Goal: Complete application form

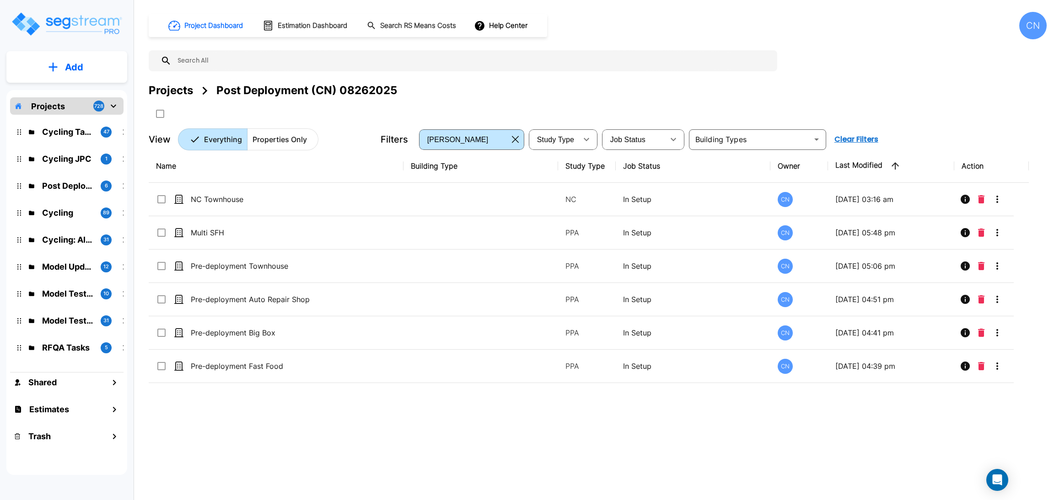
click at [166, 91] on div "Projects" at bounding box center [171, 90] width 44 height 16
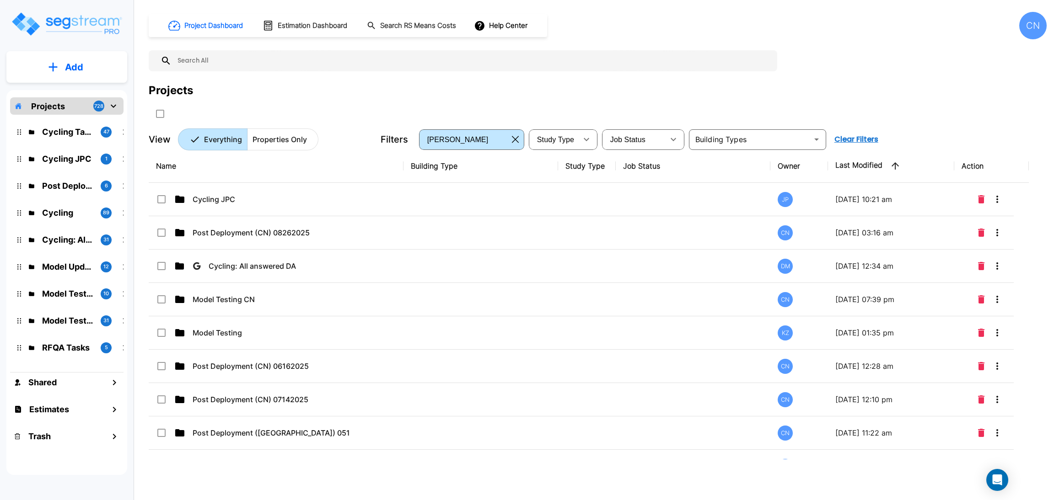
click at [693, 97] on div "Projects" at bounding box center [598, 90] width 898 height 16
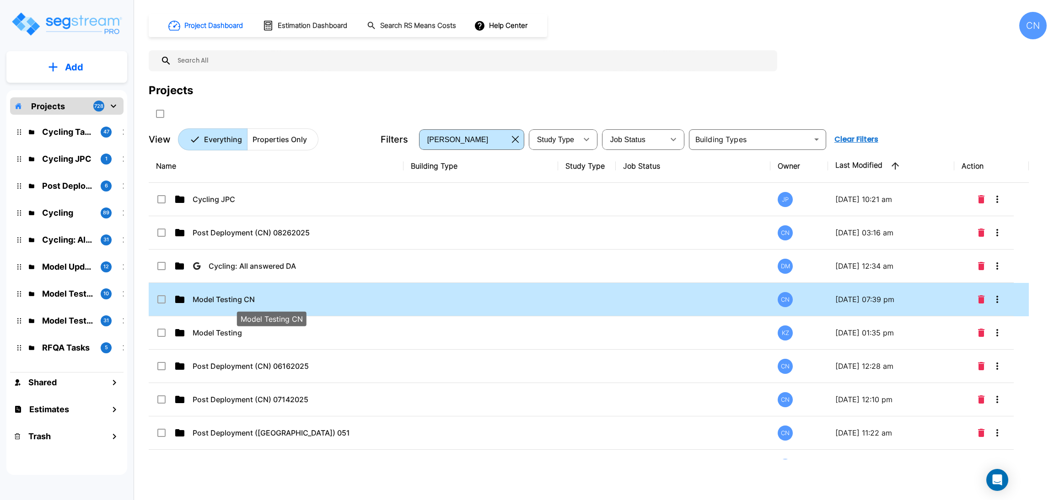
click at [312, 300] on p "Model Testing CN" at bounding box center [271, 299] width 157 height 11
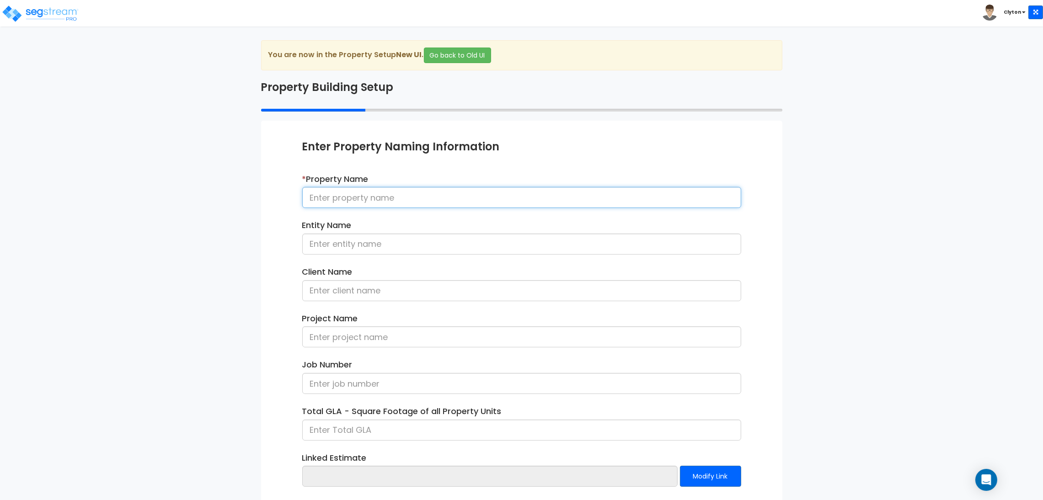
click at [568, 196] on input at bounding box center [521, 197] width 439 height 21
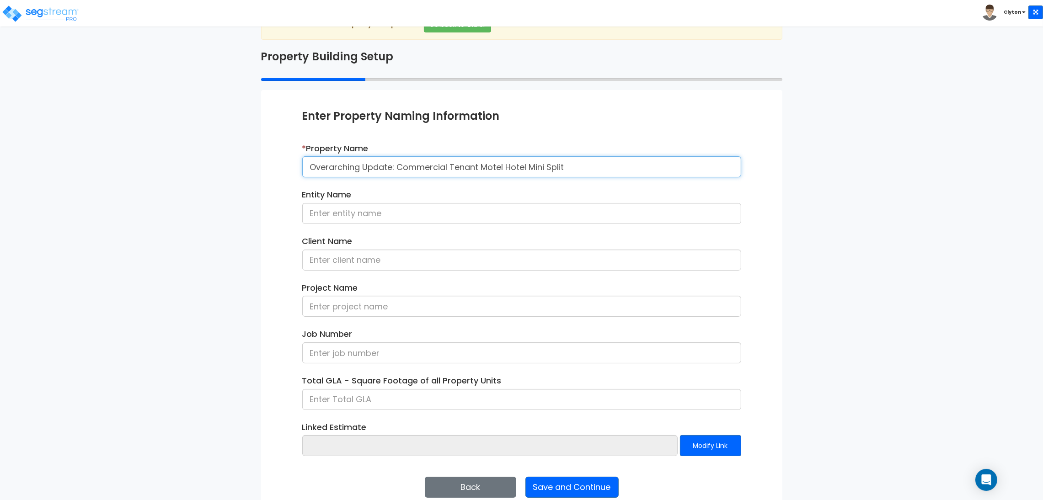
scroll to position [47, 0]
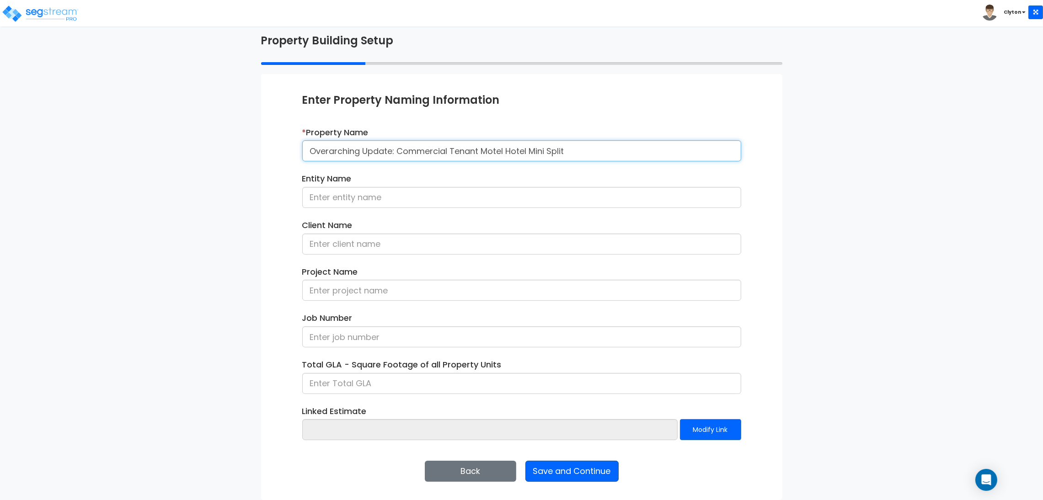
type input "Overarching Update: Commercial Tenant Motel Hotel Mini Split"
click at [595, 473] on button "Save and Continue" at bounding box center [572, 471] width 93 height 21
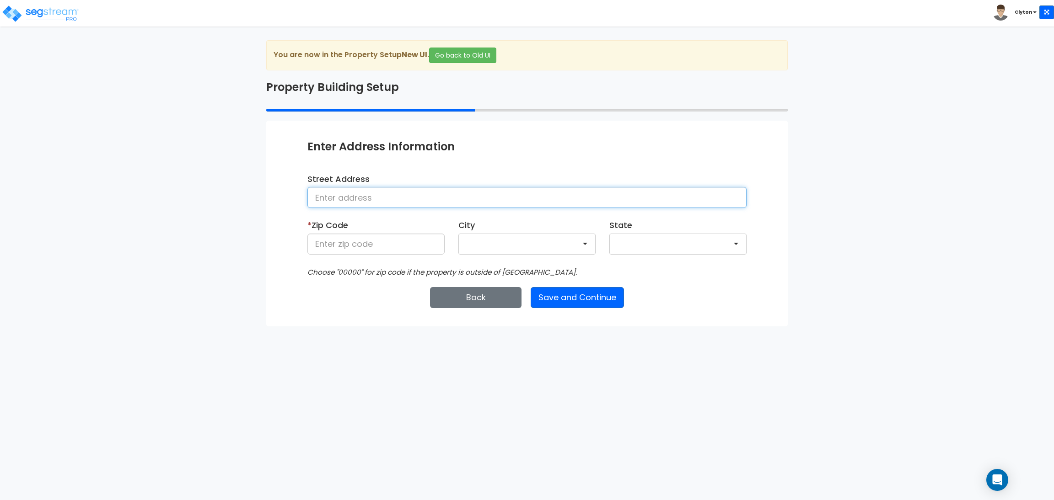
click at [386, 202] on input at bounding box center [526, 197] width 439 height 21
type input "[GEOGRAPHIC_DATA]"
type input "80206"
click at [558, 300] on button "Save and Continue" at bounding box center [577, 297] width 93 height 21
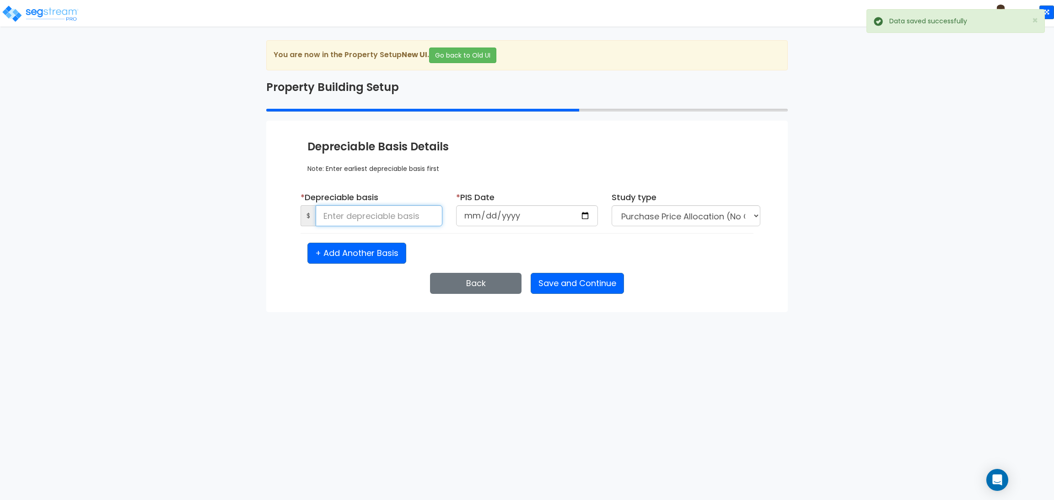
click at [374, 223] on input at bounding box center [379, 215] width 127 height 21
type input "3,000,000"
click at [585, 214] on input "date" at bounding box center [527, 215] width 142 height 21
type input "[DATE]"
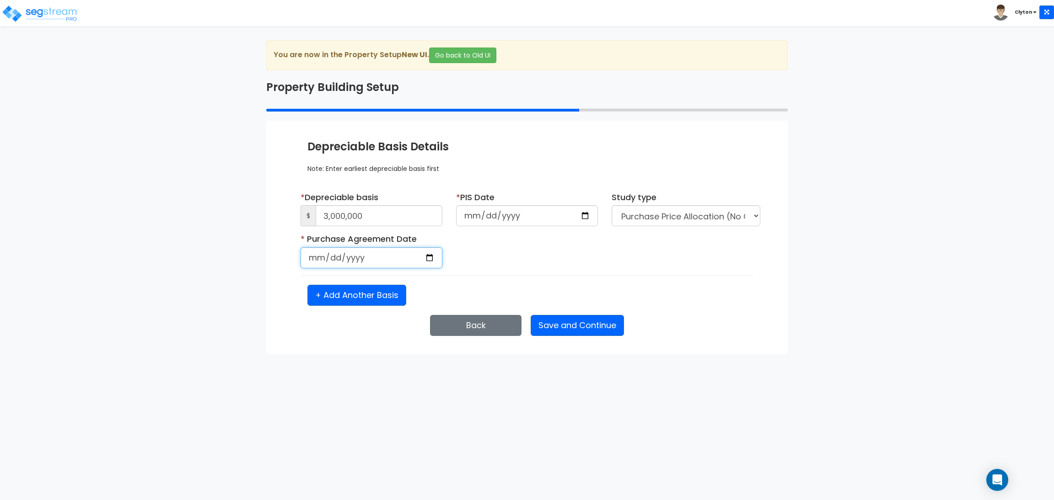
click at [379, 263] on input "date" at bounding box center [371, 257] width 142 height 21
click at [432, 257] on input "date" at bounding box center [371, 257] width 142 height 21
type input "[DATE]"
click at [585, 250] on div "* Purchase Agreement Date [DATE] Is it a renovation on an existing building?" at bounding box center [527, 254] width 467 height 42
click at [562, 330] on button "Save and Continue" at bounding box center [577, 325] width 93 height 21
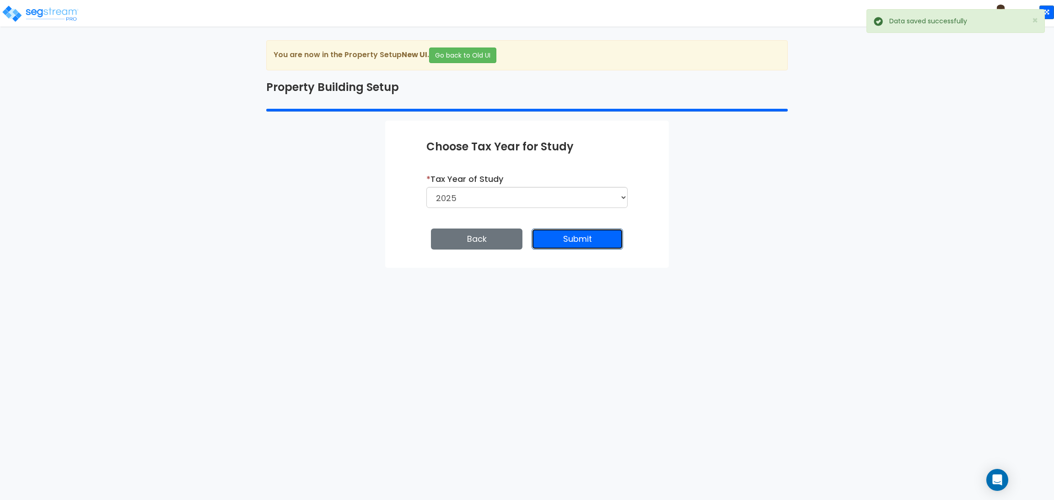
click at [562, 236] on button "Submit" at bounding box center [576, 239] width 91 height 21
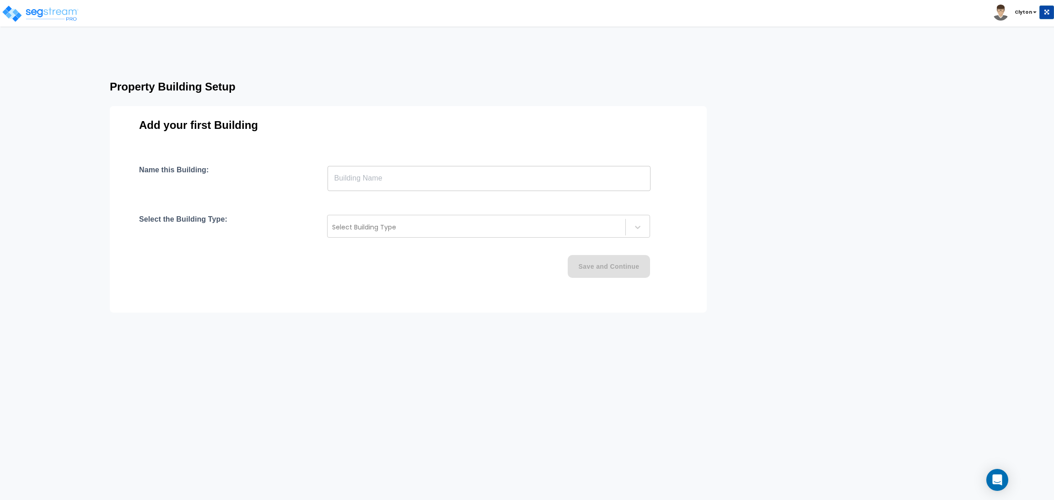
click at [498, 175] on input "text" at bounding box center [488, 179] width 323 height 26
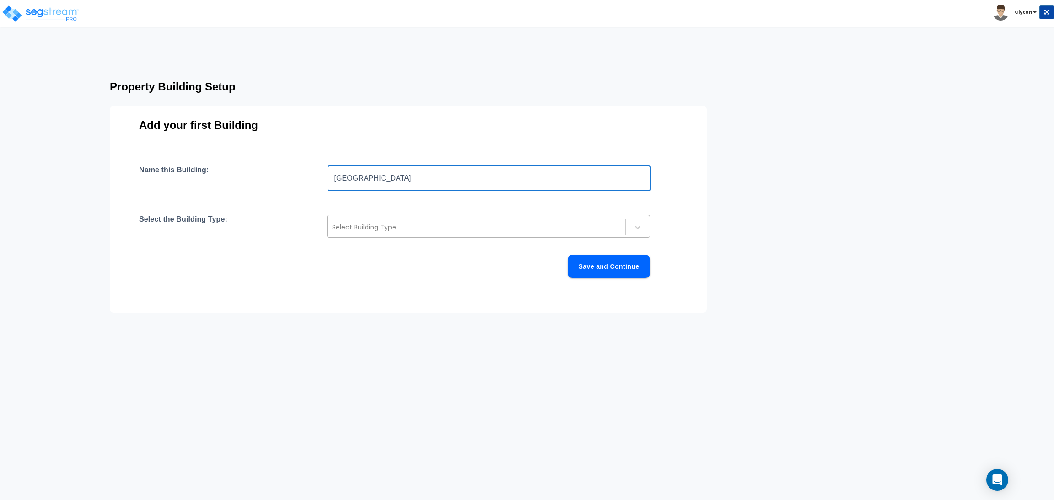
type input "[GEOGRAPHIC_DATA]"
click at [461, 236] on div "Select Building Type" at bounding box center [488, 226] width 323 height 23
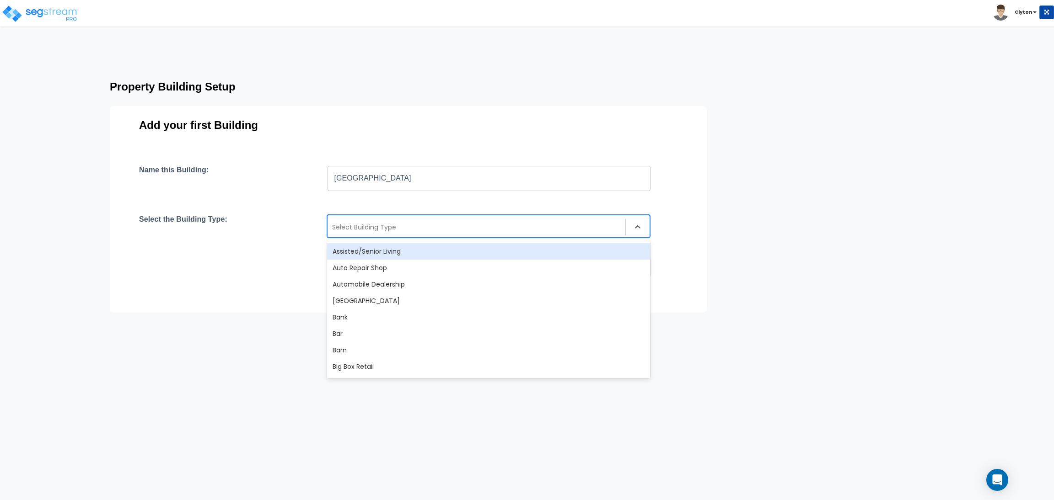
type input "H"
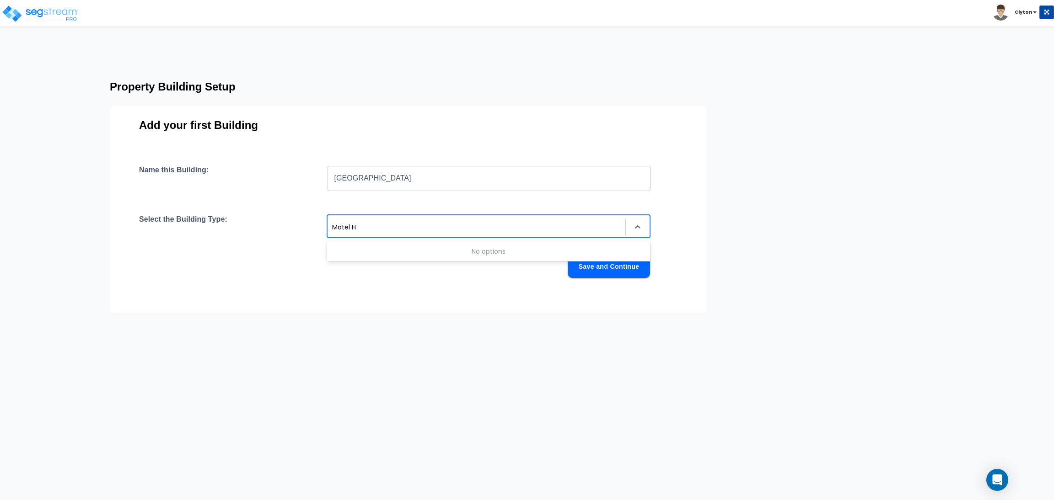
type input "Motel"
click at [445, 252] on div "Motel-Hotel" at bounding box center [488, 251] width 323 height 16
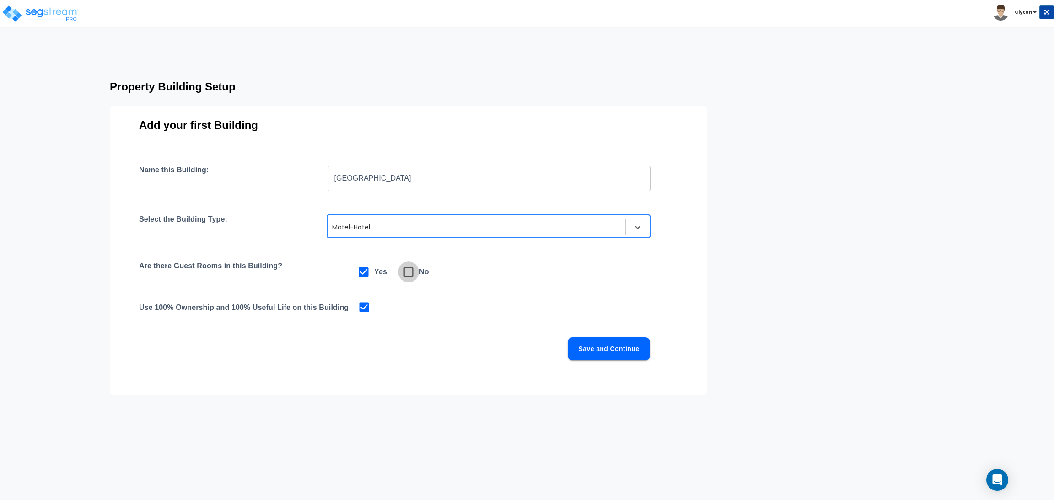
click at [408, 278] on icon at bounding box center [408, 272] width 13 height 13
checkbox input "false"
checkbox input "true"
click at [594, 360] on div "Name this Building: Motel Hotel ​ Select the Building Type: option Motel-Hotel,…" at bounding box center [408, 274] width 538 height 217
click at [597, 351] on button "Save and Continue" at bounding box center [609, 349] width 82 height 23
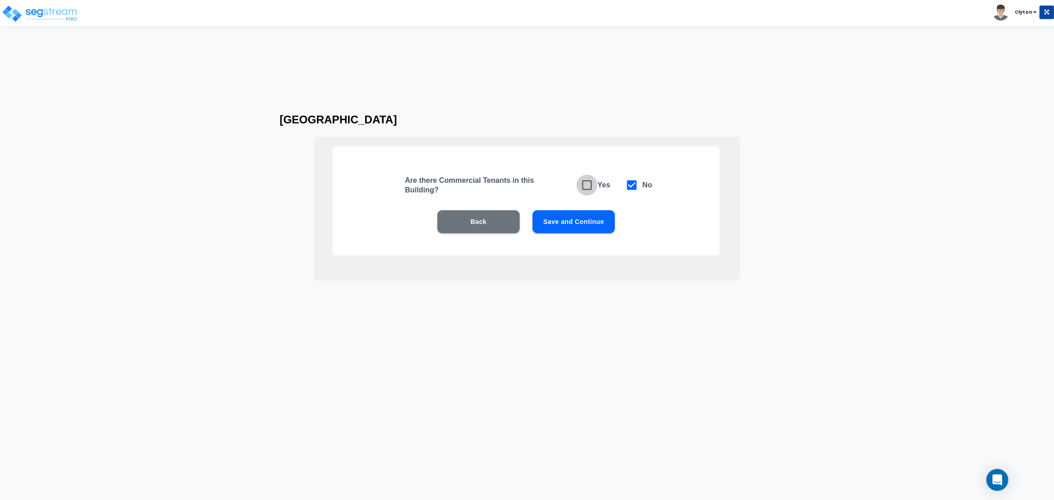
click at [586, 187] on icon at bounding box center [586, 185] width 13 height 13
checkbox input "true"
checkbox input "false"
click at [558, 216] on button "Save and Continue" at bounding box center [573, 221] width 82 height 23
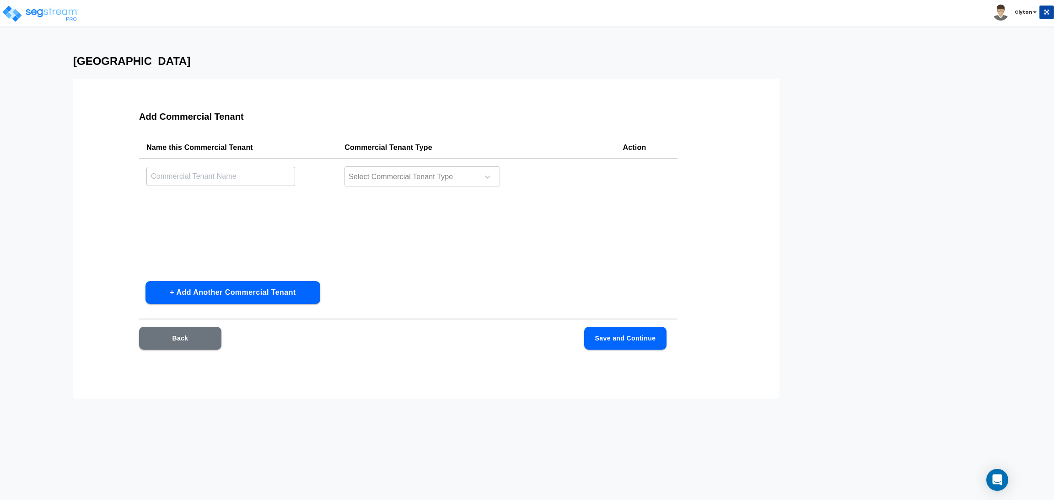
click at [289, 290] on button "+ Add Another Commercial Tenant" at bounding box center [232, 292] width 175 height 23
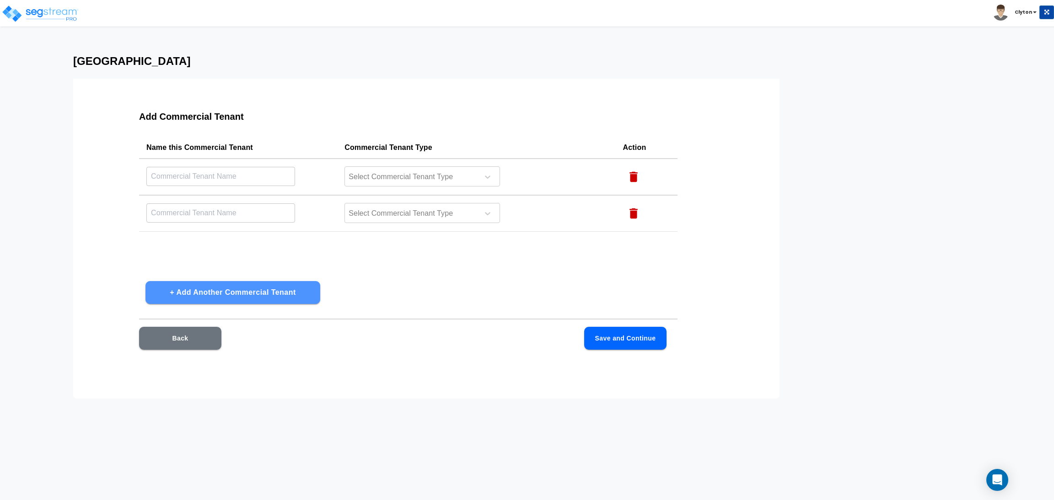
click at [289, 290] on button "+ Add Another Commercial Tenant" at bounding box center [232, 292] width 175 height 23
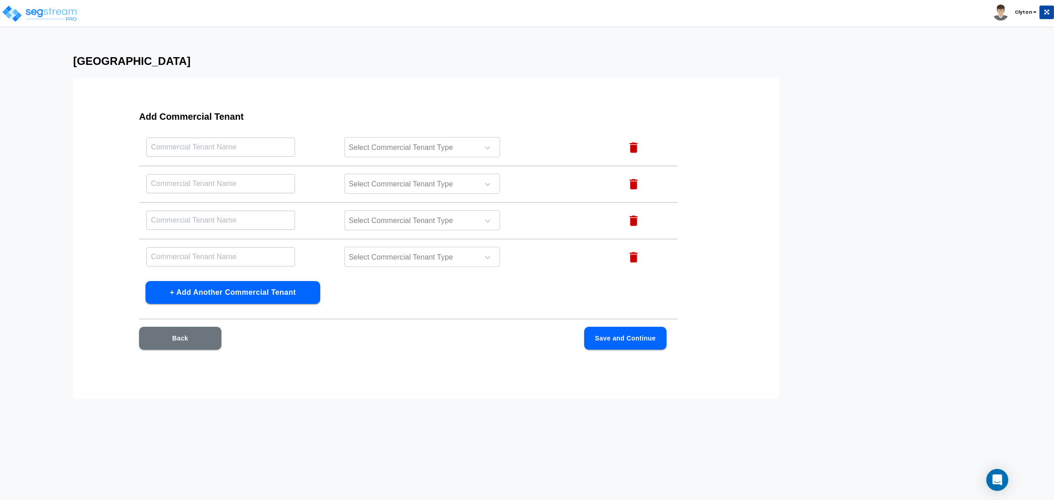
click at [289, 290] on button "+ Add Another Commercial Tenant" at bounding box center [232, 292] width 175 height 23
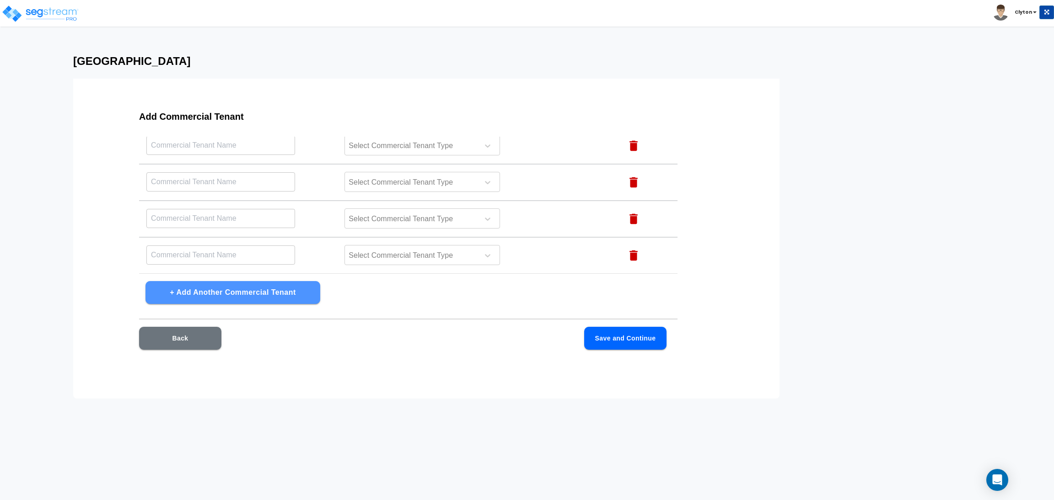
click at [289, 290] on button "+ Add Another Commercial Tenant" at bounding box center [232, 292] width 175 height 23
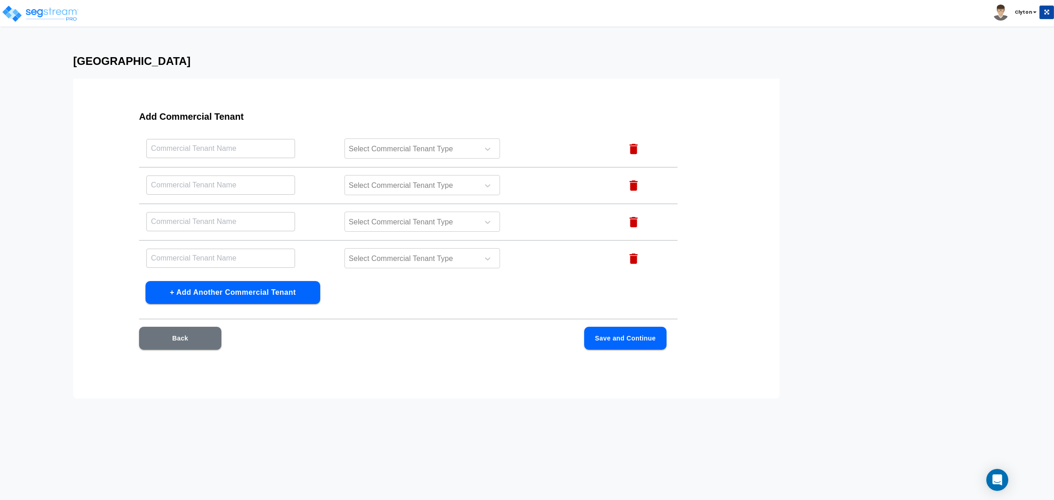
click at [289, 290] on button "+ Add Another Commercial Tenant" at bounding box center [232, 292] width 175 height 23
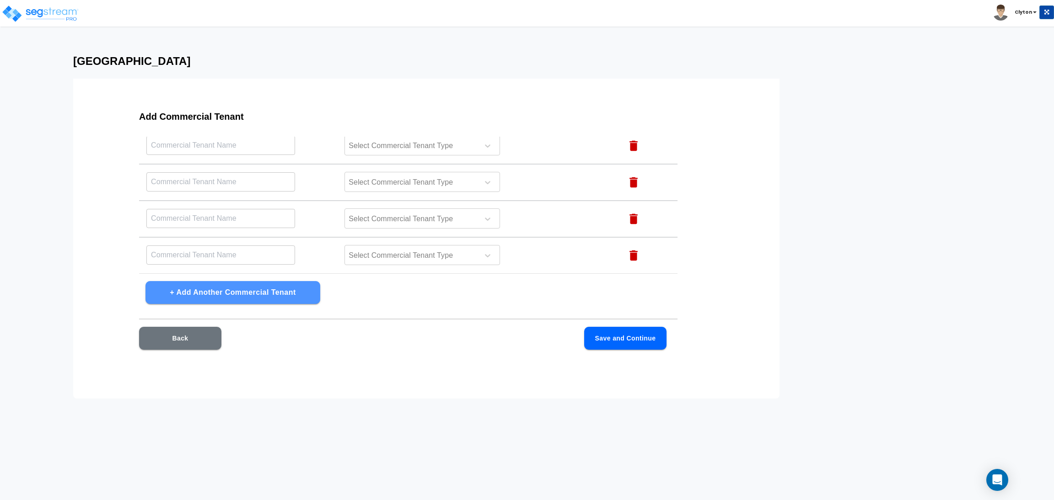
click at [289, 290] on button "+ Add Another Commercial Tenant" at bounding box center [232, 292] width 175 height 23
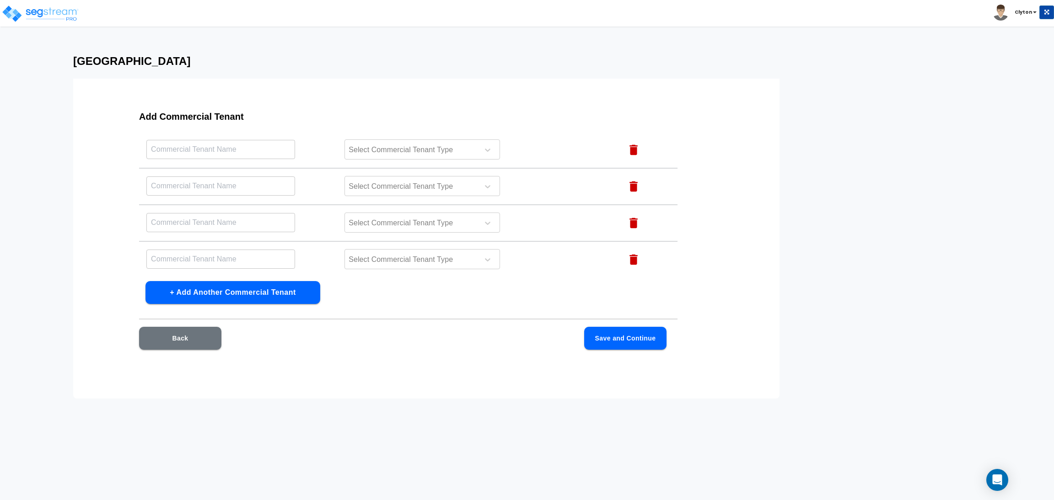
click at [289, 290] on button "+ Add Another Commercial Tenant" at bounding box center [232, 292] width 175 height 23
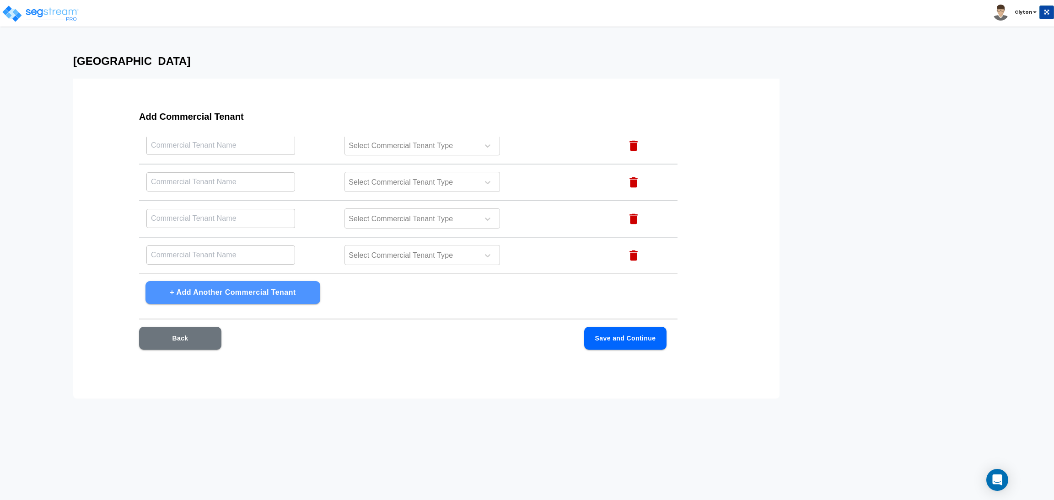
click at [289, 290] on button "+ Add Another Commercial Tenant" at bounding box center [232, 292] width 175 height 23
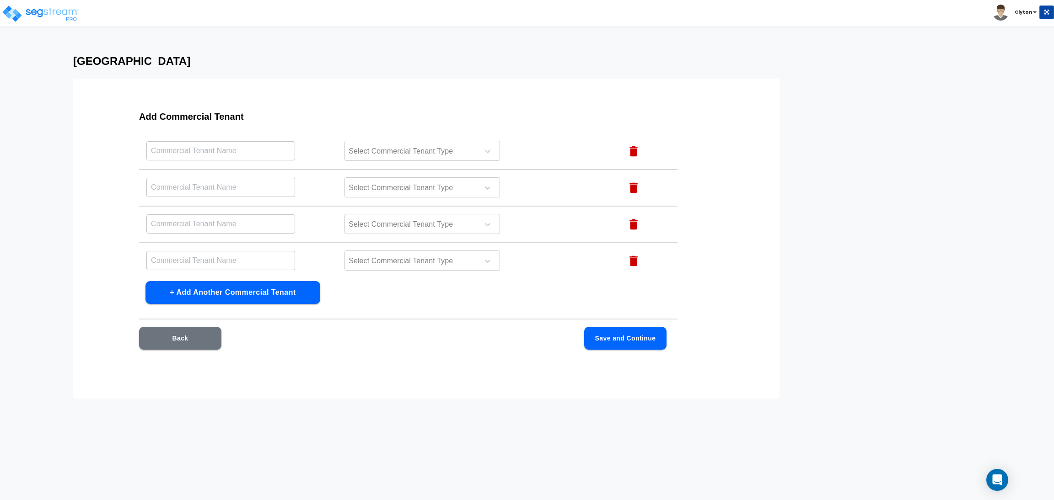
click at [289, 290] on button "+ Add Another Commercial Tenant" at bounding box center [232, 292] width 175 height 23
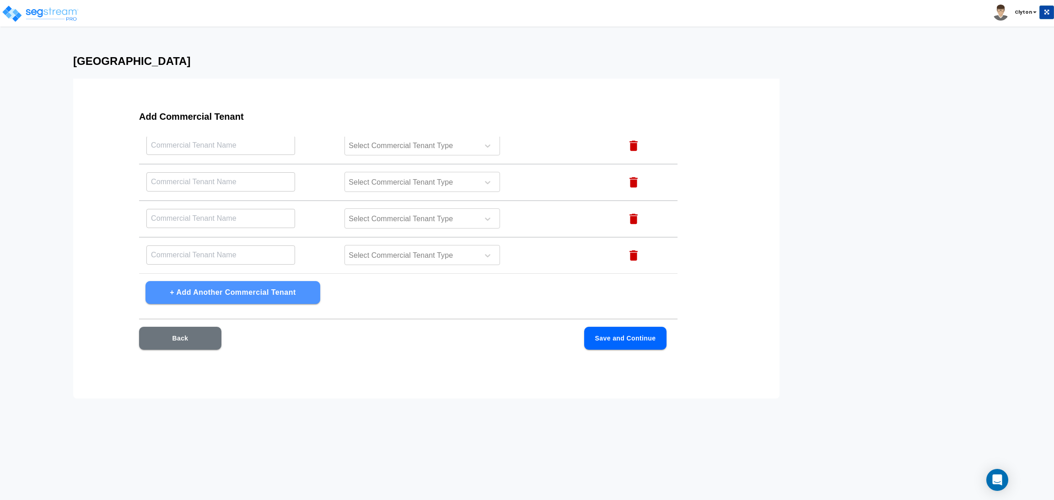
click at [289, 290] on button "+ Add Another Commercial Tenant" at bounding box center [232, 292] width 175 height 23
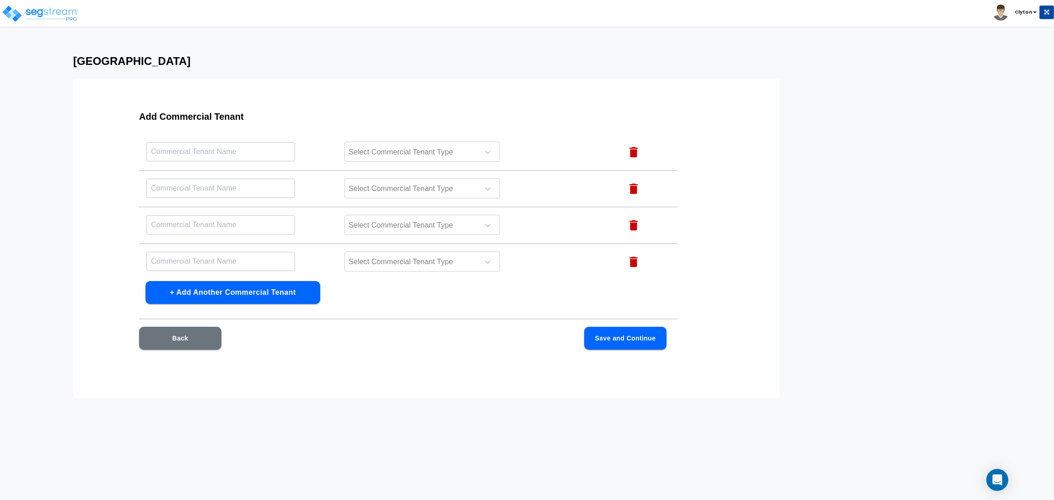
click at [289, 290] on button "+ Add Another Commercial Tenant" at bounding box center [232, 292] width 175 height 23
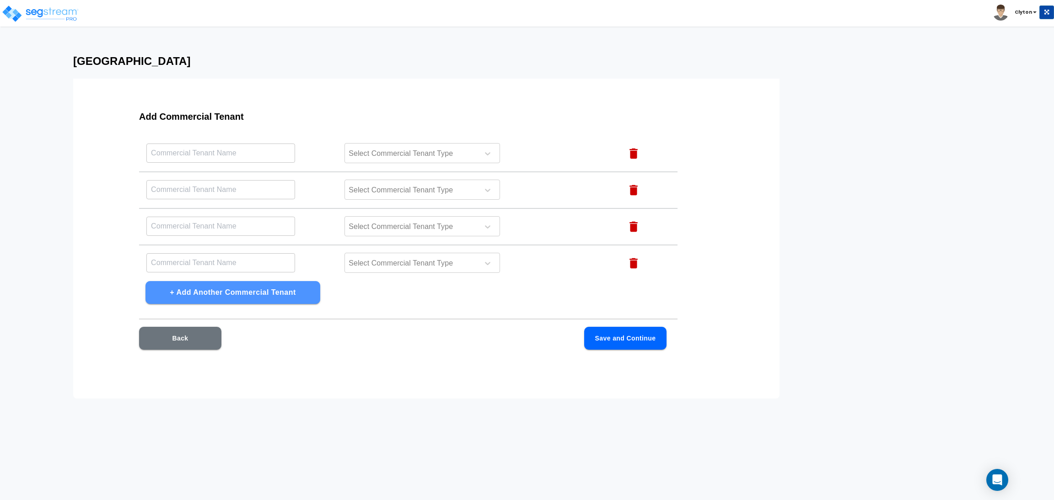
click at [289, 290] on button "+ Add Another Commercial Tenant" at bounding box center [232, 292] width 175 height 23
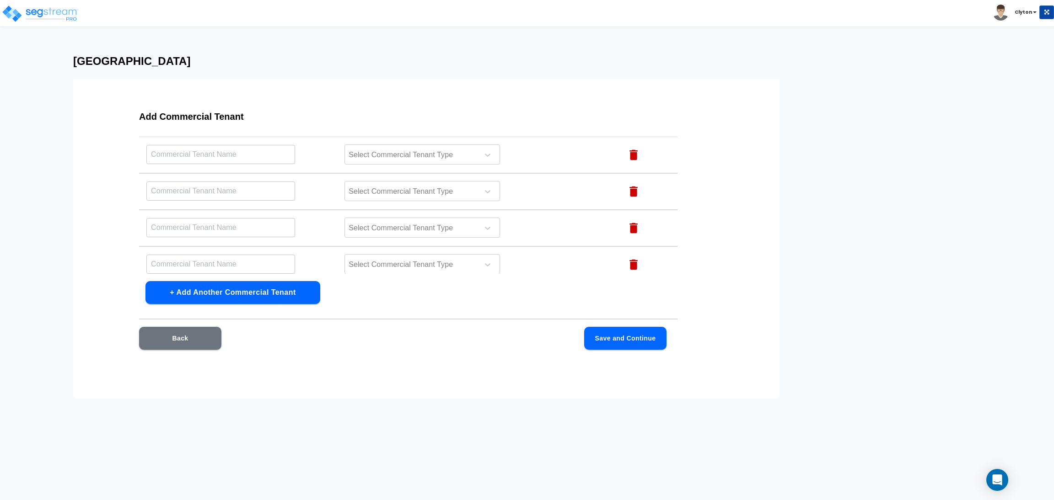
click at [289, 290] on button "+ Add Another Commercial Tenant" at bounding box center [232, 292] width 175 height 23
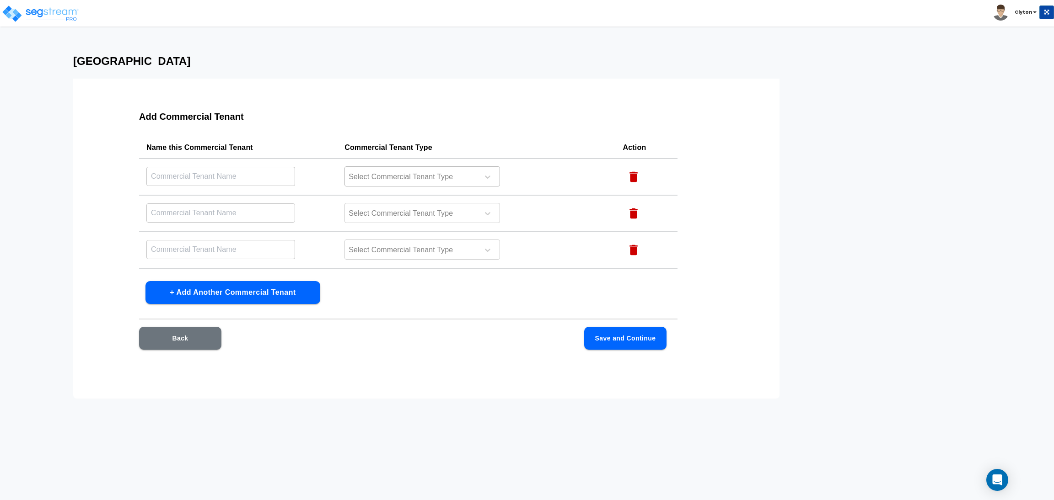
click at [407, 168] on div "Select Commercial Tenant Type" at bounding box center [422, 176] width 156 height 20
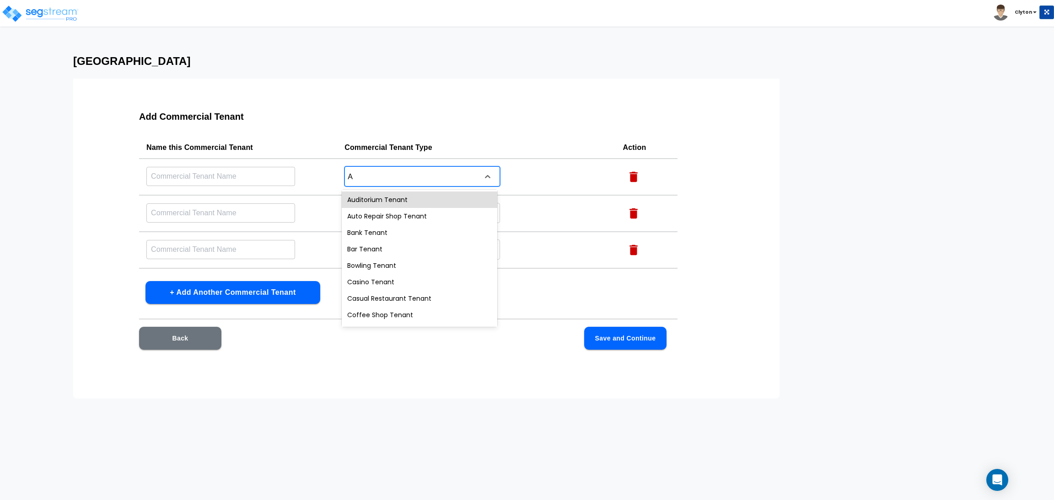
type input "Au"
click at [410, 195] on div "Auditorium Tenant" at bounding box center [420, 200] width 156 height 16
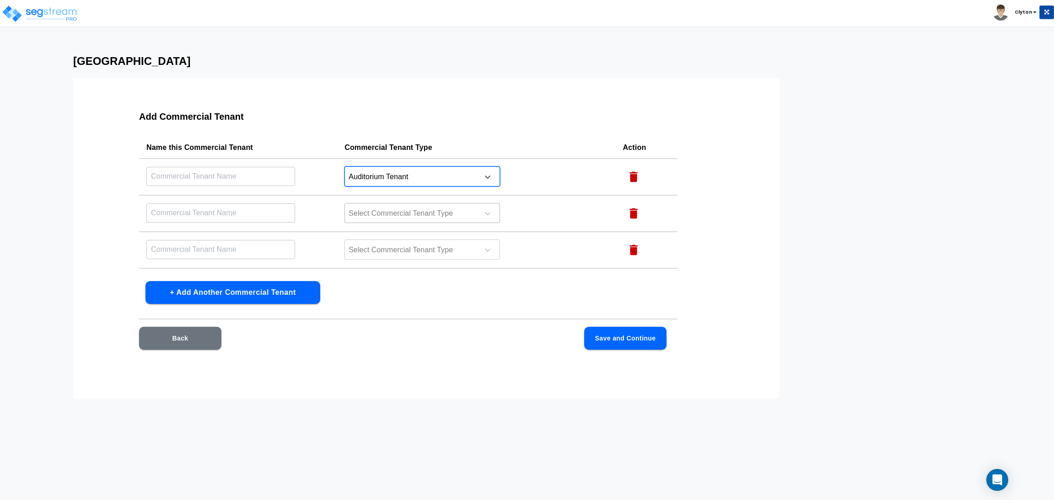
click at [393, 209] on div at bounding box center [410, 214] width 125 height 12
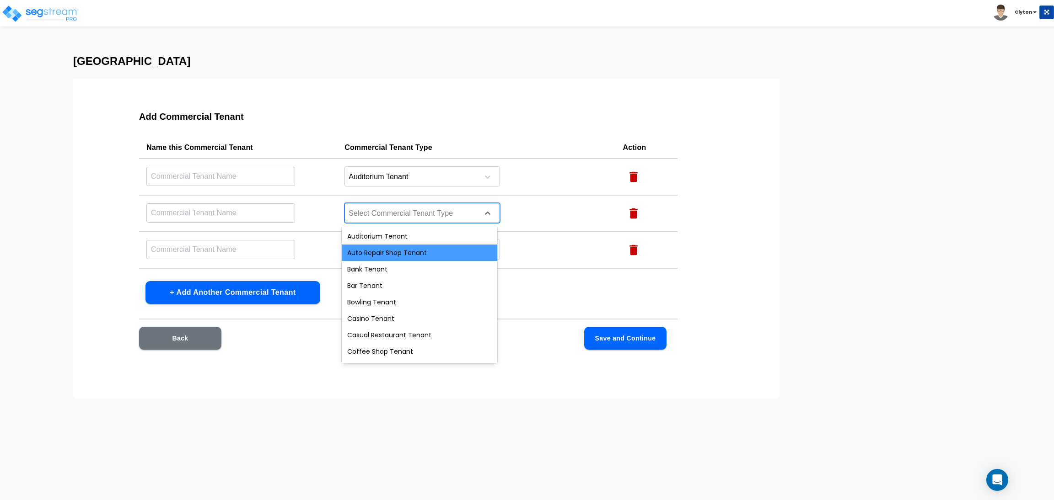
click at [364, 258] on div "Auto Repair Shop Tenant" at bounding box center [420, 253] width 156 height 16
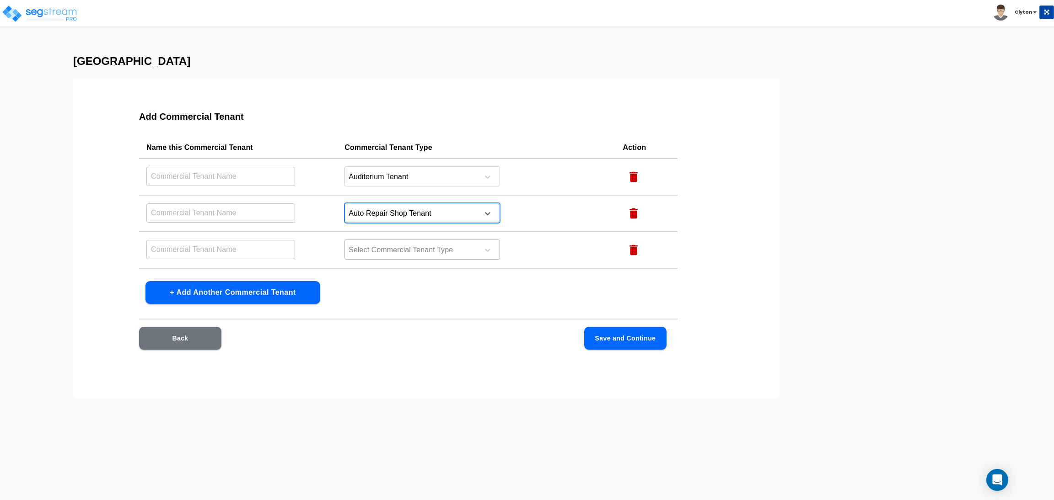
click at [375, 252] on div at bounding box center [410, 250] width 125 height 12
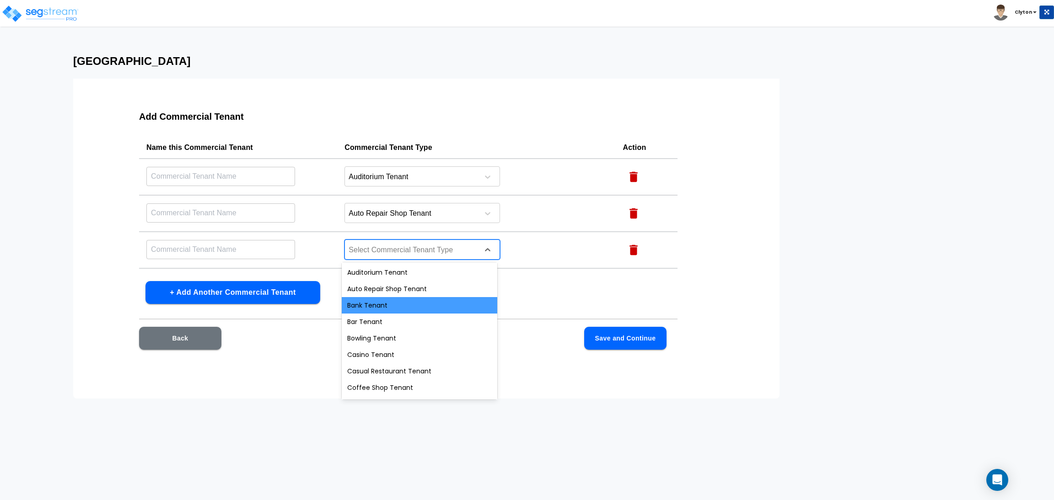
click at [372, 310] on div "Bank Tenant" at bounding box center [420, 305] width 156 height 16
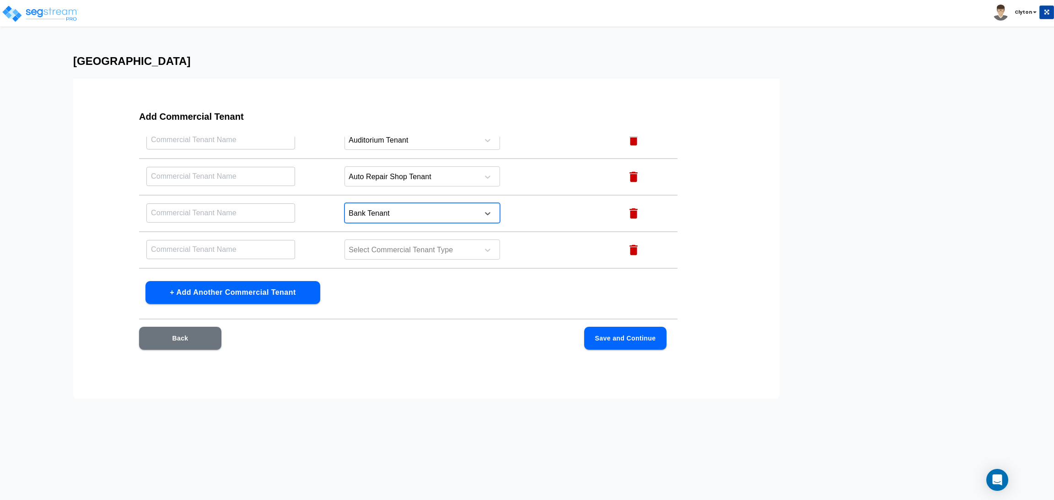
scroll to position [69, 0]
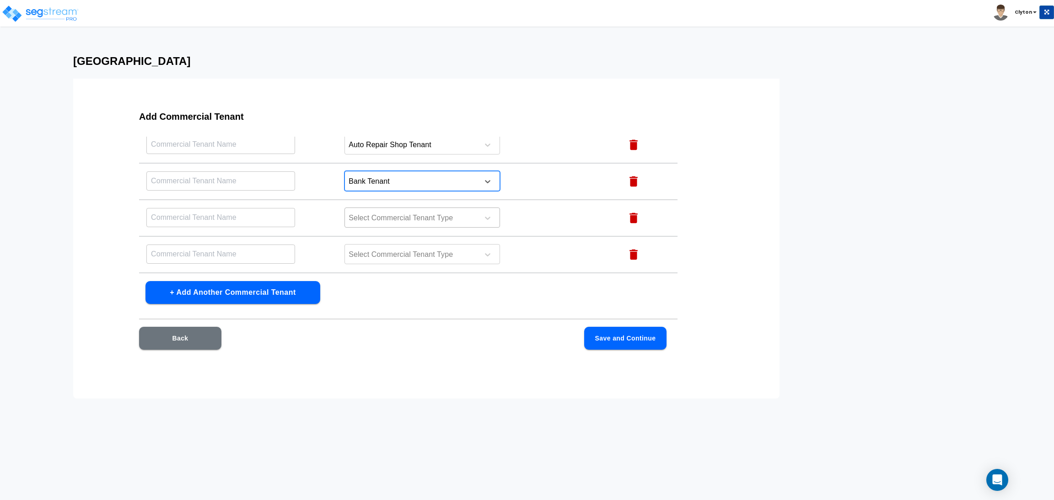
click at [408, 223] on div at bounding box center [410, 218] width 125 height 12
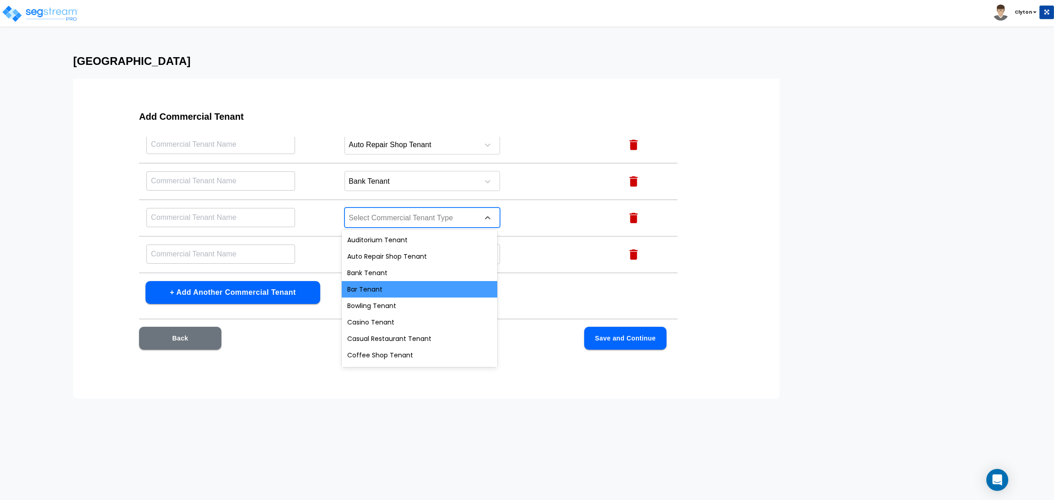
click at [366, 288] on div "Bar Tenant" at bounding box center [420, 289] width 156 height 16
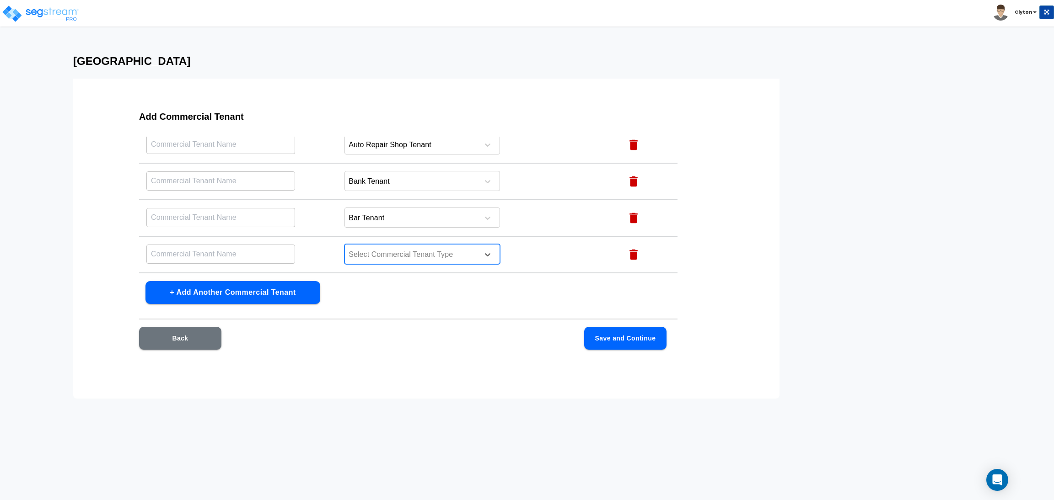
click at [439, 257] on div at bounding box center [410, 255] width 125 height 12
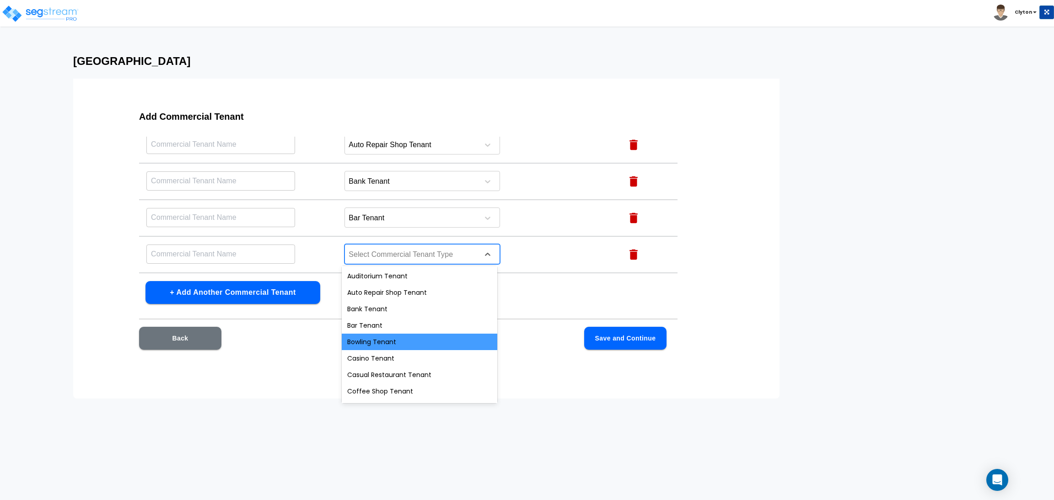
click at [407, 337] on div "Bowling Tenant" at bounding box center [420, 342] width 156 height 16
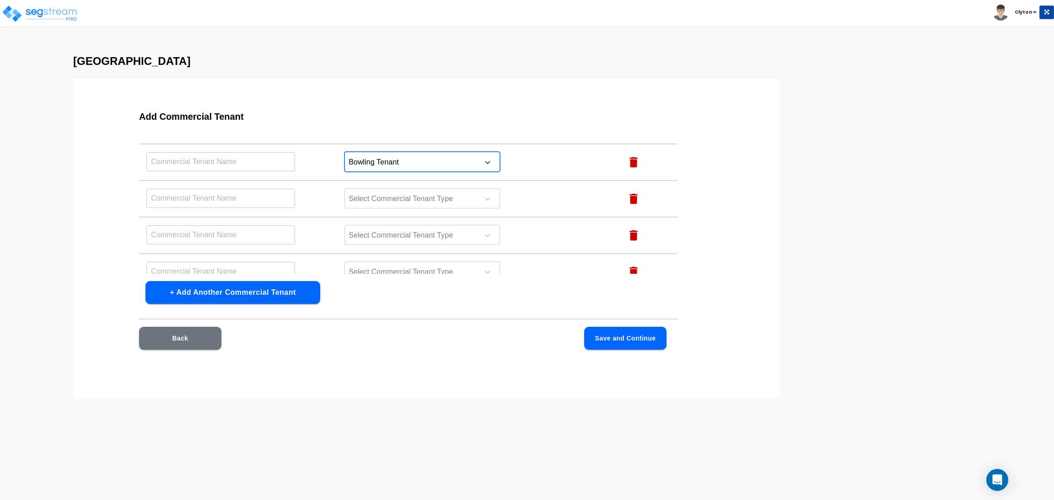
scroll to position [137, 0]
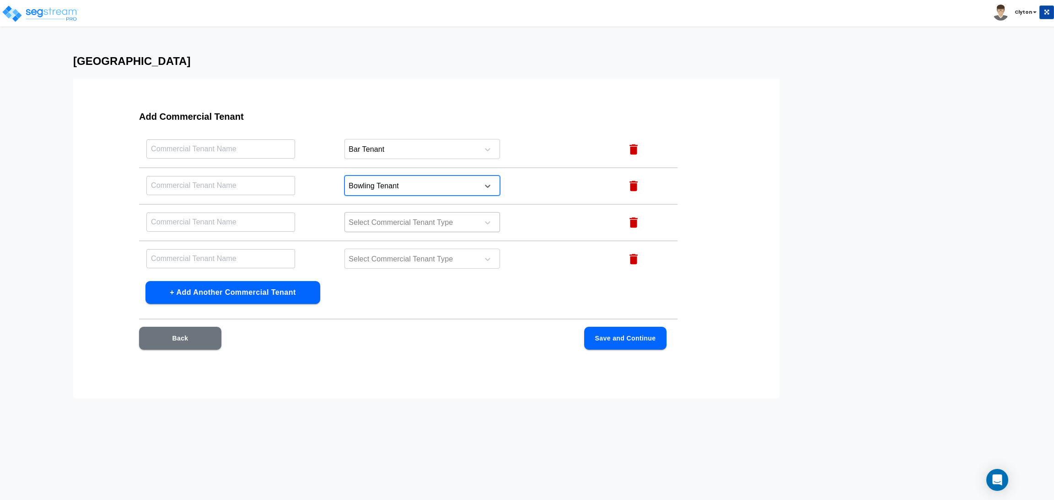
click at [424, 219] on div at bounding box center [410, 223] width 125 height 12
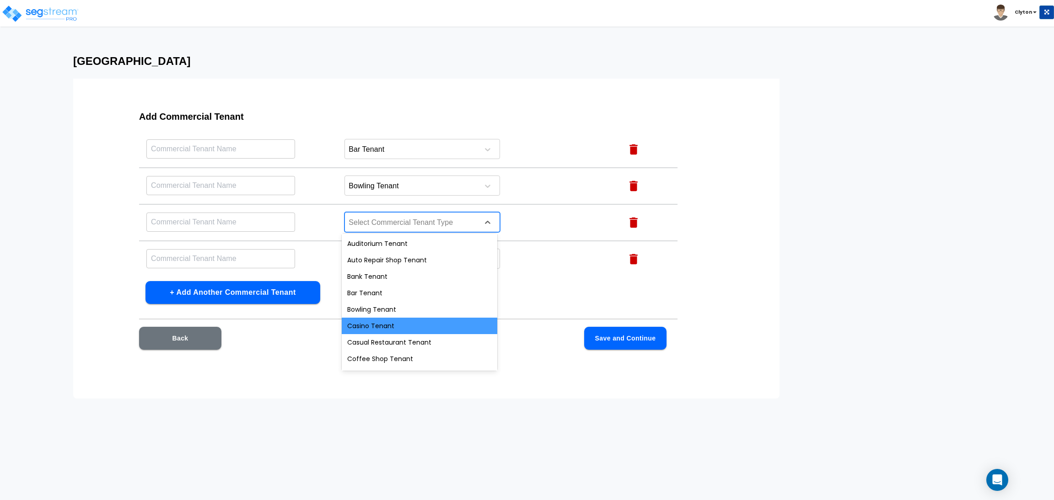
click at [385, 322] on div "Casino Tenant" at bounding box center [420, 326] width 156 height 16
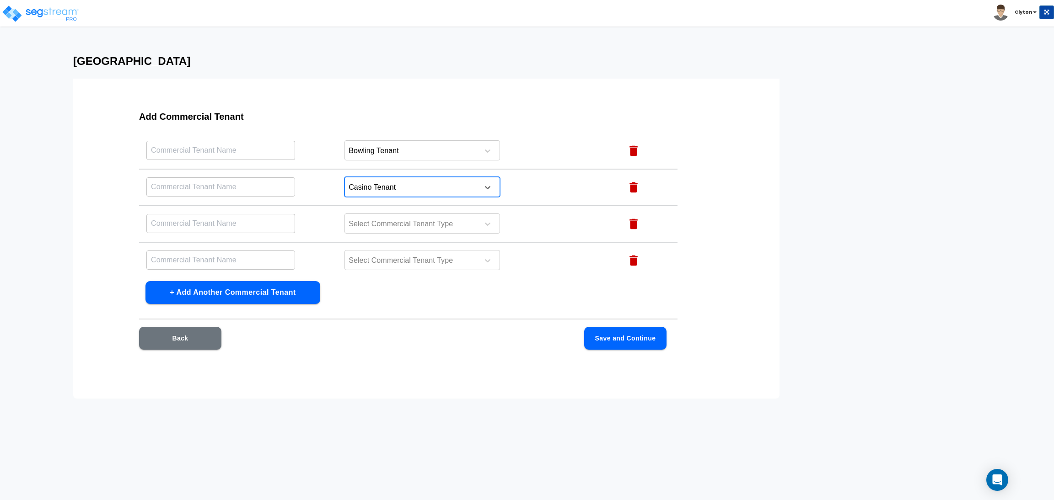
scroll to position [205, 0]
click at [427, 192] on div at bounding box center [410, 191] width 125 height 12
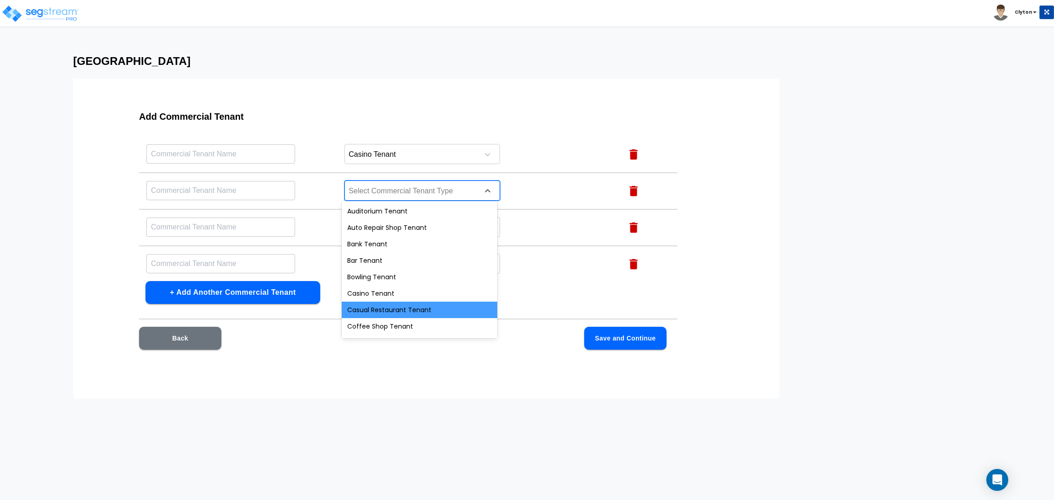
click at [391, 313] on div "Casual Restaurant Tenant" at bounding box center [420, 310] width 156 height 16
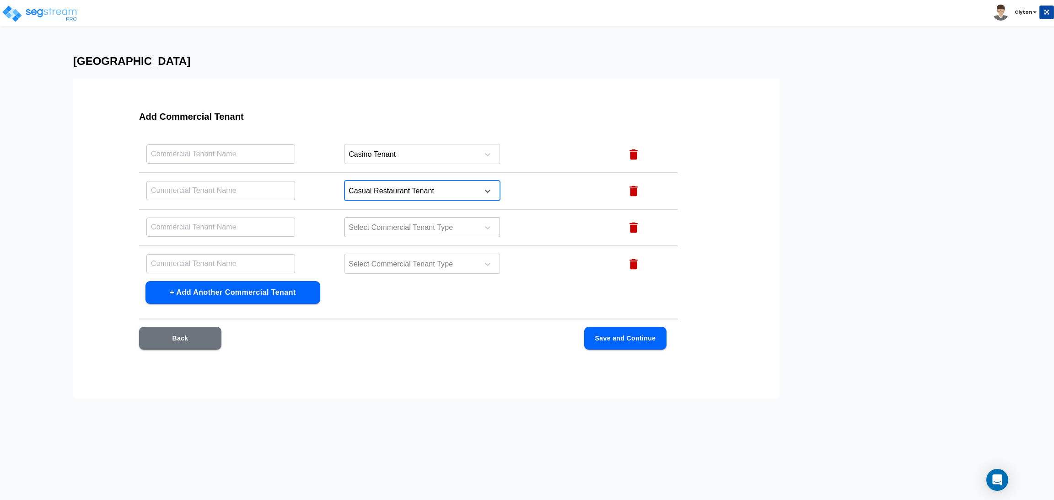
click at [406, 222] on div at bounding box center [410, 228] width 125 height 12
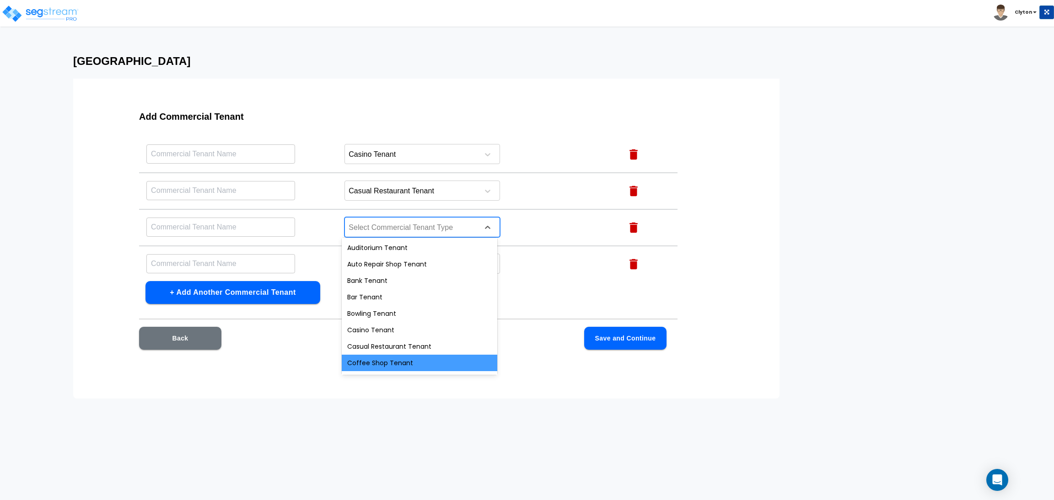
click at [376, 357] on div "Coffee Shop Tenant" at bounding box center [420, 363] width 156 height 16
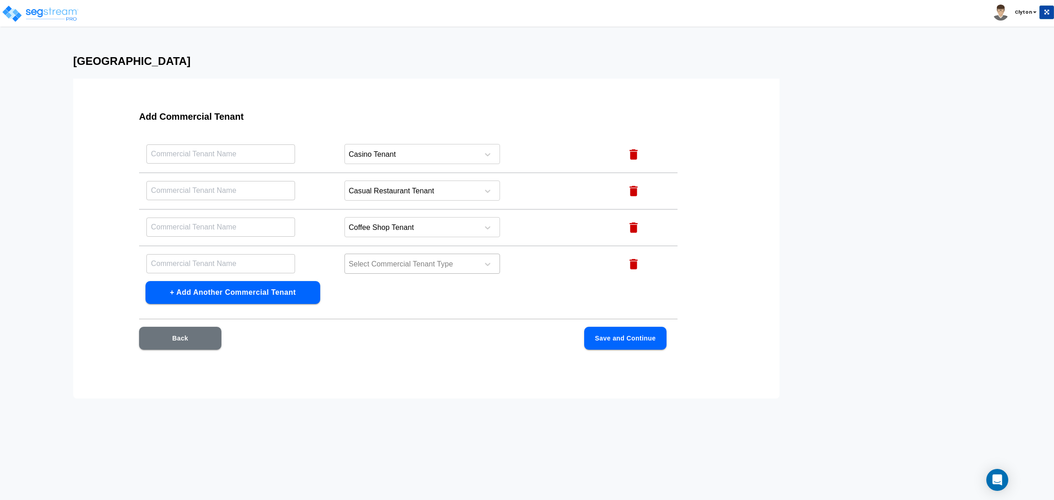
click at [410, 257] on div "Select Commercial Tenant Type" at bounding box center [410, 264] width 131 height 14
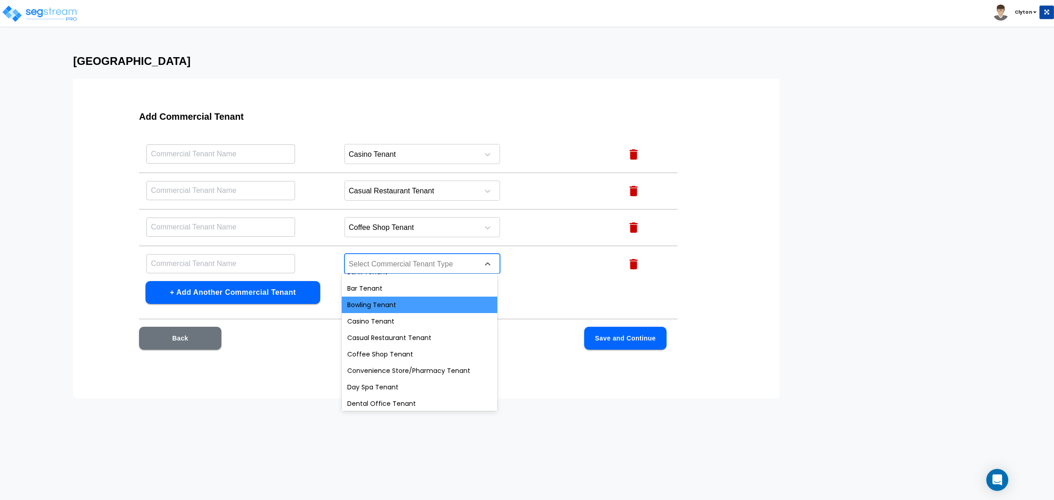
scroll to position [69, 0]
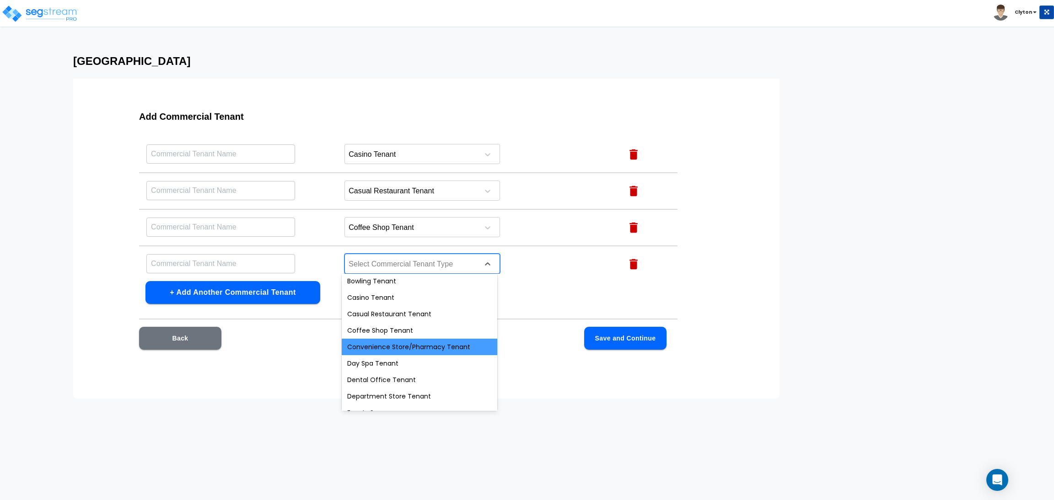
click at [388, 351] on div "Convenience Store/Pharmacy Tenant" at bounding box center [420, 347] width 156 height 16
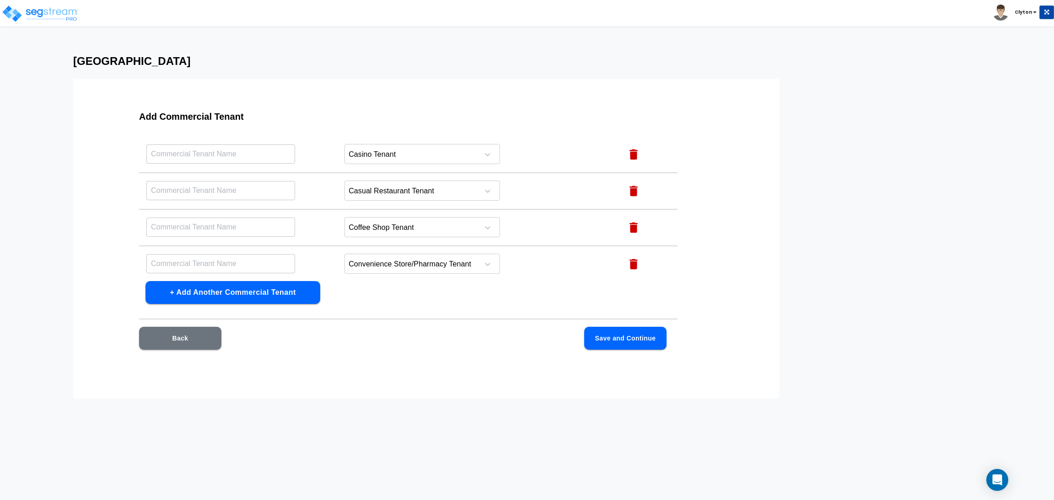
click at [538, 257] on td "Convenience Store/Pharmacy Tenant" at bounding box center [476, 264] width 278 height 37
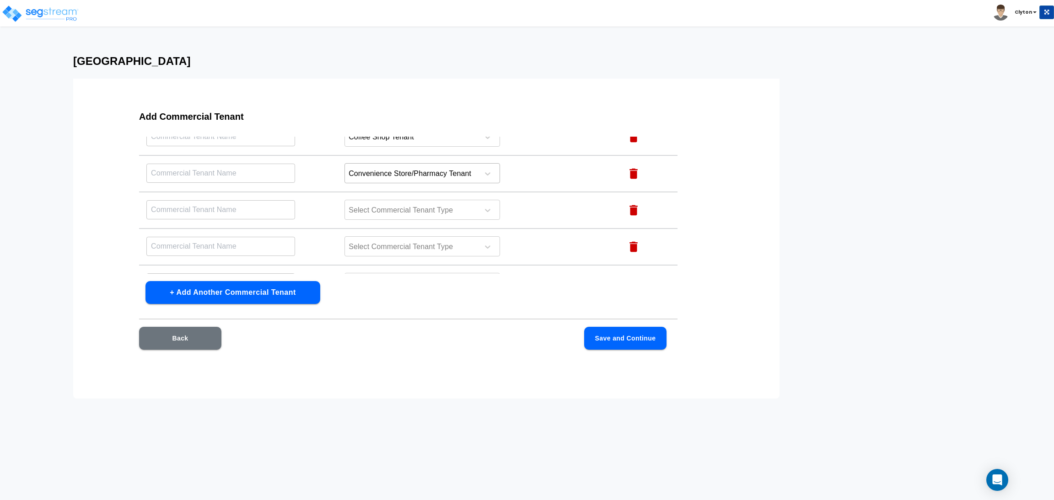
scroll to position [274, 0]
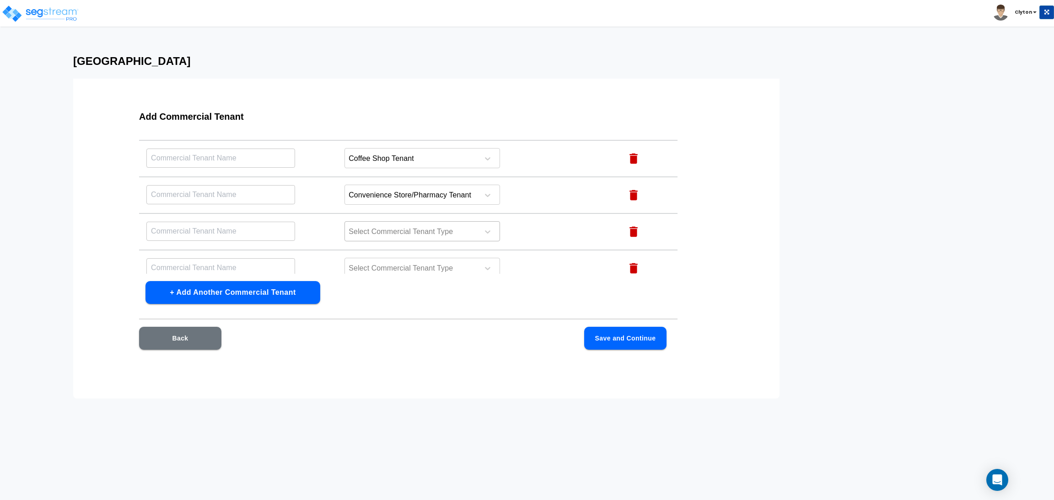
click at [410, 234] on div at bounding box center [410, 232] width 125 height 12
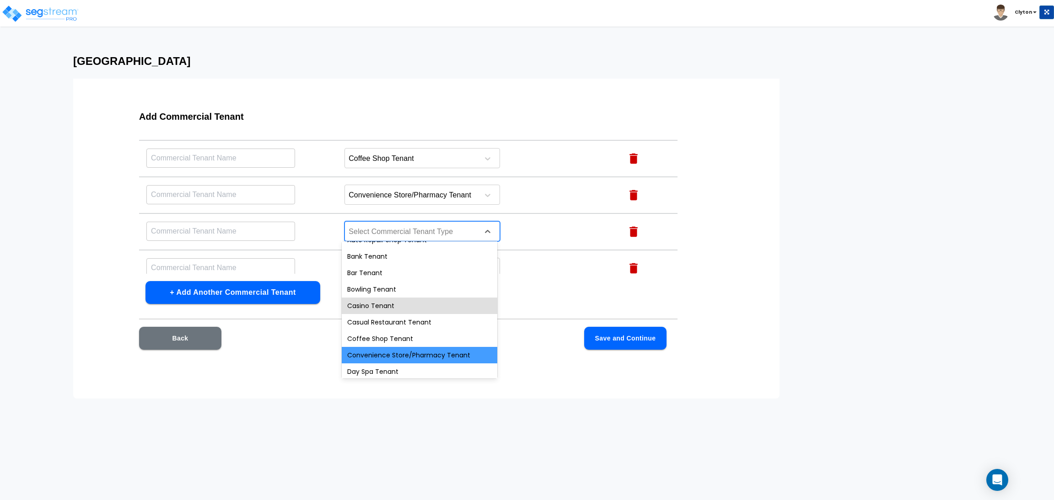
scroll to position [69, 0]
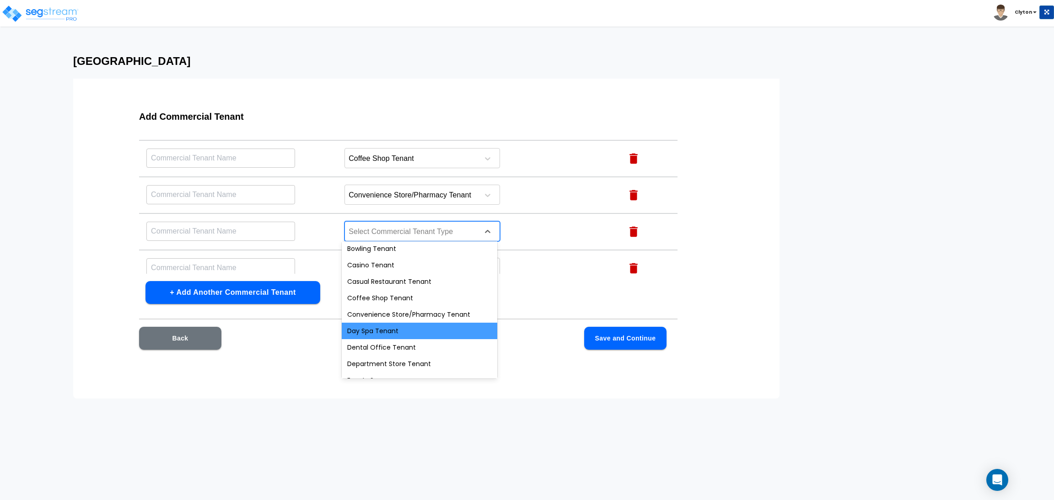
click at [400, 330] on div "Day Spa Tenant" at bounding box center [420, 331] width 156 height 16
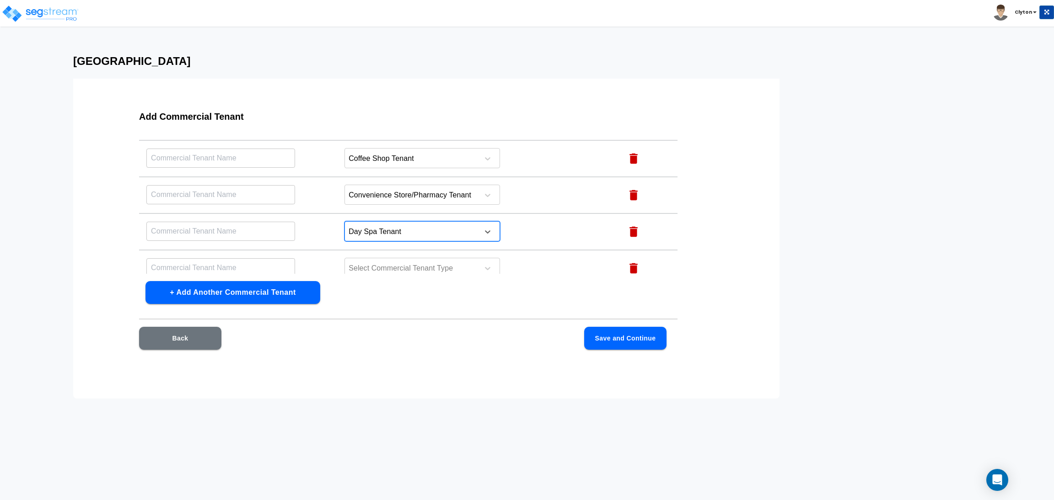
click at [563, 199] on td "Convenience Store/Pharmacy Tenant" at bounding box center [476, 195] width 278 height 37
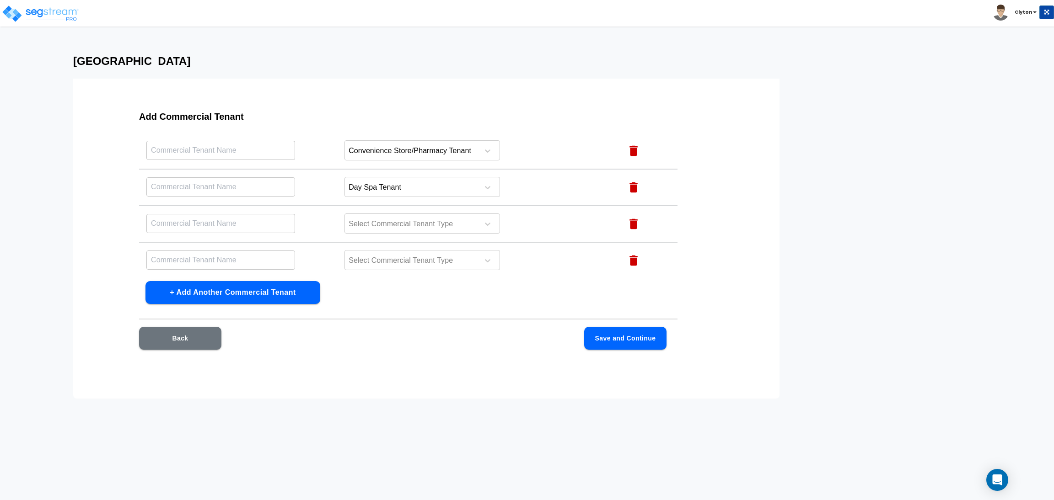
scroll to position [343, 0]
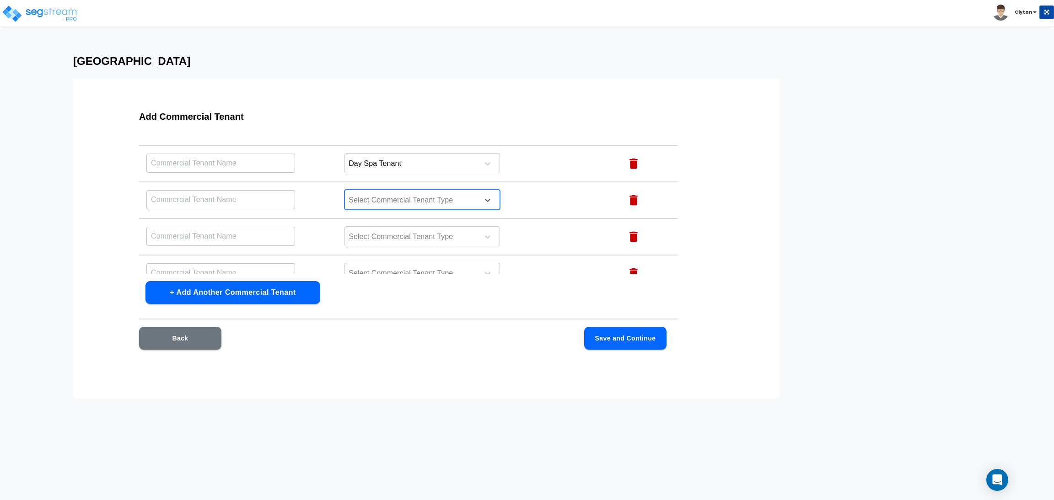
click at [402, 195] on div at bounding box center [410, 200] width 125 height 12
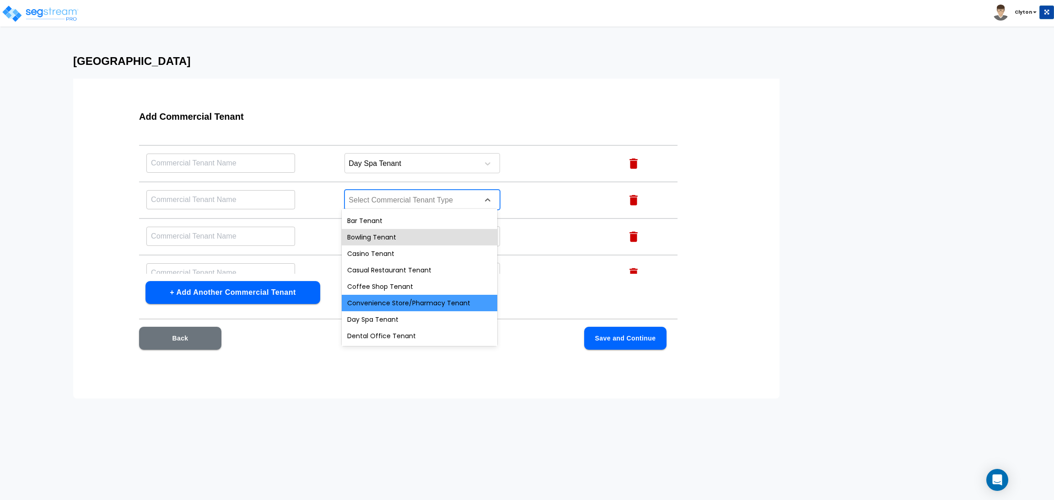
scroll to position [69, 0]
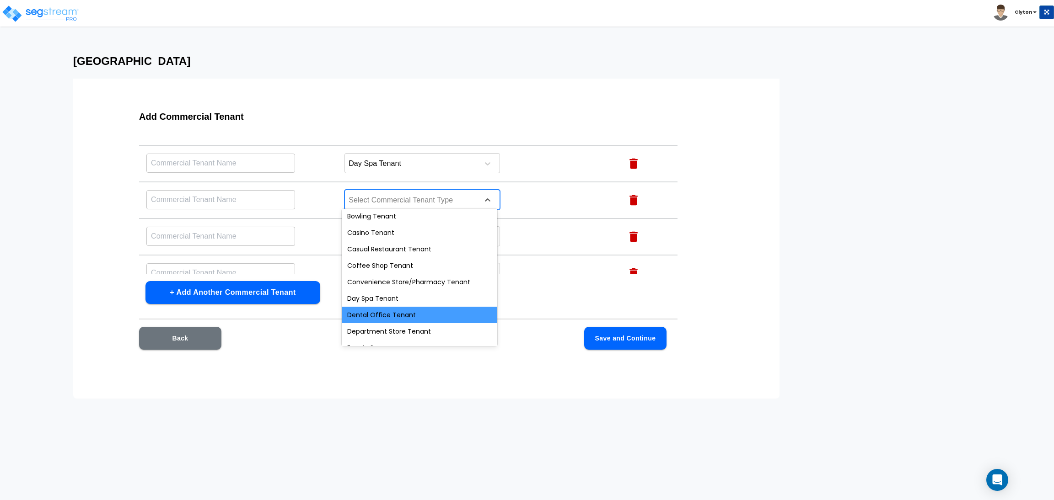
click at [389, 315] on div "Dental Office Tenant" at bounding box center [420, 315] width 156 height 16
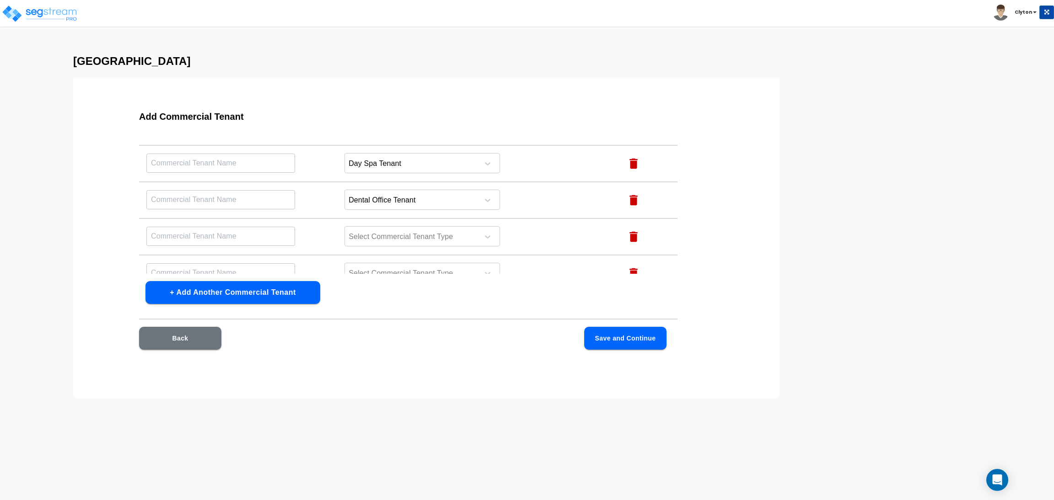
click at [519, 225] on td "Select Commercial Tenant Type" at bounding box center [476, 237] width 278 height 37
click at [424, 236] on div at bounding box center [410, 237] width 125 height 12
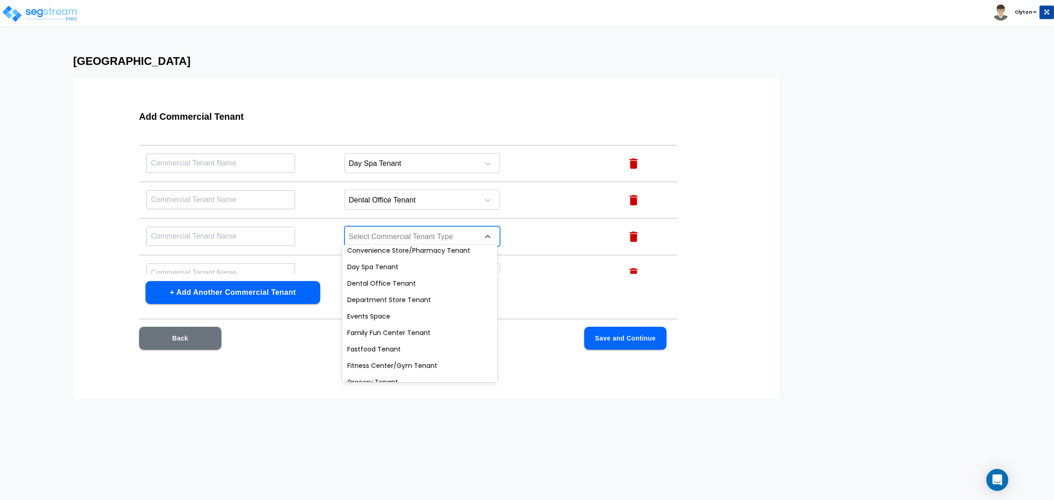
scroll to position [137, 0]
click at [389, 284] on div "Dental Office Tenant" at bounding box center [420, 282] width 156 height 16
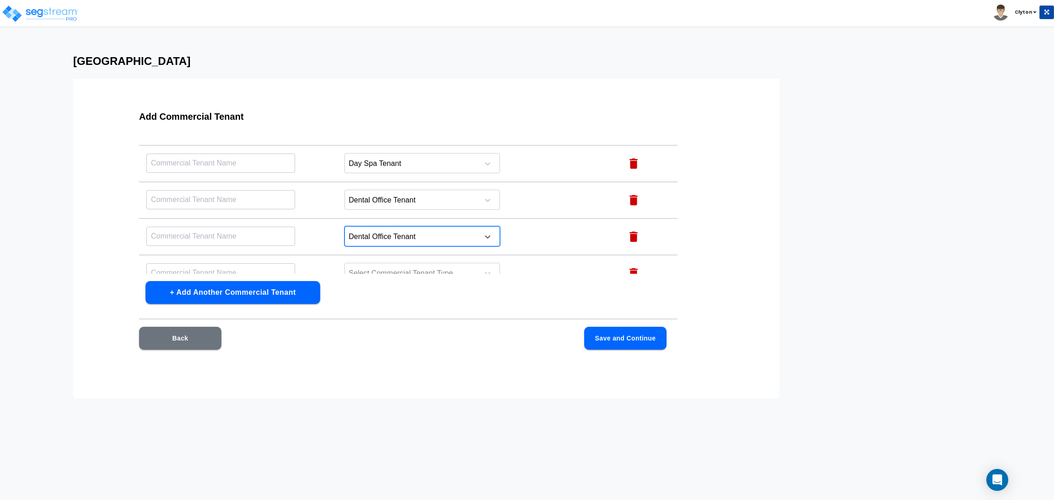
click at [428, 234] on div at bounding box center [410, 237] width 125 height 12
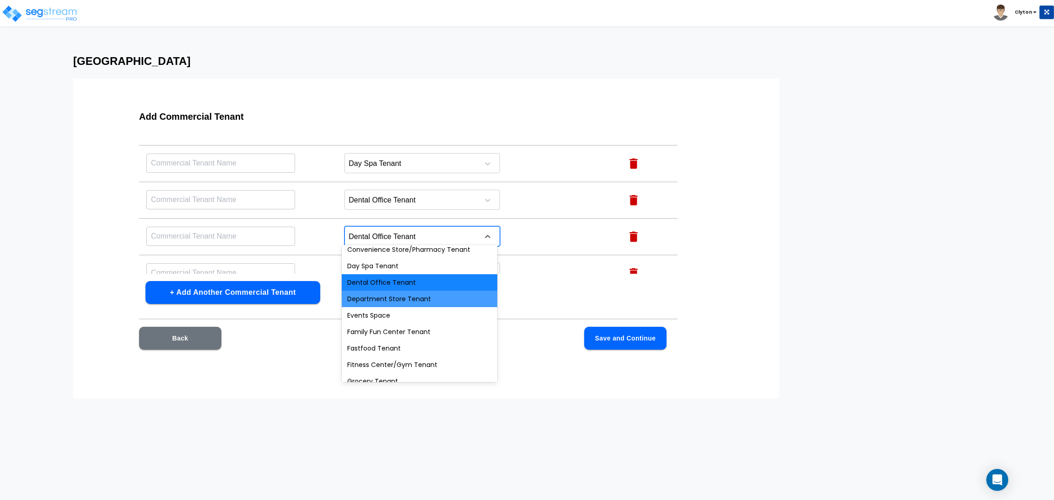
click at [408, 302] on div "Department Store Tenant" at bounding box center [420, 299] width 156 height 16
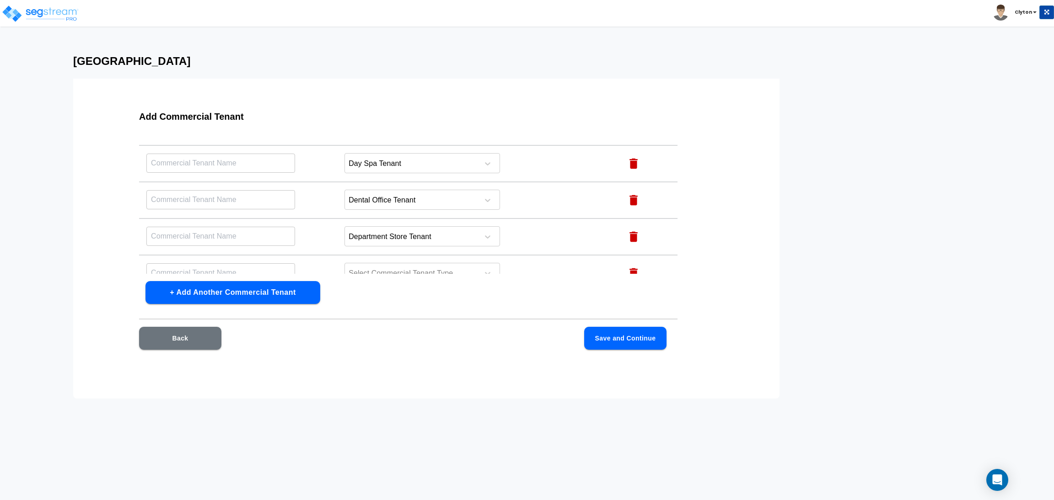
click at [528, 231] on td "Department Store Tenant" at bounding box center [476, 237] width 278 height 37
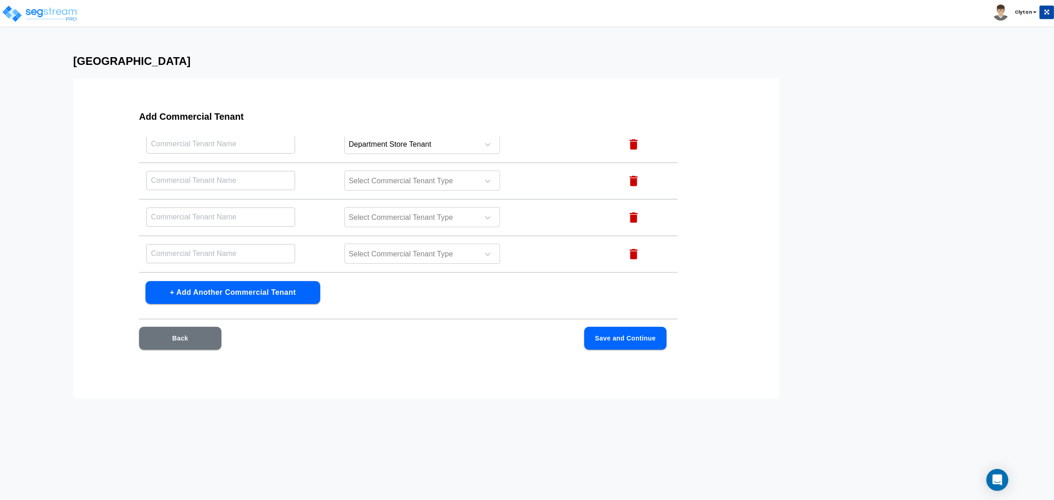
scroll to position [411, 0]
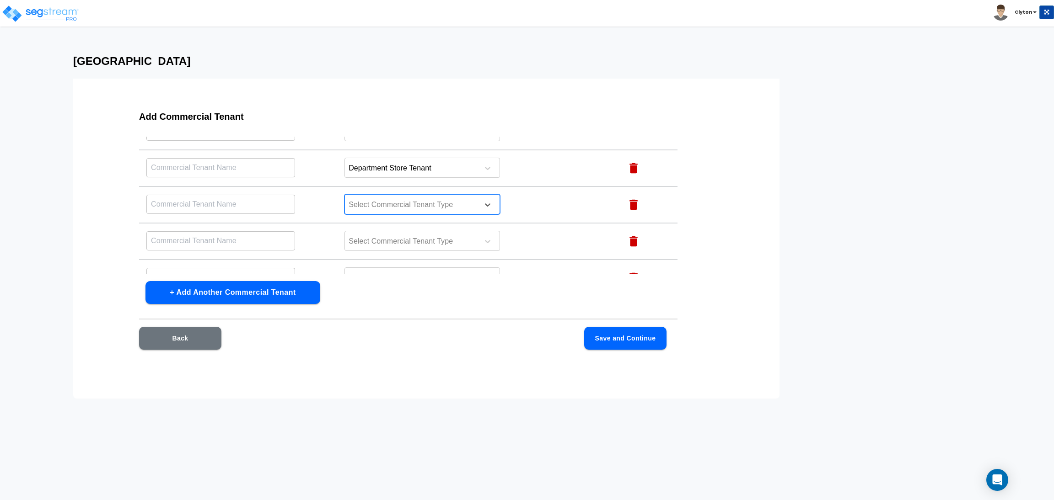
click at [430, 204] on div at bounding box center [410, 205] width 125 height 12
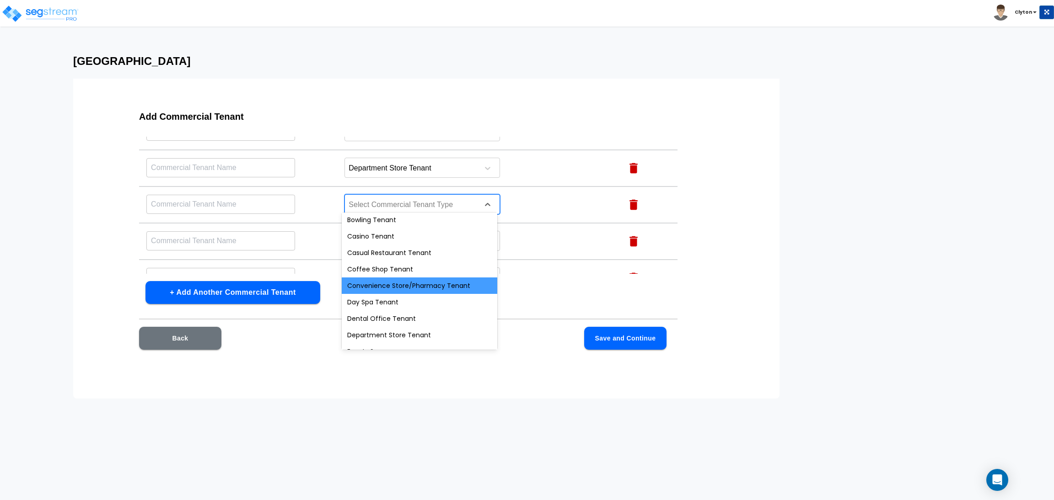
scroll to position [137, 0]
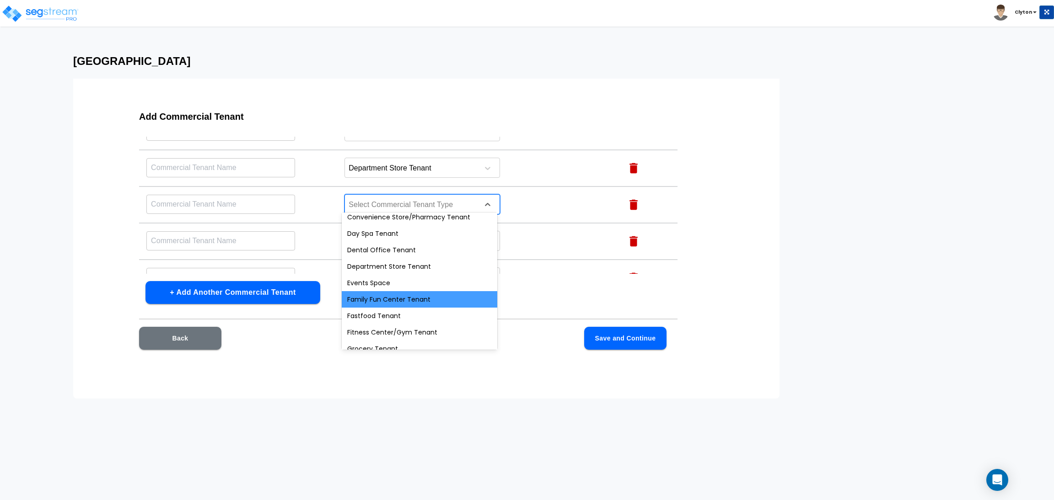
click at [409, 300] on div "Family Fun Center Tenant" at bounding box center [420, 299] width 156 height 16
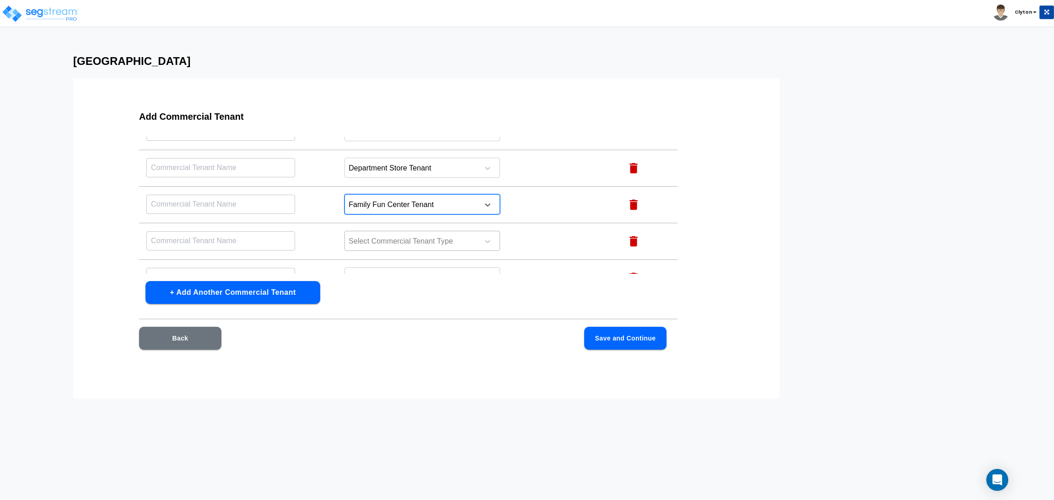
click at [388, 241] on div at bounding box center [410, 242] width 125 height 12
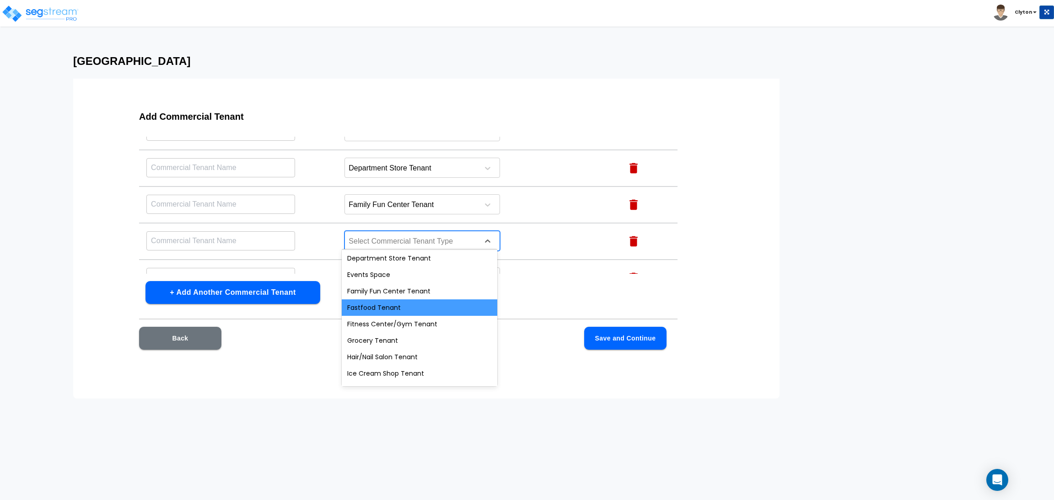
scroll to position [205, 0]
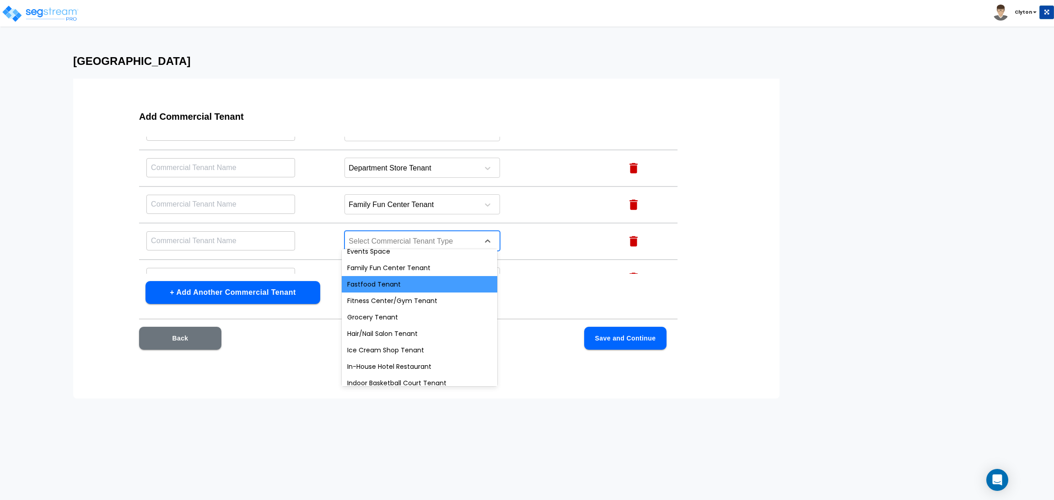
click at [405, 284] on div "Fastfood Tenant" at bounding box center [420, 284] width 156 height 16
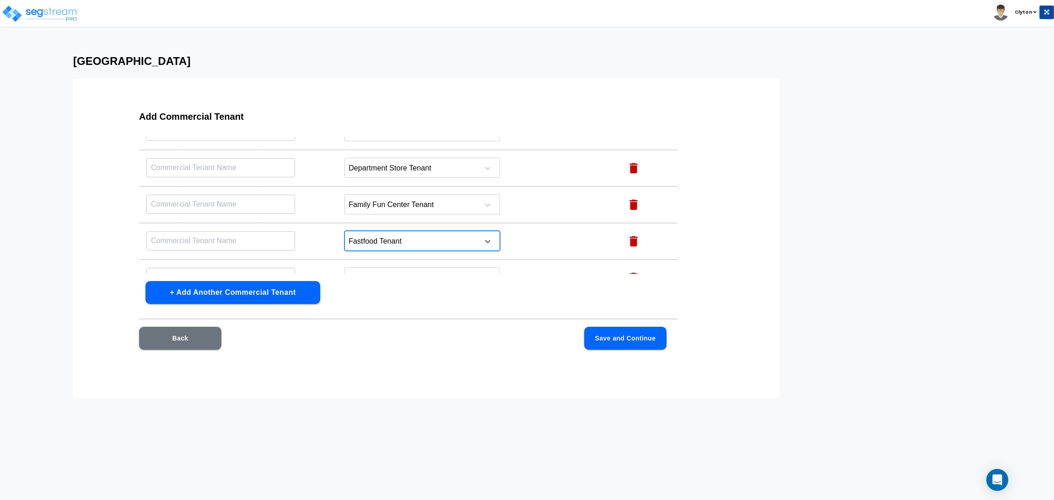
scroll to position [480, 0]
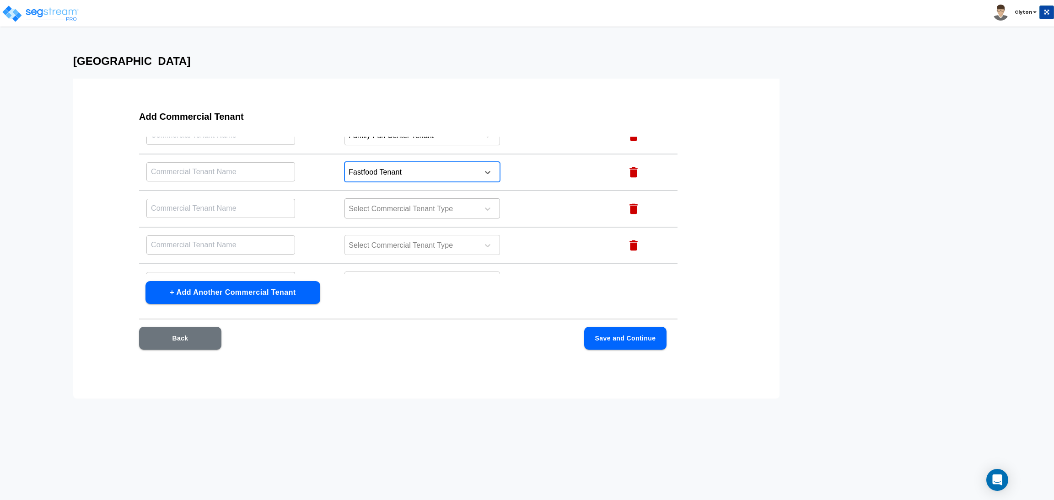
click at [422, 206] on div at bounding box center [410, 209] width 125 height 12
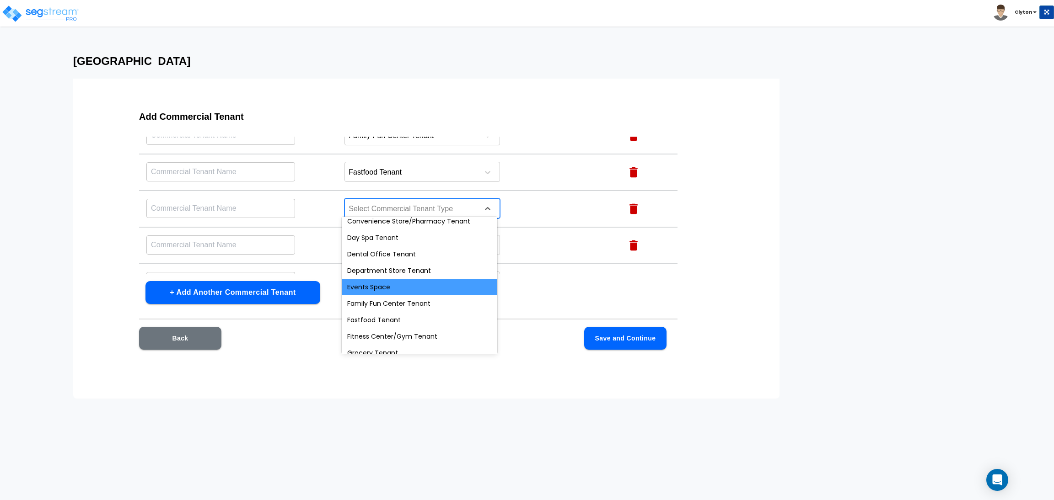
scroll to position [205, 0]
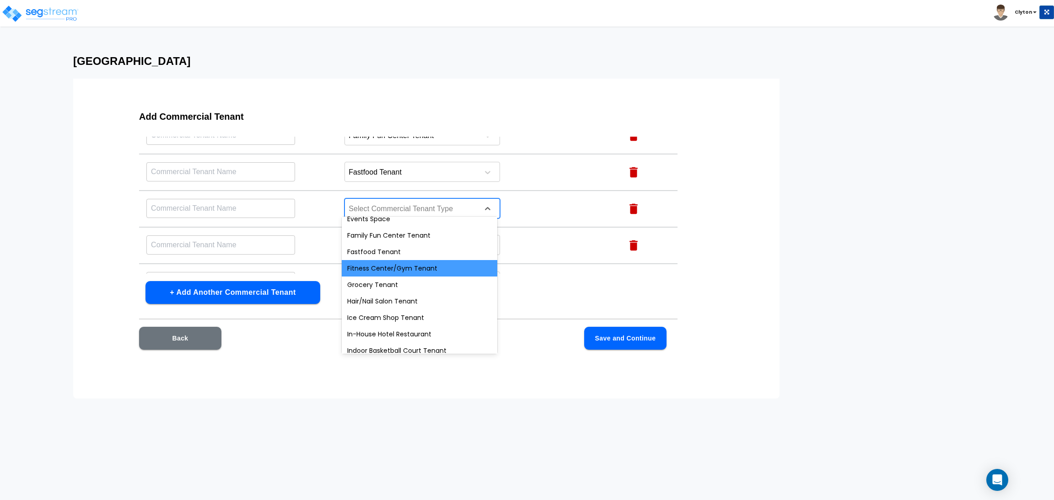
click at [412, 273] on div "Fitness Center/Gym Tenant" at bounding box center [420, 268] width 156 height 16
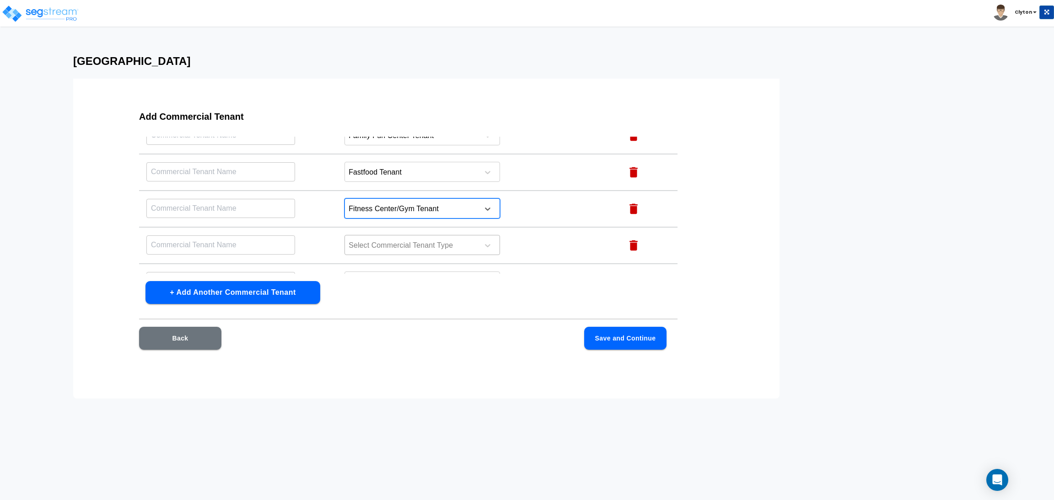
click at [375, 241] on div at bounding box center [410, 246] width 125 height 12
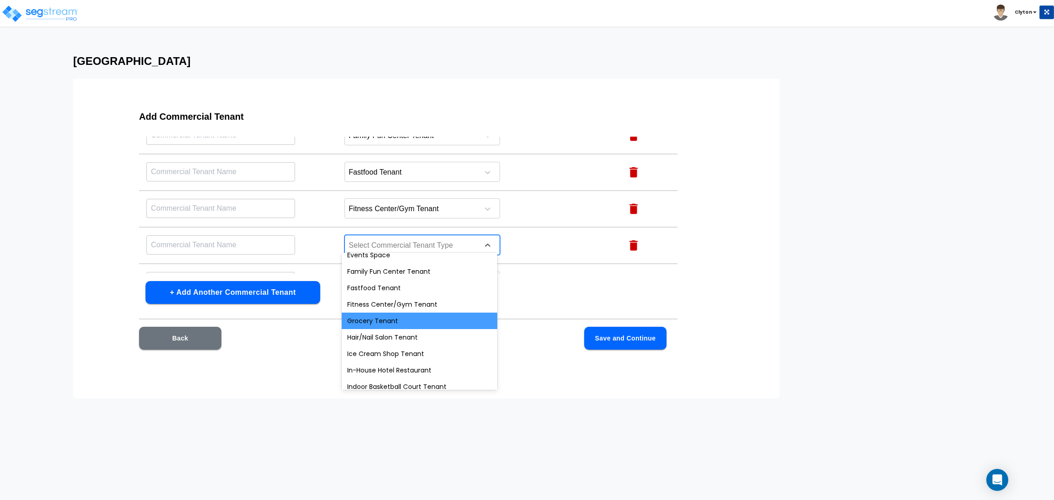
click at [419, 319] on div "Grocery Tenant" at bounding box center [420, 321] width 156 height 16
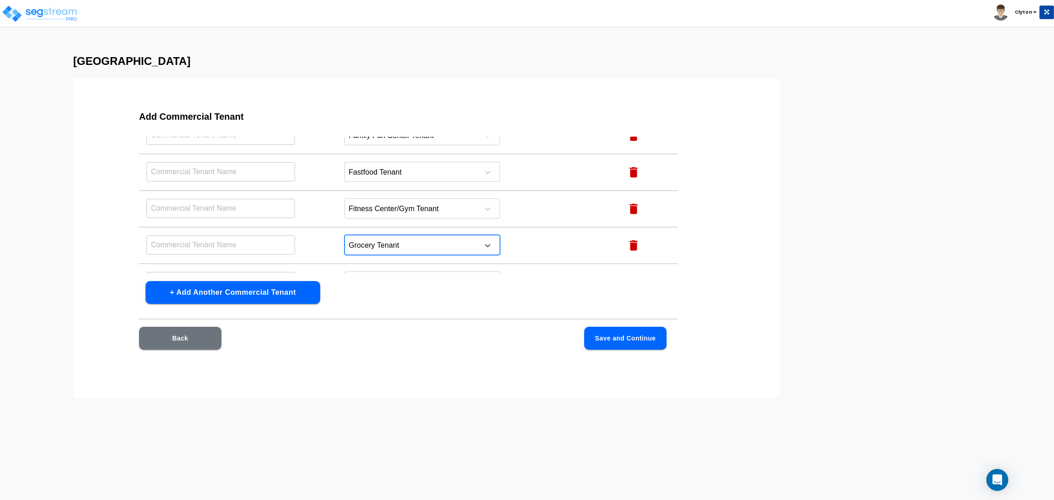
scroll to position [549, 0]
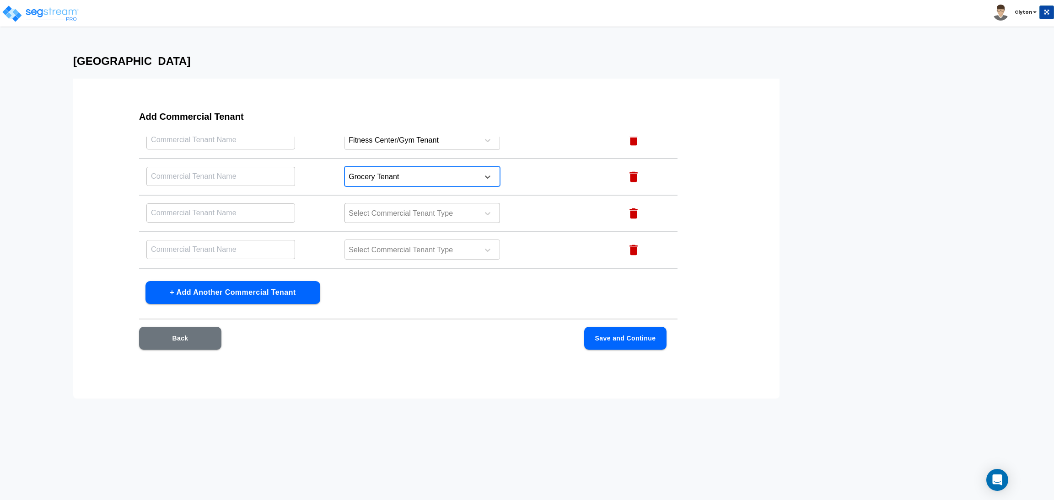
click at [416, 211] on div at bounding box center [410, 214] width 125 height 12
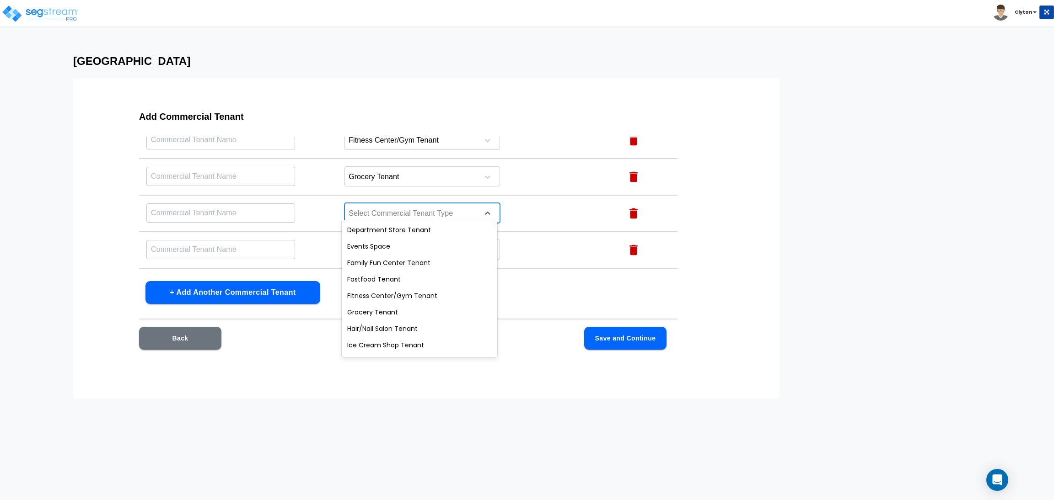
scroll to position [205, 0]
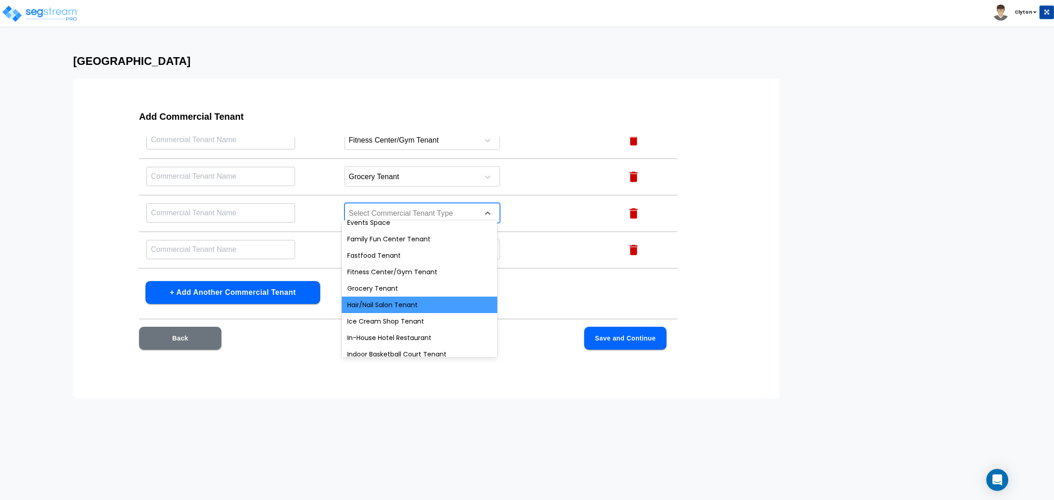
click at [401, 305] on div "Hair/Nail Salon Tenant" at bounding box center [420, 305] width 156 height 16
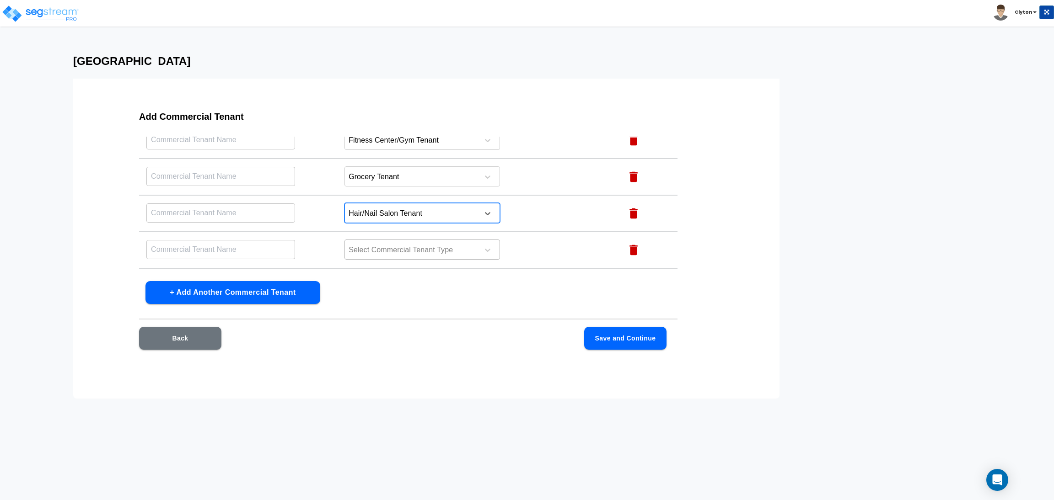
click at [430, 244] on div at bounding box center [410, 250] width 125 height 12
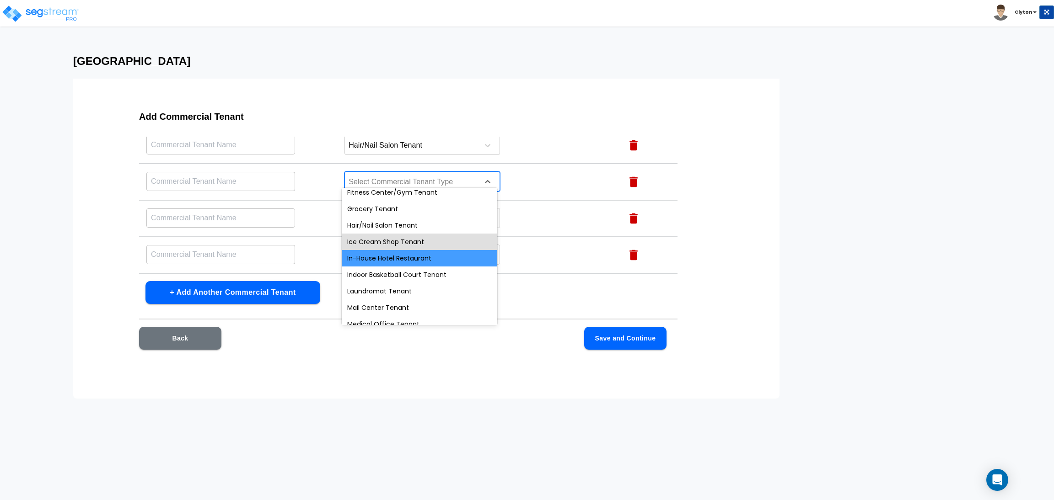
scroll to position [274, 0]
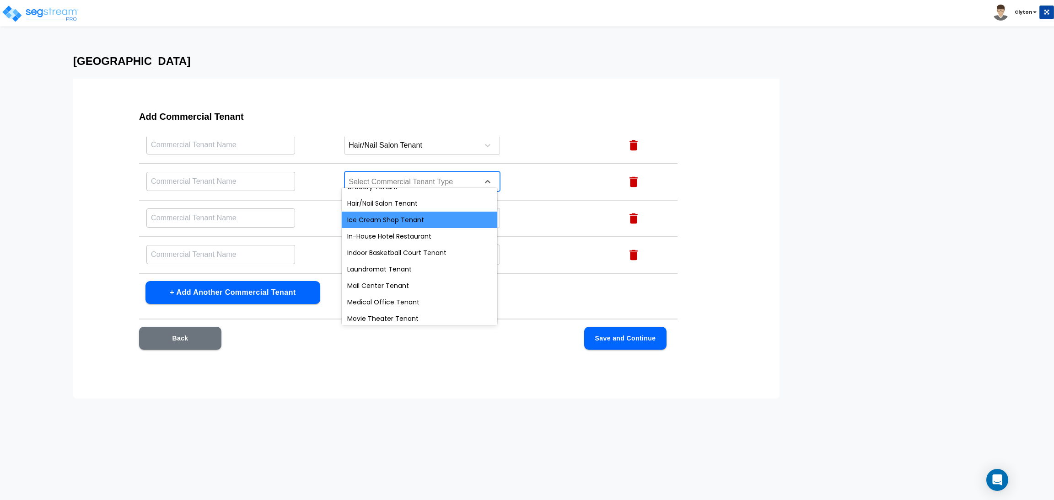
click at [392, 225] on div "Ice Cream Shop Tenant" at bounding box center [420, 220] width 156 height 16
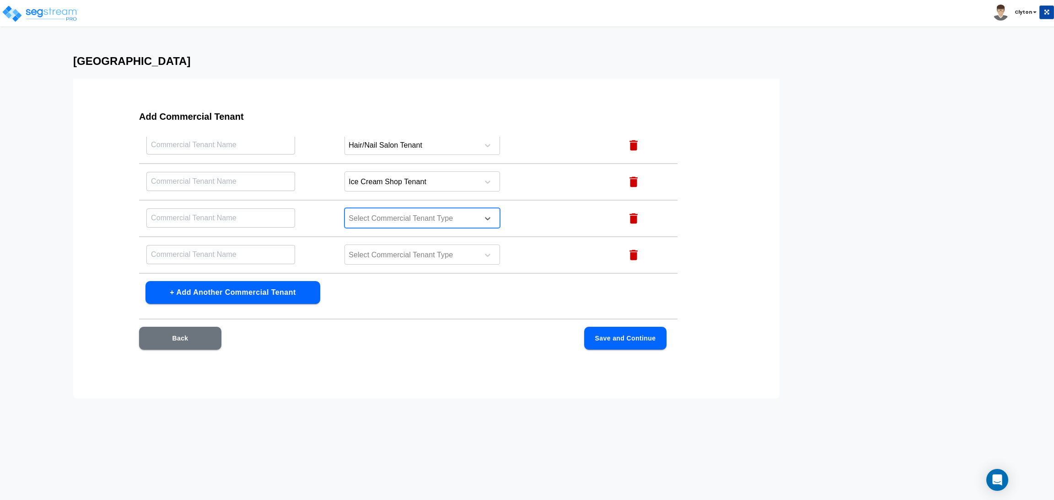
click at [407, 213] on div at bounding box center [410, 219] width 125 height 12
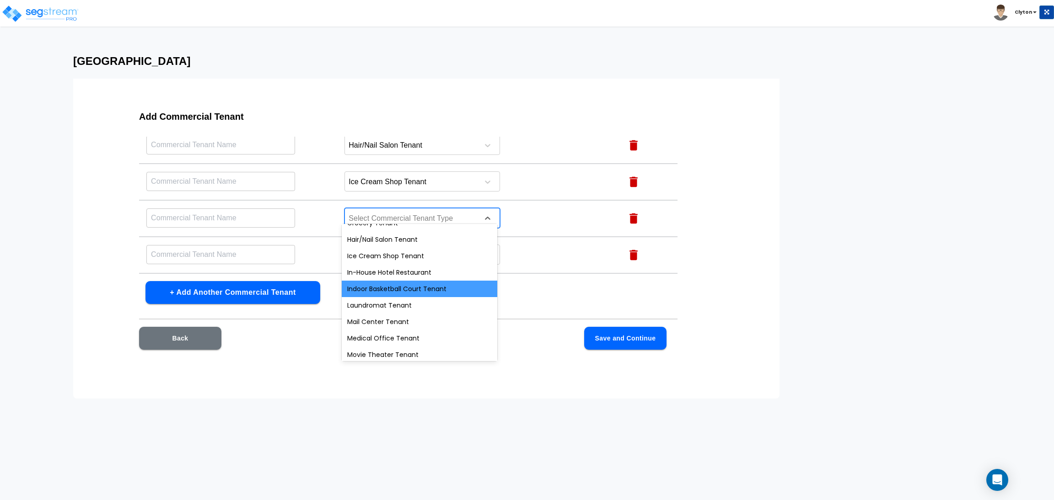
click at [408, 292] on div "Indoor Basketball Court Tenant" at bounding box center [420, 289] width 156 height 16
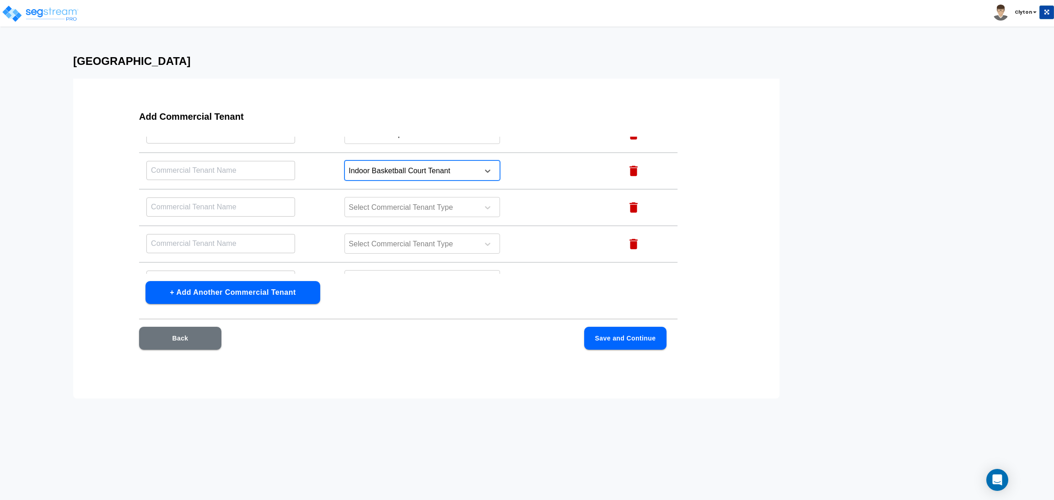
scroll to position [686, 0]
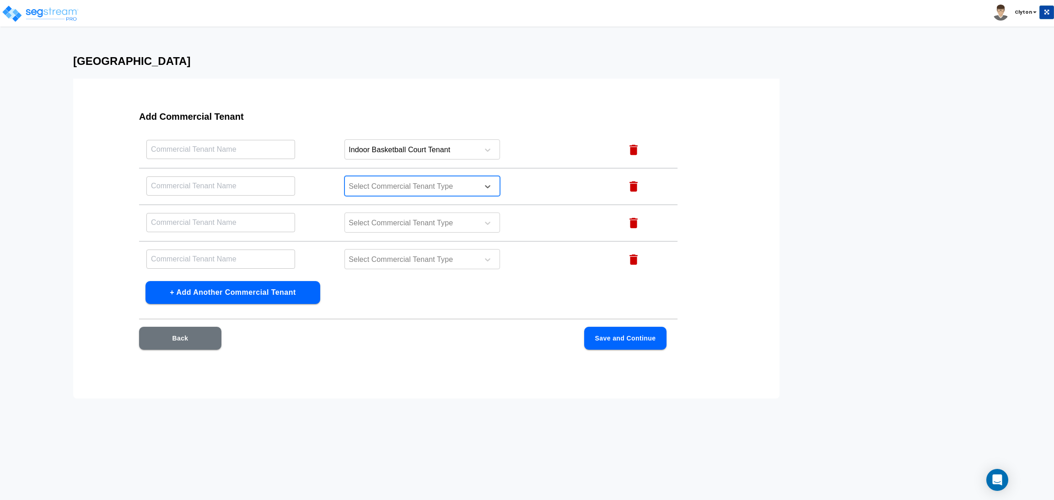
click at [415, 182] on div at bounding box center [410, 187] width 125 height 12
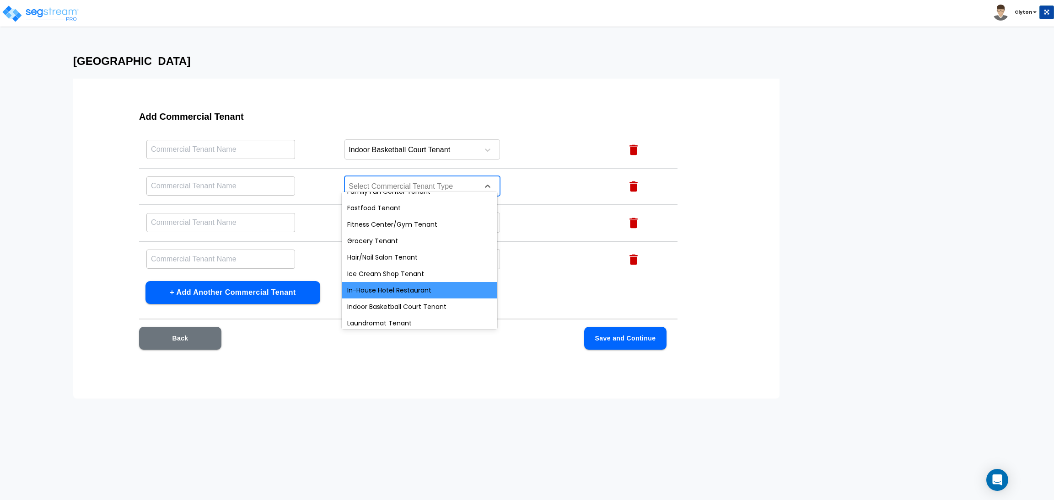
scroll to position [274, 0]
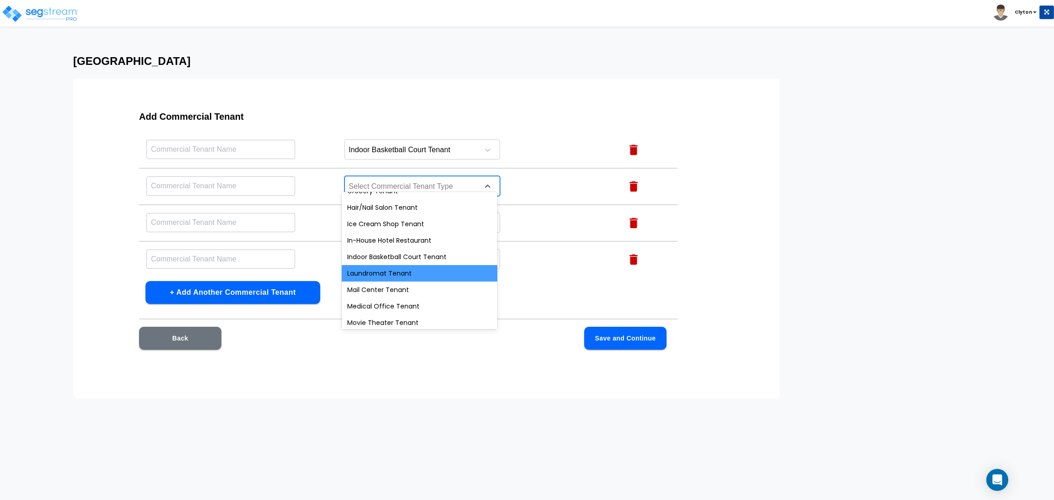
click at [405, 269] on div "Laundromat Tenant" at bounding box center [420, 273] width 156 height 16
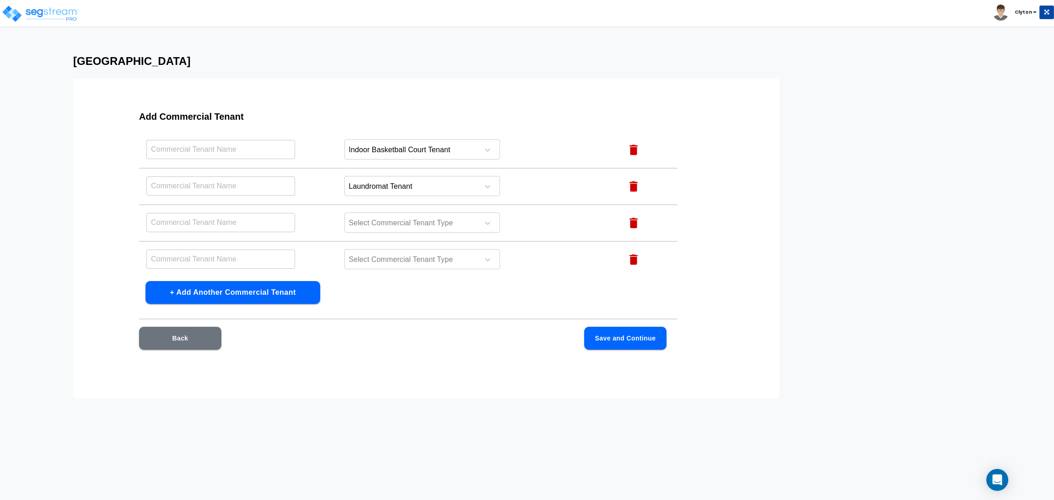
click at [551, 205] on td "Select Commercial Tenant Type" at bounding box center [476, 223] width 278 height 37
click at [437, 217] on div at bounding box center [410, 223] width 125 height 12
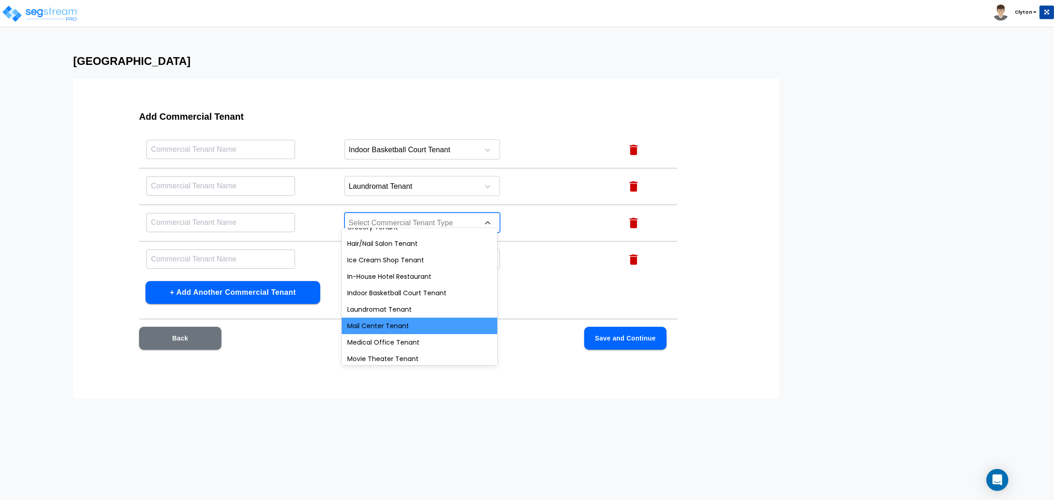
click at [396, 324] on div "Mail Center Tenant" at bounding box center [420, 326] width 156 height 16
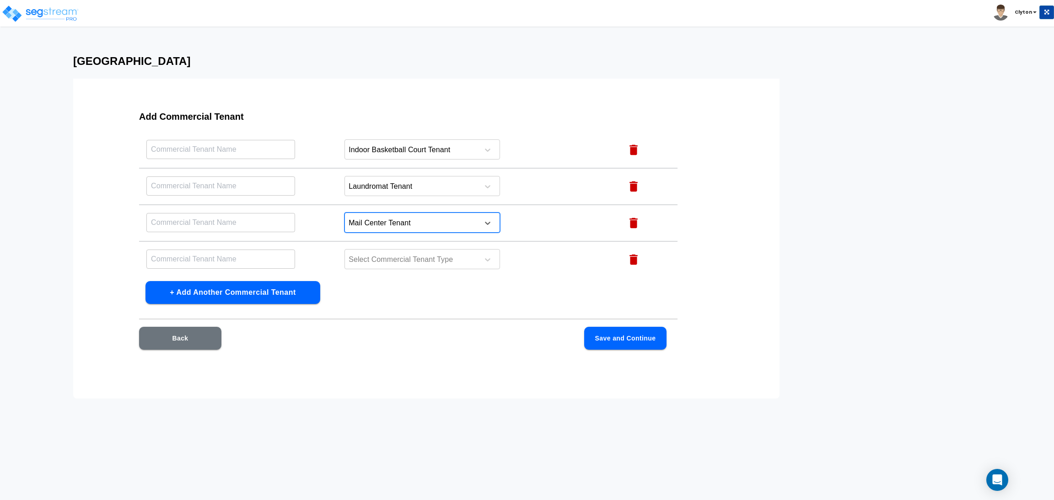
click at [533, 220] on td "option Mail Center Tenant, selected. Mail Center Tenant" at bounding box center [476, 223] width 278 height 37
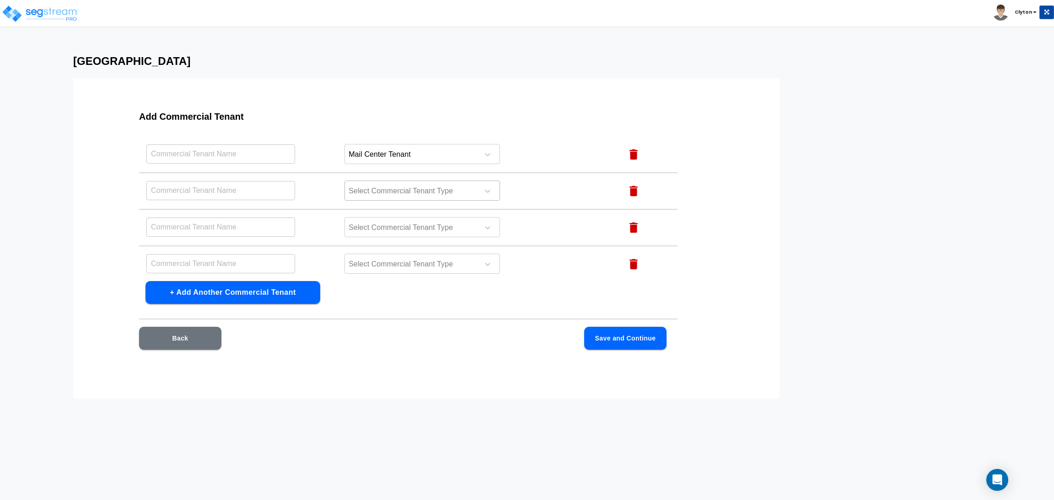
click at [407, 186] on div at bounding box center [410, 191] width 125 height 12
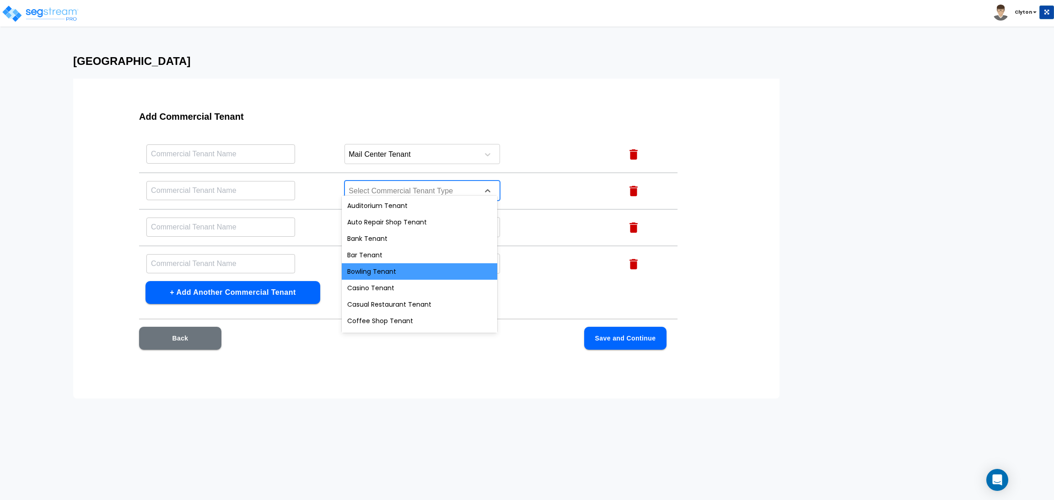
scroll to position [274, 0]
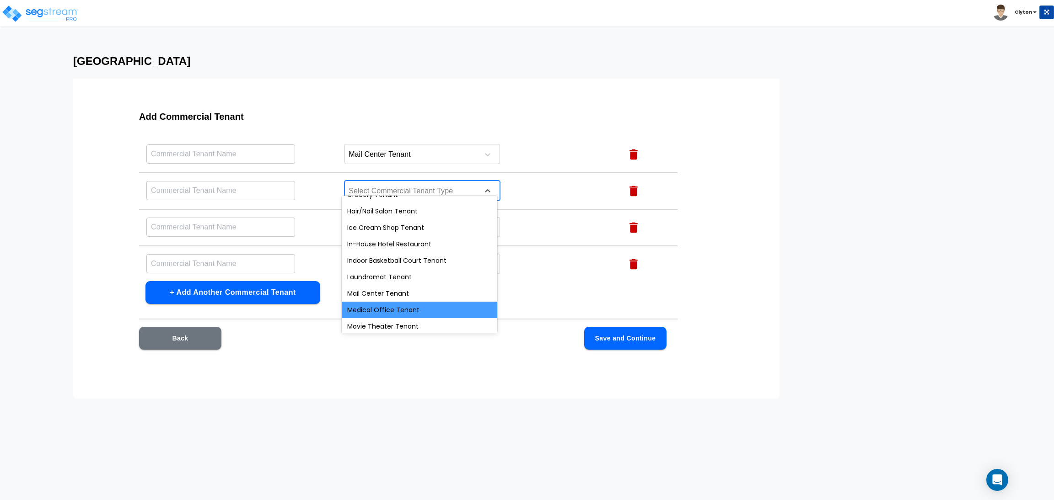
click at [403, 308] on div "Medical Office Tenant" at bounding box center [420, 310] width 156 height 16
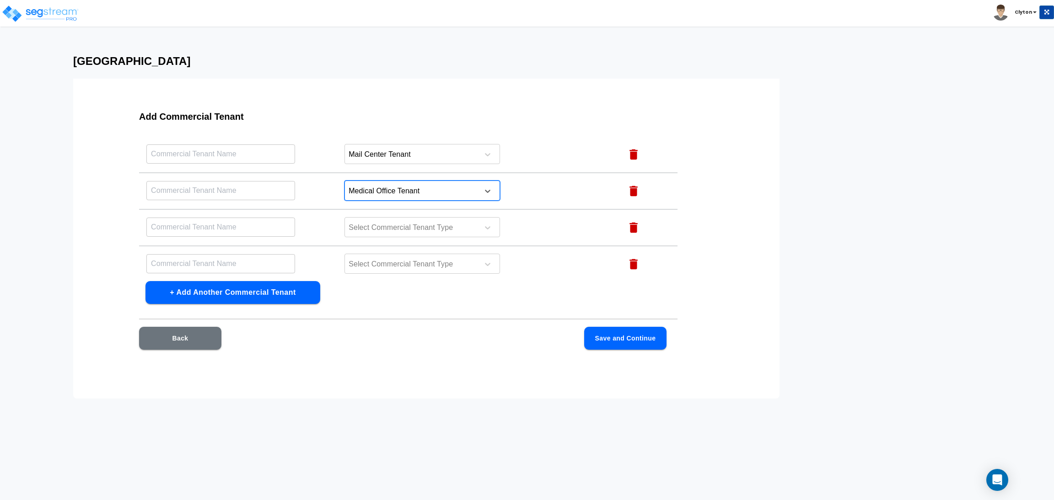
click at [550, 222] on td "Select Commercial Tenant Type" at bounding box center [476, 227] width 278 height 37
click at [402, 222] on div at bounding box center [410, 228] width 125 height 12
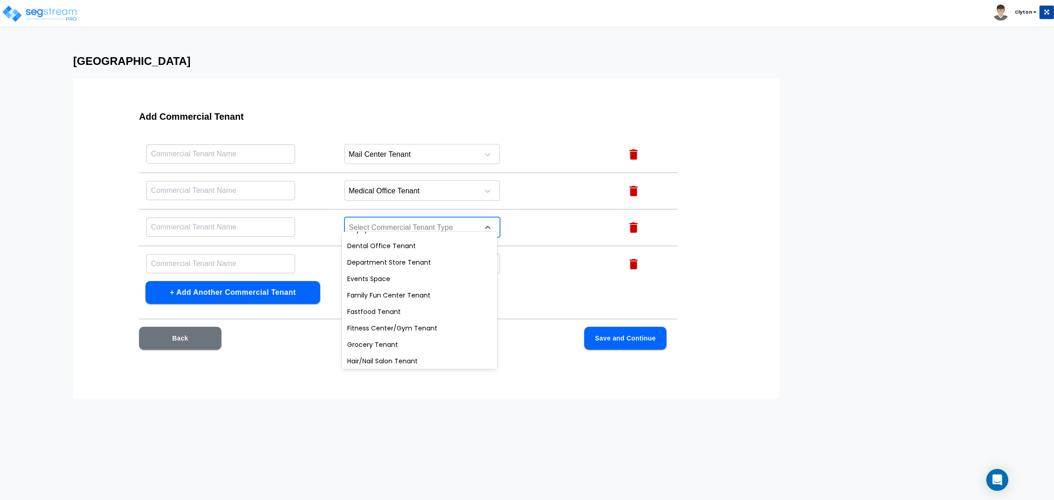
scroll to position [360, 0]
click at [389, 278] on div "Movie Theater Tenant" at bounding box center [420, 277] width 156 height 16
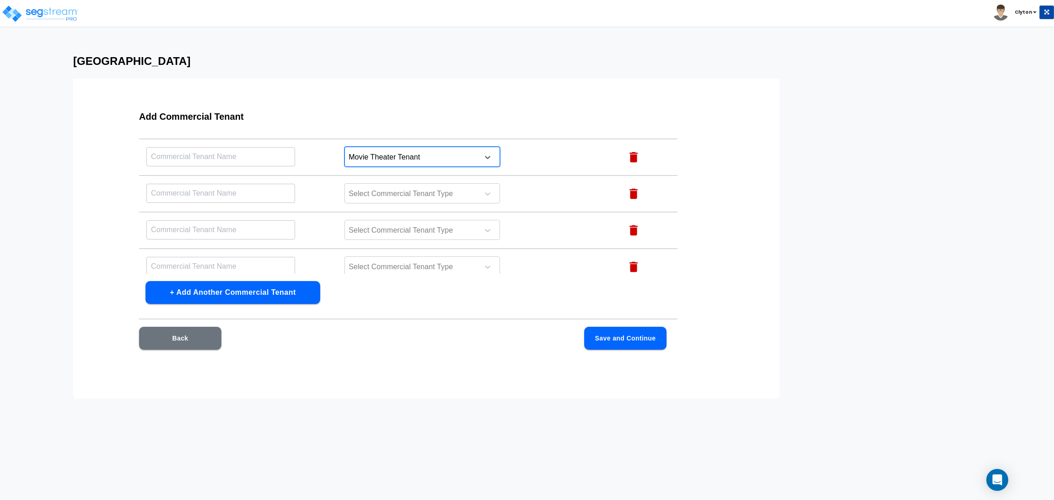
scroll to position [826, 0]
click at [430, 187] on div at bounding box center [410, 193] width 125 height 12
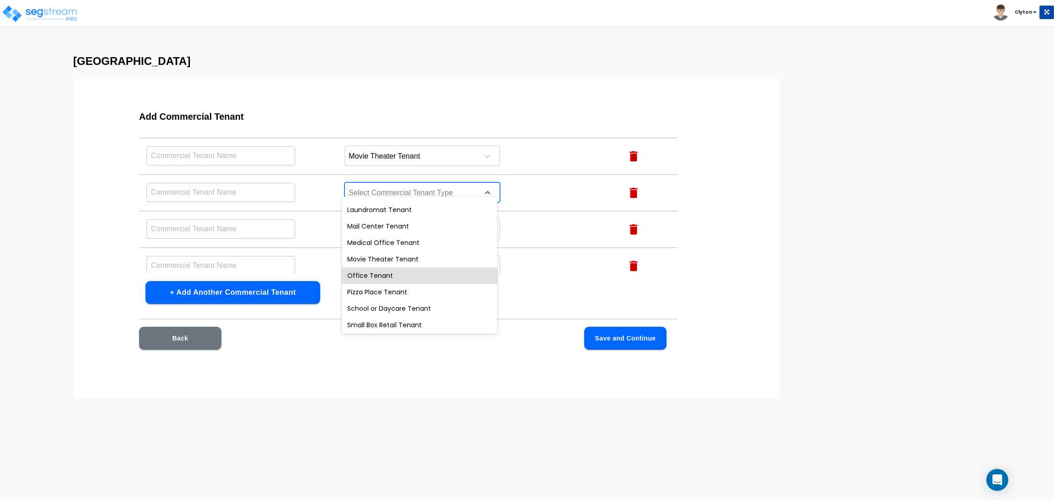
scroll to position [360, 0]
click at [427, 257] on div "Office Tenant" at bounding box center [420, 258] width 156 height 16
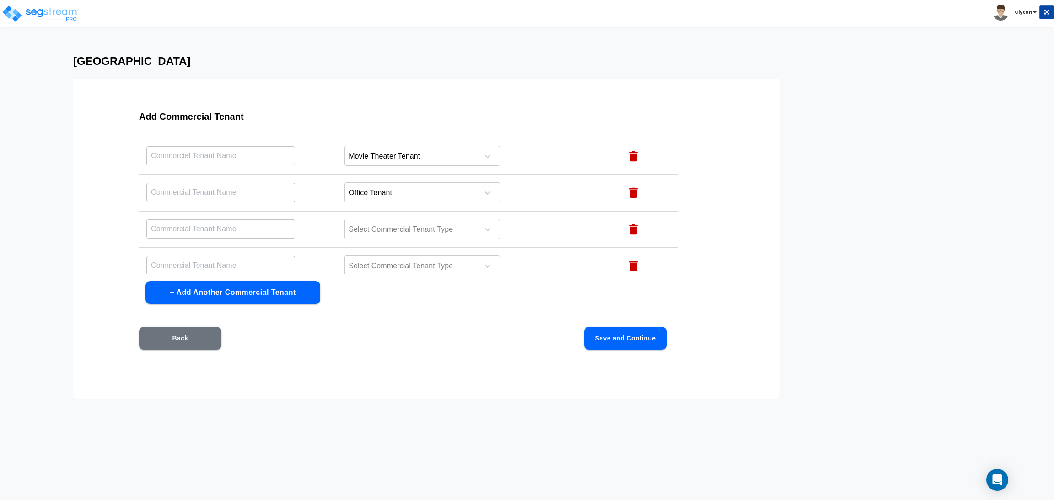
click at [528, 211] on td "Select Commercial Tenant Type" at bounding box center [476, 229] width 278 height 37
click at [432, 224] on div at bounding box center [410, 230] width 125 height 12
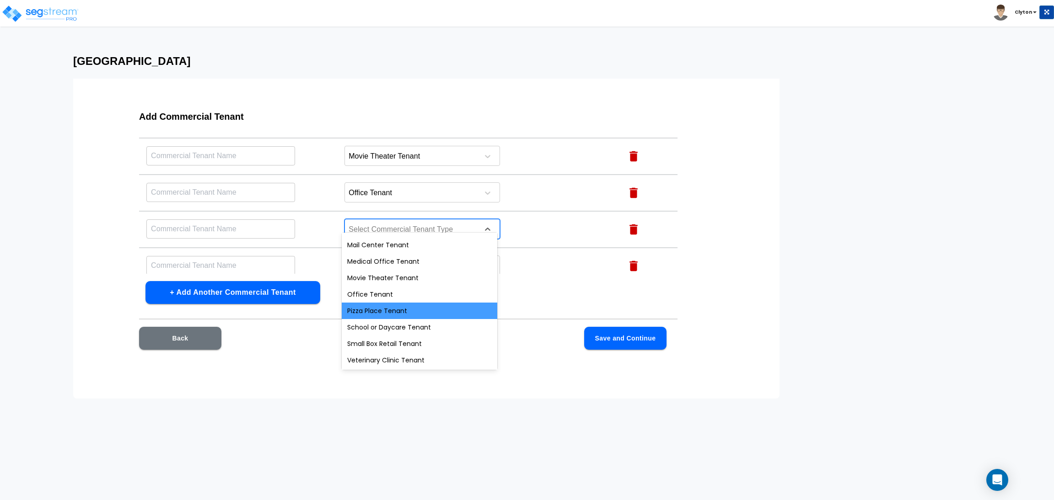
click at [401, 315] on div "Pizza Place Tenant" at bounding box center [420, 311] width 156 height 16
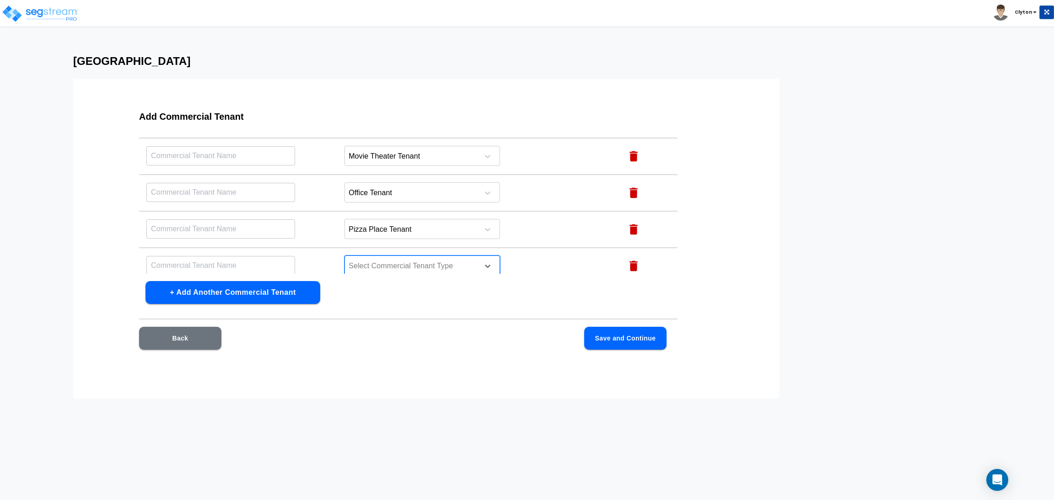
click at [420, 260] on div at bounding box center [410, 266] width 125 height 12
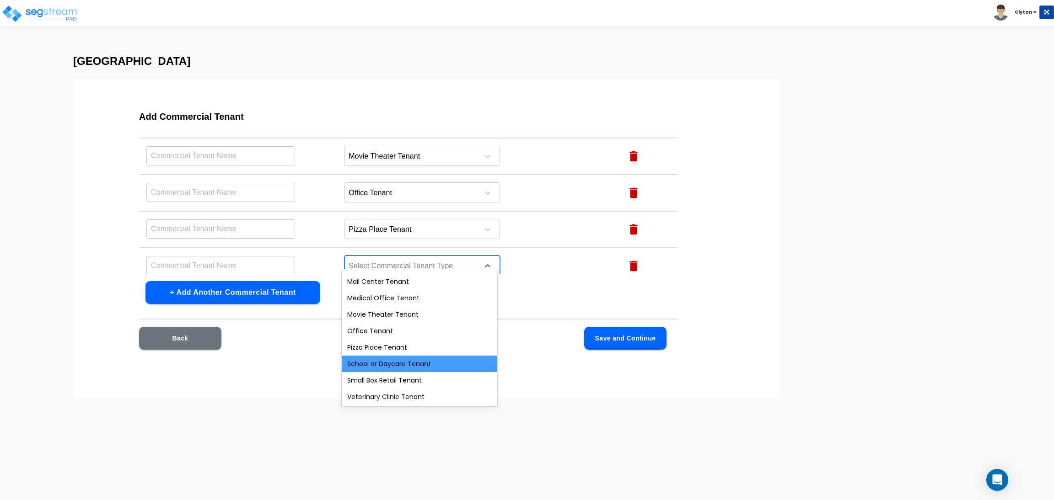
click at [396, 360] on div "School or Daycare Tenant" at bounding box center [420, 364] width 156 height 16
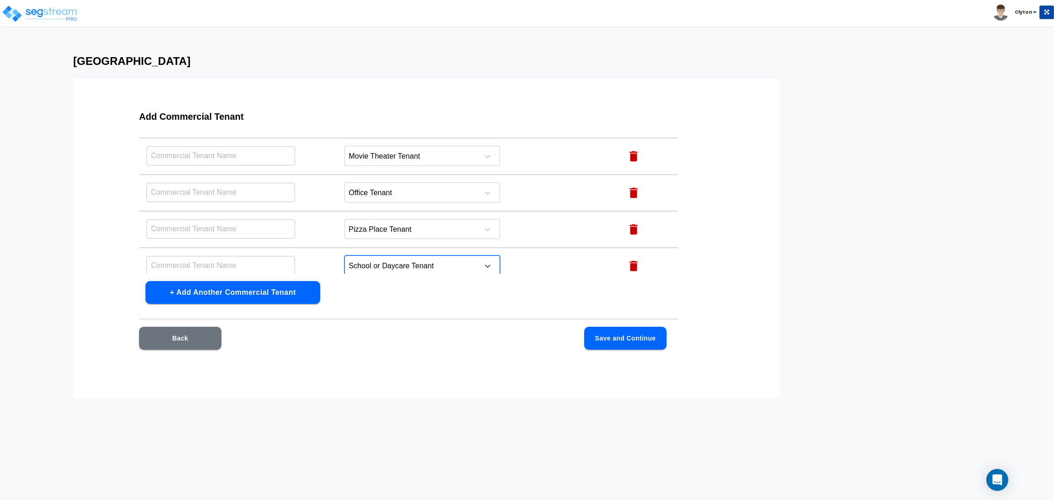
click at [289, 292] on button "+ Add Another Commercial Tenant" at bounding box center [232, 292] width 175 height 23
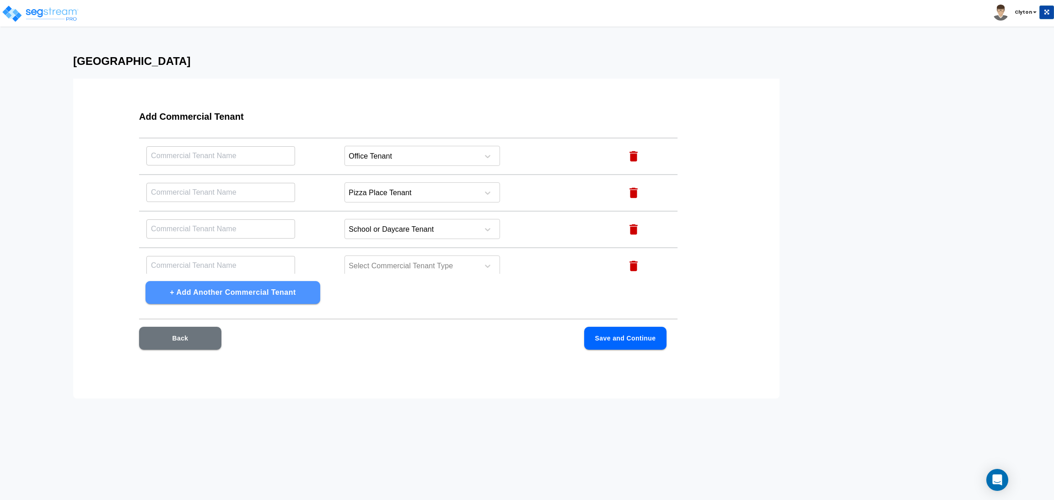
click at [289, 292] on button "+ Add Another Commercial Tenant" at bounding box center [232, 292] width 175 height 23
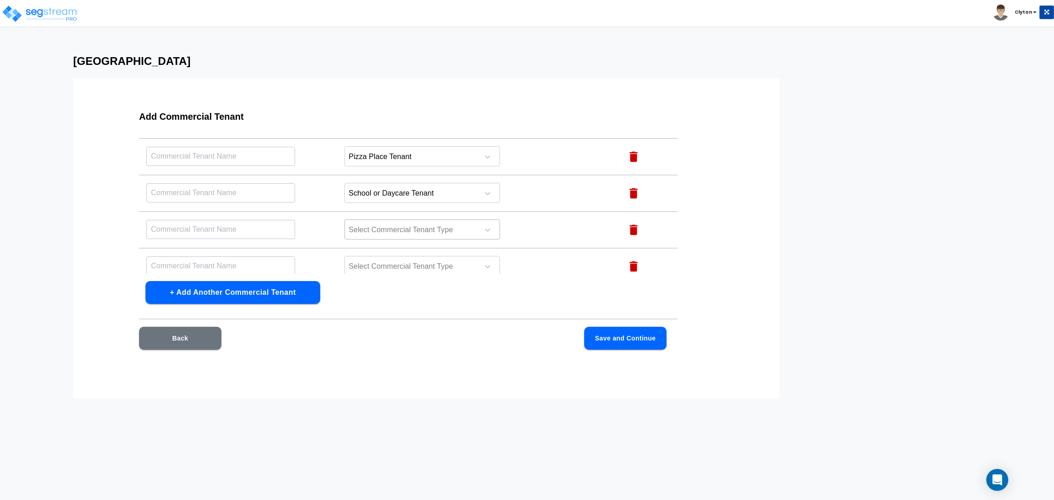
click at [404, 224] on div at bounding box center [410, 230] width 125 height 12
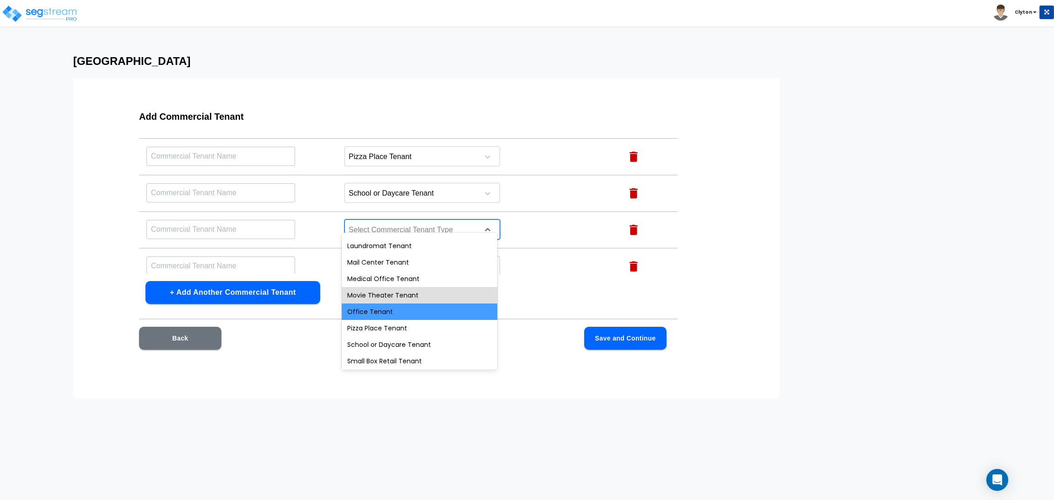
scroll to position [360, 0]
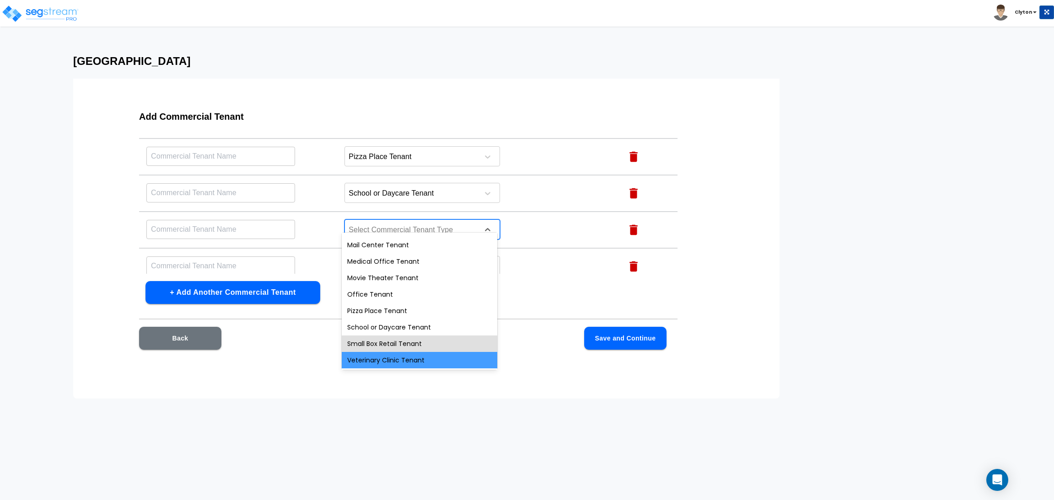
click at [401, 352] on div "Veterinary Clinic Tenant" at bounding box center [420, 360] width 156 height 16
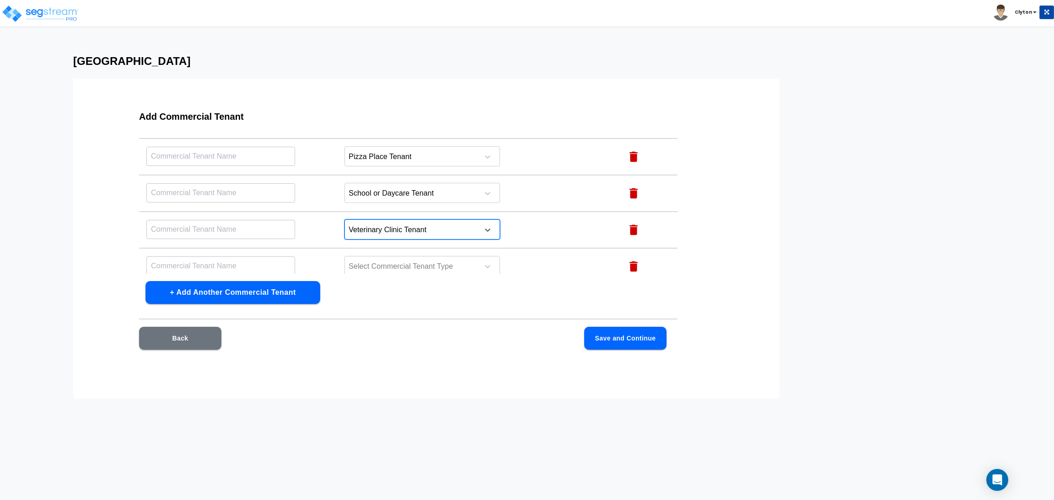
click at [411, 224] on div at bounding box center [410, 230] width 125 height 12
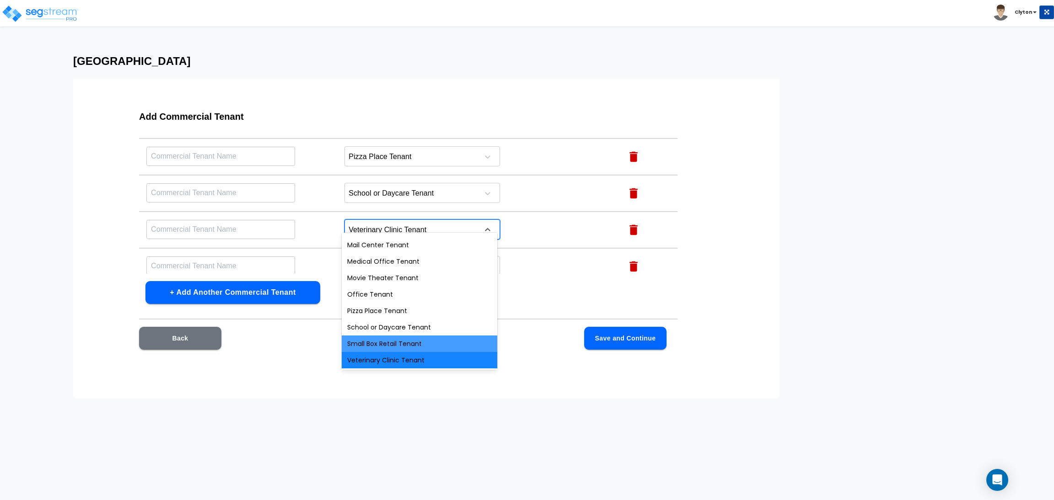
click at [390, 345] on div "Small Box Retail Tenant" at bounding box center [420, 344] width 156 height 16
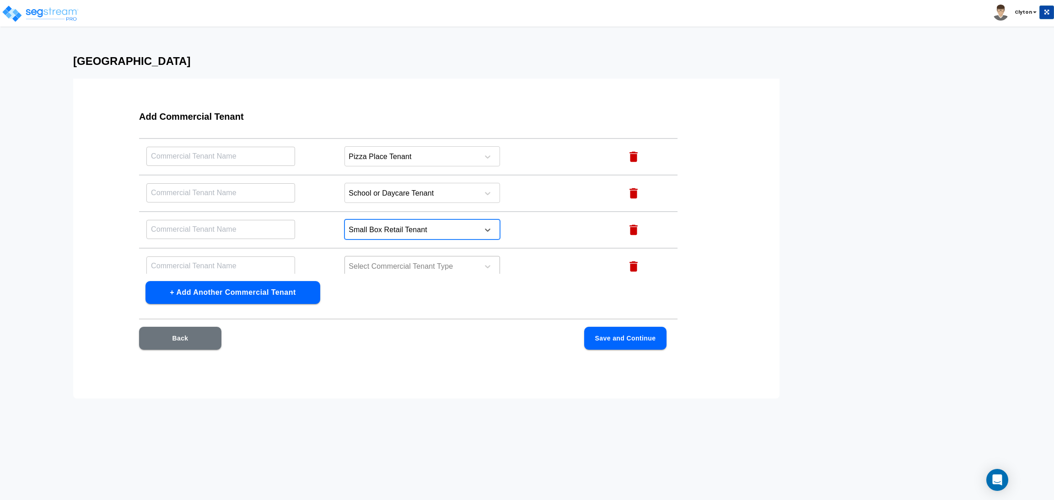
click at [393, 261] on div at bounding box center [410, 267] width 125 height 12
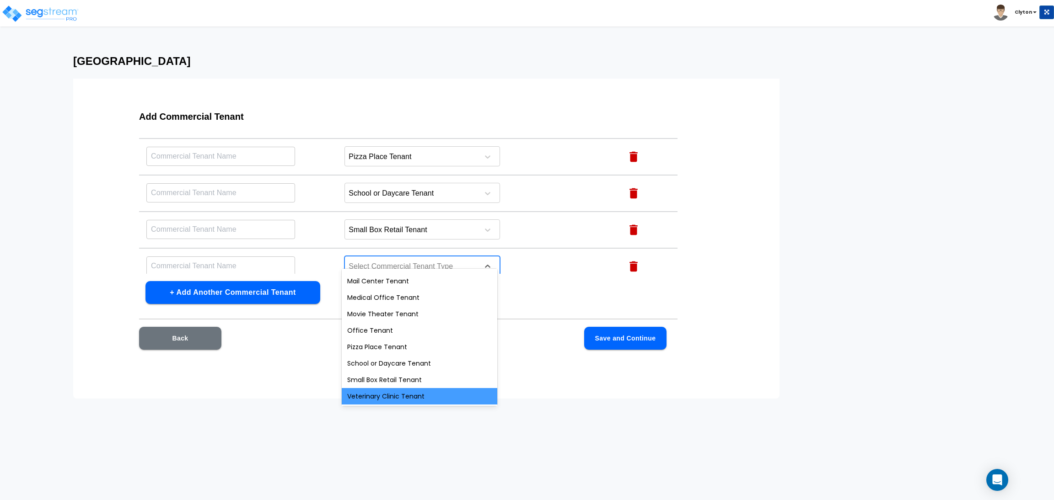
click at [381, 393] on div "Veterinary Clinic Tenant" at bounding box center [420, 396] width 156 height 16
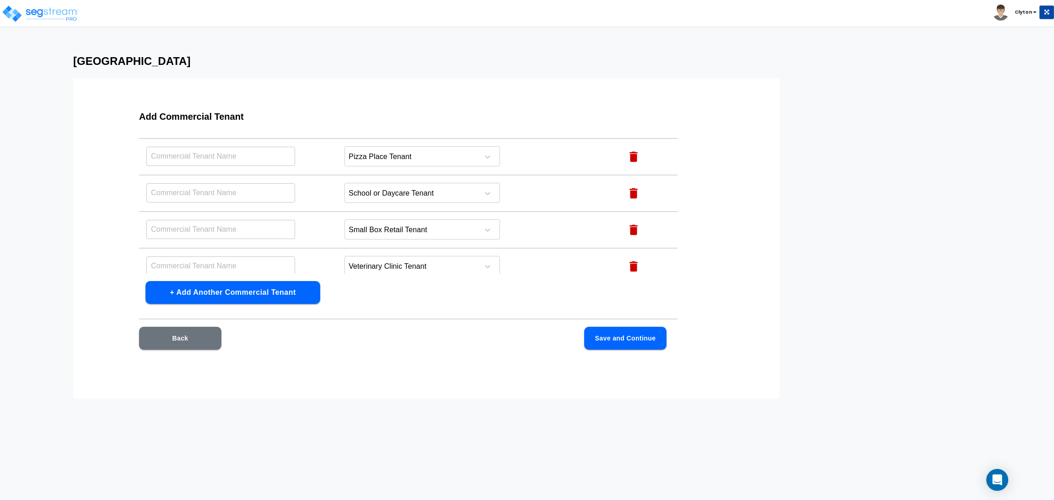
click at [472, 289] on div "Add Commercial Tenant Name this Commercial Tenant Commercial Tenant Type Action…" at bounding box center [408, 236] width 597 height 274
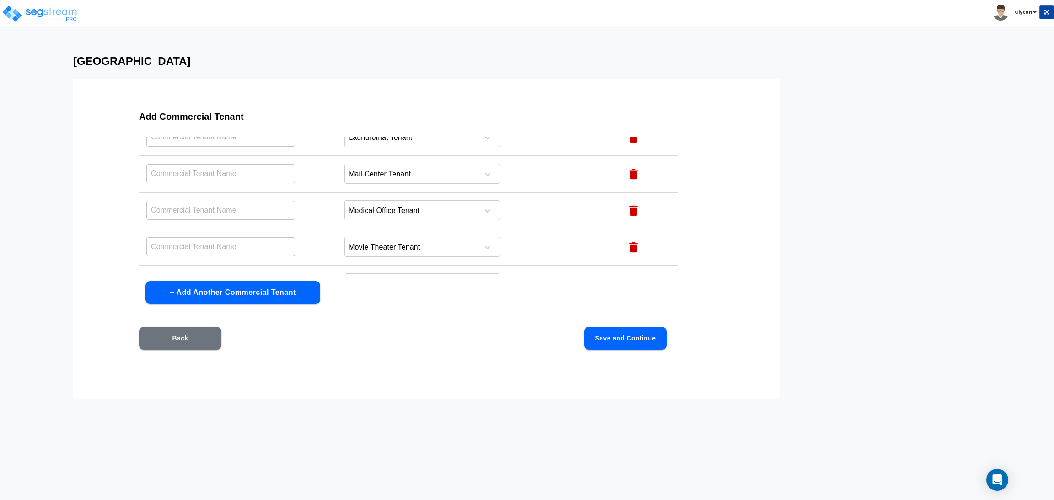
scroll to position [898, 0]
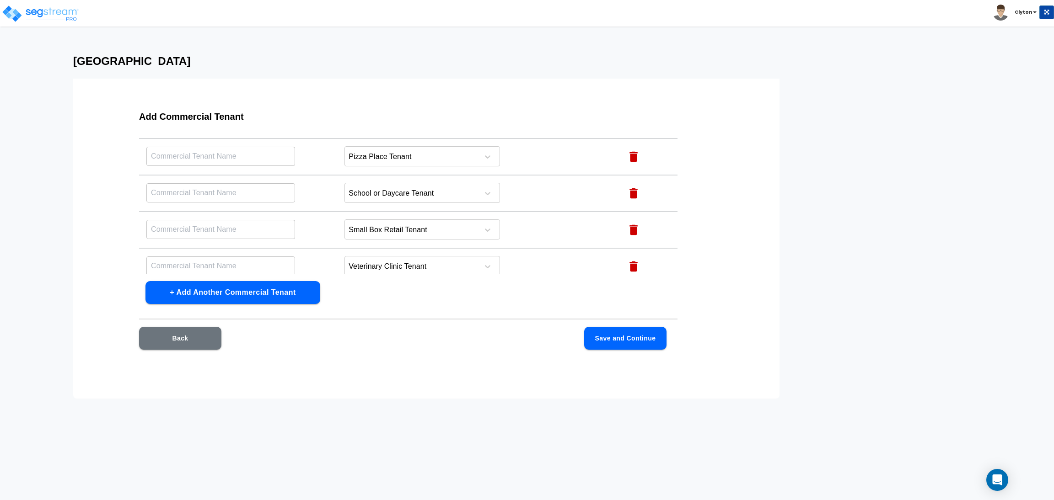
click at [235, 256] on input "text" at bounding box center [220, 266] width 149 height 20
type input "Veterinary"
click at [243, 220] on input "text" at bounding box center [220, 230] width 149 height 20
type input "Small Box"
click at [222, 185] on input "text" at bounding box center [220, 193] width 149 height 20
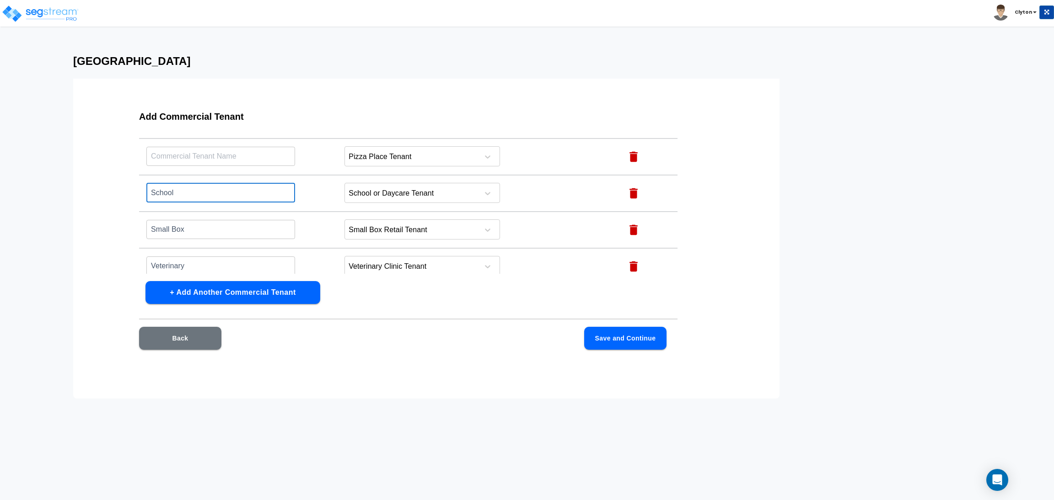
type input "School"
click at [242, 152] on input "text" at bounding box center [220, 156] width 149 height 20
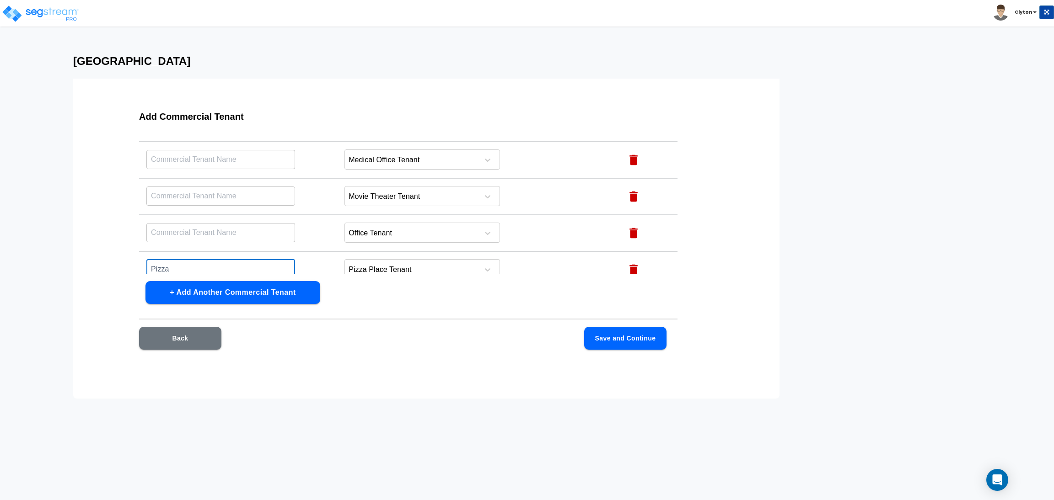
scroll to position [761, 0]
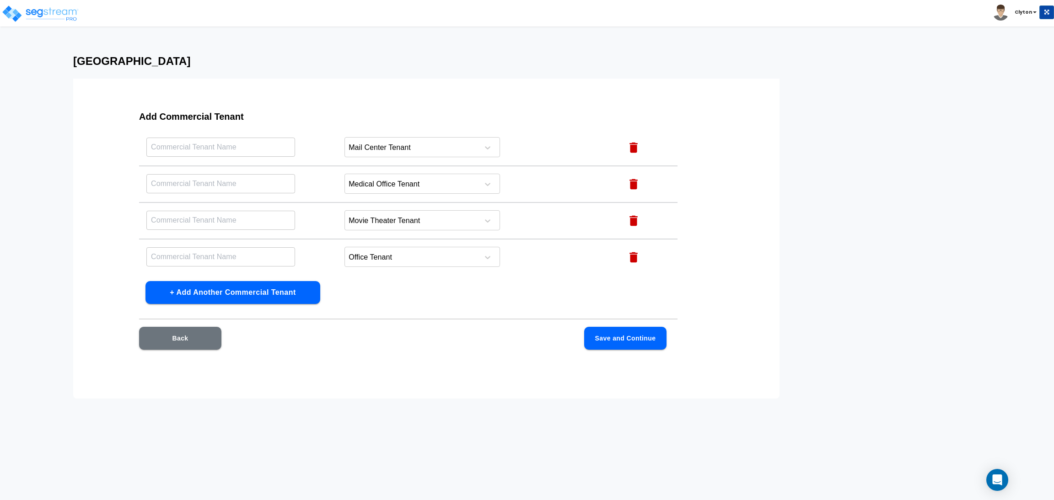
type input "Pizza"
click at [224, 247] on input "text" at bounding box center [220, 257] width 149 height 20
type input "Office"
click at [237, 213] on input "text" at bounding box center [220, 220] width 149 height 20
type input "Movie"
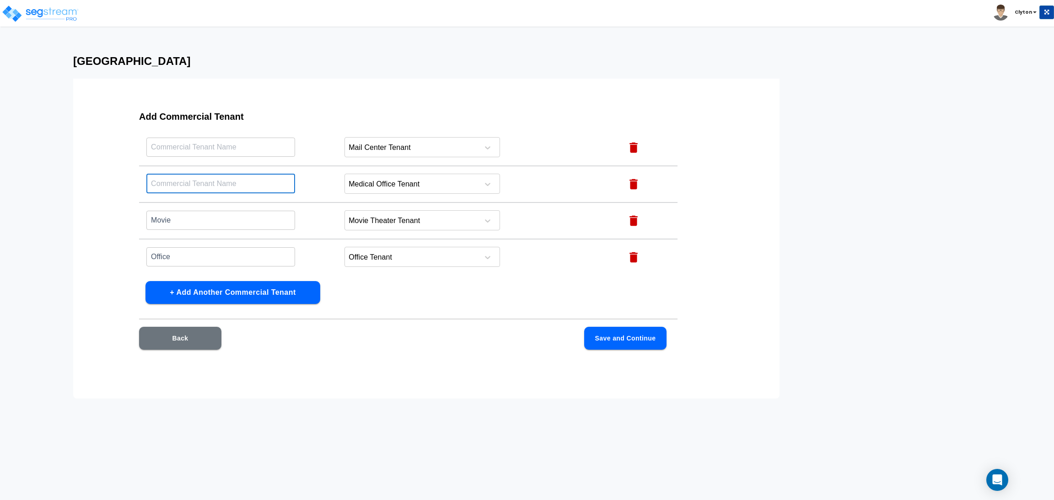
click at [232, 174] on input "text" at bounding box center [220, 184] width 149 height 20
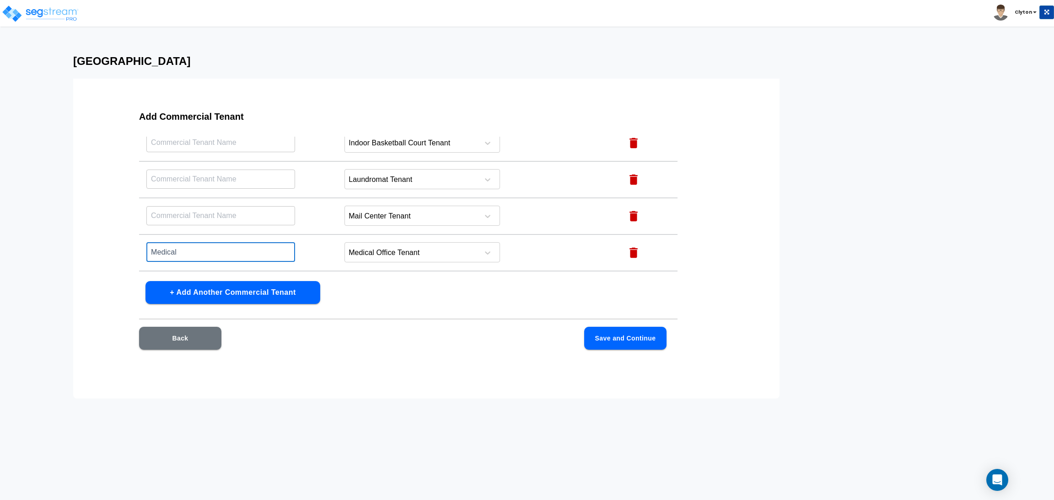
type input "Medical"
click at [235, 206] on input "text" at bounding box center [220, 216] width 149 height 20
type input "Mail"
click at [238, 170] on input "text" at bounding box center [220, 179] width 149 height 20
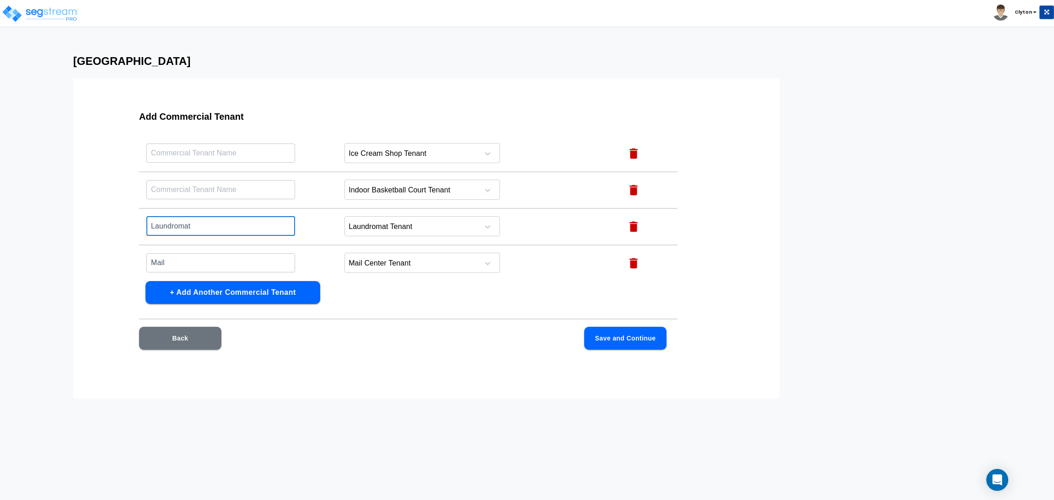
scroll to position [624, 0]
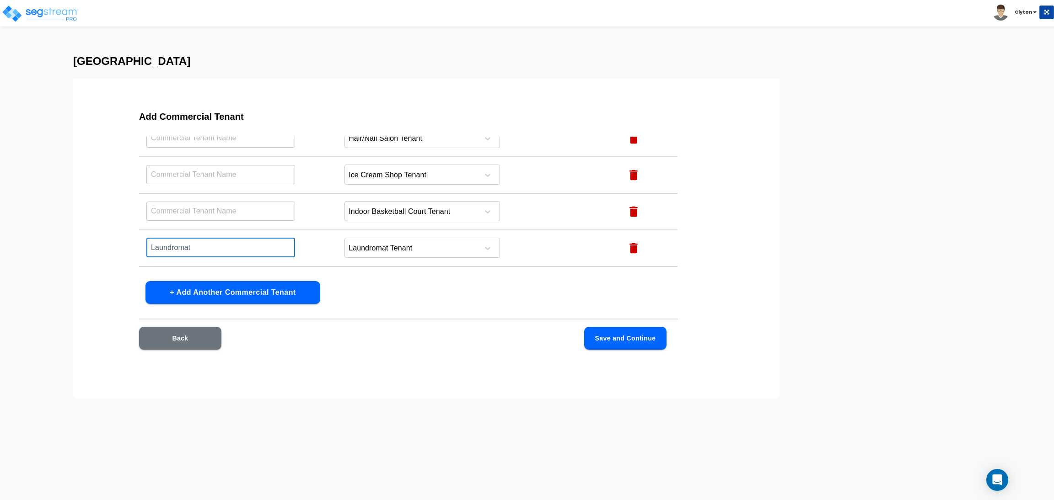
type input "Laundromat"
click at [243, 209] on input "text" at bounding box center [220, 211] width 149 height 20
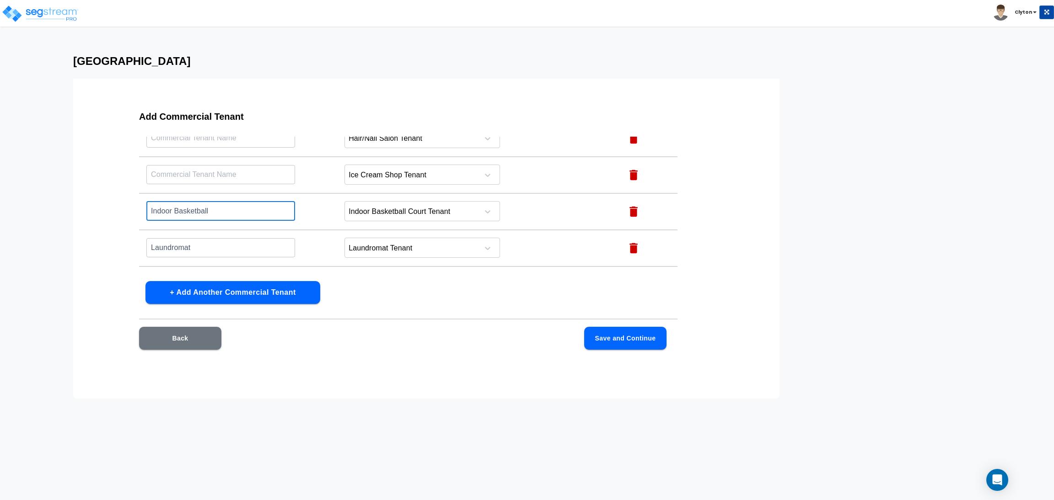
type input "Indoor Basketball"
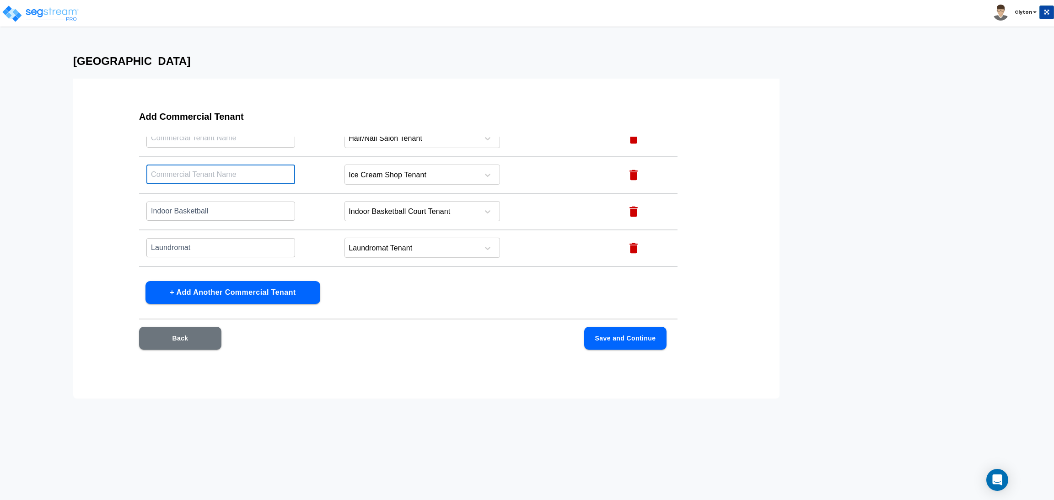
click at [252, 173] on input "text" at bounding box center [220, 175] width 149 height 20
type input "U"
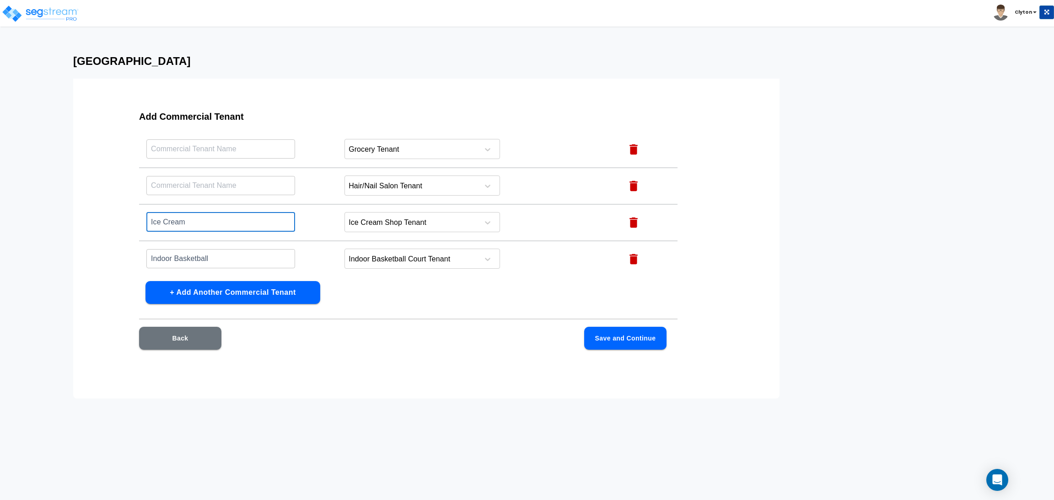
scroll to position [555, 0]
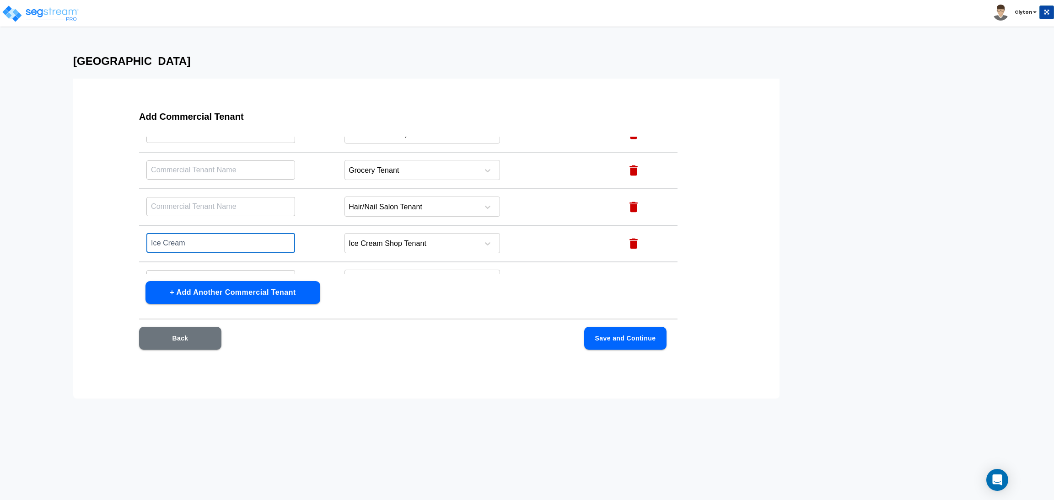
type input "Ice Cream"
click at [232, 203] on input "text" at bounding box center [220, 207] width 149 height 20
type input "Hair/Nail Salon"
click at [234, 165] on input "text" at bounding box center [220, 170] width 149 height 20
type input "Grocery"
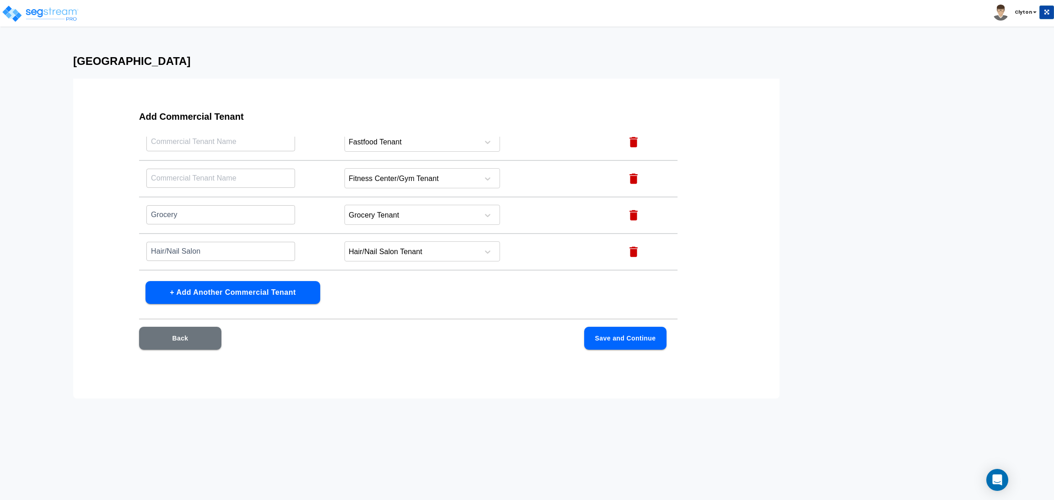
scroll to position [487, 0]
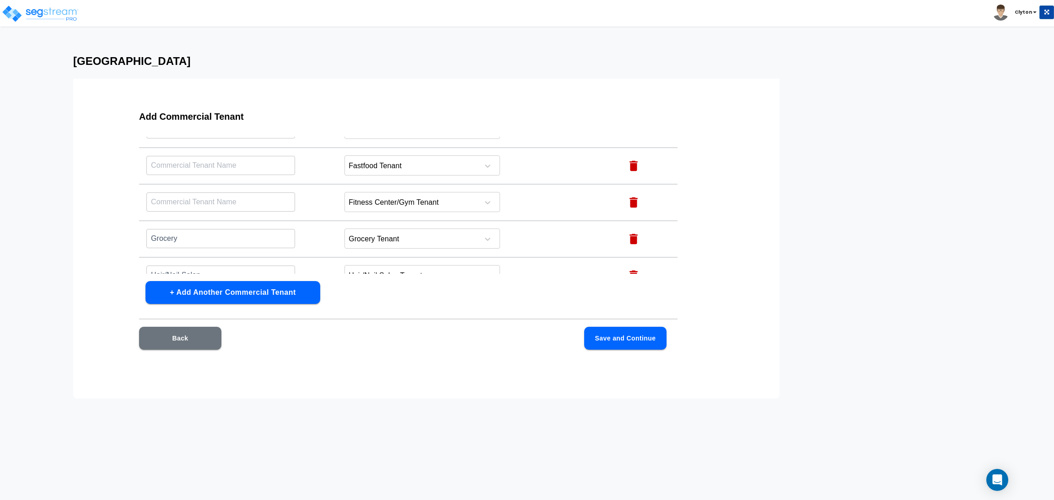
click at [218, 193] on input "text" at bounding box center [220, 202] width 149 height 20
type input "Fitness Gym"
click at [231, 162] on input "text" at bounding box center [220, 166] width 149 height 20
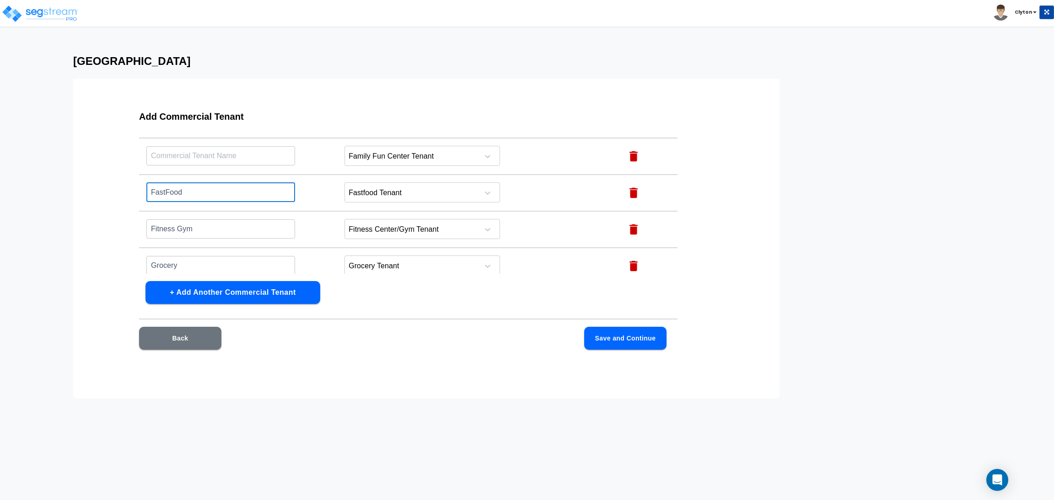
scroll to position [418, 0]
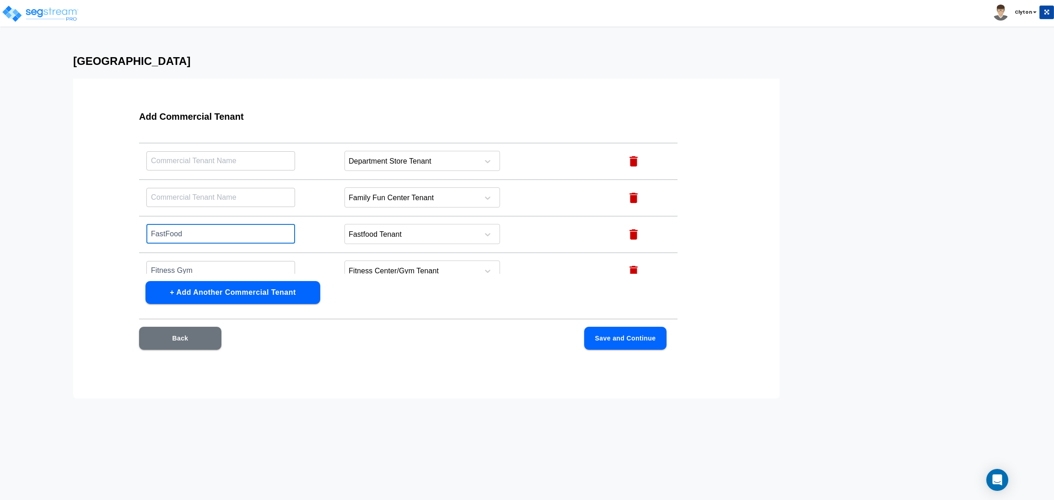
type input "FastFood"
click at [215, 196] on input "text" at bounding box center [220, 198] width 149 height 20
type input "Family Fun"
click at [229, 156] on input "text" at bounding box center [220, 161] width 149 height 20
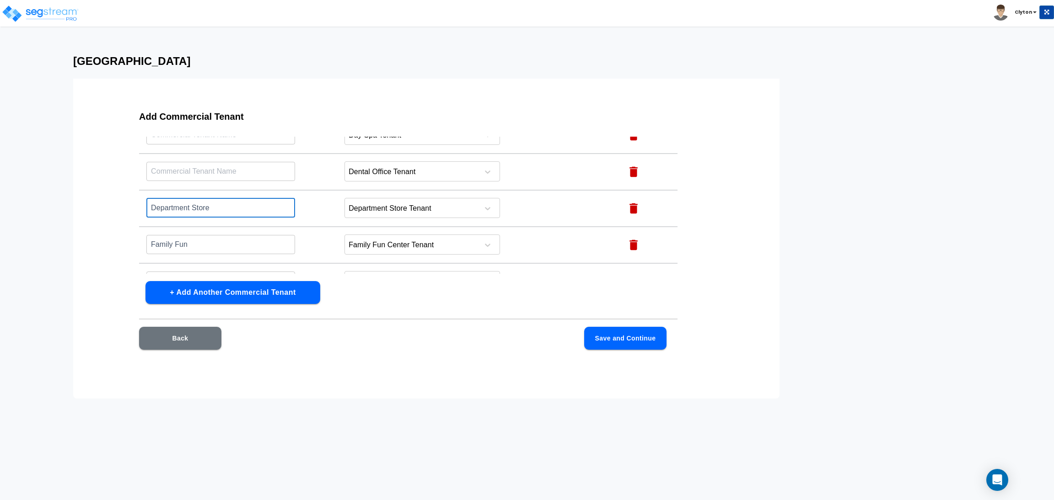
scroll to position [349, 0]
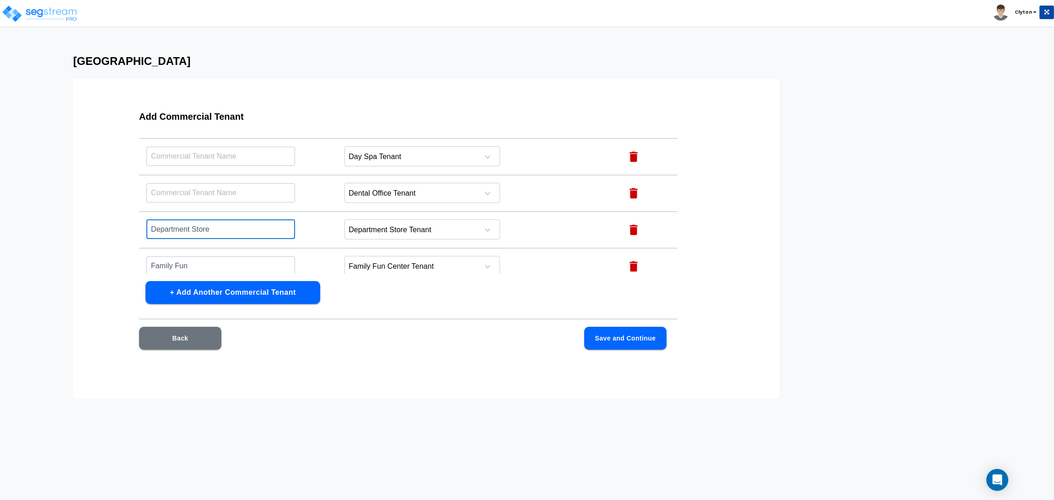
type input "Department Store"
click at [252, 189] on input "text" at bounding box center [220, 193] width 149 height 20
type input "Dental"
click at [245, 146] on input "text" at bounding box center [220, 156] width 149 height 20
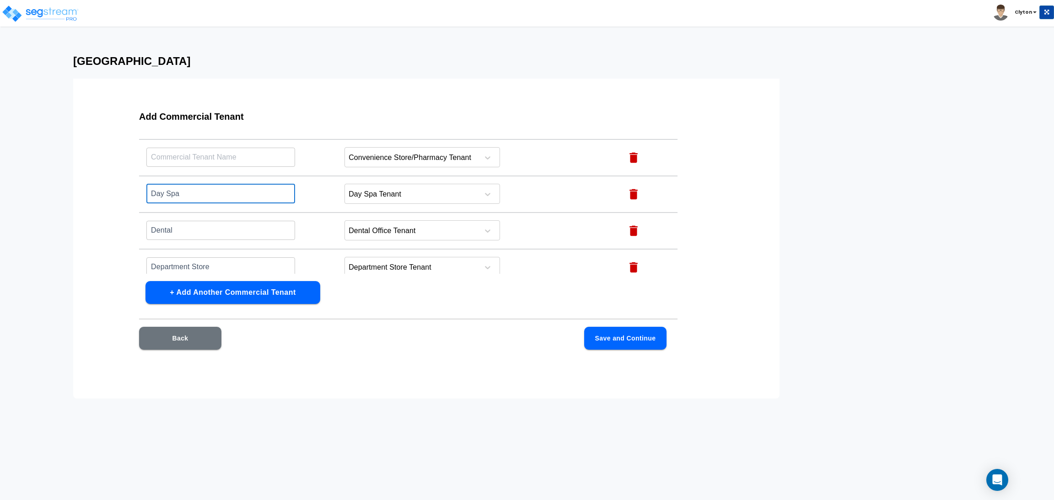
scroll to position [281, 0]
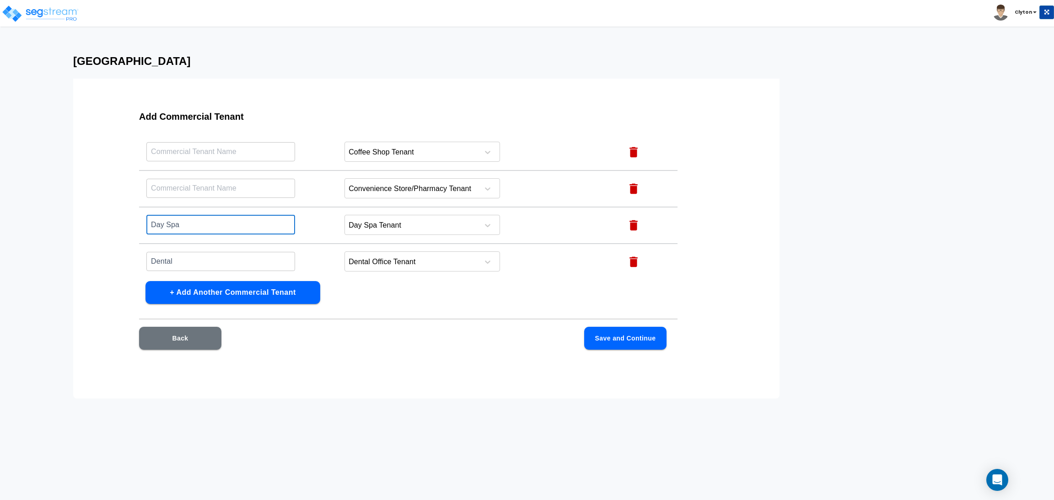
type input "Day Spa"
click at [187, 185] on input "text" at bounding box center [220, 188] width 149 height 20
type input "Convenience"
click at [212, 145] on input "text" at bounding box center [220, 152] width 149 height 20
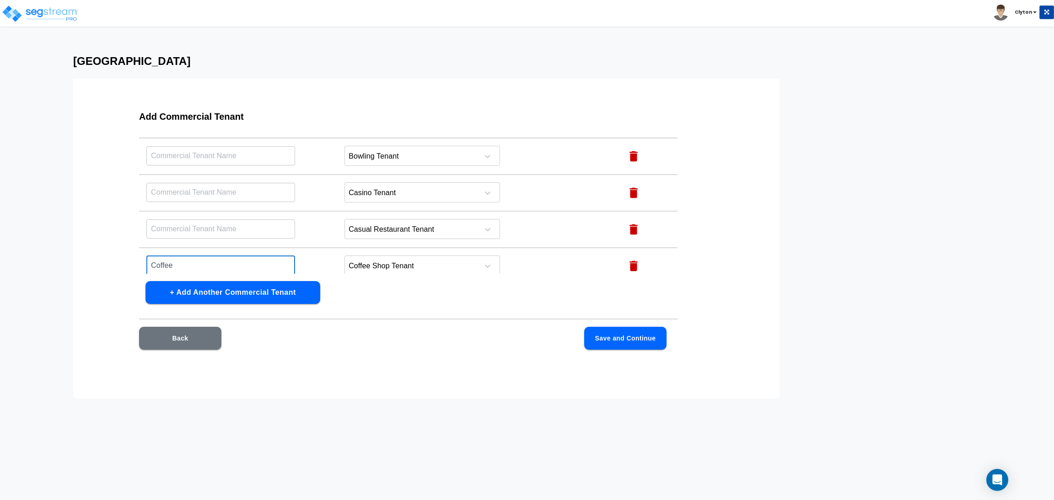
scroll to position [144, 0]
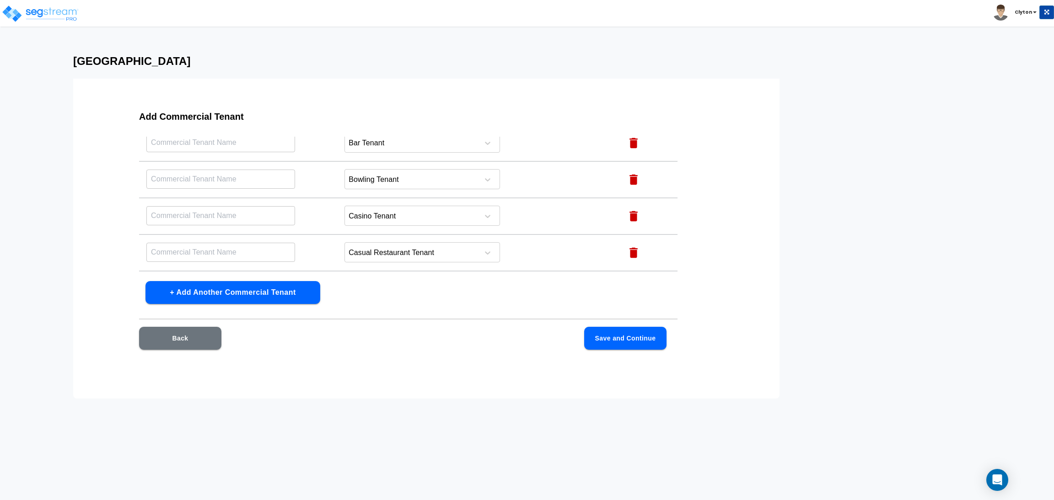
type input "Coffee"
click at [238, 248] on input "text" at bounding box center [220, 252] width 149 height 20
type input "Casual"
click at [246, 218] on input "text" at bounding box center [220, 216] width 149 height 20
type input "Casino"
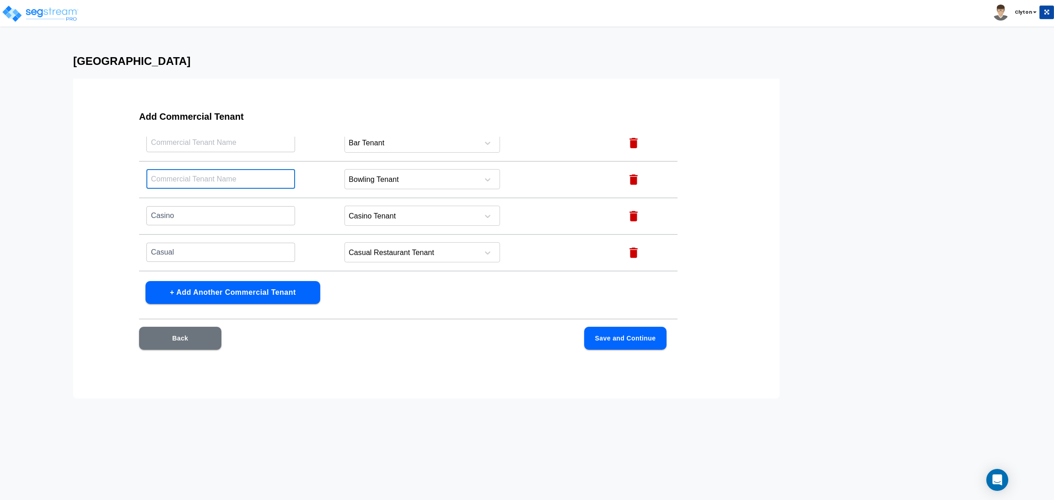
click at [227, 178] on input "text" at bounding box center [220, 179] width 149 height 20
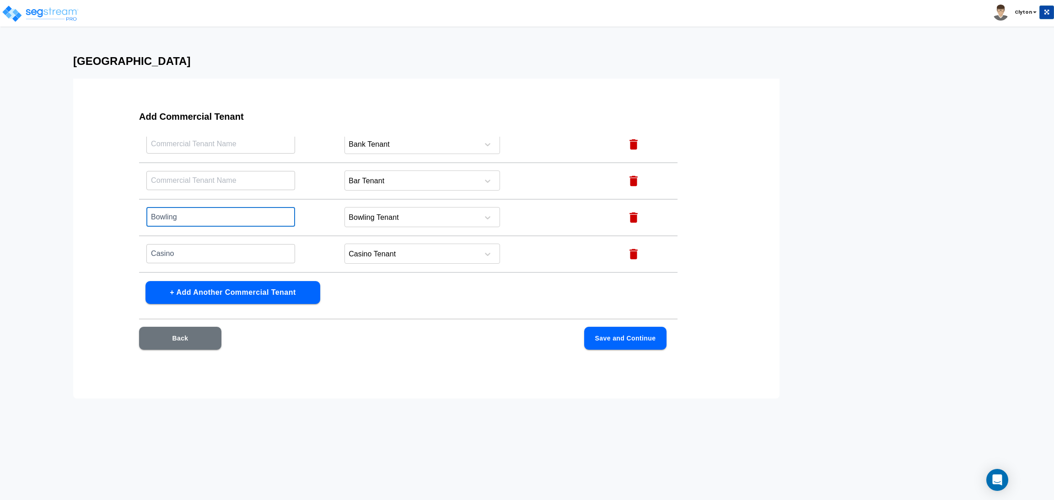
scroll to position [75, 0]
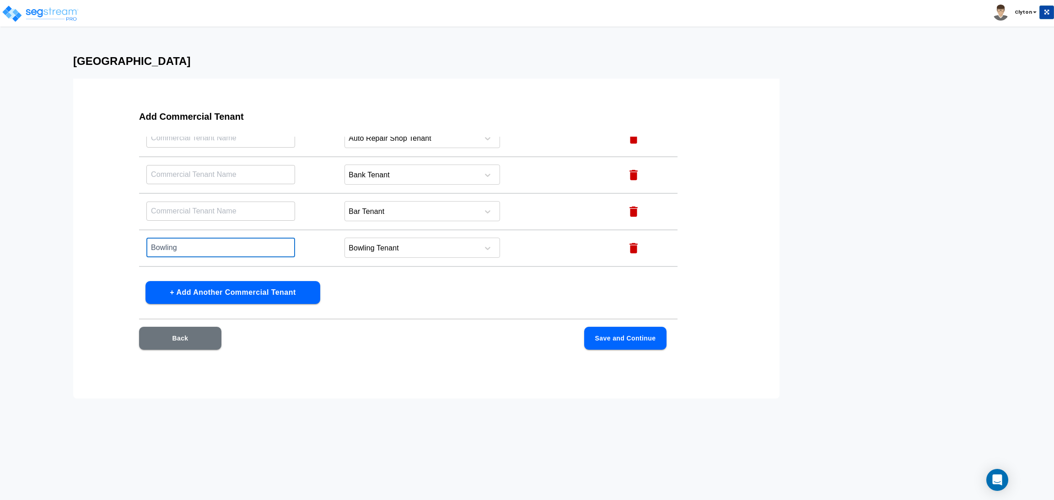
type input "Bowling"
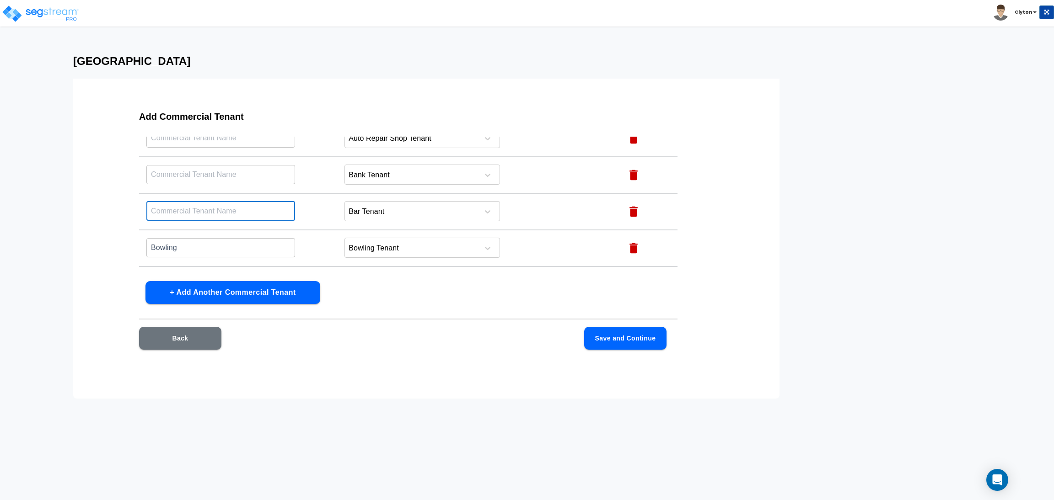
click at [226, 201] on input "text" at bounding box center [220, 211] width 149 height 20
type input "Bar"
click at [210, 180] on input "text" at bounding box center [220, 175] width 149 height 20
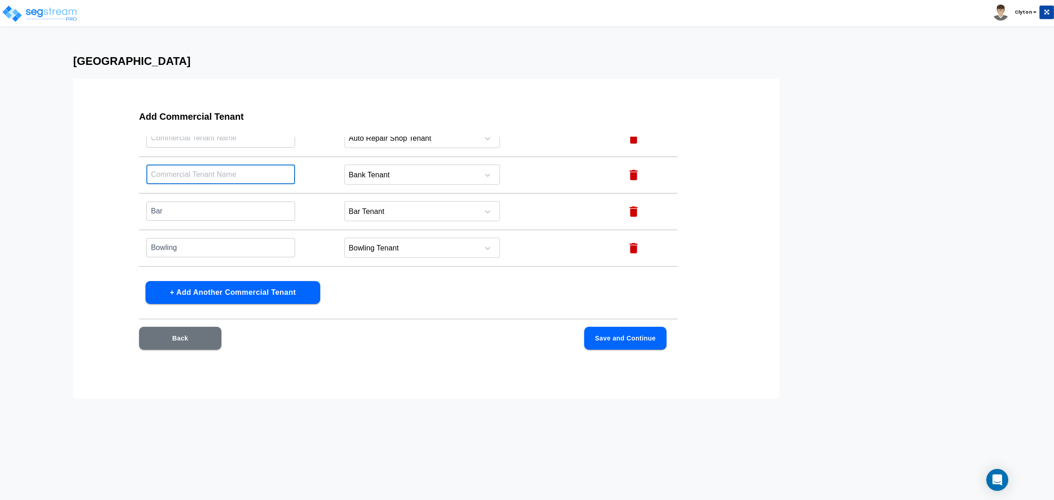
type input "D"
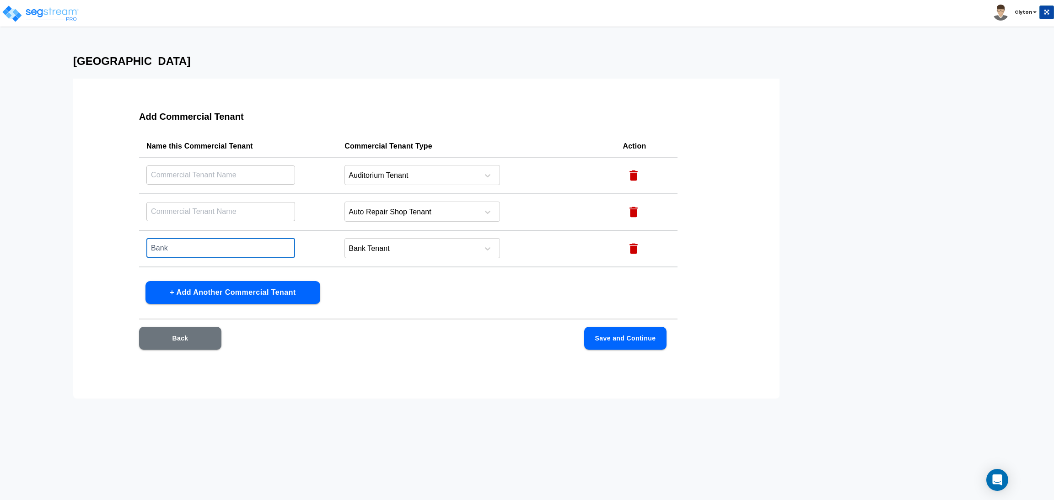
scroll to position [0, 0]
type input "Bank"
click at [220, 214] on input "text" at bounding box center [220, 213] width 149 height 20
type input "Auto Repair"
click at [223, 177] on input "text" at bounding box center [220, 176] width 149 height 20
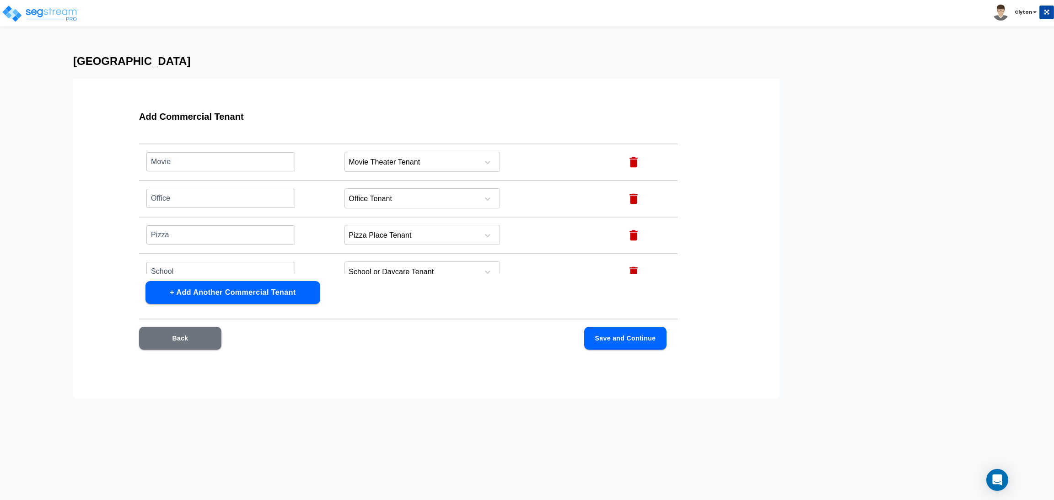
scroll to position [898, 0]
type input "Auditorium"
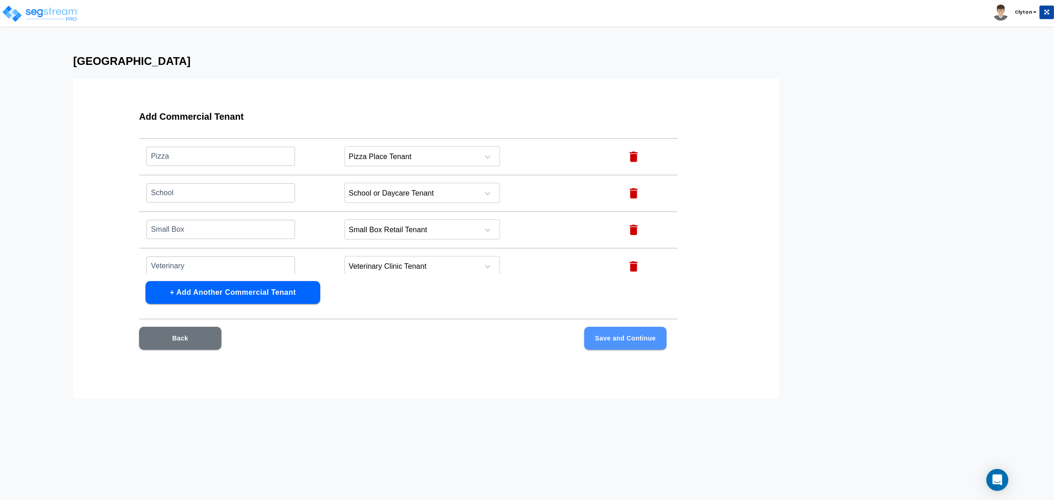
click at [603, 338] on button "Save and Continue" at bounding box center [625, 338] width 82 height 23
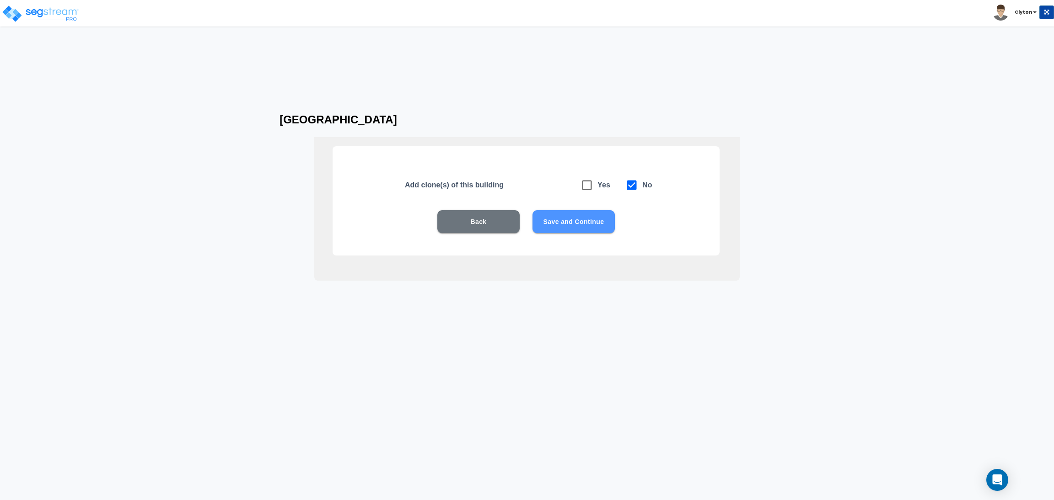
click at [581, 218] on button "Save and Continue" at bounding box center [573, 221] width 82 height 23
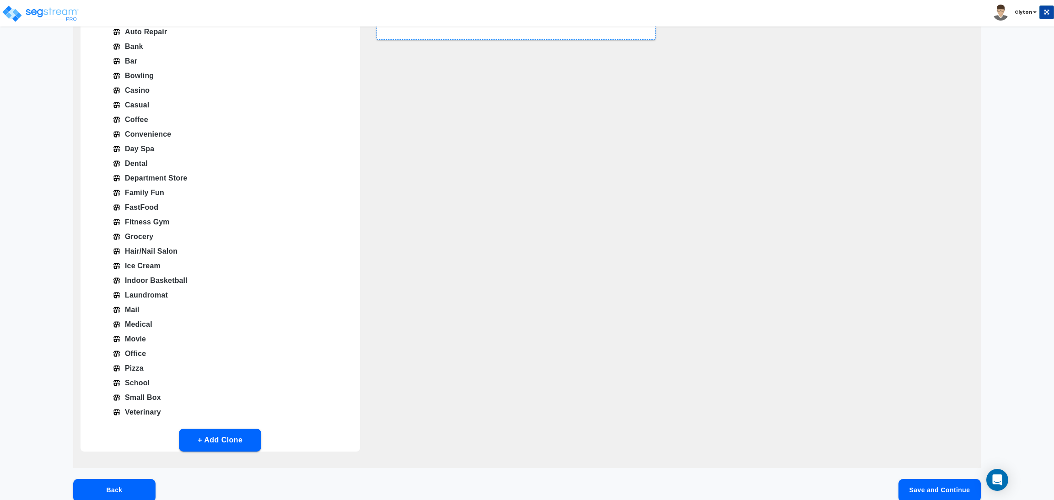
scroll to position [207, 0]
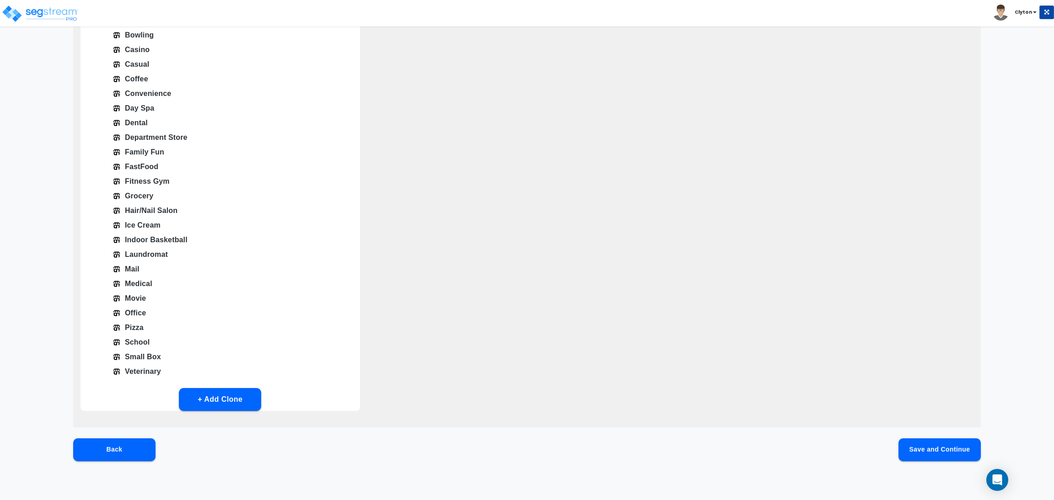
click at [929, 443] on button "Save and Continue" at bounding box center [939, 450] width 82 height 23
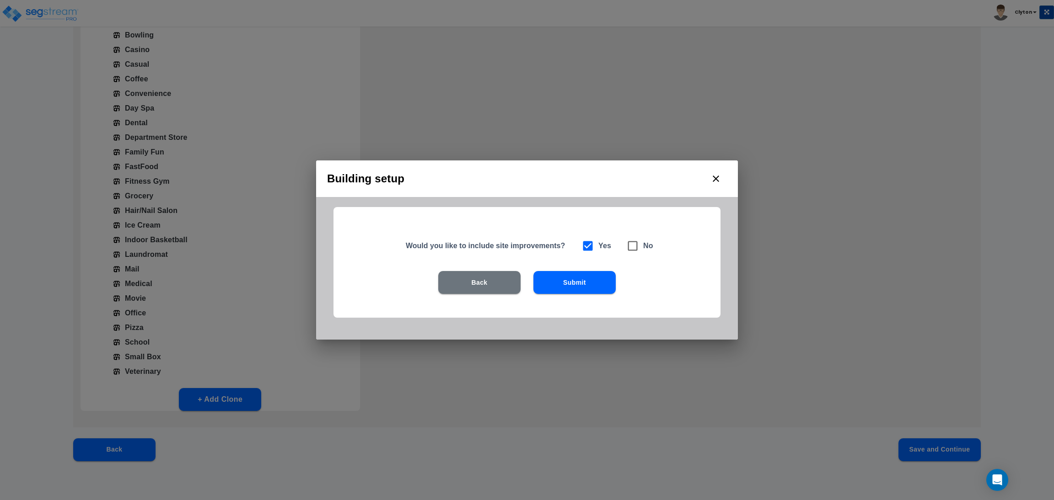
click at [630, 251] on icon at bounding box center [632, 246] width 13 height 13
checkbox input "false"
checkbox input "true"
click at [604, 278] on button "Submit" at bounding box center [574, 282] width 82 height 23
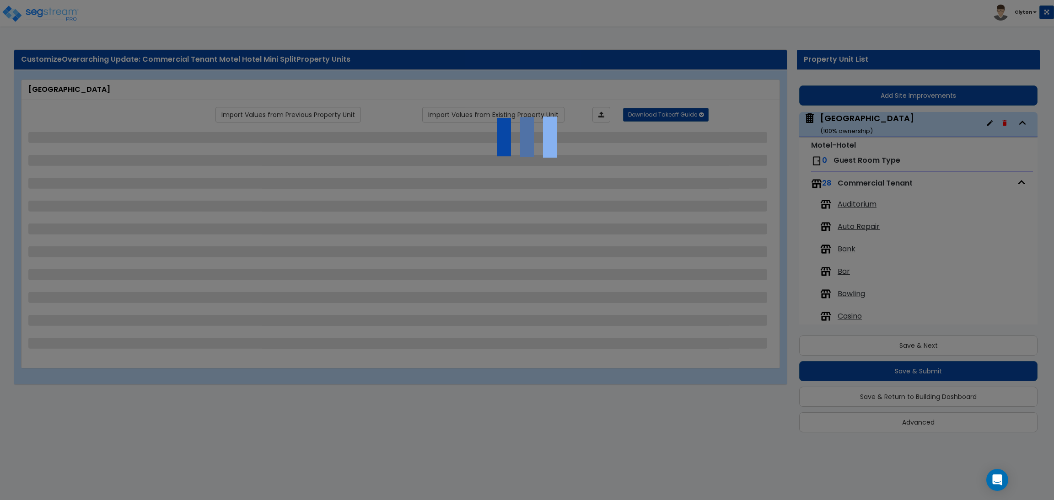
scroll to position [37, 0]
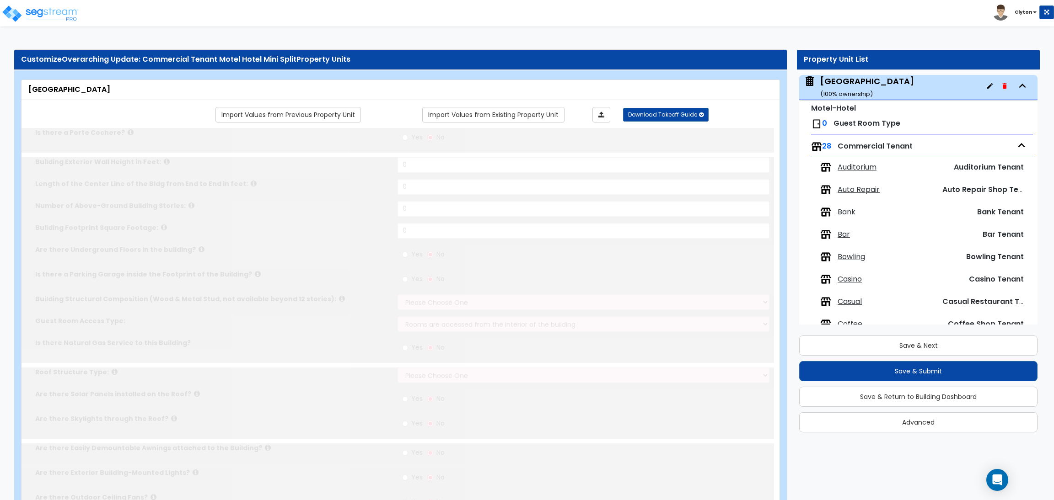
type input "1"
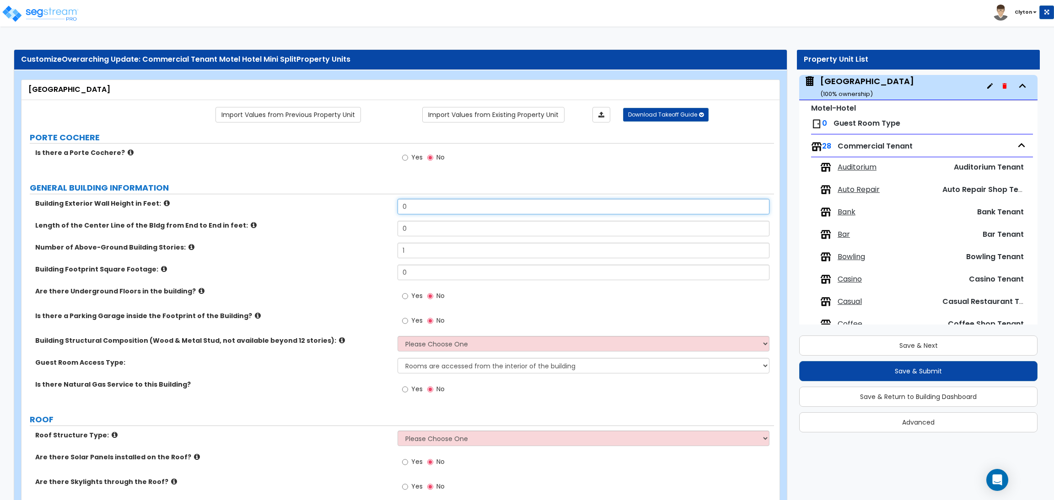
drag, startPoint x: 419, startPoint y: 207, endPoint x: 359, endPoint y: 204, distance: 60.0
click at [359, 204] on div "Building Exterior Wall Height in Feet: 0" at bounding box center [397, 210] width 752 height 22
type input "280"
drag, startPoint x: 429, startPoint y: 230, endPoint x: 345, endPoint y: 223, distance: 84.0
click at [345, 223] on div "Length of the Center Line of the Bldg from End to End in feet: 0" at bounding box center [397, 232] width 752 height 22
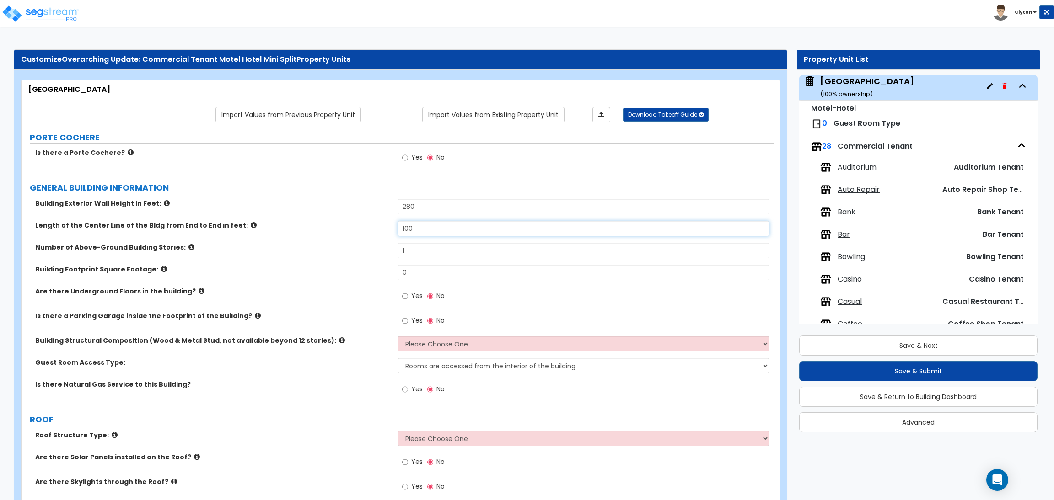
type input "100"
drag, startPoint x: 450, startPoint y: 249, endPoint x: 328, endPoint y: 248, distance: 121.7
click at [328, 248] on div "Number of Above-Ground Building Stories: 1" at bounding box center [397, 254] width 752 height 22
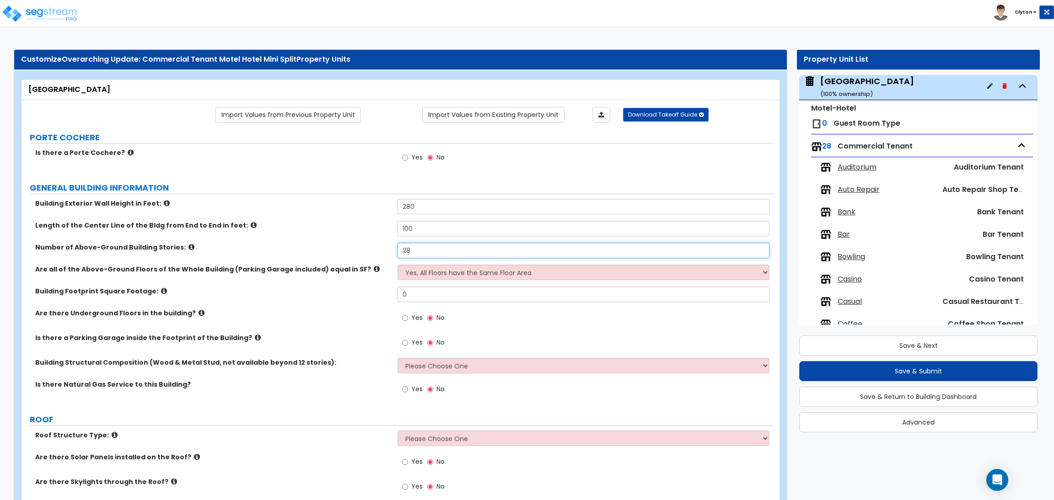
type input "28"
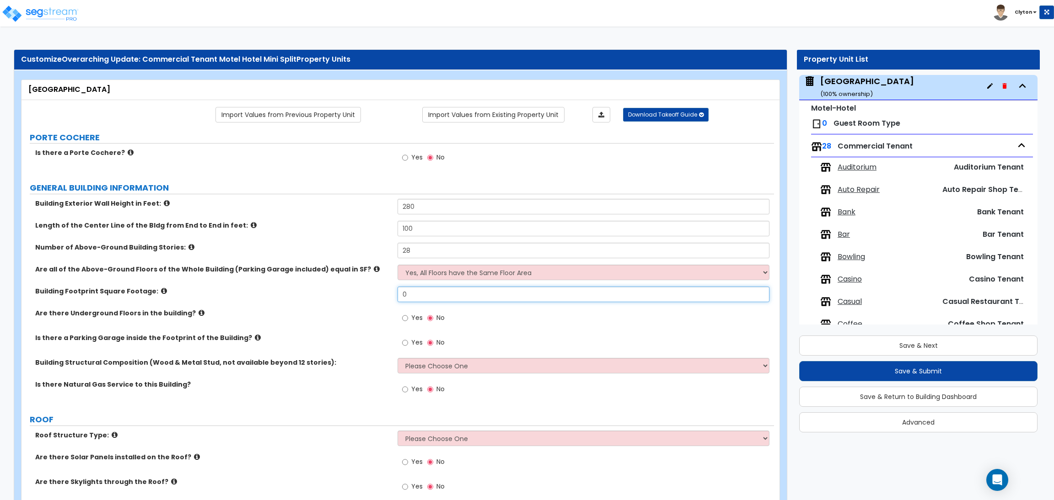
drag, startPoint x: 422, startPoint y: 296, endPoint x: 353, endPoint y: 285, distance: 70.4
click at [353, 285] on div "Building Exterior Wall Height in Feet: 280 Length of the Center Line of the Bld…" at bounding box center [397, 302] width 739 height 206
type input "5,000"
click at [161, 292] on icon at bounding box center [164, 291] width 6 height 7
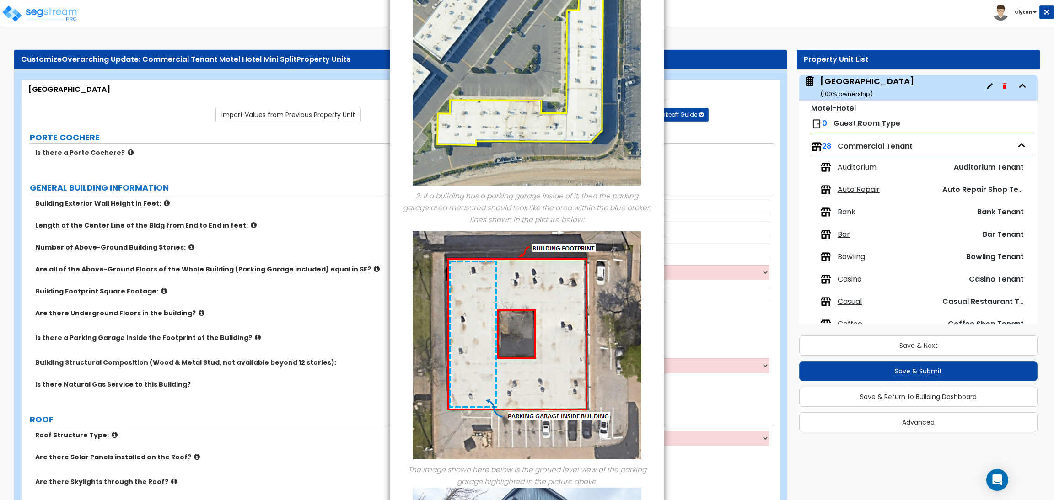
scroll to position [0, 0]
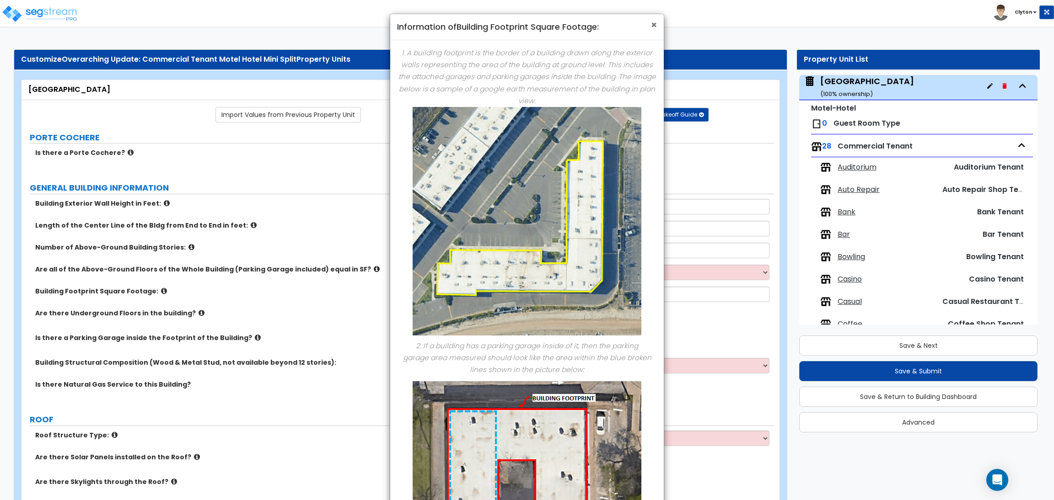
click at [652, 26] on span "×" at bounding box center [654, 24] width 6 height 13
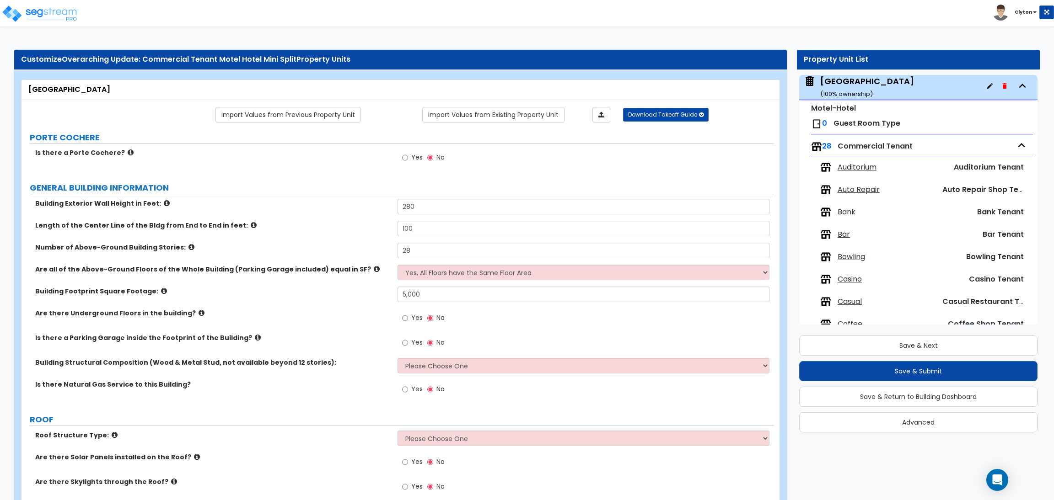
click at [333, 310] on label "Are there Underground Floors in the building?" at bounding box center [212, 313] width 355 height 9
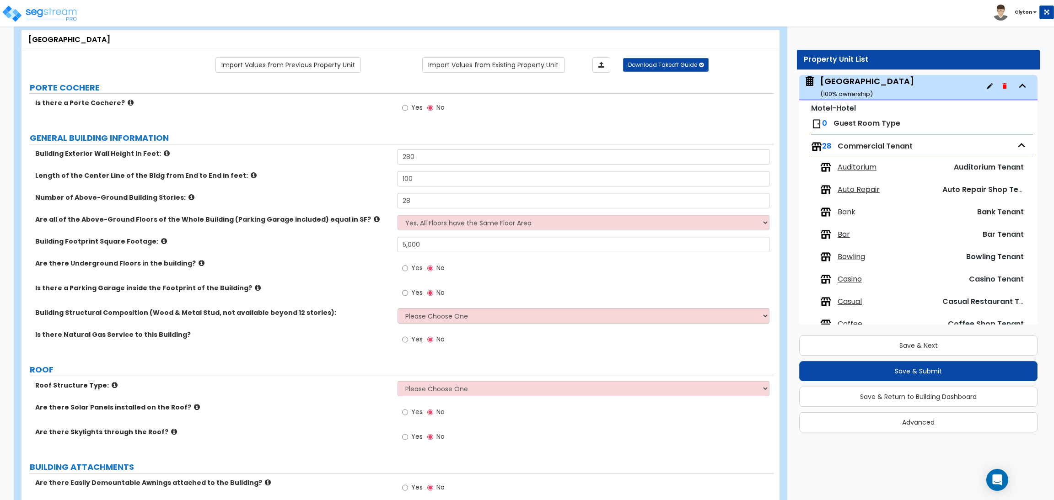
scroll to position [137, 0]
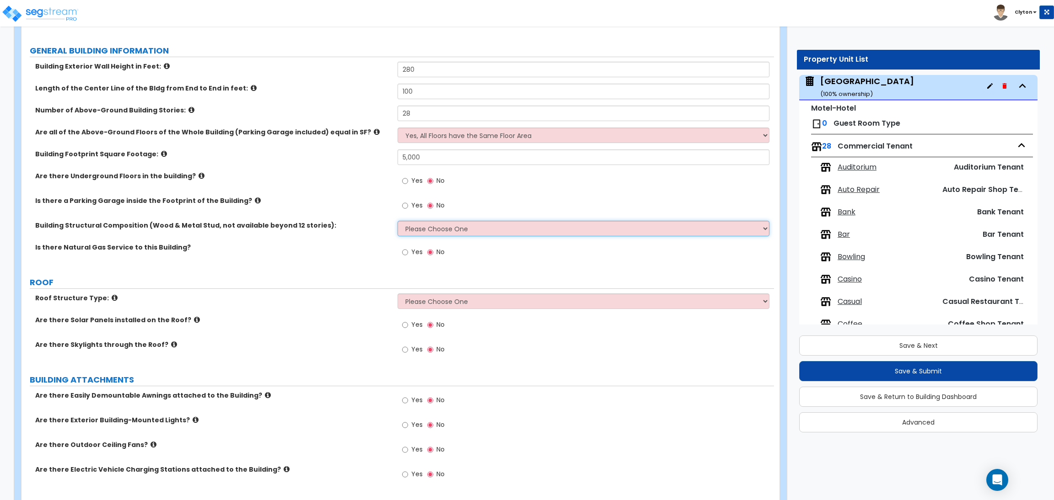
click at [421, 226] on select "Please Choose One Reinforced Concrete Structural Steel Brick Masonry CMU Masonry" at bounding box center [582, 229] width 371 height 16
select select "3"
click at [397, 221] on select "Please Choose One Reinforced Concrete Structural Steel Brick Masonry CMU Masonry" at bounding box center [582, 229] width 371 height 16
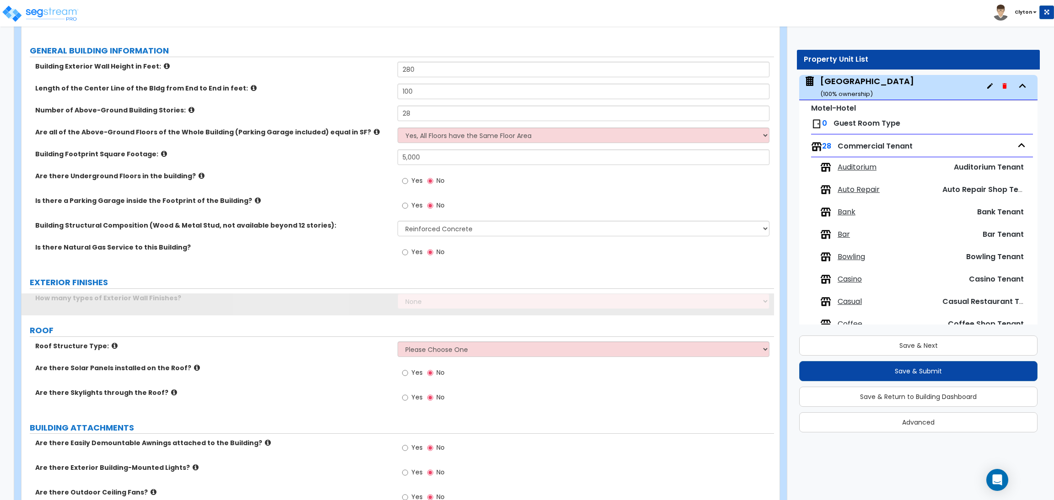
click at [345, 247] on label "Is there Natural Gas Service to this Building?" at bounding box center [212, 247] width 355 height 9
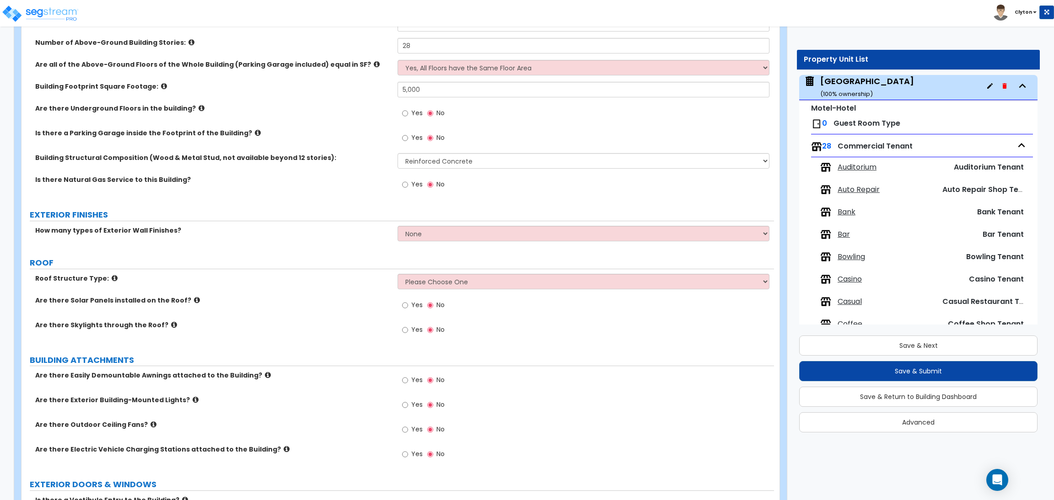
scroll to position [274, 0]
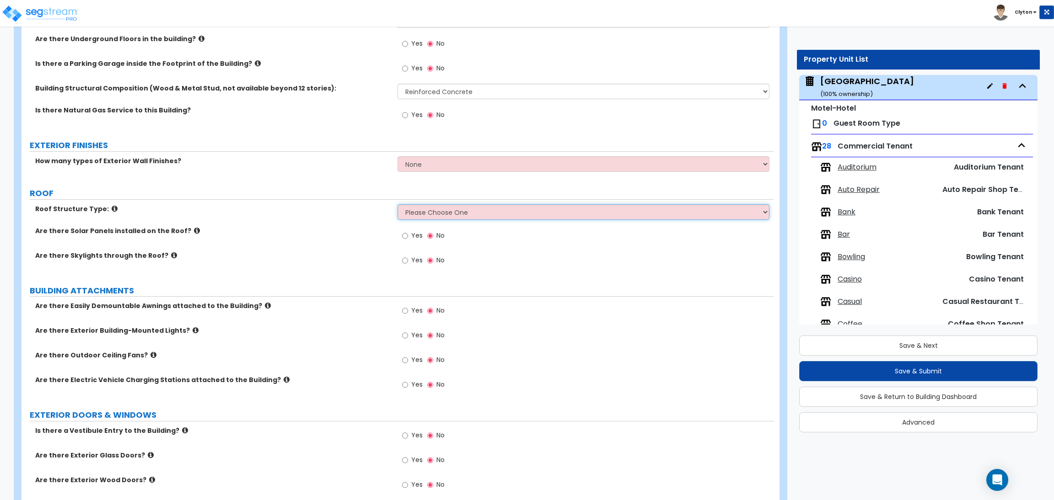
click at [405, 217] on select "Please Choose One Gable Roof Flat Roof Hybrid Gable & Flat Roof" at bounding box center [582, 212] width 371 height 16
select select "2"
click at [397, 205] on select "Please Choose One Gable Roof Flat Roof Hybrid Gable & Flat Roof" at bounding box center [582, 212] width 371 height 16
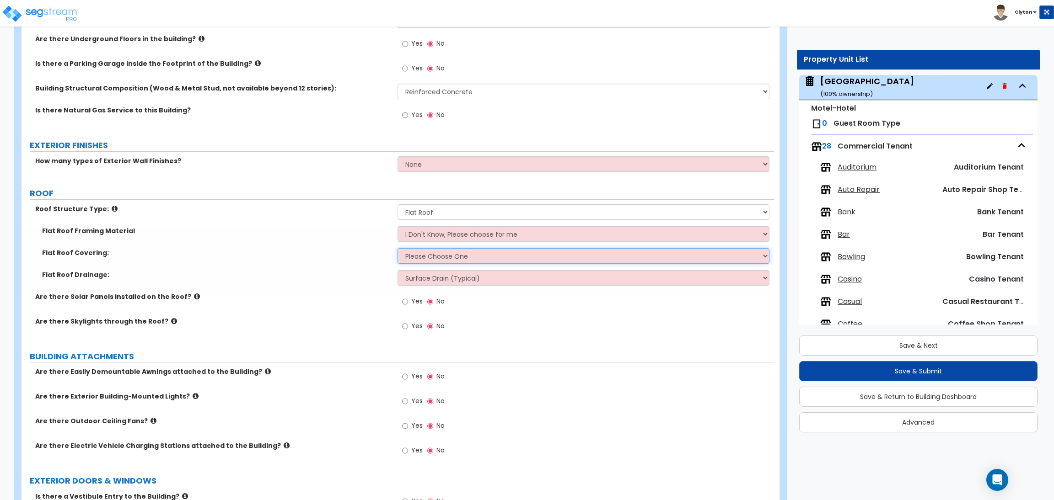
click at [413, 254] on select "Please Choose One Rolled Asphalt PVC Membrane Plastic (EPDM) Membrane Asphalt F…" at bounding box center [582, 256] width 371 height 16
select select "1"
click at [397, 249] on select "Please Choose One Rolled Asphalt PVC Membrane Plastic (EPDM) Membrane Asphalt F…" at bounding box center [582, 256] width 371 height 16
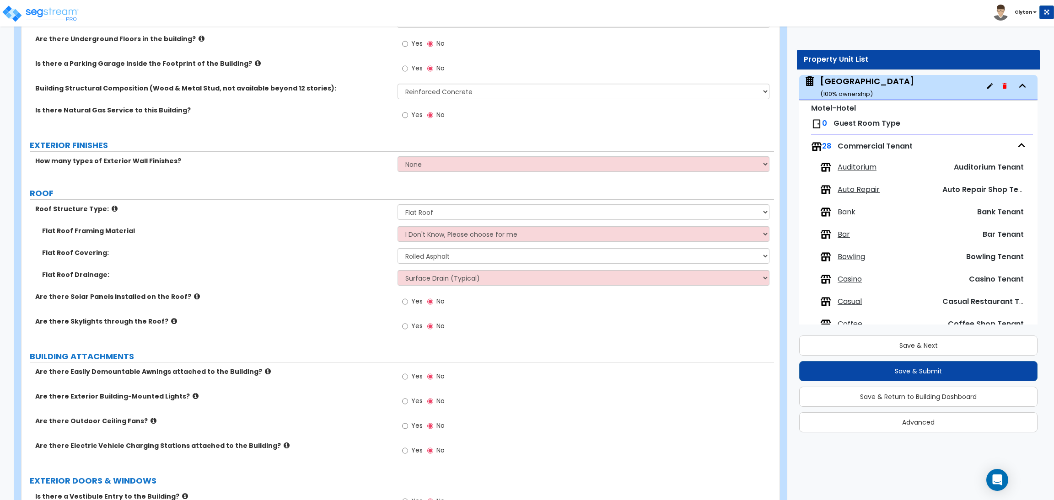
click at [319, 266] on div "Flat Roof Covering: Please Choose One Rolled Asphalt PVC Membrane Plastic (EPDM…" at bounding box center [397, 259] width 752 height 22
click at [360, 282] on div "Flat Roof Drainage: Surface Drain (Typical) Gutters Downspout Only" at bounding box center [397, 281] width 752 height 22
click at [340, 308] on div "Are there Solar Panels installed on the Roof? Yes No" at bounding box center [397, 304] width 752 height 25
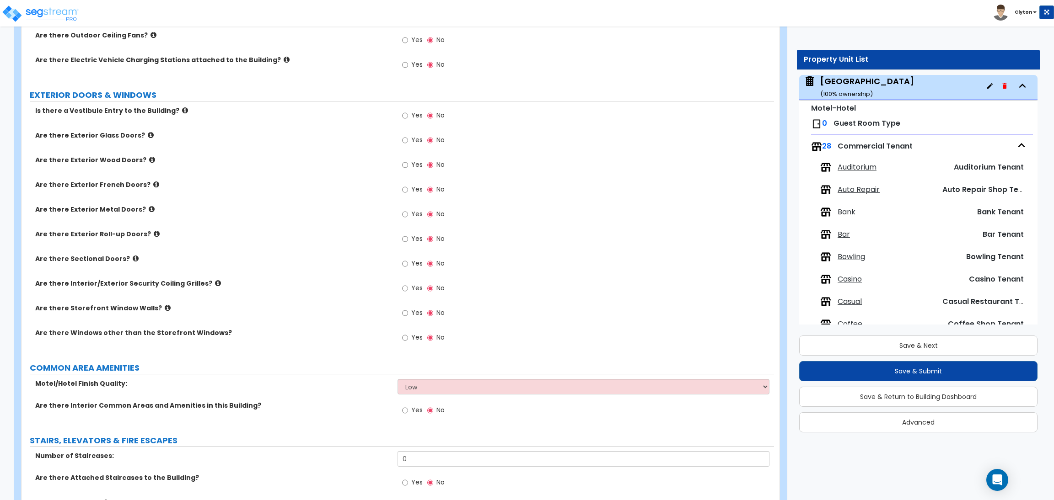
scroll to position [649, 0]
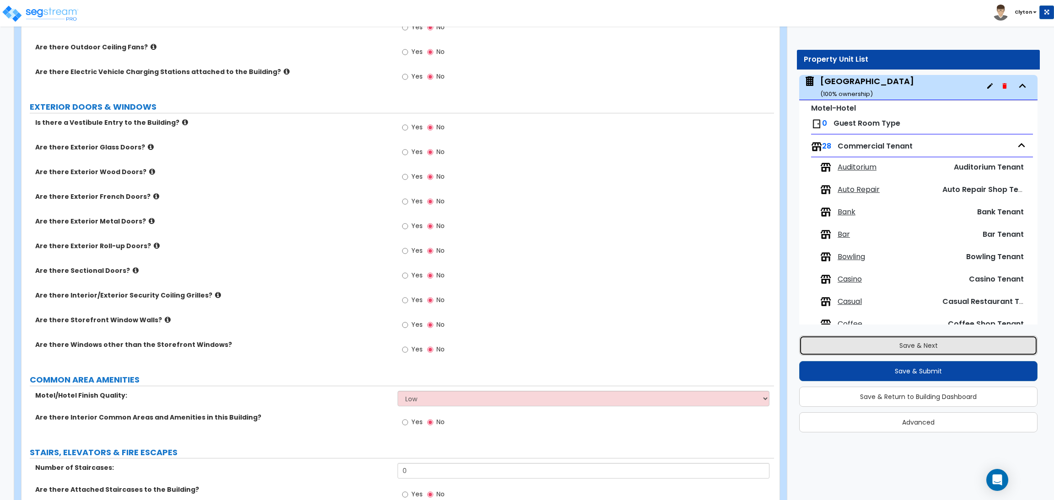
click at [883, 347] on button "Save & Next" at bounding box center [918, 346] width 238 height 20
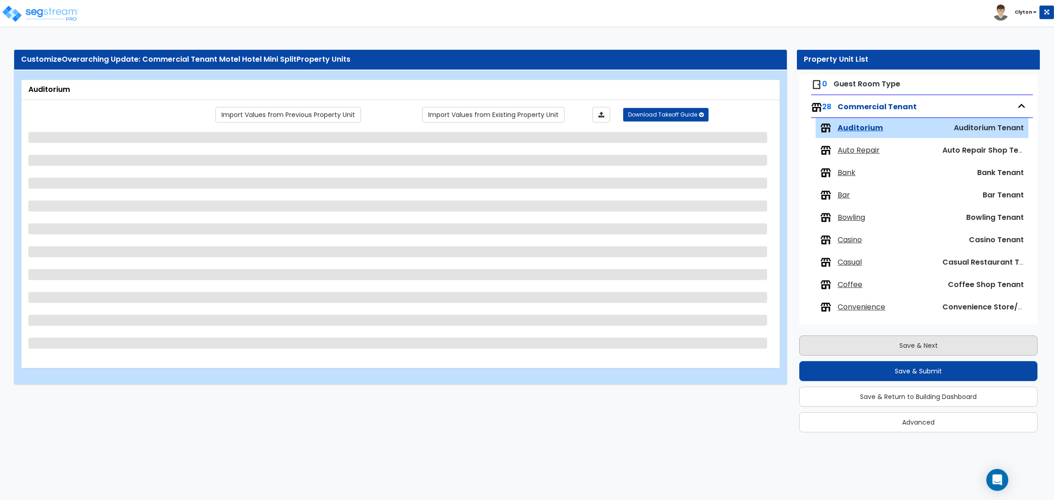
scroll to position [121, 0]
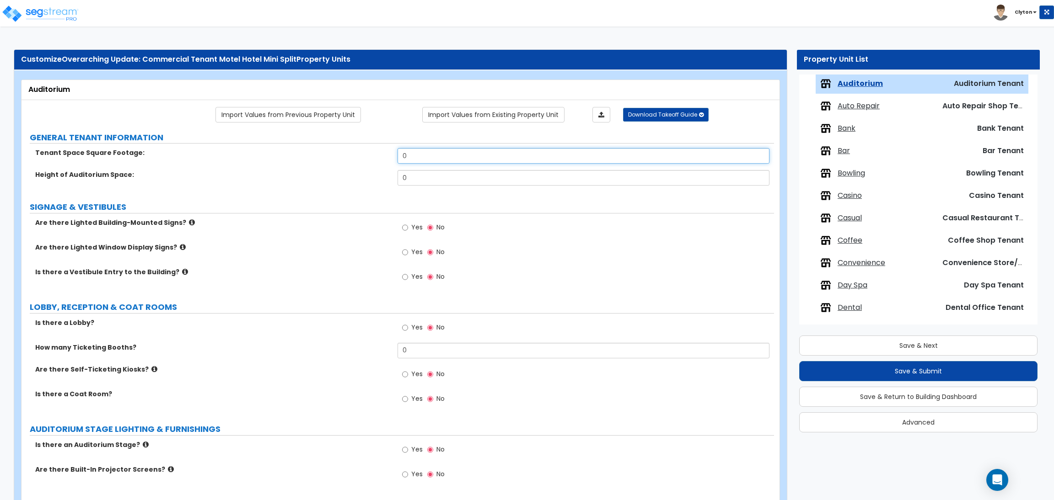
drag, startPoint x: 434, startPoint y: 159, endPoint x: 350, endPoint y: 156, distance: 83.7
click at [350, 156] on div "Tenant Space Square Footage: 0" at bounding box center [397, 159] width 752 height 22
type input "5,000"
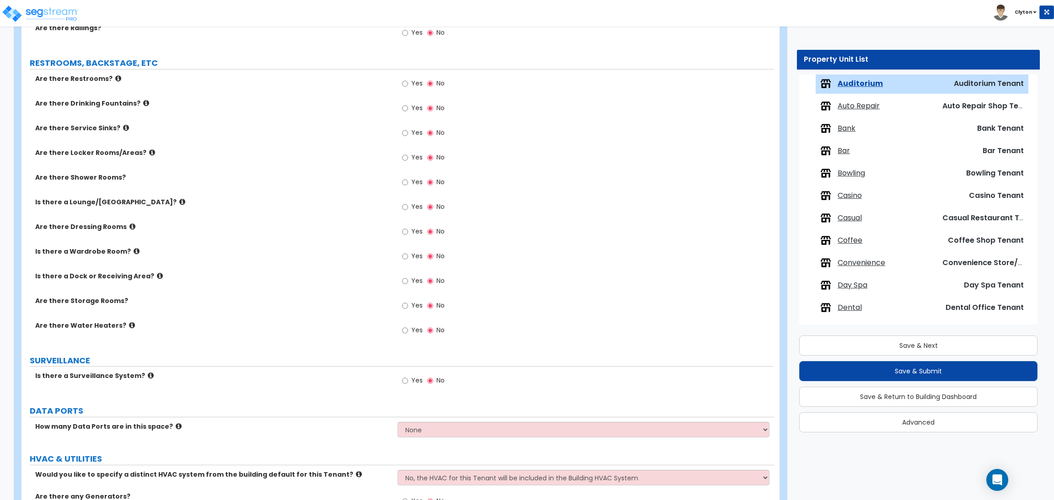
scroll to position [1114, 0]
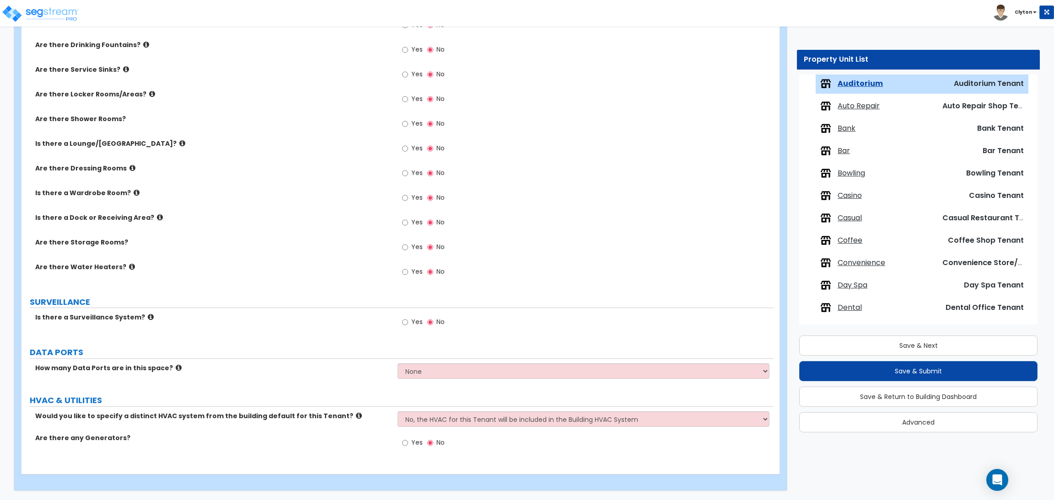
type input "10"
click at [435, 418] on select "No, the HVAC for this Tenant will be included in the Building HVAC System Yes, …" at bounding box center [582, 420] width 371 height 16
select select "1"
click at [397, 412] on select "No, the HVAC for this Tenant will be included in the Building HVAC System Yes, …" at bounding box center [582, 420] width 371 height 16
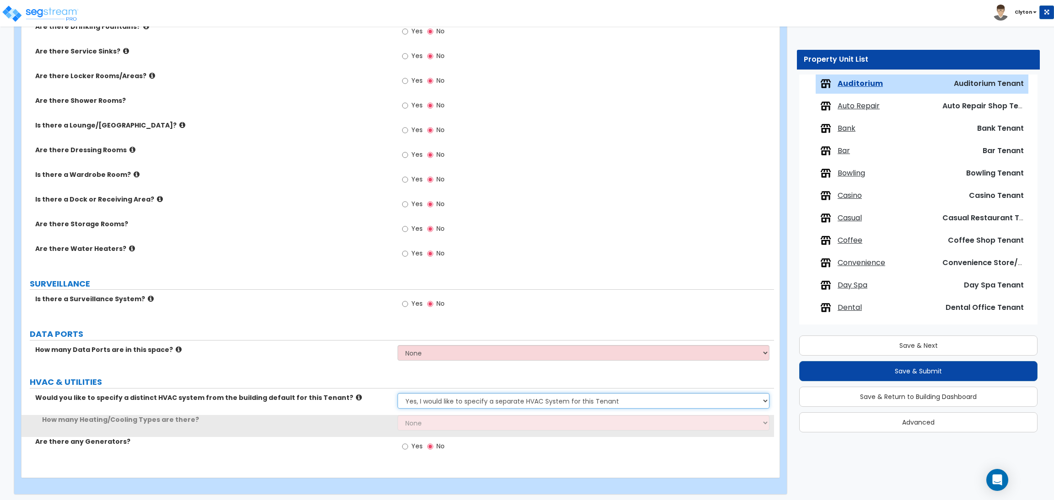
scroll to position [1136, 0]
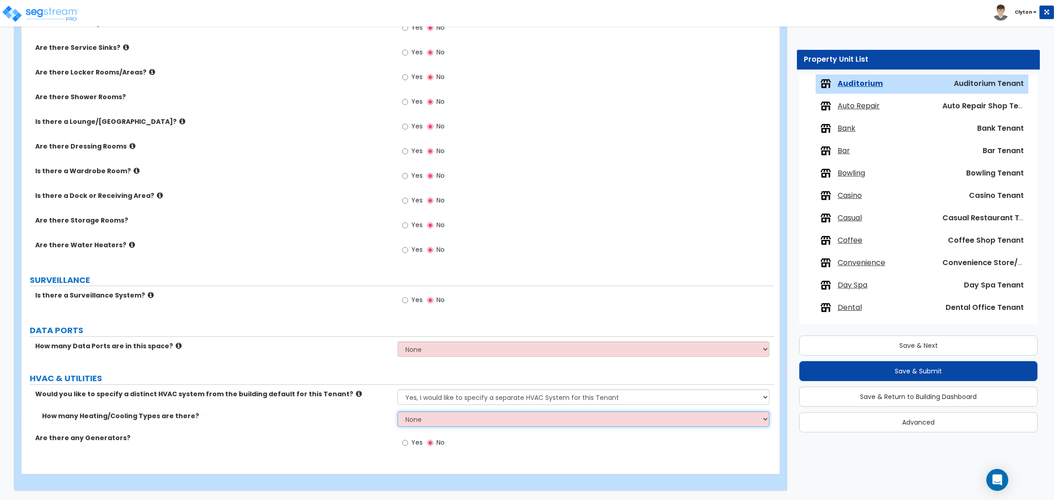
click at [405, 420] on select "None 1 2 3" at bounding box center [582, 420] width 371 height 16
select select "1"
click at [397, 412] on select "None 1 2 3" at bounding box center [582, 420] width 371 height 16
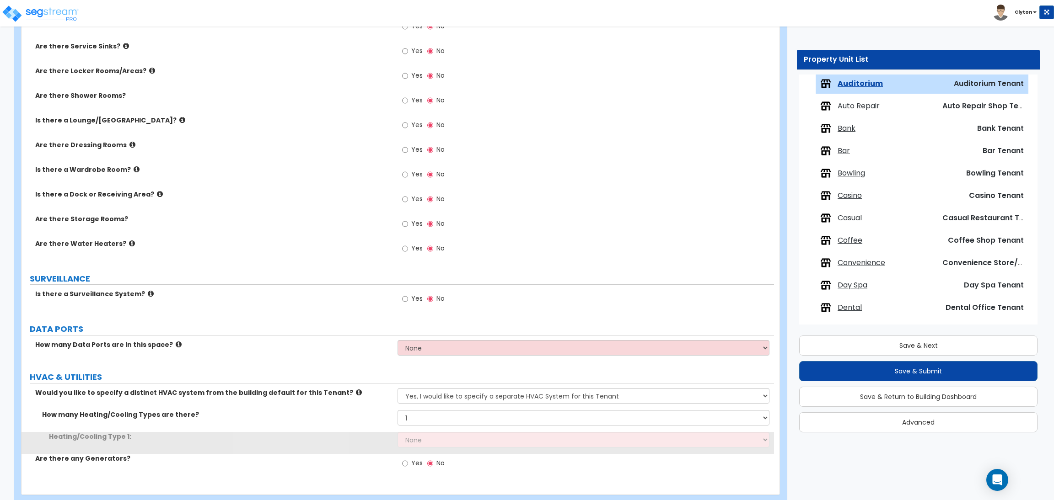
click at [330, 345] on label "How many Data Ports are in this space?" at bounding box center [212, 344] width 355 height 9
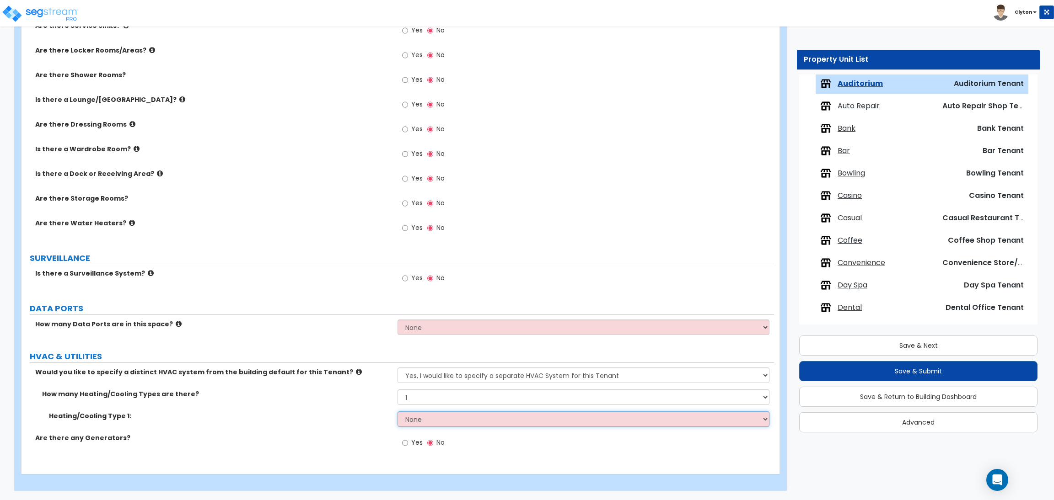
click at [420, 423] on select "None Heat Only Centralized Heating & Cooling Thru Wall Air Conditioners Mini Sp…" at bounding box center [582, 420] width 371 height 16
select select "4"
click at [397, 412] on select "None Heat Only Centralized Heating & Cooling Thru Wall Air Conditioners Mini Sp…" at bounding box center [582, 420] width 371 height 16
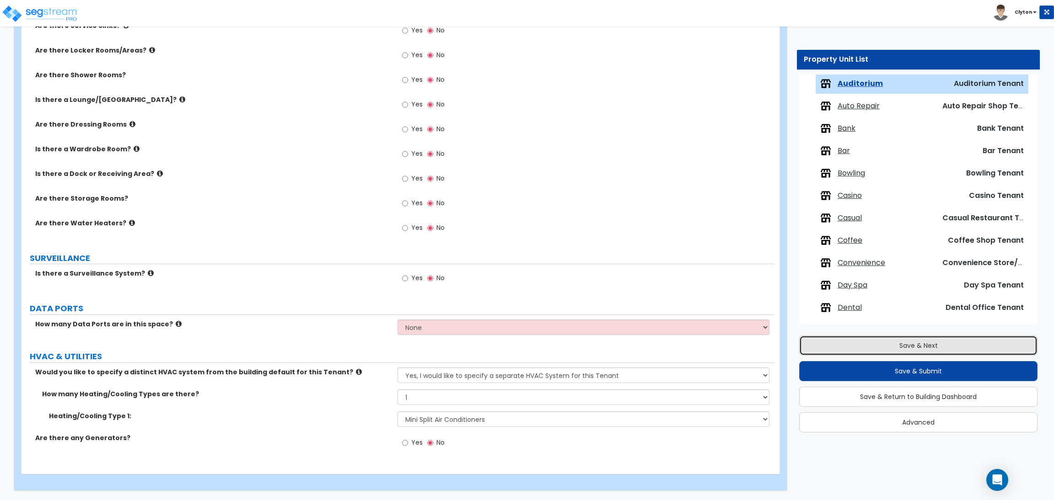
click at [880, 348] on button "Save & Next" at bounding box center [918, 346] width 238 height 20
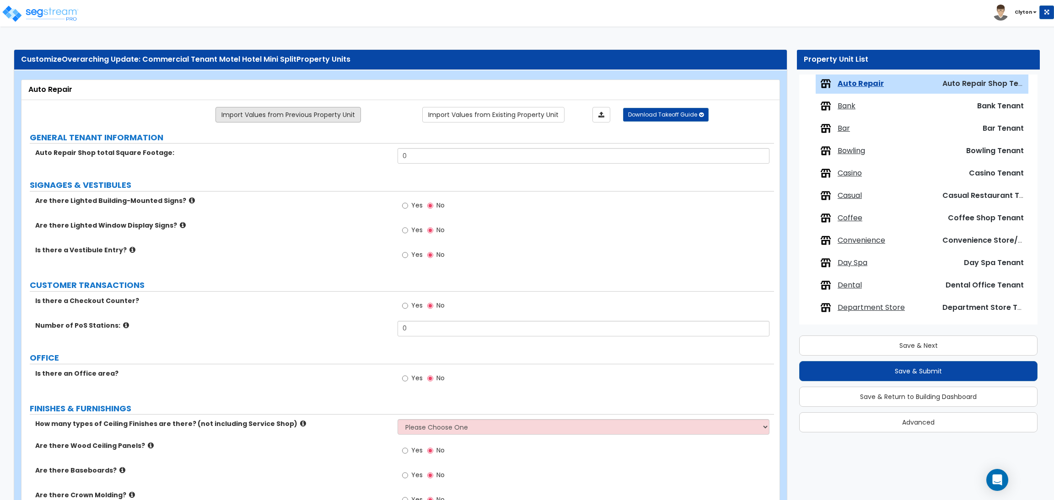
click at [324, 107] on link "Import Values from Previous Property Unit" at bounding box center [287, 115] width 145 height 16
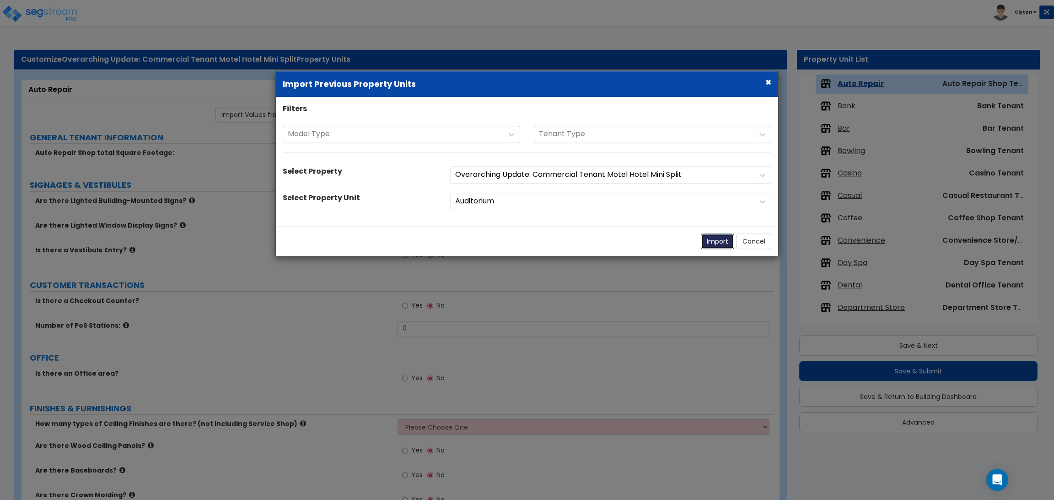
click at [711, 235] on button "Import" at bounding box center [717, 242] width 33 height 16
select select "1"
select select "4"
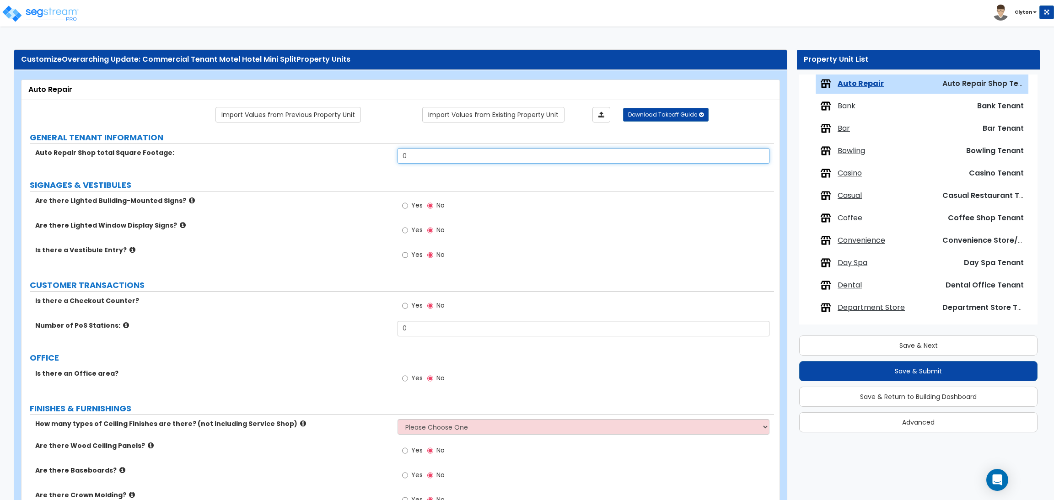
drag, startPoint x: 440, startPoint y: 158, endPoint x: 333, endPoint y: 147, distance: 107.6
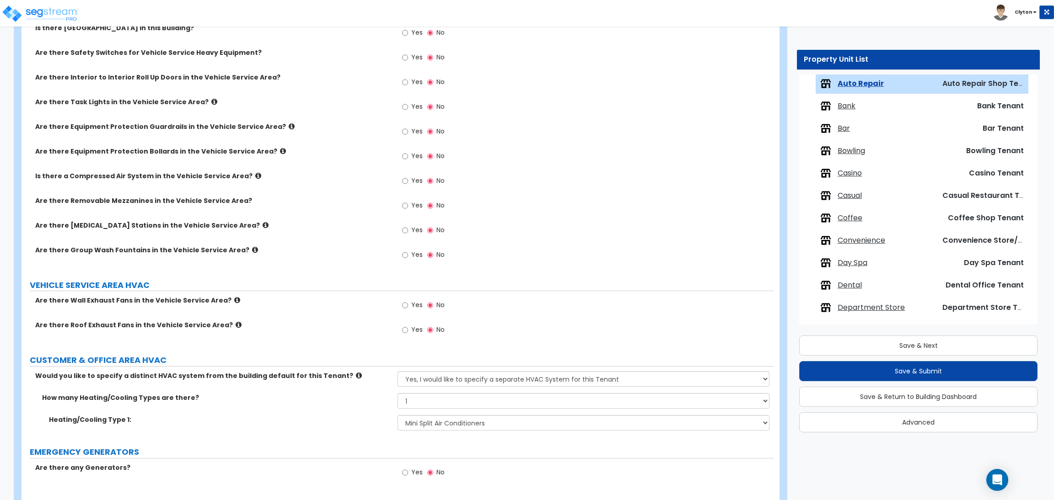
scroll to position [1237, 0]
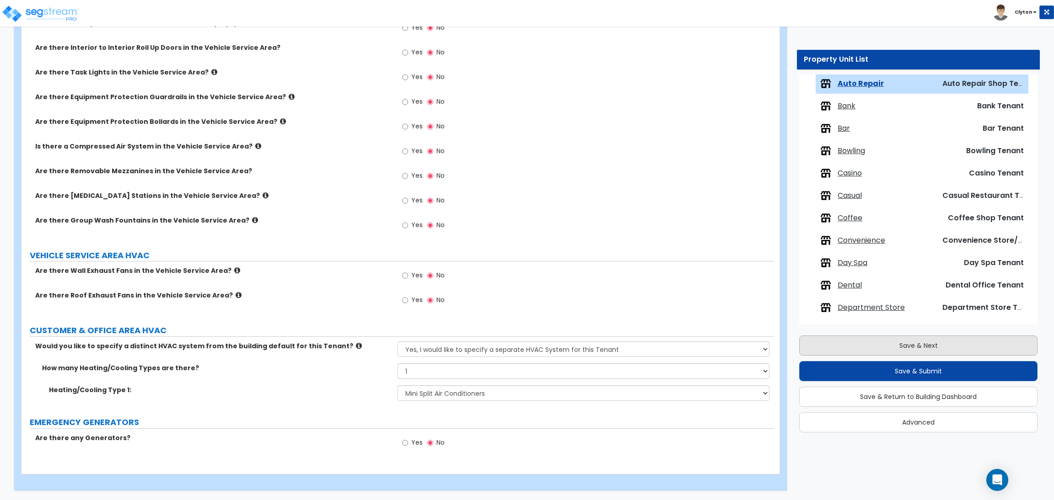
type input "5,000"
click at [848, 343] on button "Save & Next" at bounding box center [918, 346] width 238 height 20
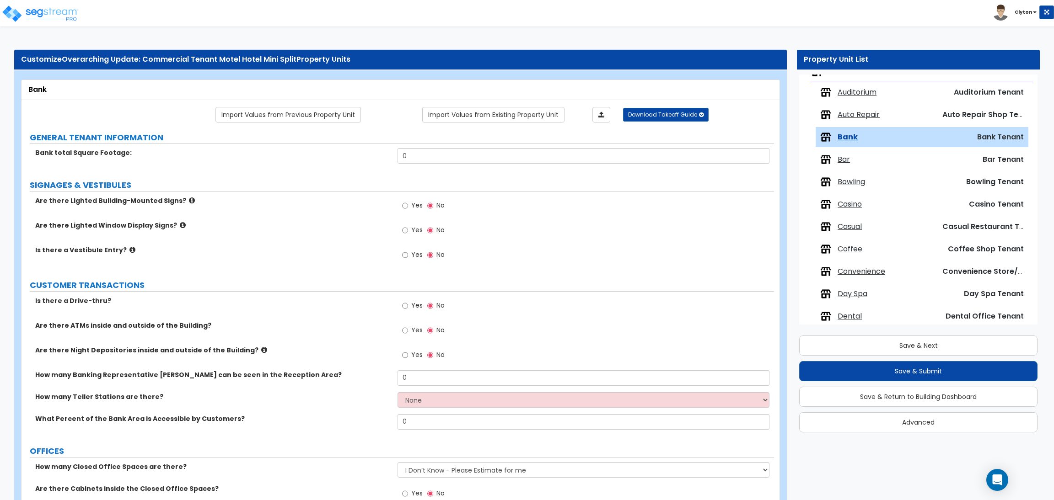
scroll to position [28, 0]
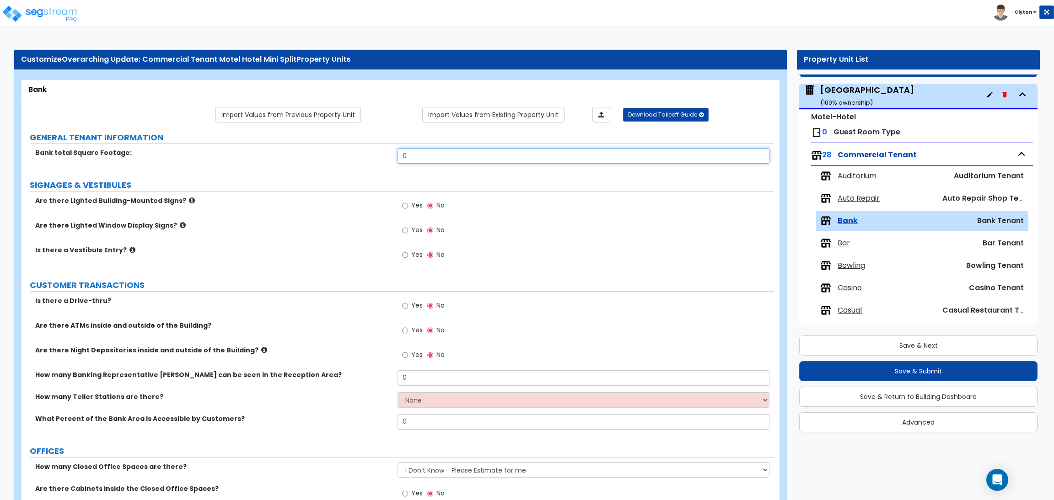
drag, startPoint x: 441, startPoint y: 159, endPoint x: 346, endPoint y: 161, distance: 95.1
click at [347, 160] on div "Bank total Square Footage: 0" at bounding box center [397, 159] width 752 height 22
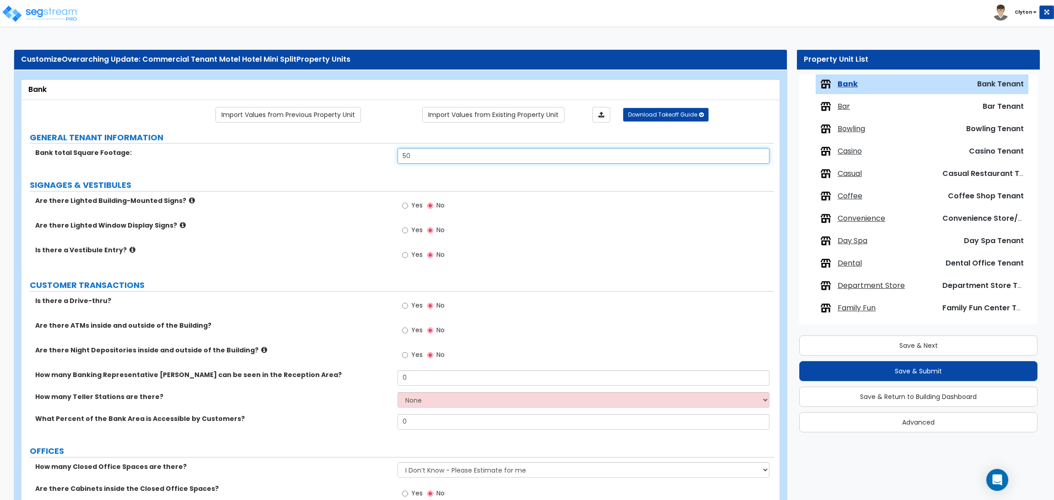
scroll to position [166, 0]
click at [341, 218] on div "Are there Lighted Building-Mounted Signs? Yes No" at bounding box center [397, 208] width 752 height 25
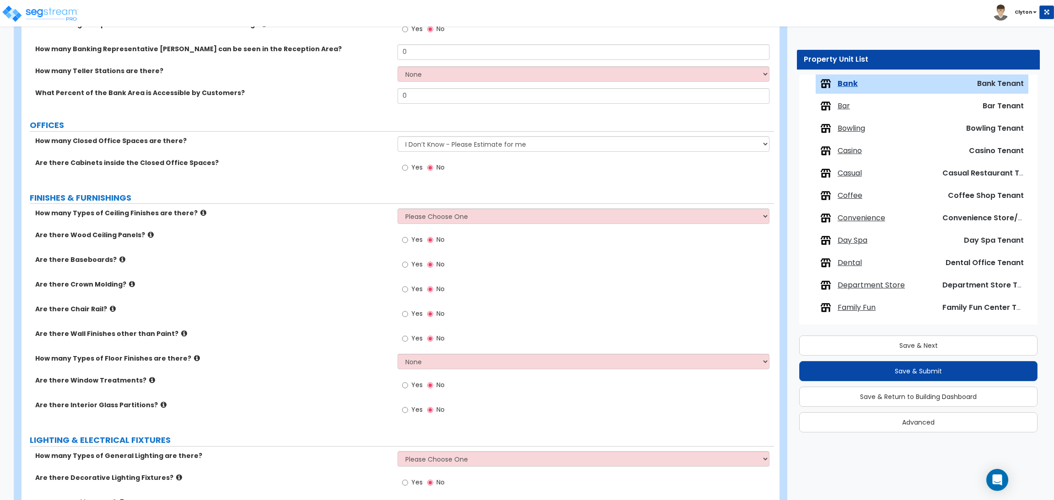
scroll to position [0, 0]
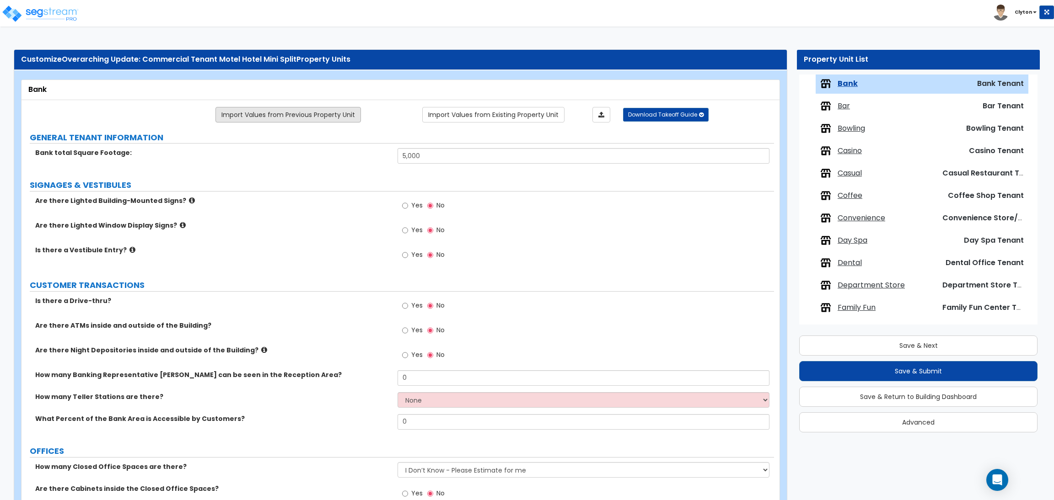
click at [308, 113] on link "Import Values from Previous Property Unit" at bounding box center [287, 115] width 145 height 16
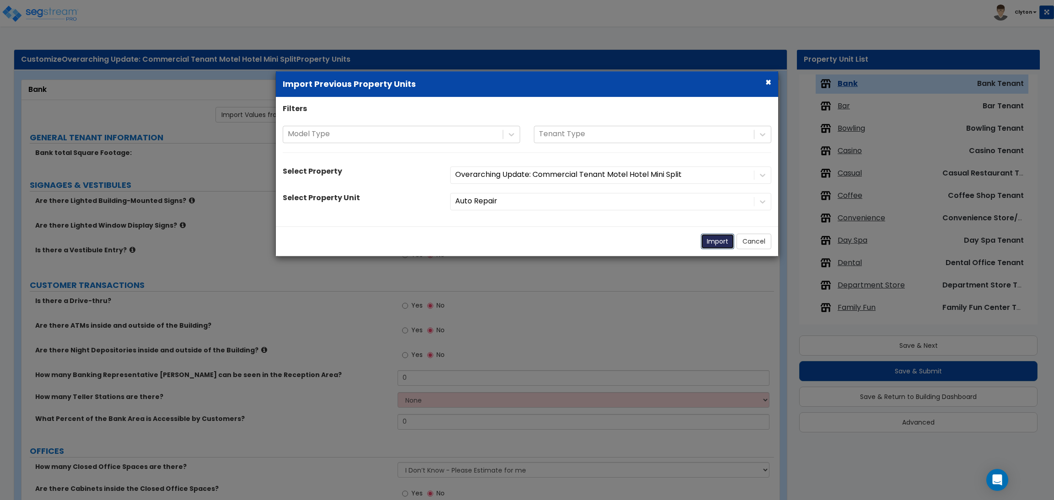
click at [710, 240] on button "Import" at bounding box center [717, 242] width 33 height 16
type input "5000"
select select "1"
select select "4"
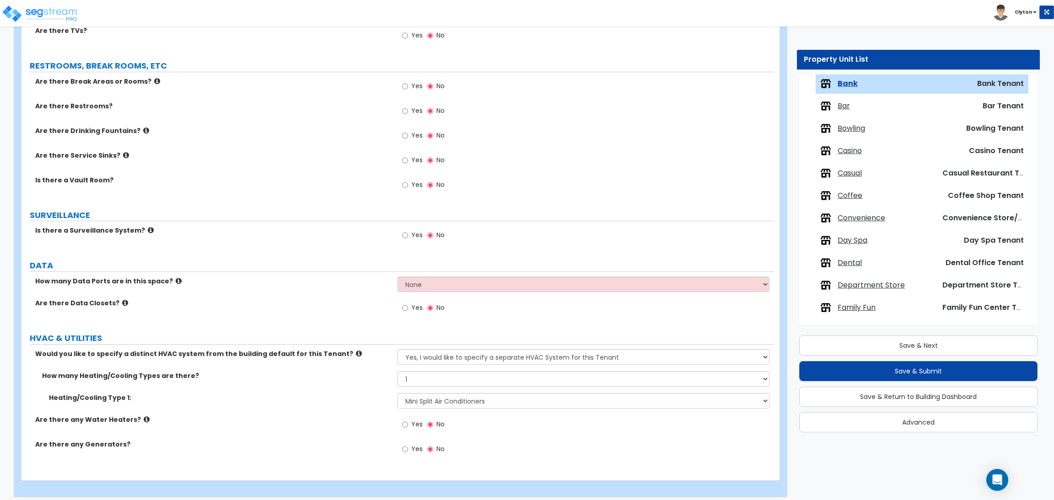
scroll to position [830, 0]
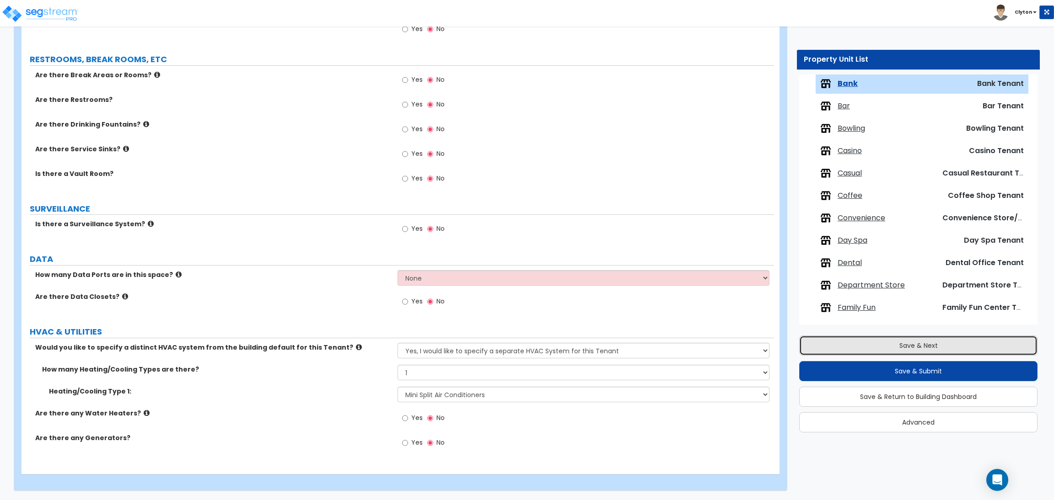
click at [935, 354] on button "Save & Next" at bounding box center [918, 346] width 238 height 20
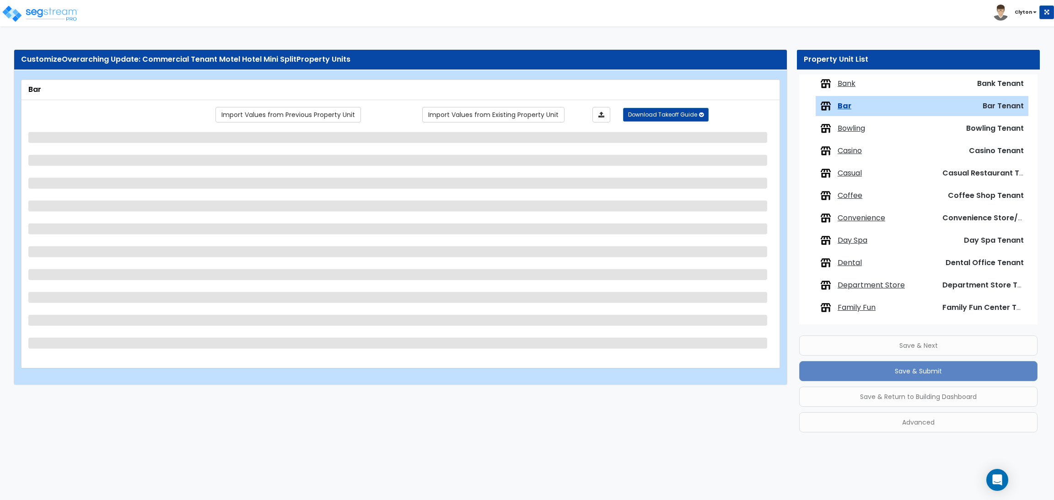
scroll to position [188, 0]
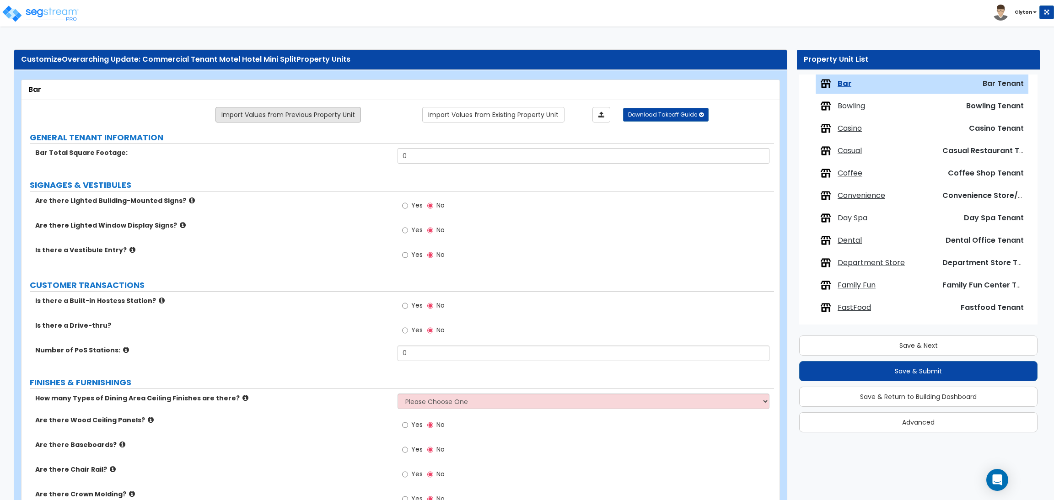
click at [303, 110] on link "Import Values from Previous Property Unit" at bounding box center [287, 115] width 145 height 16
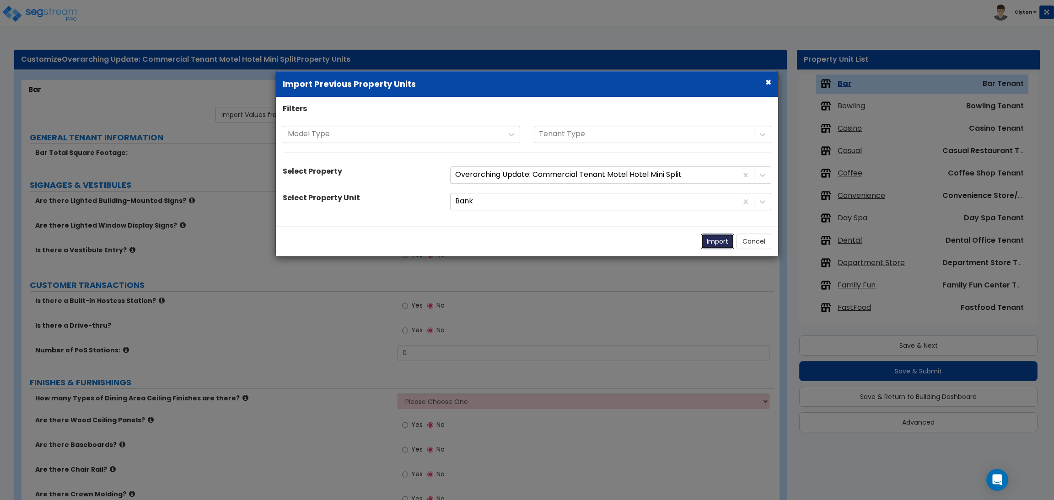
click at [723, 241] on button "Import" at bounding box center [717, 242] width 33 height 16
select select "1"
select select "4"
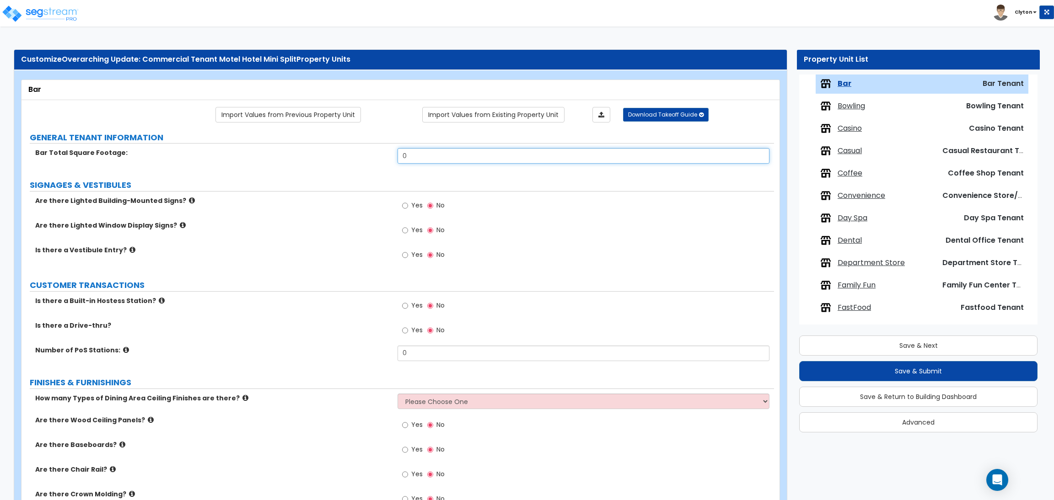
drag, startPoint x: 441, startPoint y: 159, endPoint x: 311, endPoint y: 154, distance: 130.0
click at [312, 154] on div "Bar Total Square Footage: 0" at bounding box center [397, 159] width 752 height 22
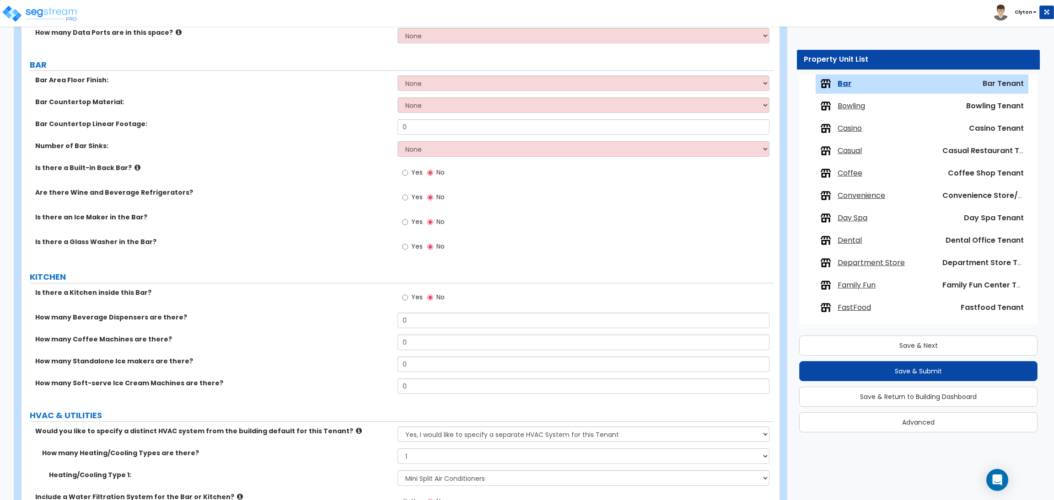
scroll to position [1014, 0]
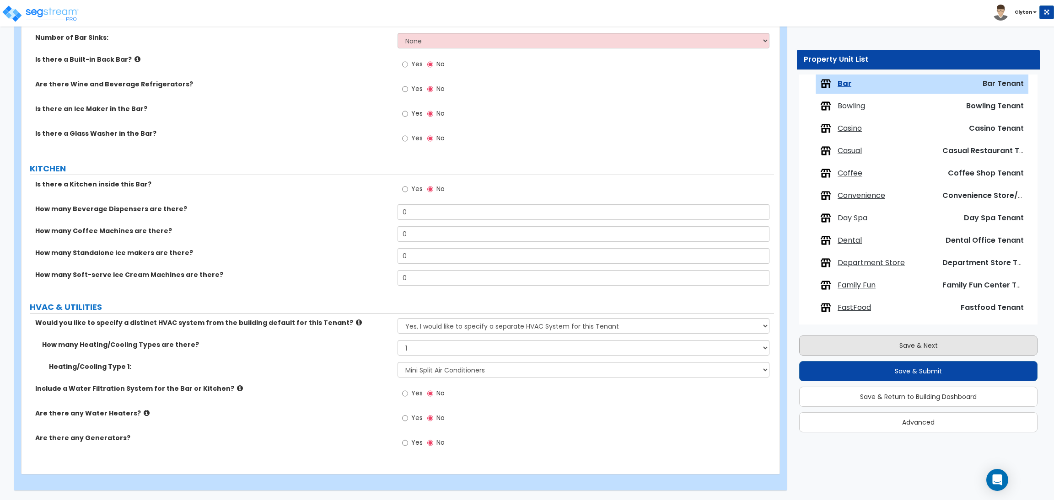
type input "5,000"
click at [893, 338] on button "Save & Next" at bounding box center [918, 346] width 238 height 20
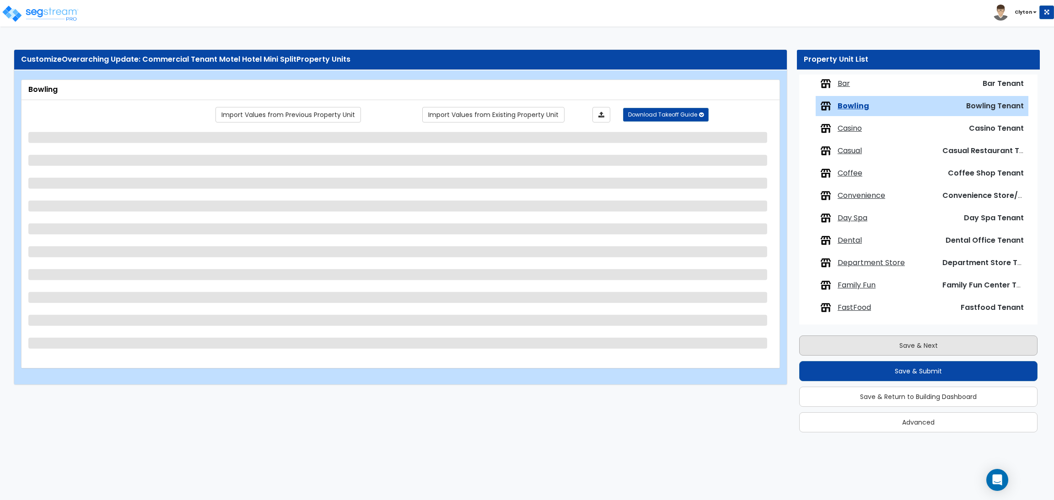
scroll to position [210, 0]
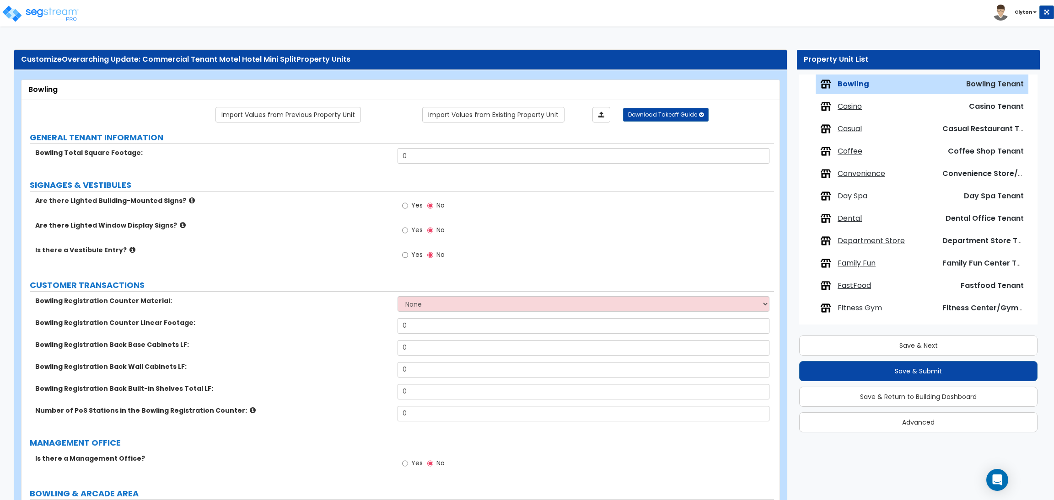
click at [323, 116] on link "Import Values from Previous Property Unit" at bounding box center [287, 115] width 145 height 16
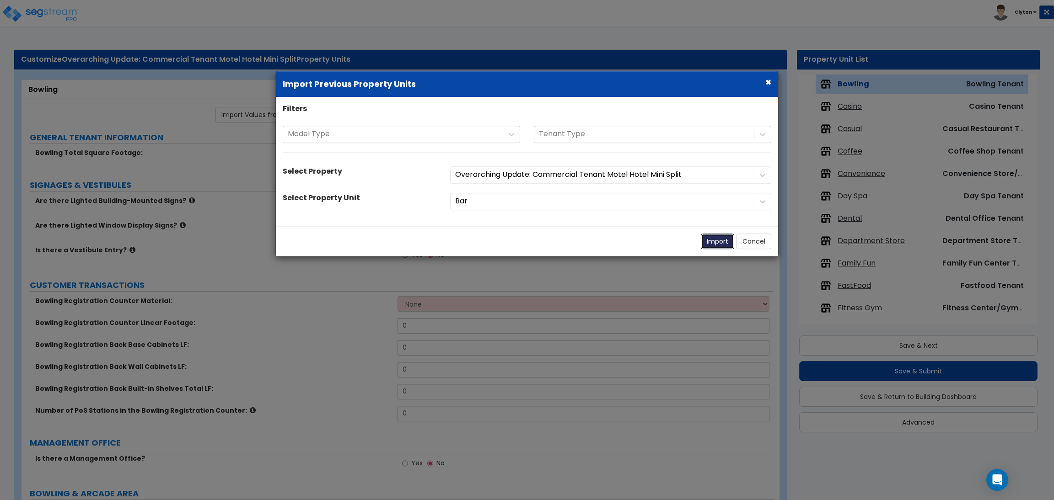
click at [706, 240] on button "Import" at bounding box center [717, 242] width 33 height 16
select select "1"
select select "4"
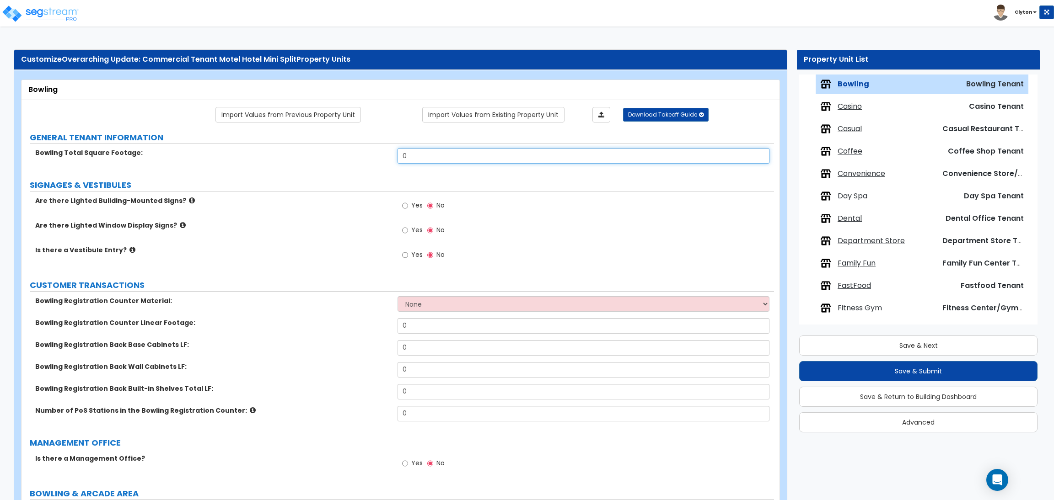
drag, startPoint x: 439, startPoint y: 154, endPoint x: 297, endPoint y: 146, distance: 142.0
type input "5,000"
click at [341, 253] on label "Is there a Vestibule Entry?" at bounding box center [212, 250] width 355 height 9
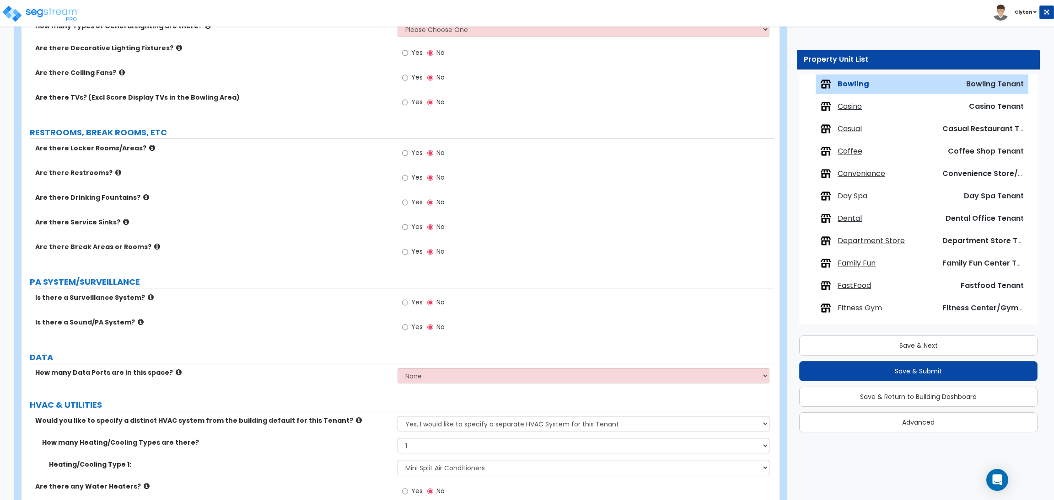
scroll to position [972, 0]
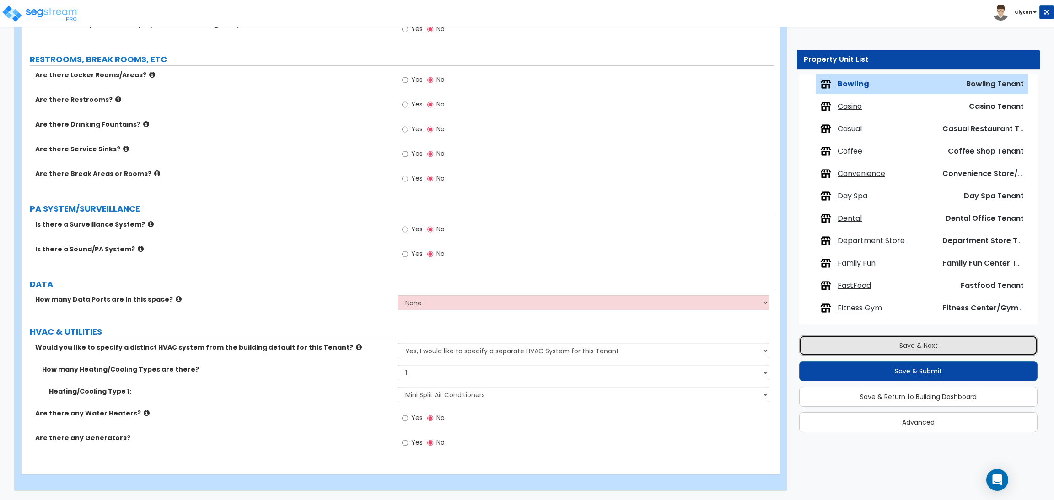
click at [912, 351] on button "Save & Next" at bounding box center [918, 346] width 238 height 20
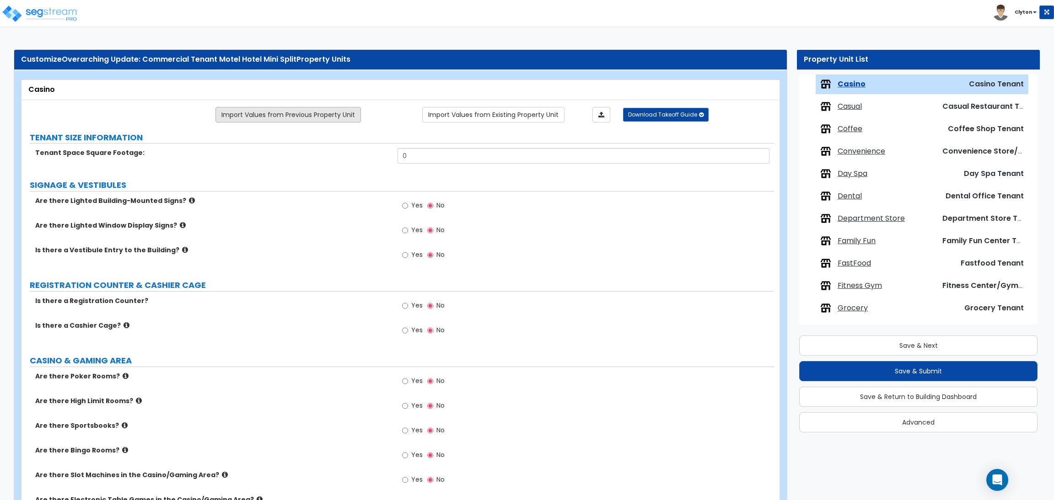
click at [322, 116] on link "Import Values from Previous Property Unit" at bounding box center [287, 115] width 145 height 16
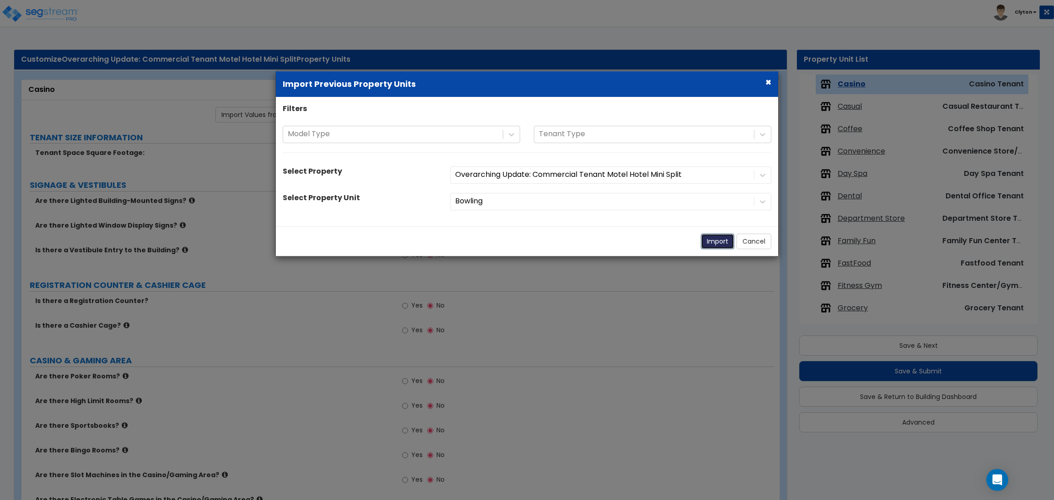
click at [708, 237] on button "Import" at bounding box center [717, 242] width 33 height 16
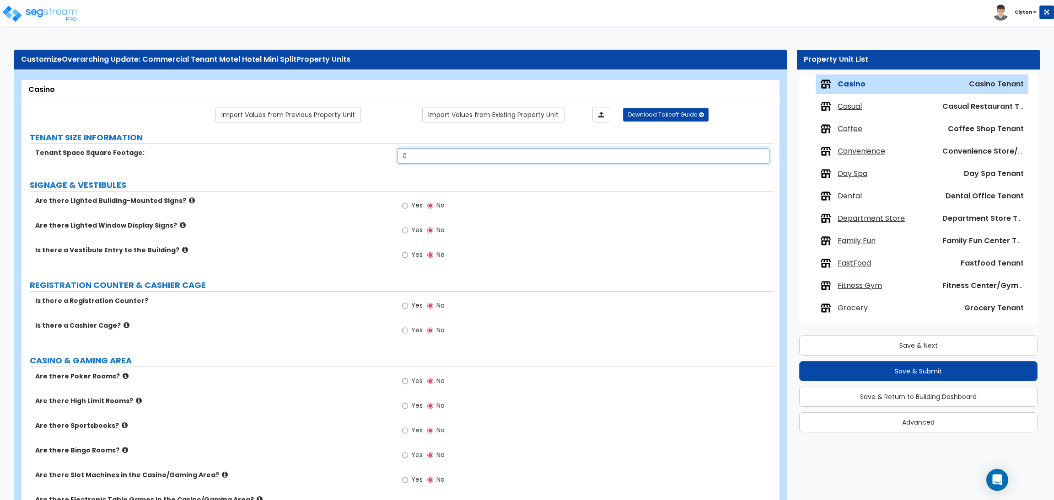
drag, startPoint x: 429, startPoint y: 159, endPoint x: 270, endPoint y: 152, distance: 158.8
click at [271, 152] on div "Tenant Space Square Footage: 0" at bounding box center [397, 159] width 752 height 22
type input "5,000"
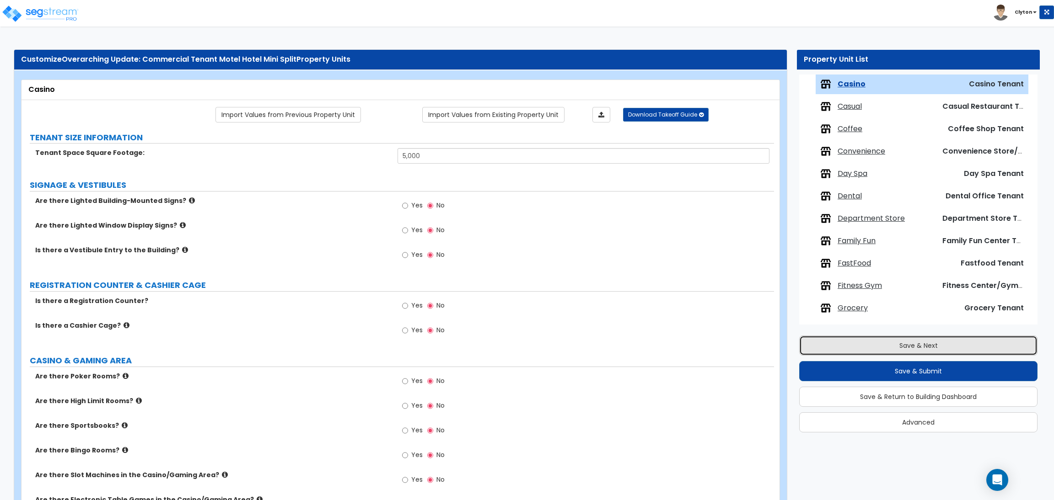
click at [939, 338] on button "Save & Next" at bounding box center [918, 346] width 238 height 20
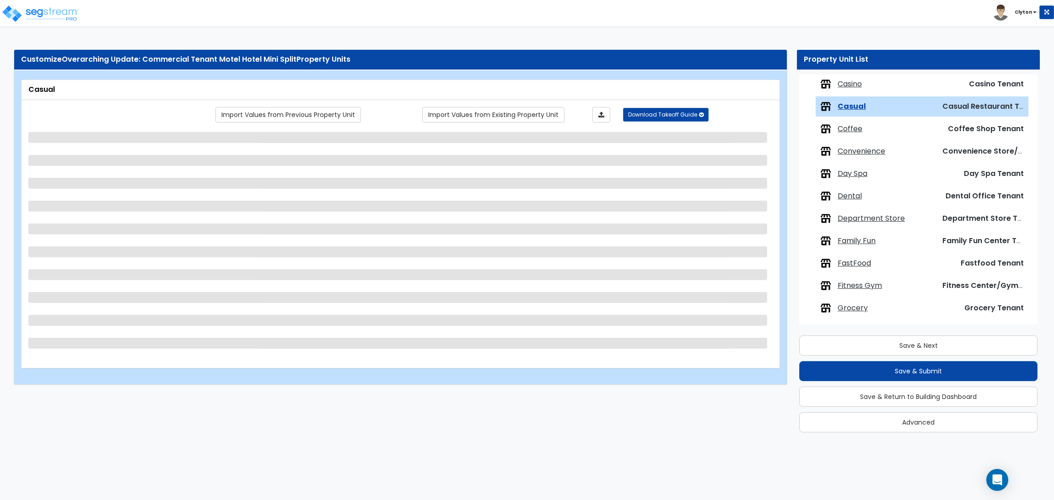
scroll to position [255, 0]
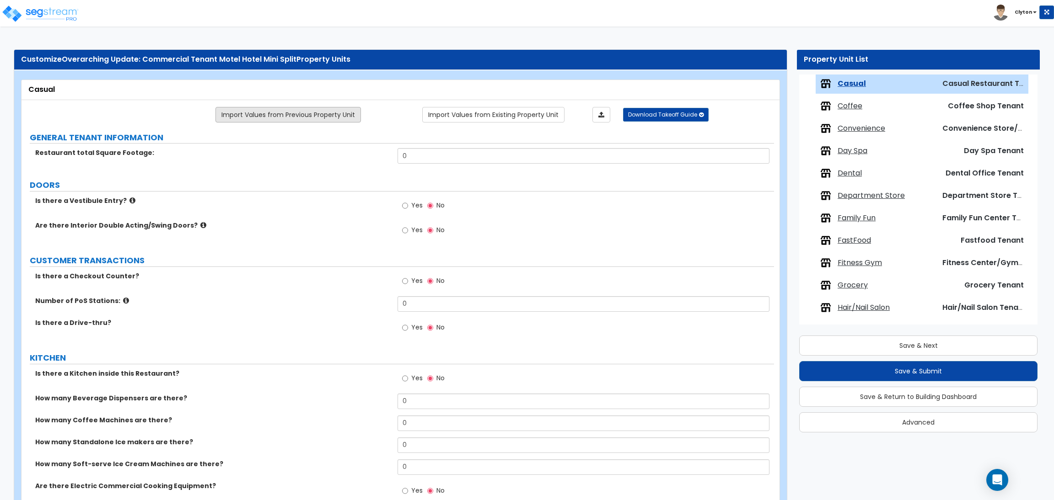
click at [311, 118] on link "Import Values from Previous Property Unit" at bounding box center [287, 115] width 145 height 16
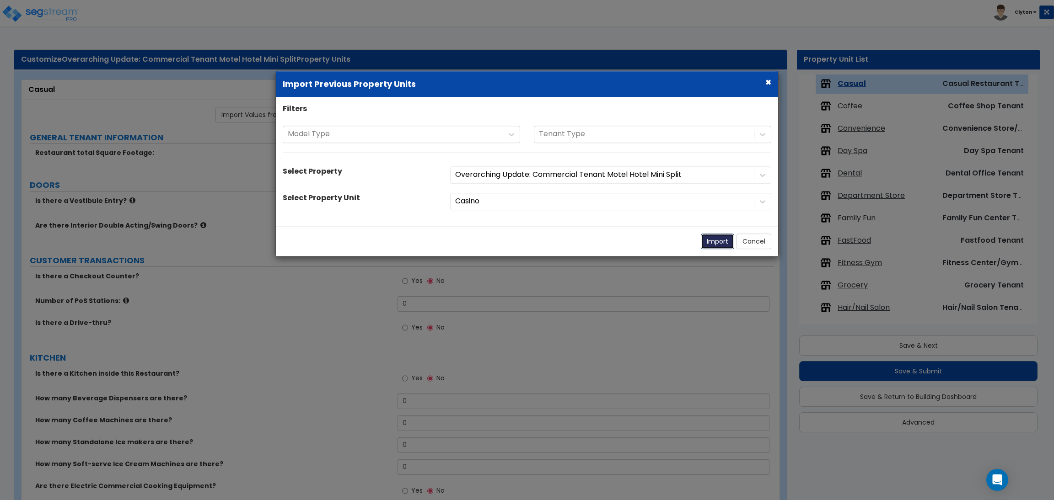
click at [714, 245] on button "Import" at bounding box center [717, 242] width 33 height 16
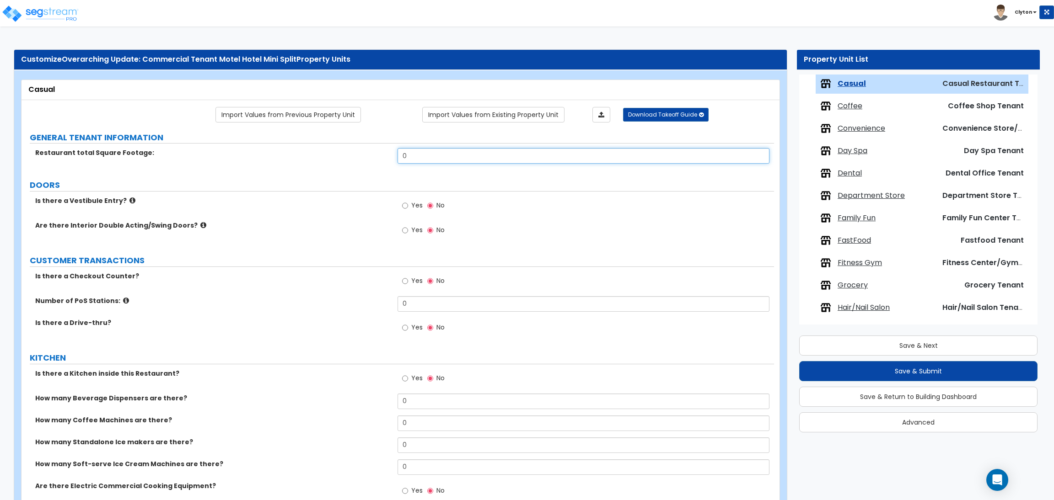
drag, startPoint x: 449, startPoint y: 154, endPoint x: 309, endPoint y: 152, distance: 140.0
click at [314, 152] on div "Restaurant total Square Footage: 0" at bounding box center [397, 159] width 752 height 22
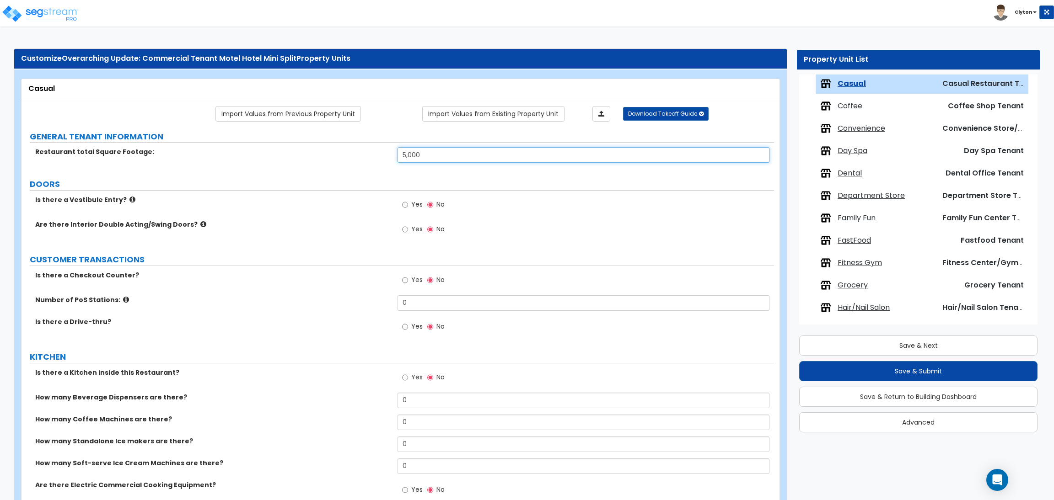
scroll to position [0, 0]
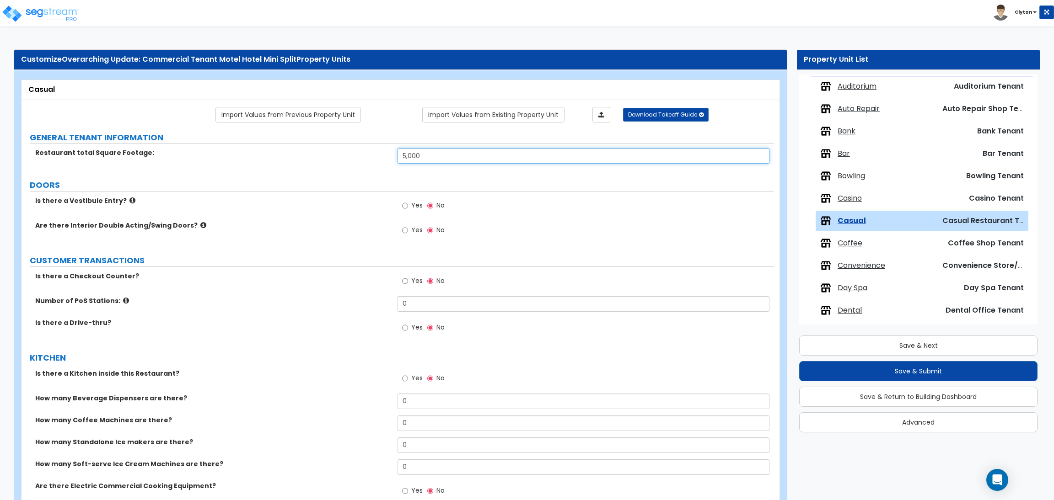
type input "5,000"
click at [849, 203] on span "Casino" at bounding box center [849, 198] width 24 height 11
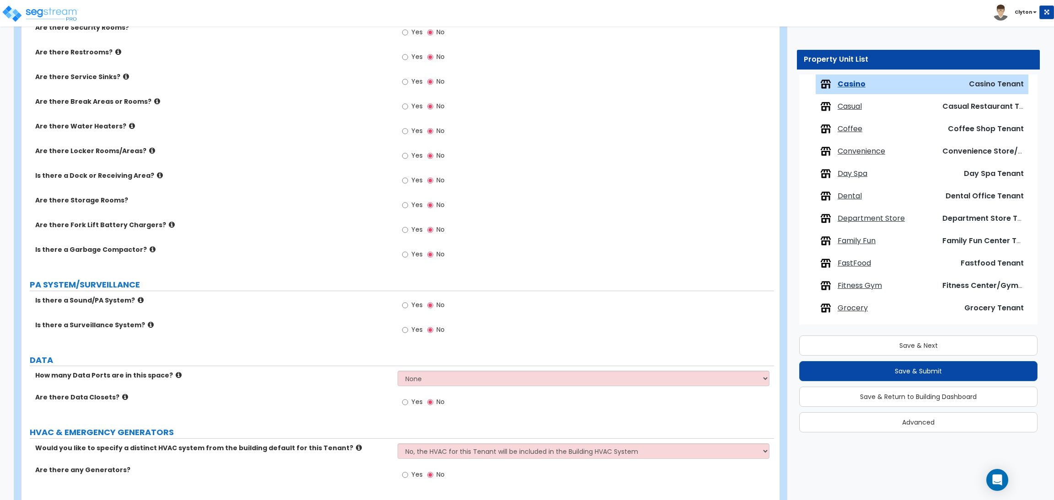
scroll to position [1241, 0]
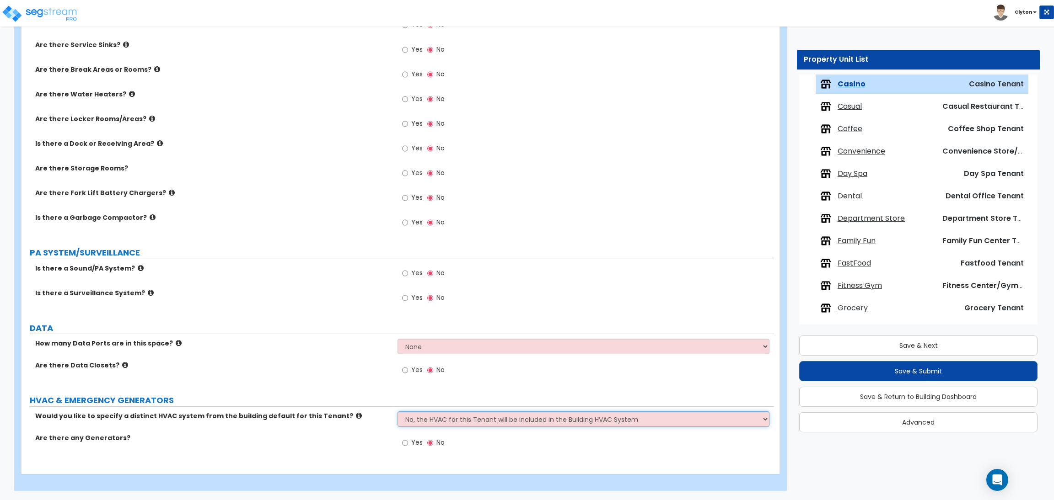
click at [413, 423] on select "No, the HVAC for this Tenant will be included in the Building HVAC System Yes, …" at bounding box center [582, 420] width 371 height 16
select select "1"
click at [397, 412] on select "No, the HVAC for this Tenant will be included in the Building HVAC System Yes, …" at bounding box center [582, 420] width 371 height 16
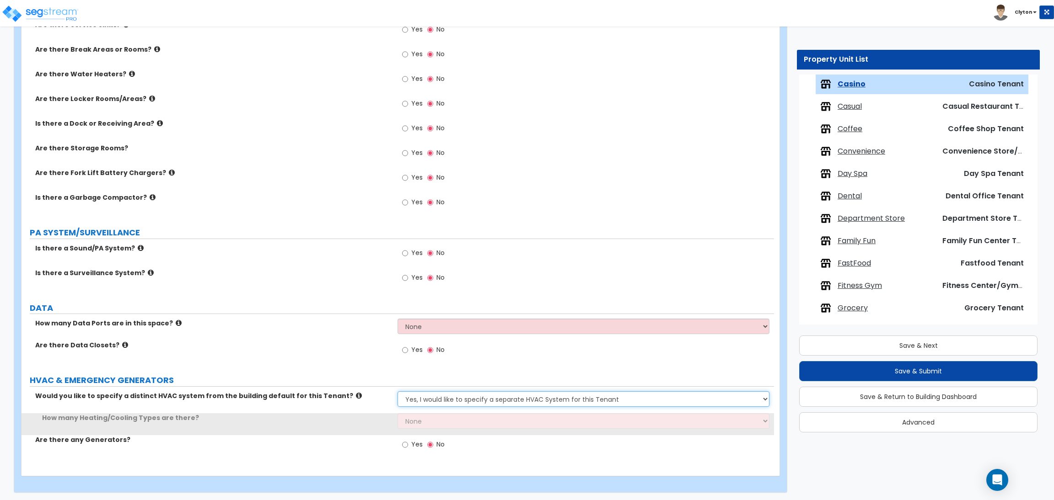
scroll to position [1263, 0]
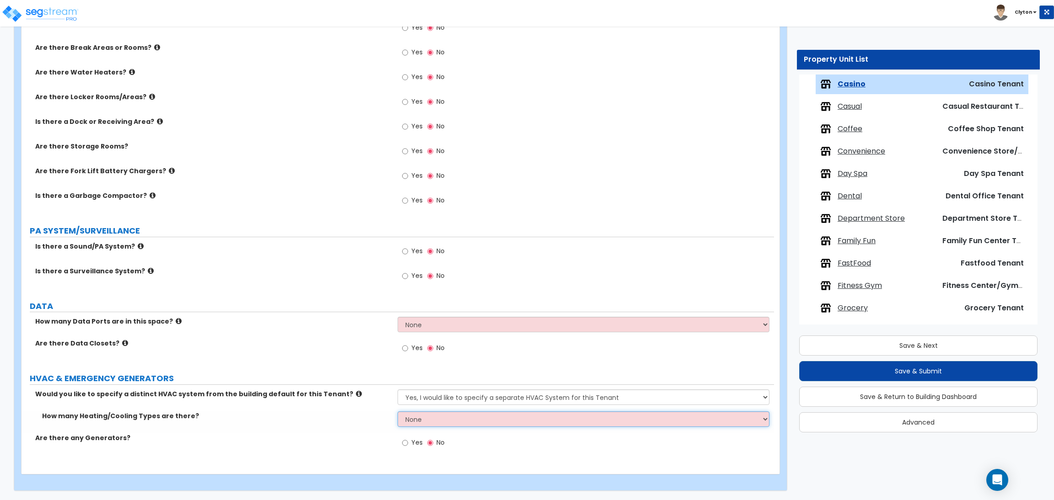
click at [415, 415] on select "None 1 2 3" at bounding box center [582, 420] width 371 height 16
click at [431, 428] on div "How many Heating/Cooling Types are there? None 1 2 3" at bounding box center [397, 423] width 752 height 22
click at [430, 419] on select "None 1 2 3" at bounding box center [582, 420] width 371 height 16
select select "1"
click at [397, 412] on select "None 1 2 3" at bounding box center [582, 420] width 371 height 16
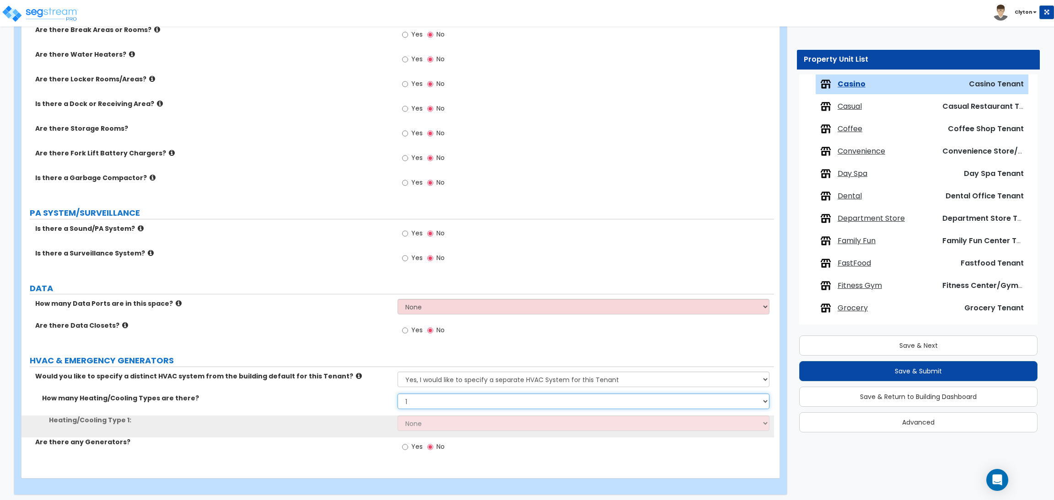
scroll to position [1285, 0]
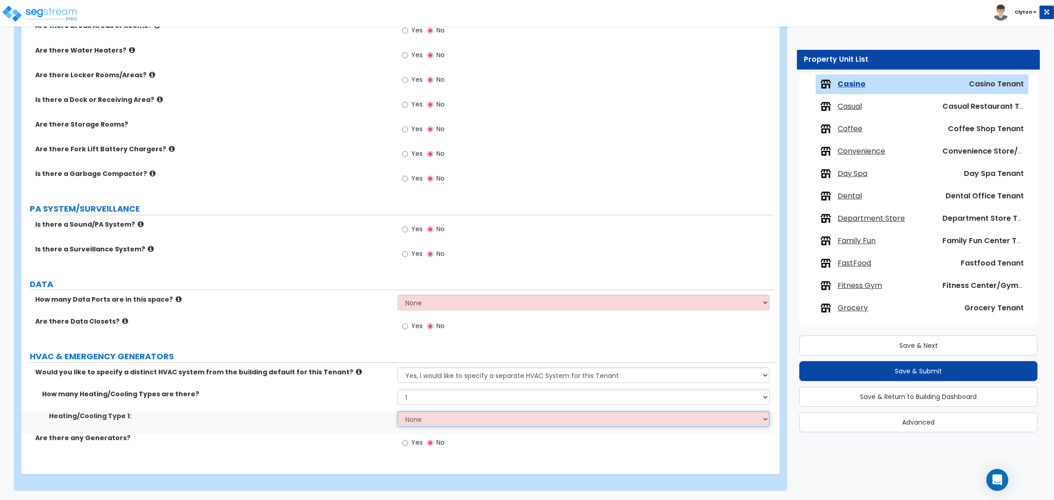
click at [410, 416] on select "None Heat Only Centralized Heating & Cooling Thru Wall Air Conditioners Mini Sp…" at bounding box center [582, 420] width 371 height 16
select select "4"
click at [397, 412] on select "None Heat Only Centralized Heating & Cooling Thru Wall Air Conditioners Mini Sp…" at bounding box center [582, 420] width 371 height 16
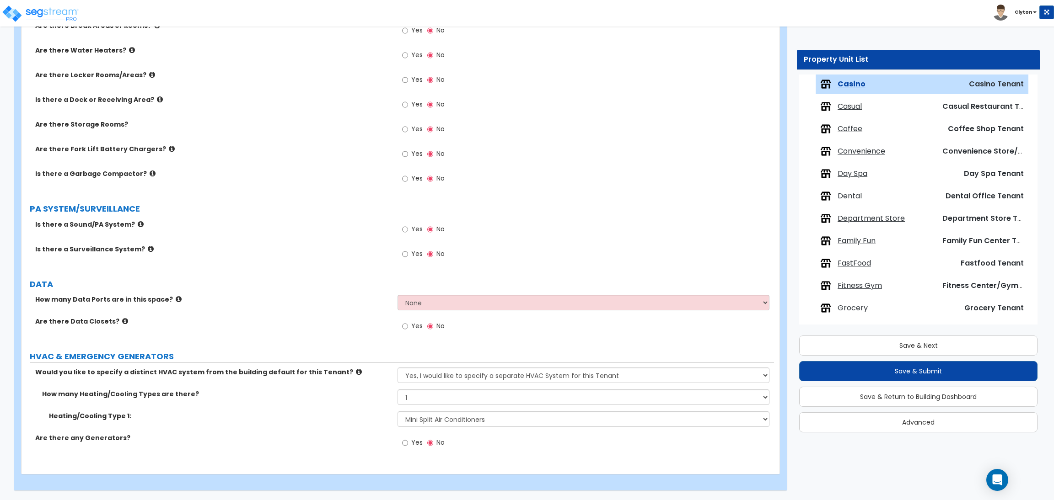
click at [333, 314] on div "How many Data Ports are in this space? None Please Estimate for Me I will speci…" at bounding box center [397, 306] width 752 height 22
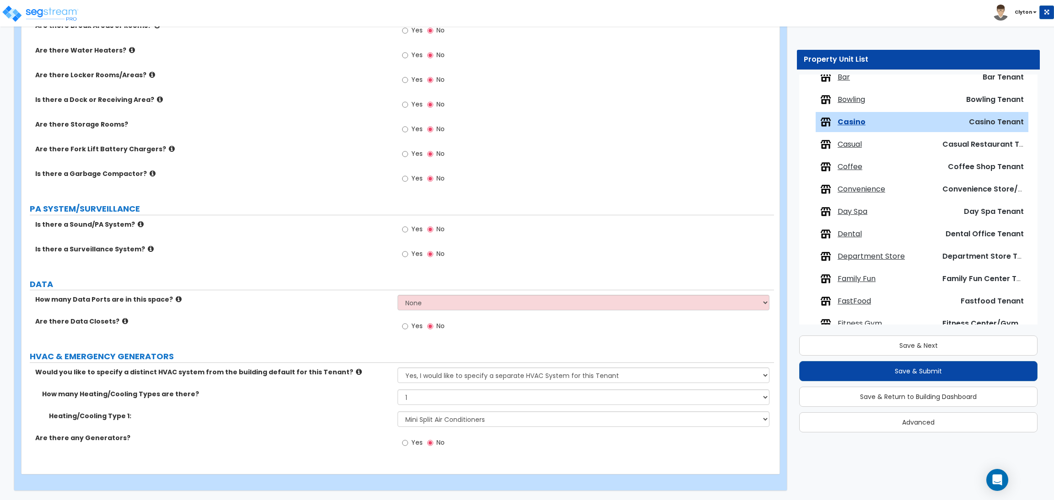
scroll to position [164, 0]
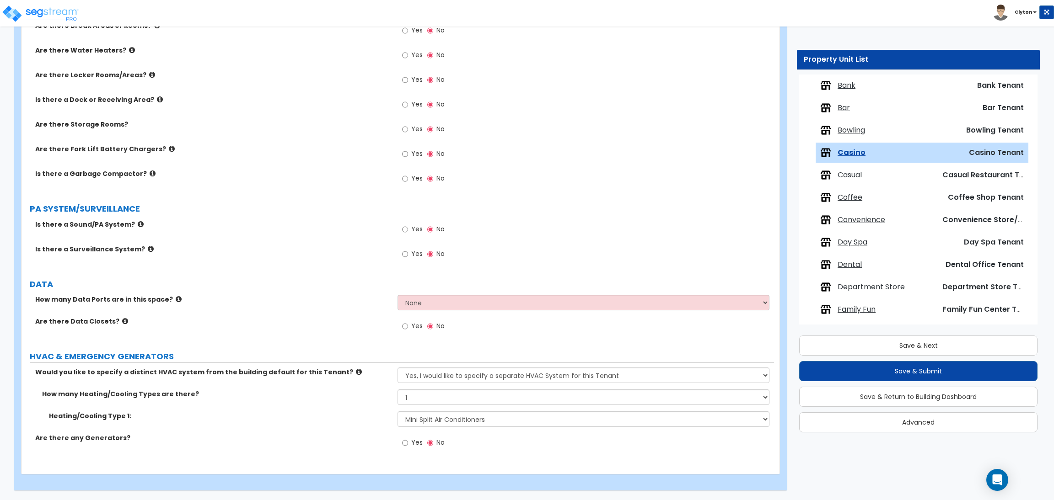
click at [850, 131] on span "Bowling" at bounding box center [850, 130] width 27 height 11
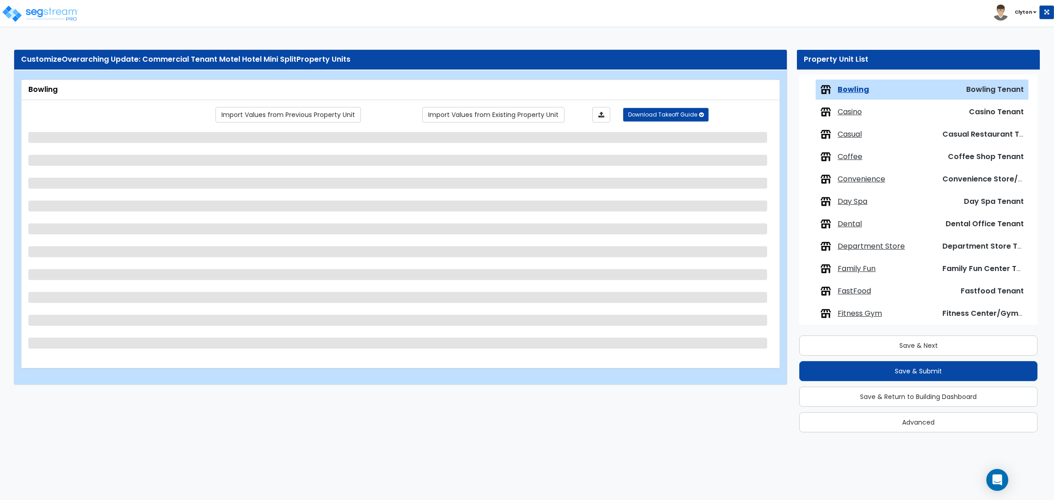
scroll to position [210, 0]
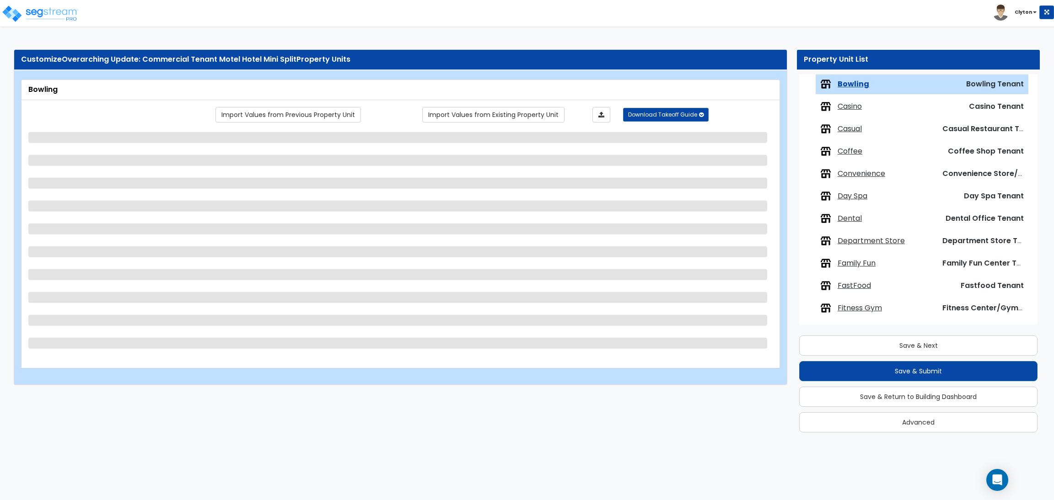
select select "1"
select select "4"
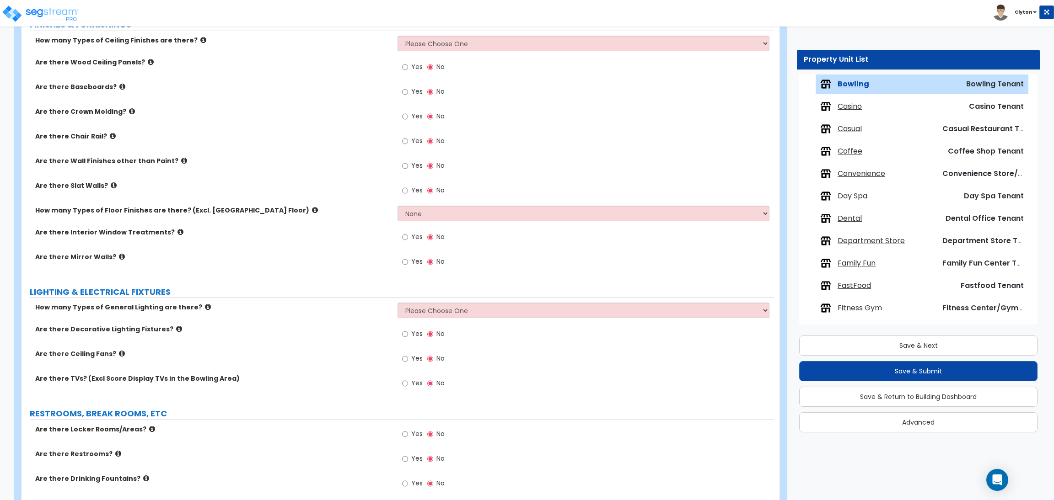
scroll to position [972, 0]
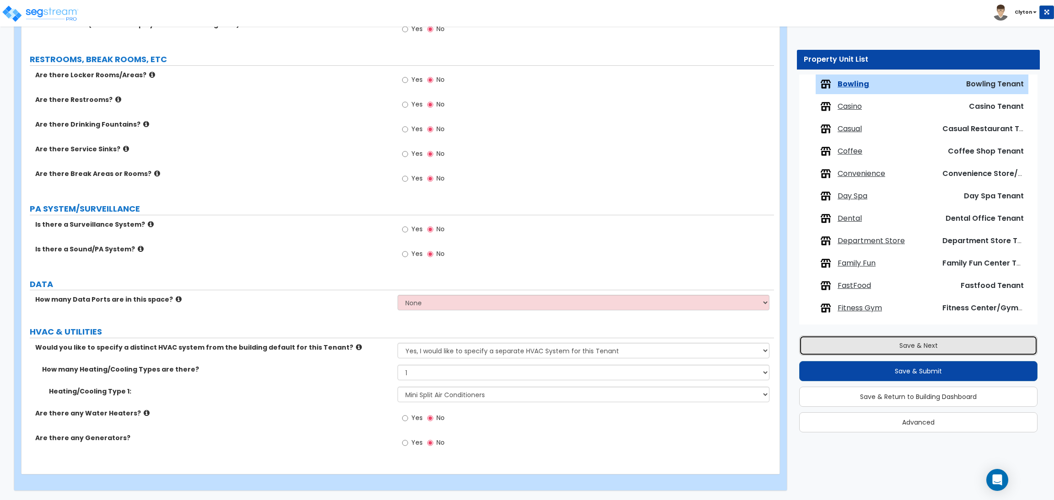
click at [928, 354] on button "Save & Next" at bounding box center [918, 346] width 238 height 20
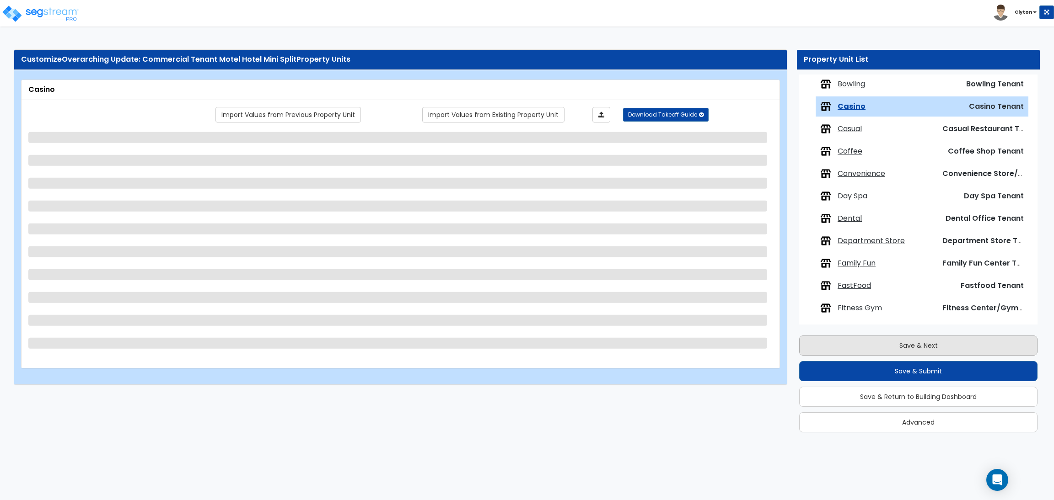
scroll to position [232, 0]
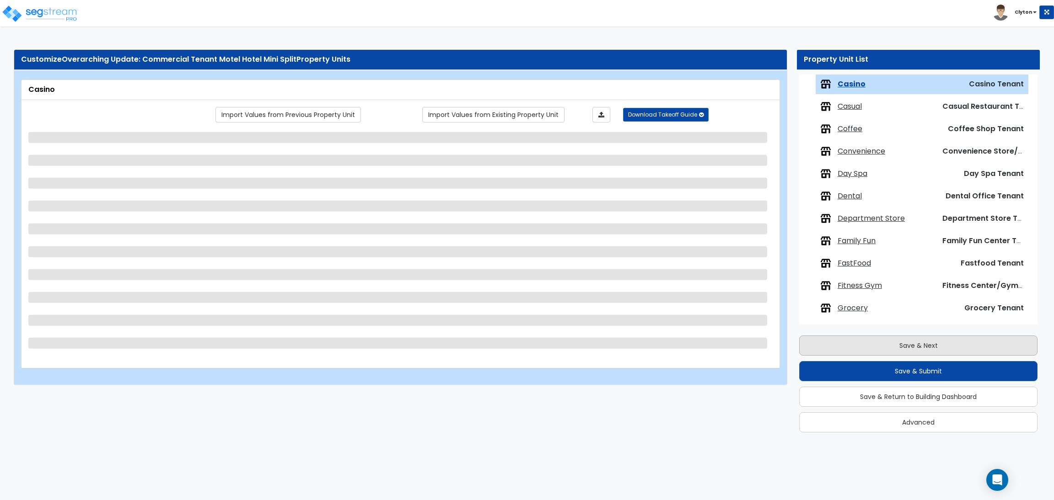
select select "1"
select select "4"
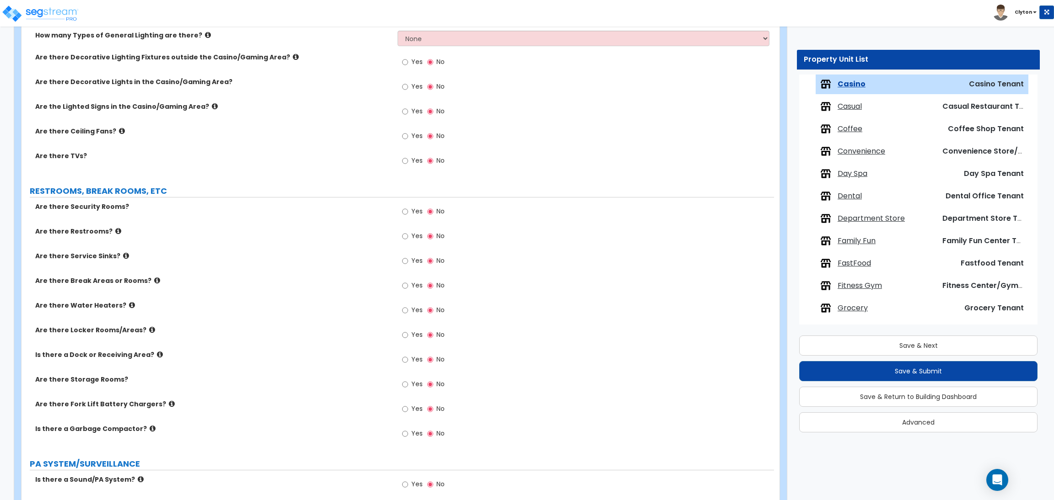
scroll to position [1285, 0]
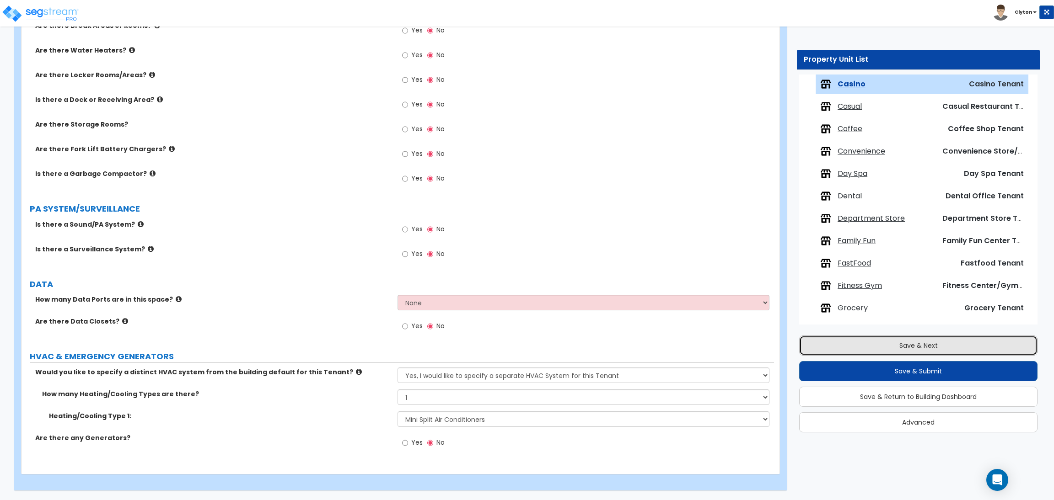
click at [897, 349] on button "Save & Next" at bounding box center [918, 346] width 238 height 20
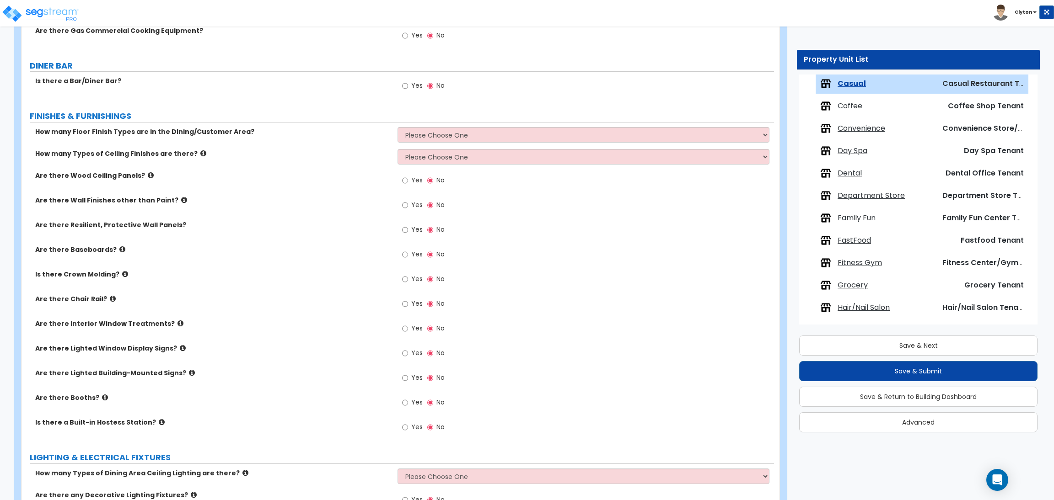
scroll to position [907, 0]
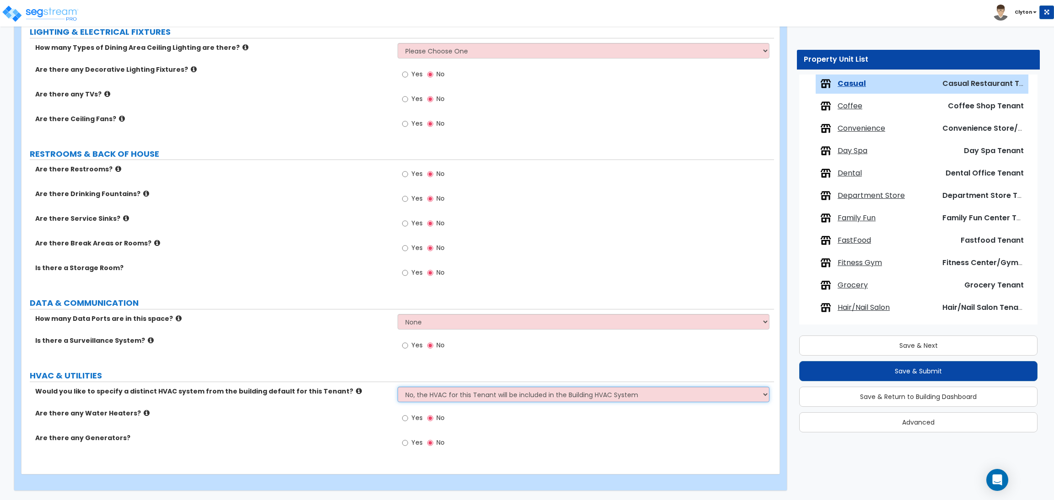
click at [451, 395] on select "No, the HVAC for this Tenant will be included in the Building HVAC System Yes, …" at bounding box center [582, 395] width 371 height 16
select select "1"
click at [397, 387] on select "No, the HVAC for this Tenant will be included in the Building HVAC System Yes, …" at bounding box center [582, 395] width 371 height 16
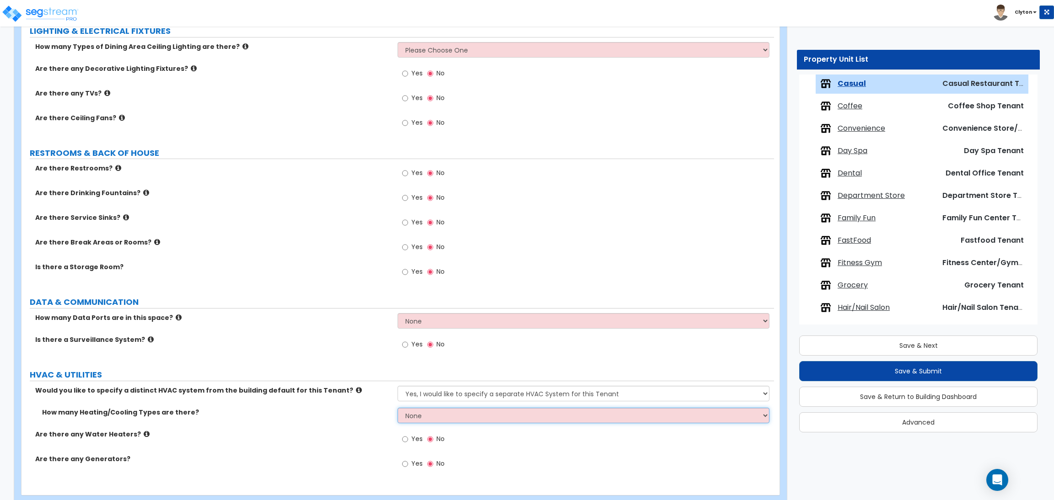
click at [432, 419] on select "None 1 2 3" at bounding box center [582, 416] width 371 height 16
select select "1"
click at [397, 408] on select "None 1 2 3" at bounding box center [582, 416] width 371 height 16
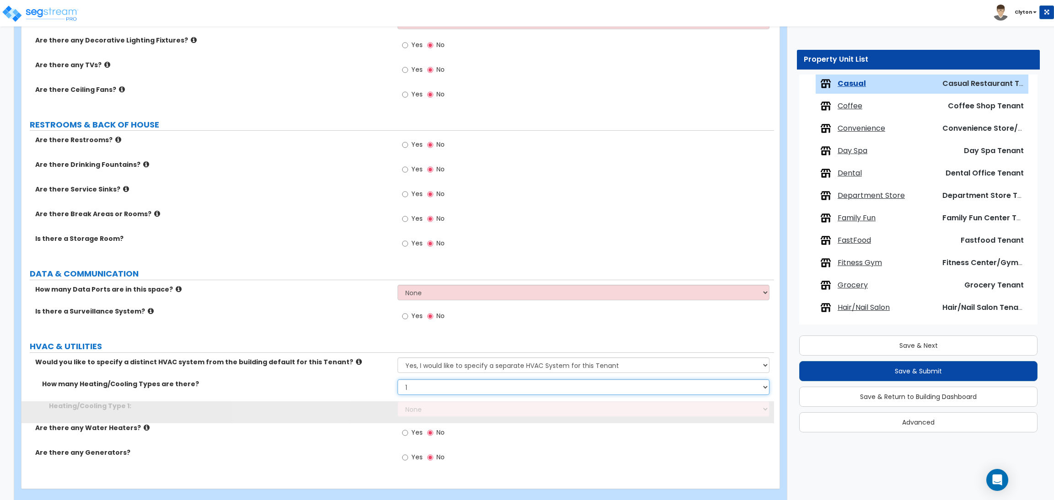
scroll to position [951, 0]
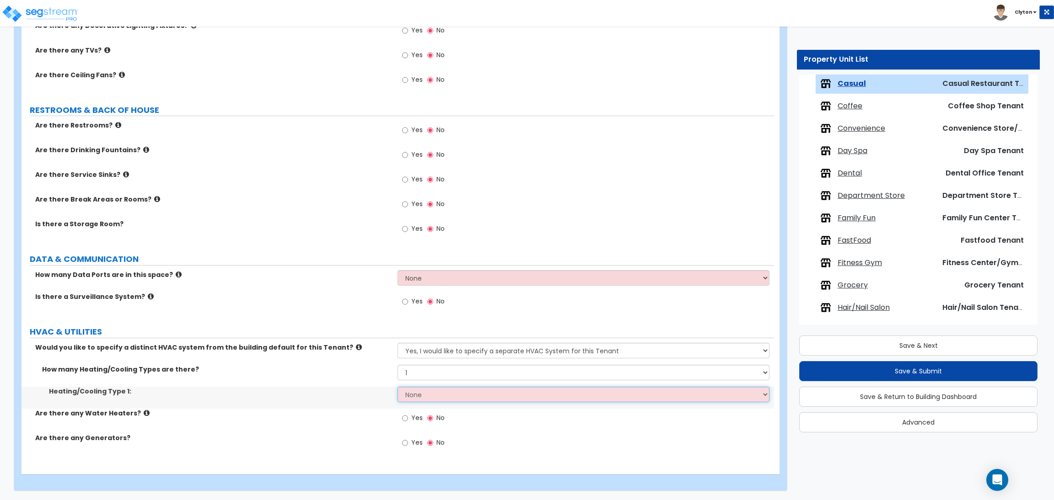
click at [424, 395] on select "None Heat Only Centralized Heating & Cooling Thru Wall Air Conditioners Mini Sp…" at bounding box center [582, 395] width 371 height 16
click at [424, 398] on select "None Heat Only Centralized Heating & Cooling Thru Wall Air Conditioners Mini Sp…" at bounding box center [582, 395] width 371 height 16
select select "4"
click at [397, 387] on select "None Heat Only Centralized Heating & Cooling Thru Wall Air Conditioners Mini Sp…" at bounding box center [582, 395] width 371 height 16
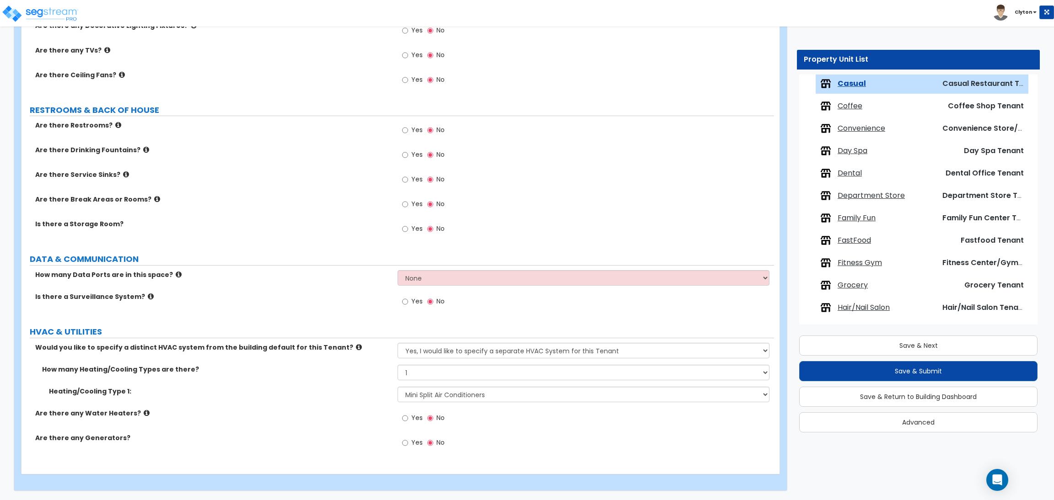
click at [374, 434] on label "Are there any Generators?" at bounding box center [212, 438] width 355 height 9
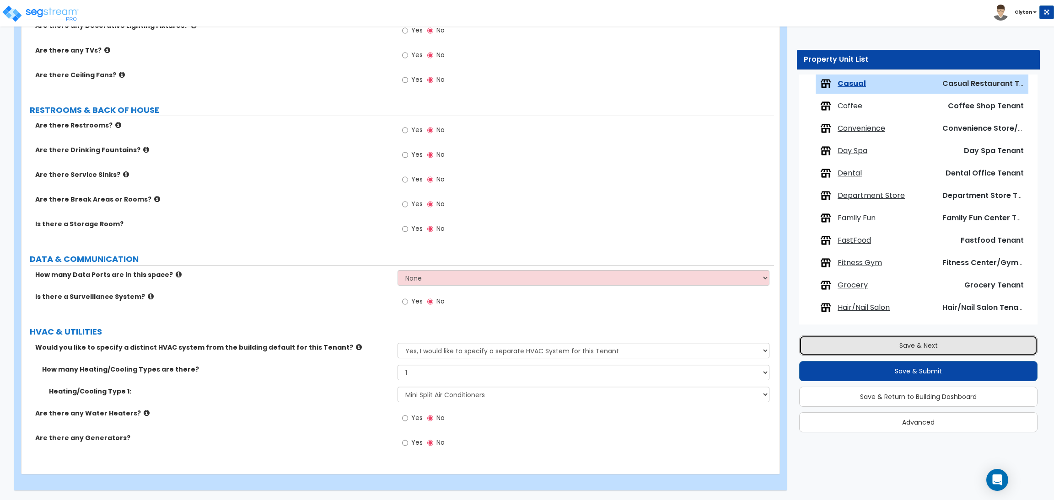
click at [973, 339] on button "Save & Next" at bounding box center [918, 346] width 238 height 20
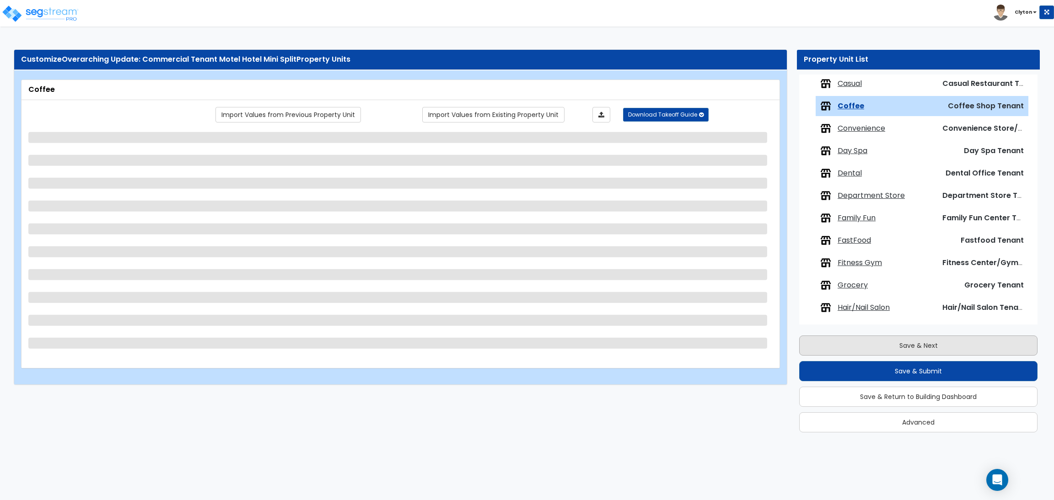
scroll to position [278, 0]
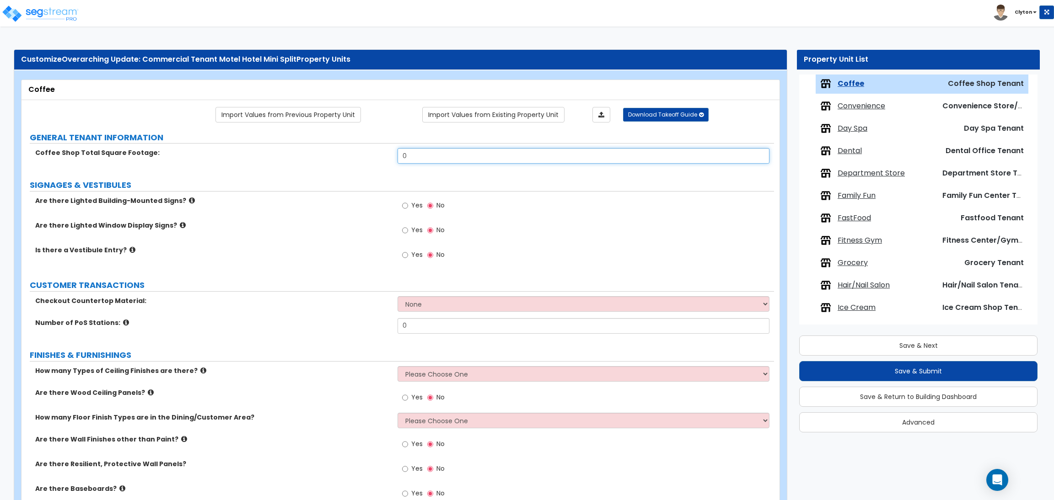
drag, startPoint x: 457, startPoint y: 154, endPoint x: 342, endPoint y: 156, distance: 114.8
click at [342, 156] on div "Coffee Shop Total Square Footage: 0" at bounding box center [397, 159] width 752 height 22
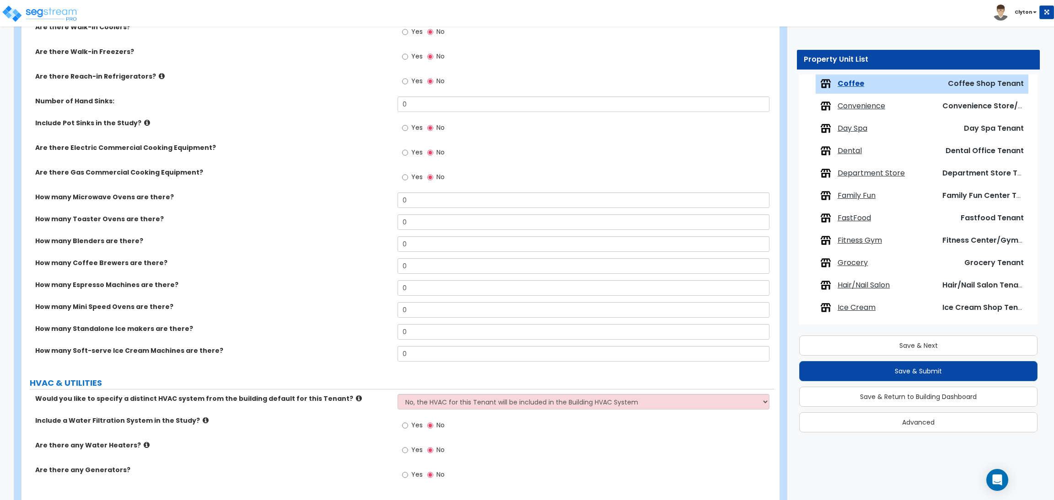
scroll to position [1164, 0]
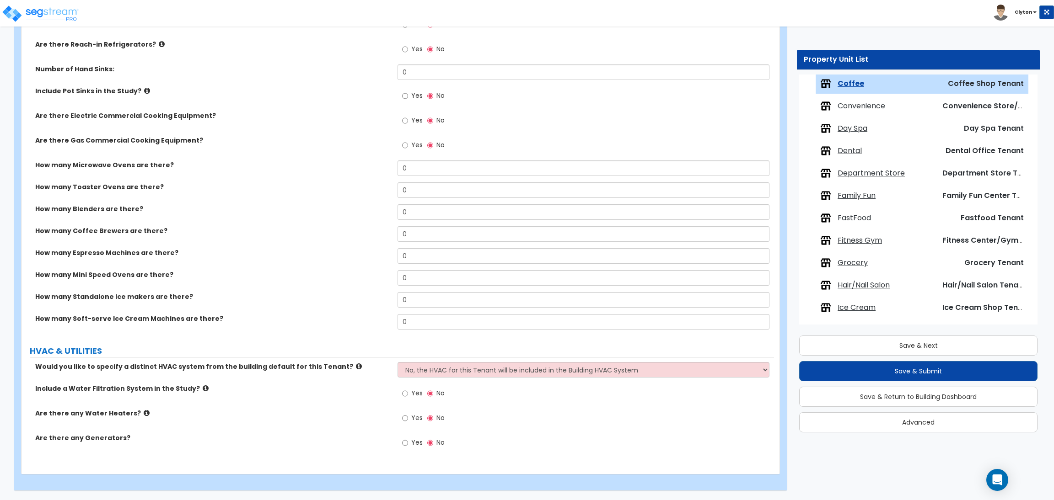
type input "5,000"
click at [474, 366] on select "No, the HVAC for this Tenant will be included in the Building HVAC System Yes, …" at bounding box center [582, 370] width 371 height 16
select select "1"
click at [397, 362] on select "No, the HVAC for this Tenant will be included in the Building HVAC System Yes, …" at bounding box center [582, 370] width 371 height 16
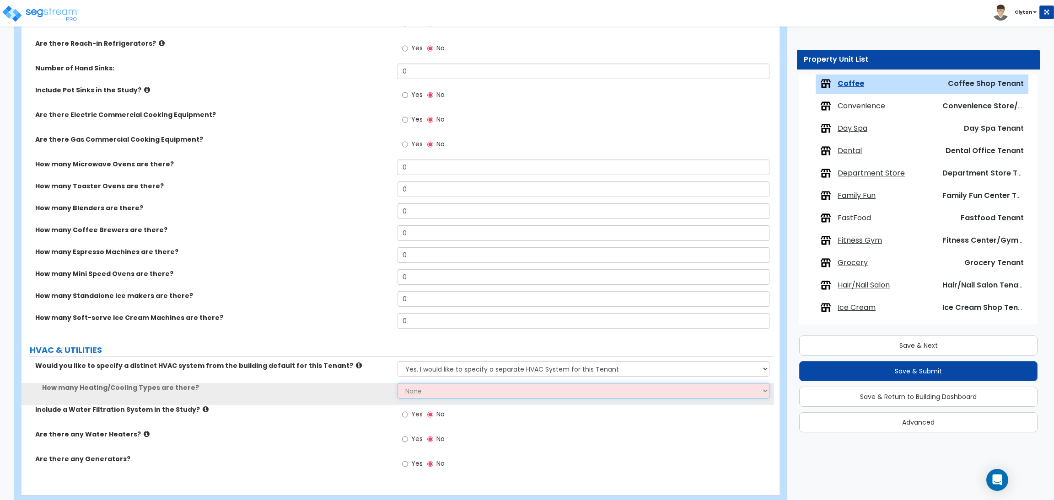
click at [453, 392] on select "None 1 2 3" at bounding box center [582, 391] width 371 height 16
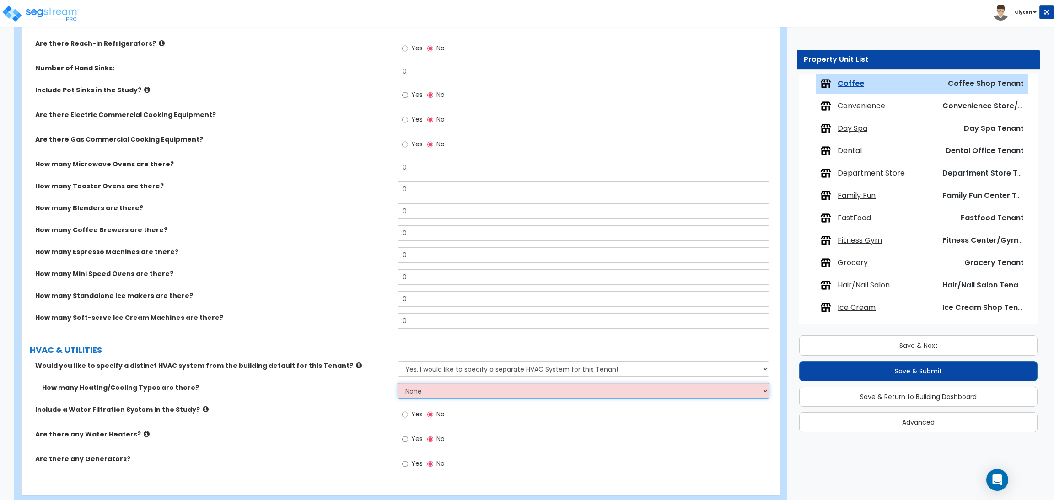
select select "1"
click at [397, 384] on select "None 1 2 3" at bounding box center [582, 391] width 371 height 16
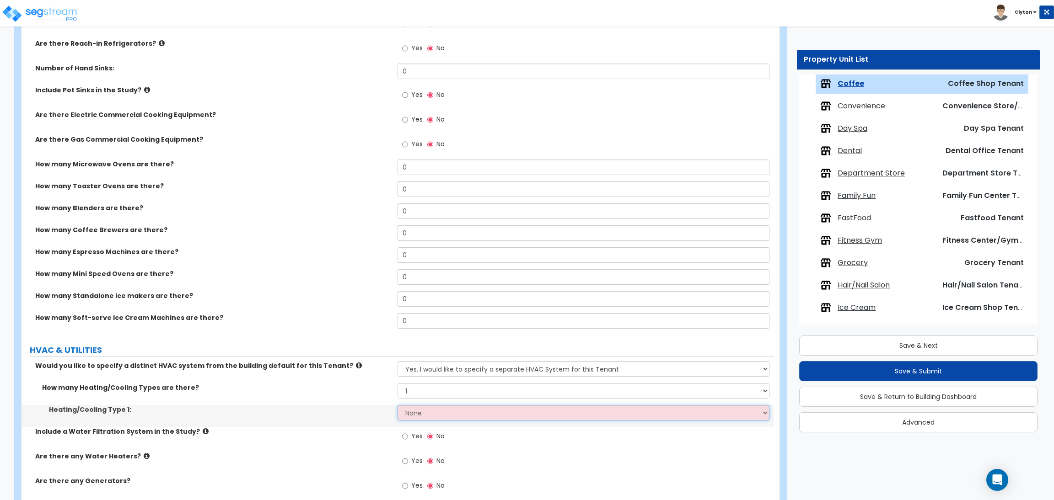
click at [435, 418] on select "None Heat Only Centralized Heating & Cooling Thru Wall Air Conditioners Mini Sp…" at bounding box center [582, 413] width 371 height 16
select select "4"
click at [397, 406] on select "None Heat Only Centralized Heating & Cooling Thru Wall Air Conditioners Mini Sp…" at bounding box center [582, 413] width 371 height 16
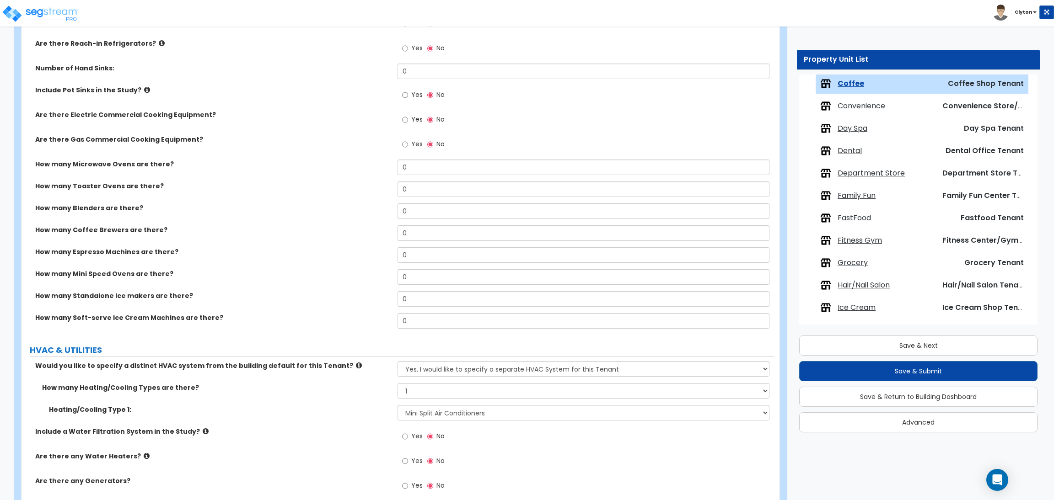
click at [350, 412] on label "Heating/Cooling Type 1:" at bounding box center [220, 409] width 342 height 9
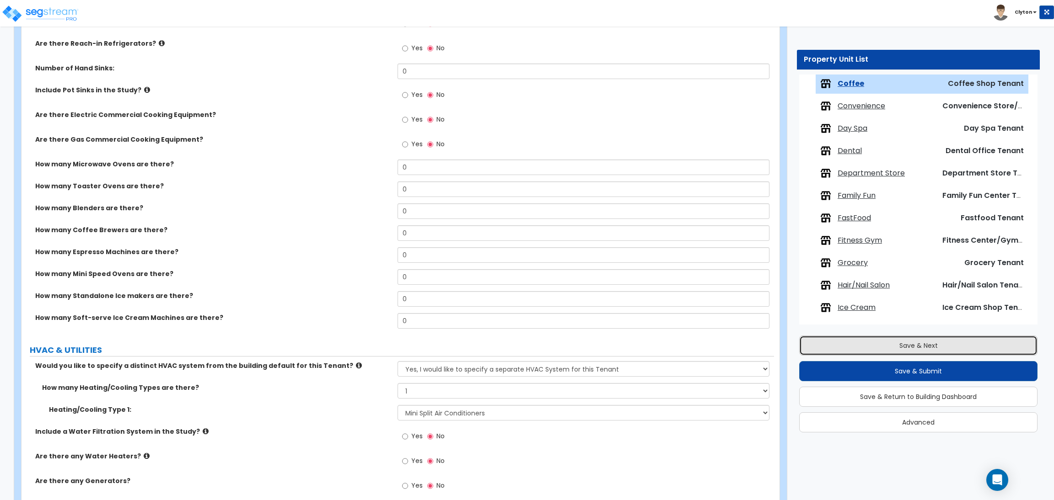
click at [847, 336] on button "Save & Next" at bounding box center [918, 346] width 238 height 20
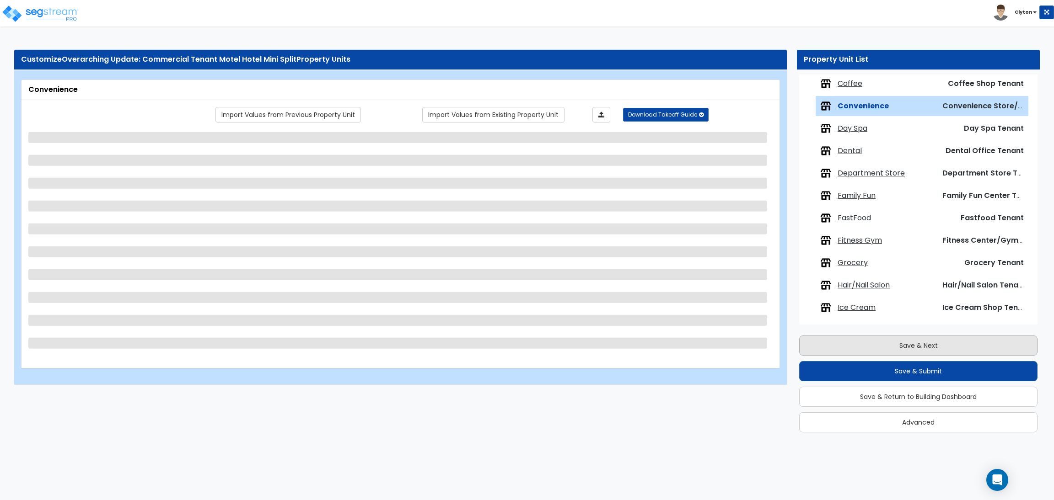
scroll to position [300, 0]
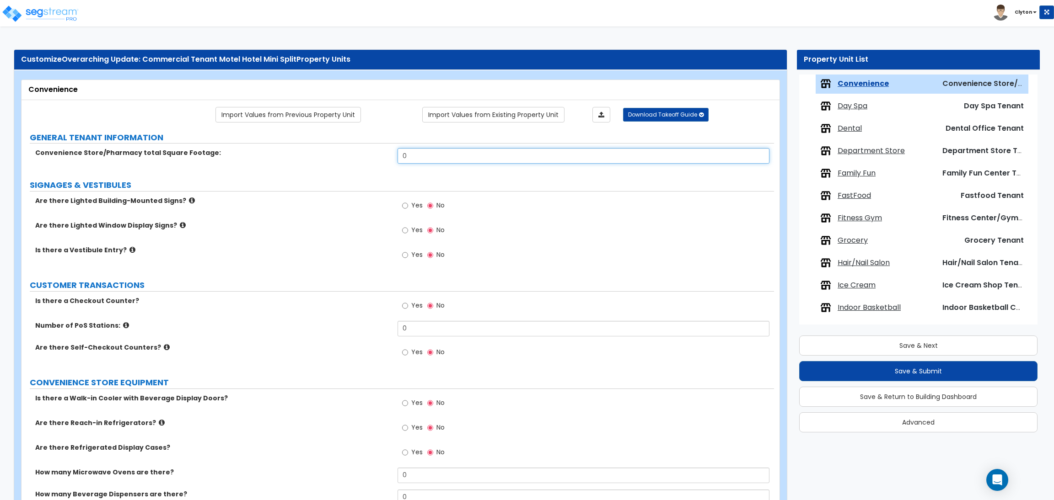
drag, startPoint x: 397, startPoint y: 155, endPoint x: 336, endPoint y: 155, distance: 61.7
click at [336, 155] on div "Convenience Store/Pharmacy total Square Footage: 0" at bounding box center [397, 159] width 752 height 22
type input "5,000"
click at [306, 116] on link "Import Values from Previous Property Unit" at bounding box center [287, 115] width 145 height 16
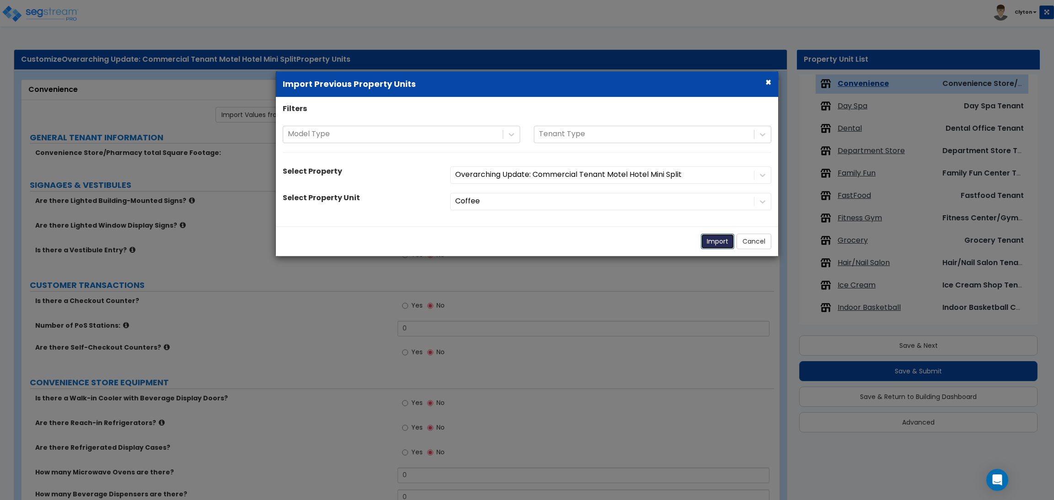
click at [712, 241] on button "Import" at bounding box center [717, 242] width 33 height 16
click at [718, 241] on button "Import" at bounding box center [717, 242] width 33 height 16
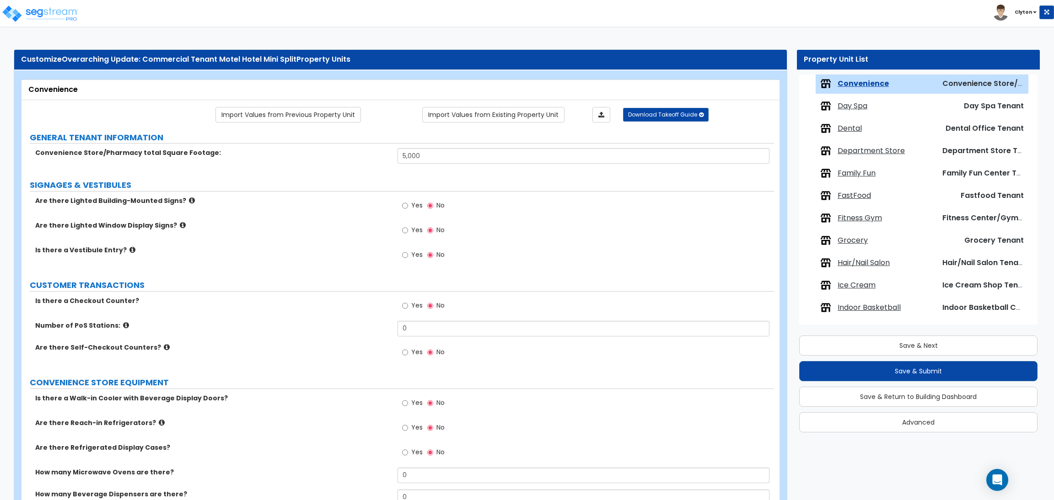
select select "1"
select select "4"
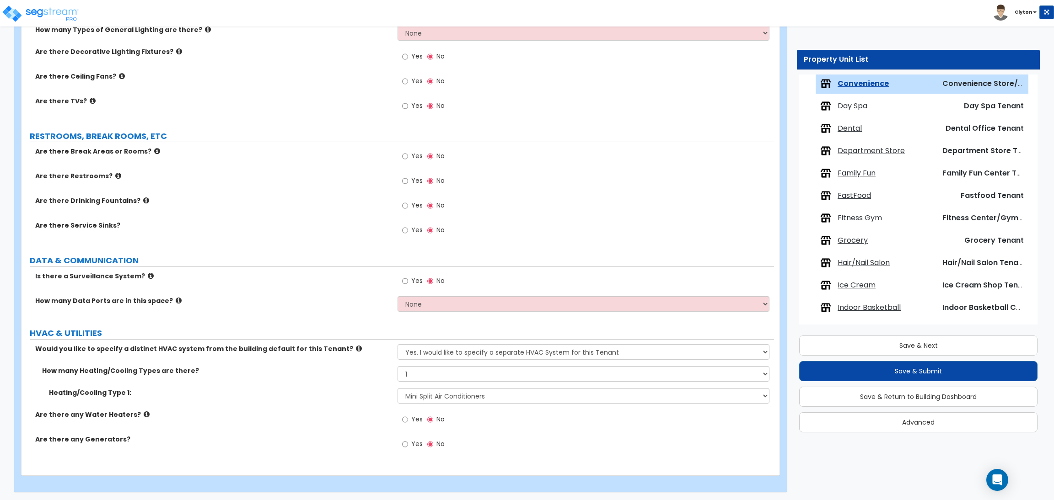
scroll to position [901, 0]
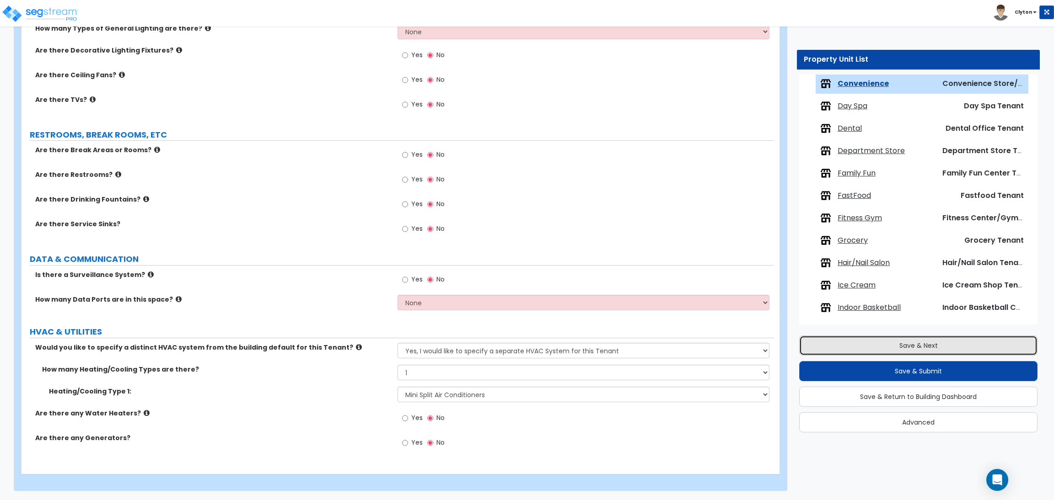
click at [848, 341] on button "Save & Next" at bounding box center [918, 346] width 238 height 20
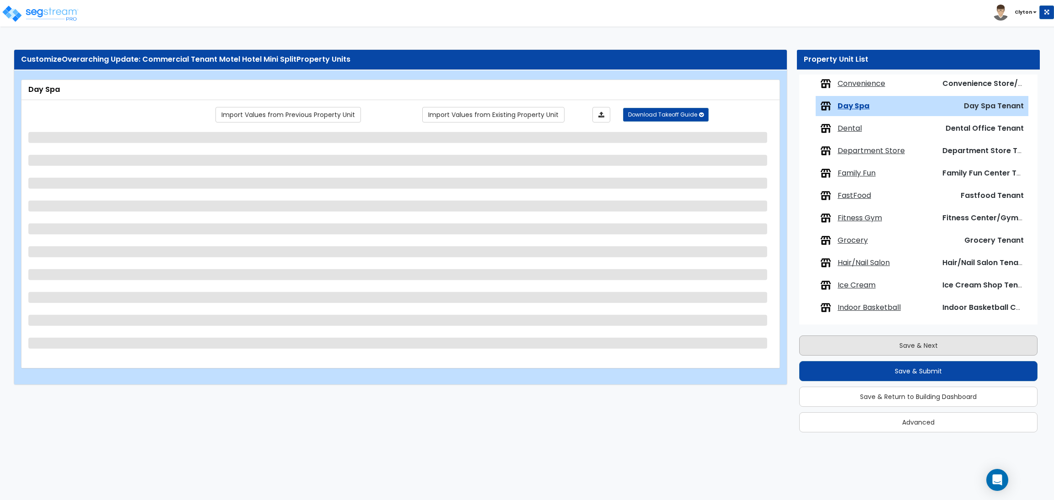
scroll to position [322, 0]
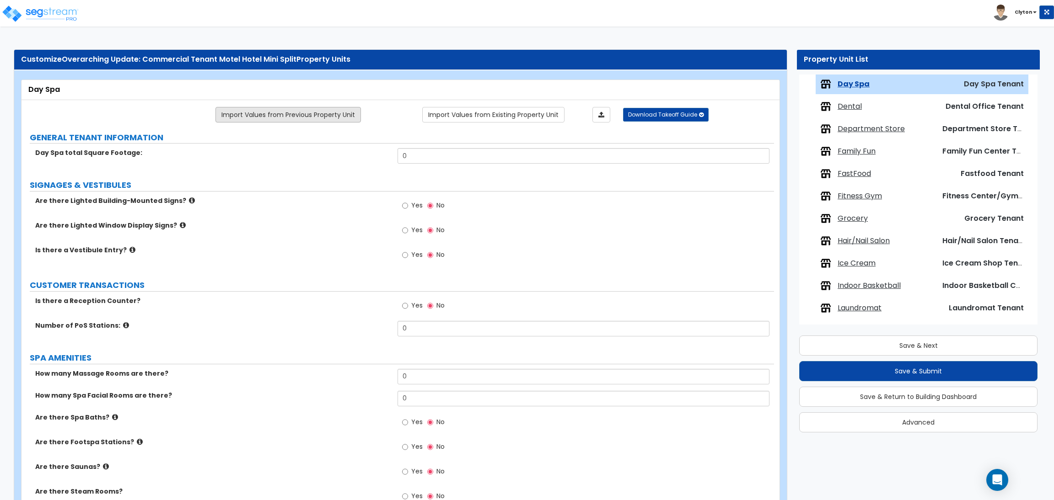
click at [314, 118] on link "Import Values from Previous Property Unit" at bounding box center [287, 115] width 145 height 16
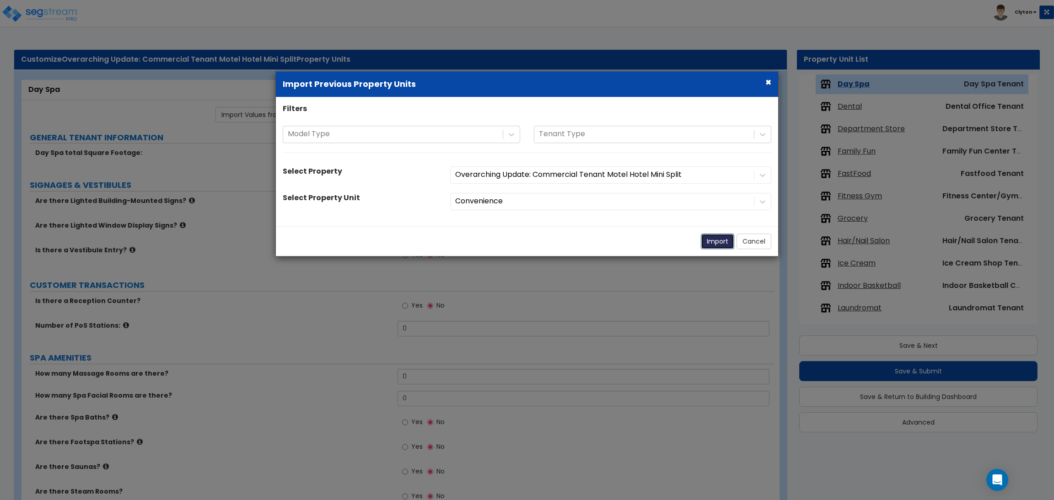
click at [711, 236] on button "Import" at bounding box center [717, 242] width 33 height 16
click at [712, 243] on button "Import" at bounding box center [717, 242] width 33 height 16
type input "5000"
select select "1"
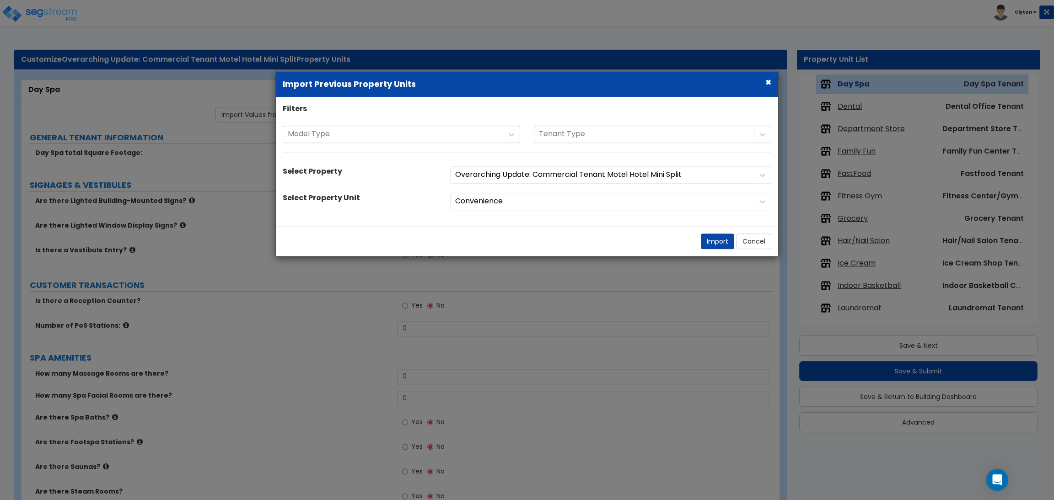
select select "4"
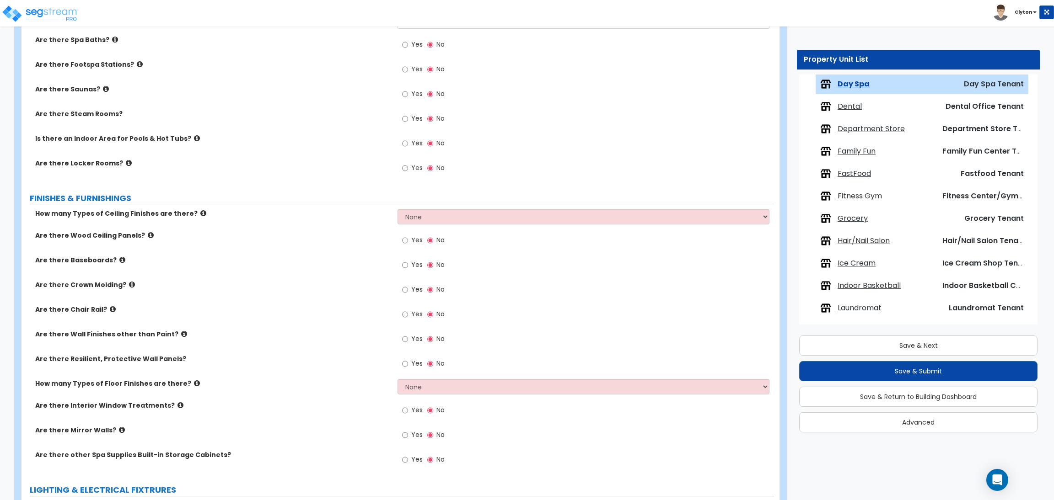
scroll to position [194, 0]
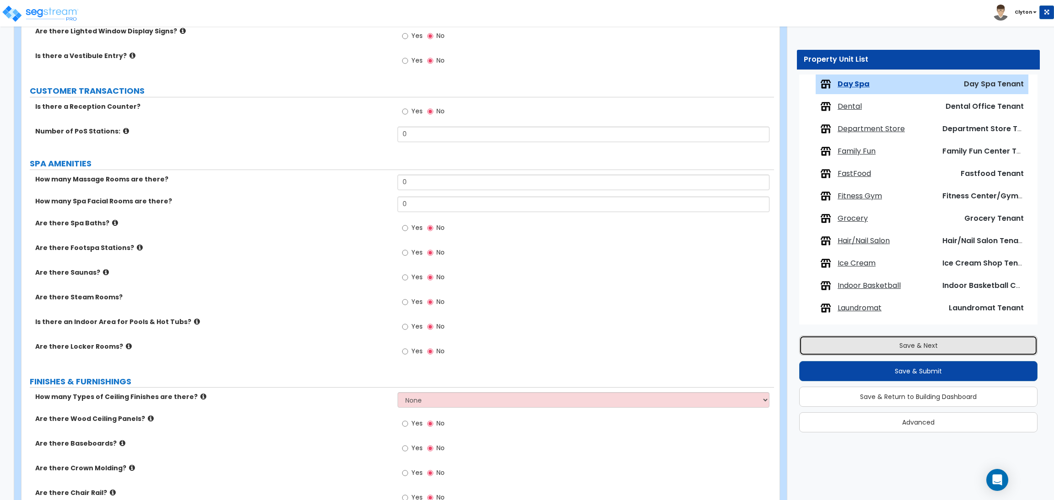
click at [872, 346] on button "Save & Next" at bounding box center [918, 346] width 238 height 20
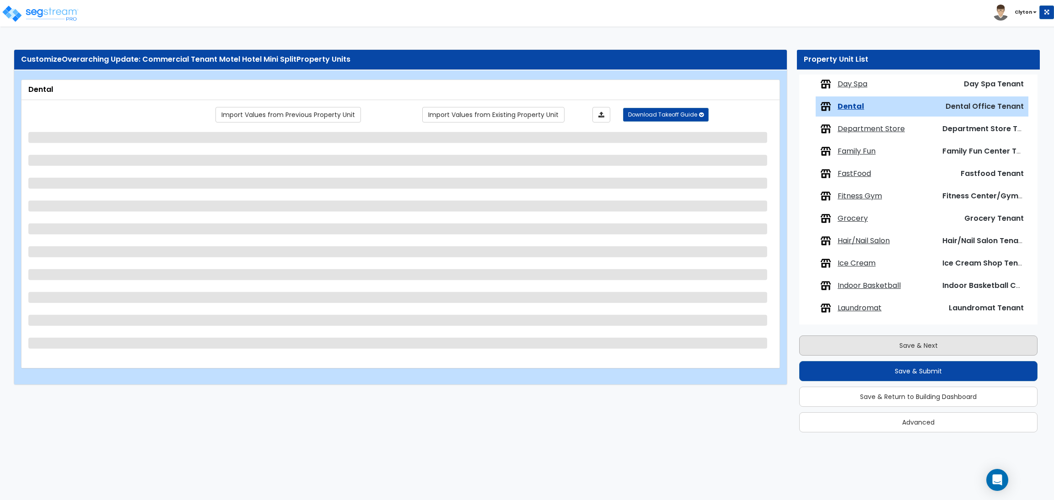
scroll to position [344, 0]
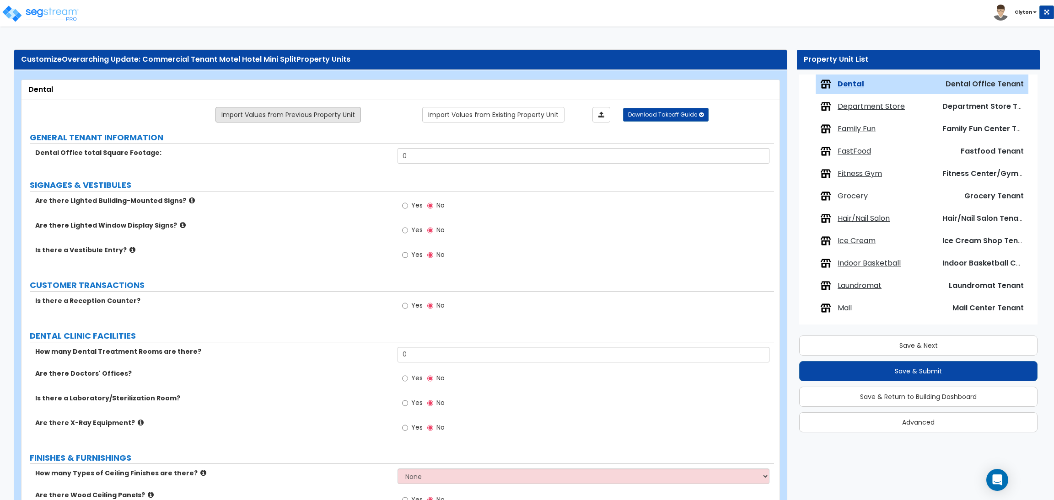
click at [297, 111] on link "Import Values from Previous Property Unit" at bounding box center [287, 115] width 145 height 16
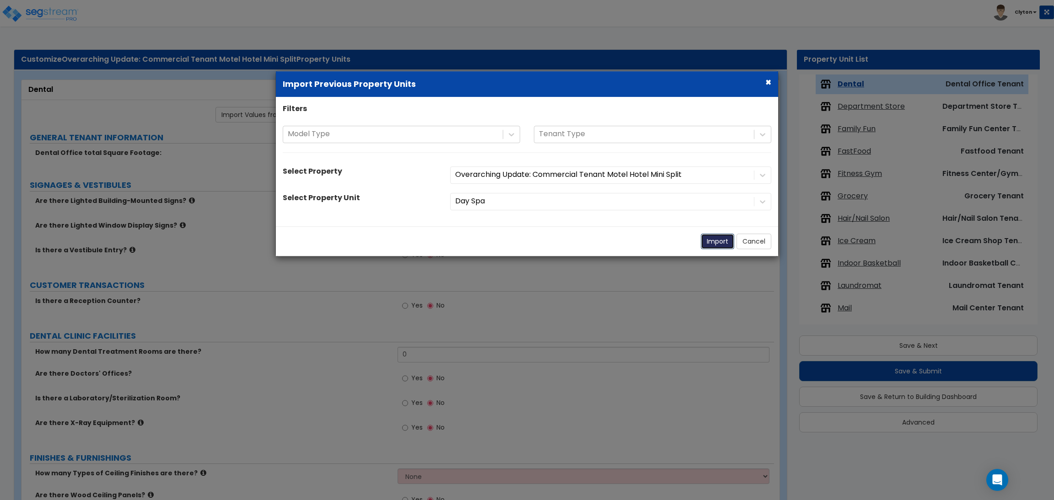
click at [715, 239] on button "Import" at bounding box center [717, 242] width 33 height 16
click at [714, 241] on button "Import" at bounding box center [717, 242] width 33 height 16
click at [710, 242] on button "Import" at bounding box center [717, 242] width 33 height 16
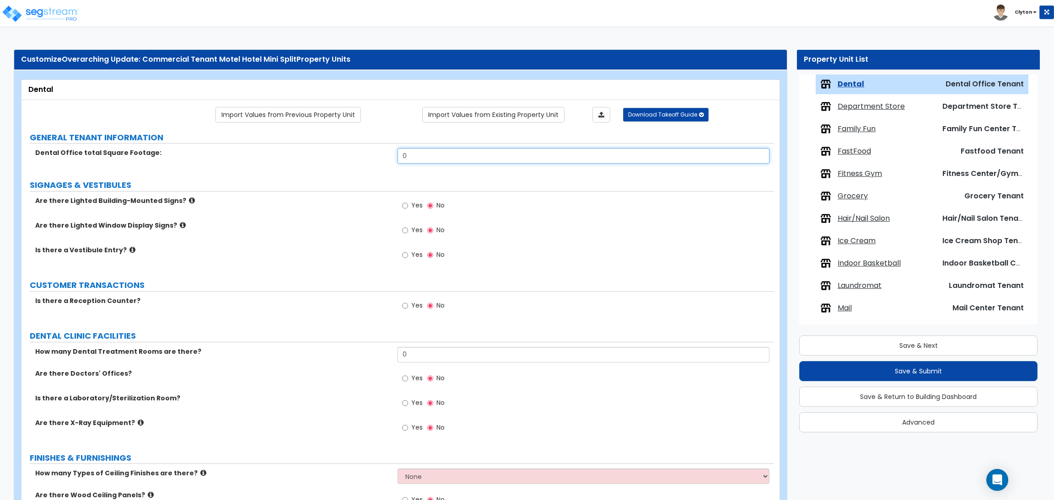
drag, startPoint x: 423, startPoint y: 152, endPoint x: 338, endPoint y: 150, distance: 85.1
click at [339, 150] on div "Dental Office total Square Footage: 0" at bounding box center [397, 159] width 752 height 22
type input "5,000"
drag, startPoint x: 360, startPoint y: 207, endPoint x: 352, endPoint y: 241, distance: 34.8
click at [360, 208] on div "Are there Lighted Building-Mounted Signs? Yes No" at bounding box center [397, 208] width 752 height 25
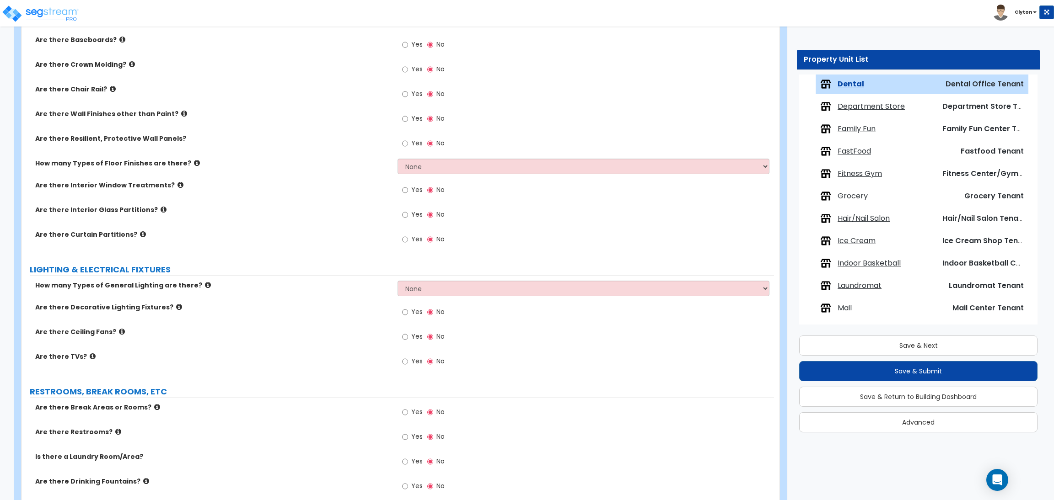
scroll to position [819, 0]
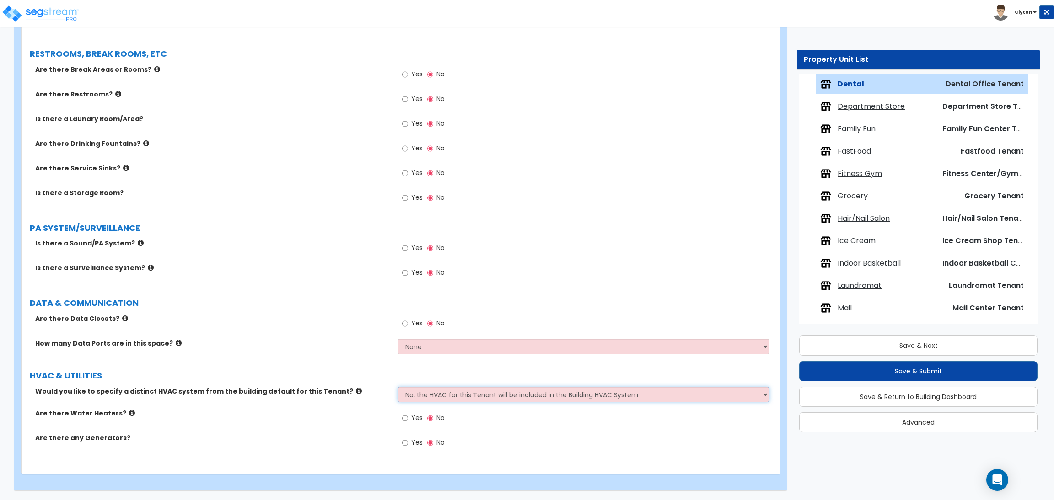
click at [428, 396] on select "No, the HVAC for this Tenant will be included in the Building HVAC System Yes, …" at bounding box center [582, 395] width 371 height 16
select select "1"
click at [397, 387] on select "No, the HVAC for this Tenant will be included in the Building HVAC System Yes, …" at bounding box center [582, 395] width 371 height 16
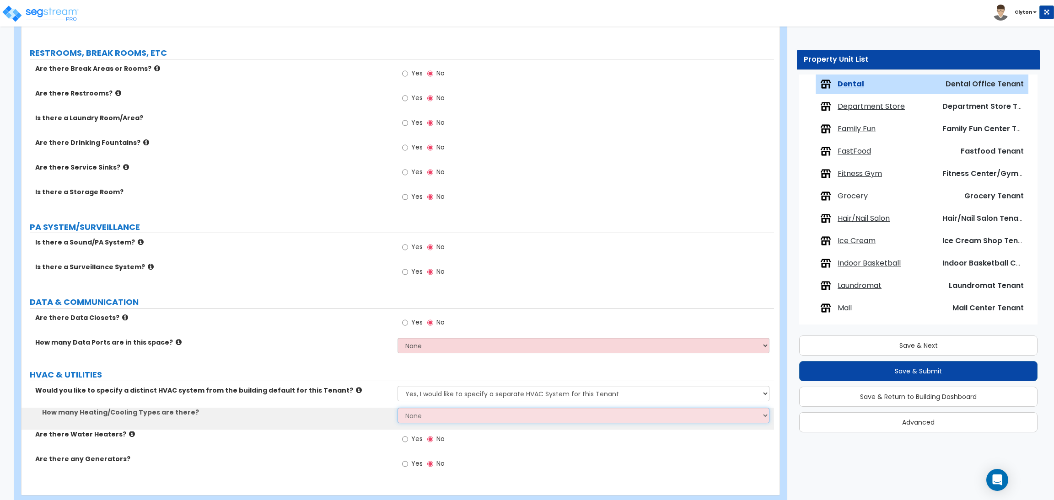
click at [438, 413] on select "None 1 2 3" at bounding box center [582, 416] width 371 height 16
select select "1"
click at [397, 408] on select "None 1 2 3" at bounding box center [582, 416] width 371 height 16
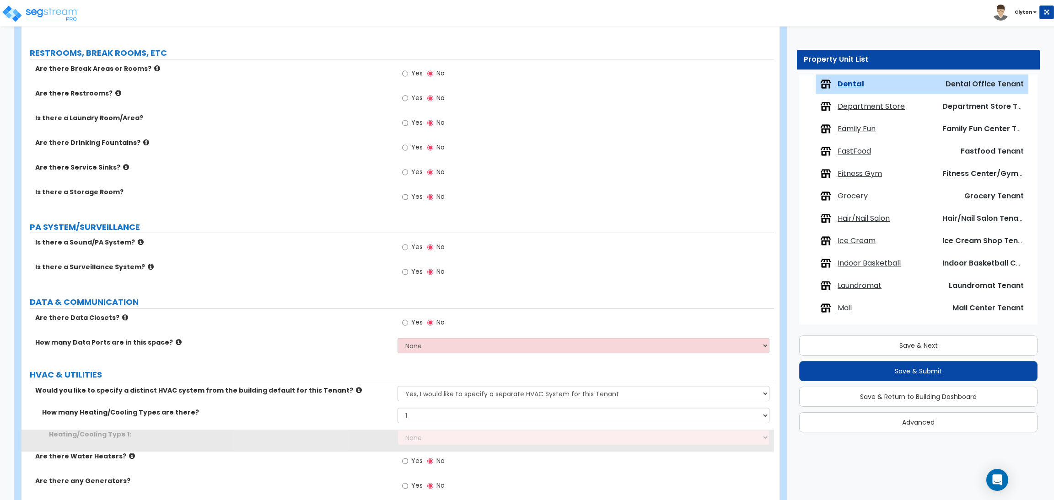
click at [344, 357] on div "How many Data Ports are in this space? None Please Estimate for Me I will speci…" at bounding box center [397, 349] width 752 height 22
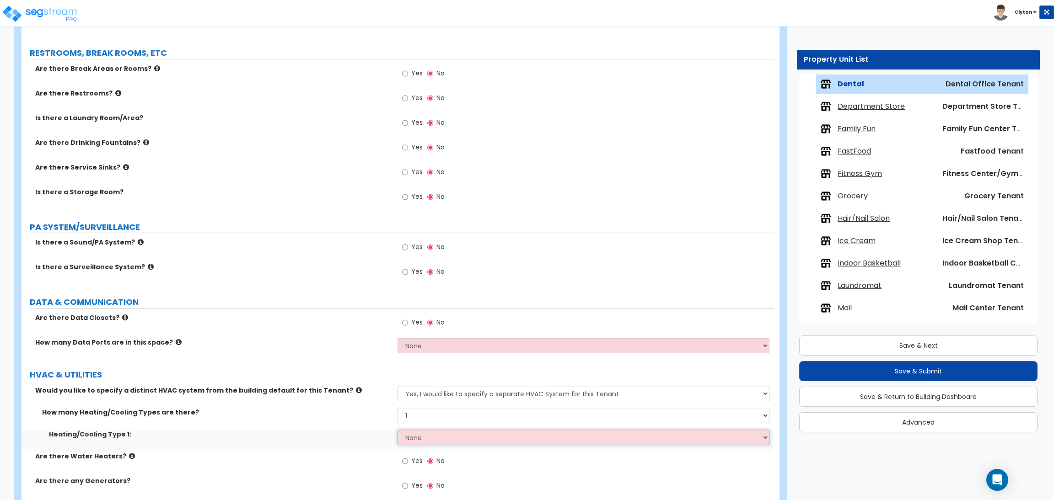
click at [426, 444] on select "None Heat Only Centralized Heating & Cooling Thru Wall Air Conditioners Mini Sp…" at bounding box center [582, 438] width 371 height 16
select select "4"
click at [397, 430] on select "None Heat Only Centralized Heating & Cooling Thru Wall Air Conditioners Mini Sp…" at bounding box center [582, 438] width 371 height 16
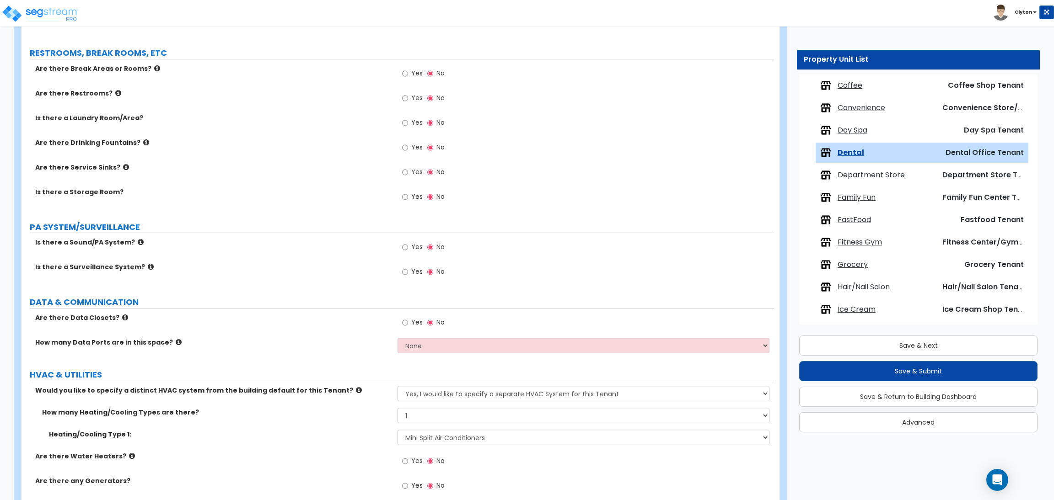
click at [865, 133] on span "Day Spa" at bounding box center [852, 130] width 30 height 11
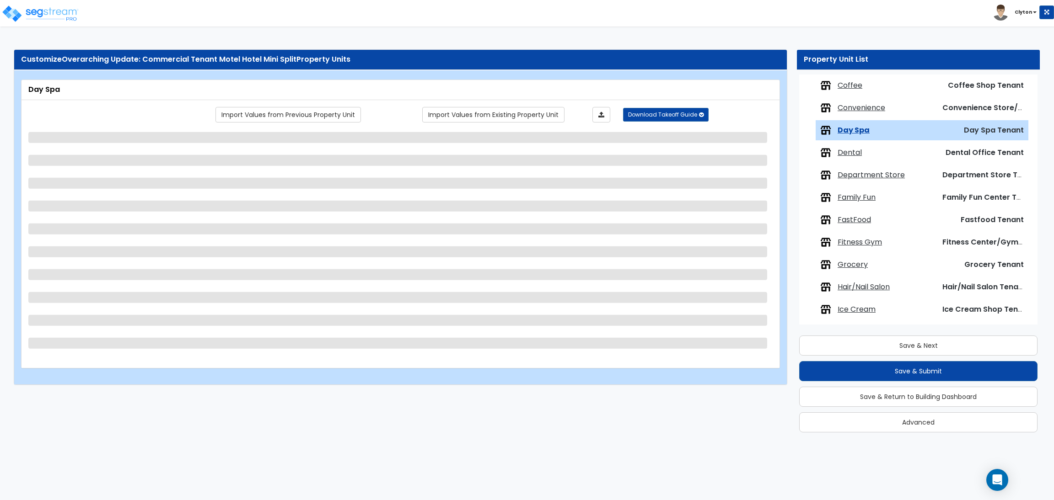
scroll to position [322, 0]
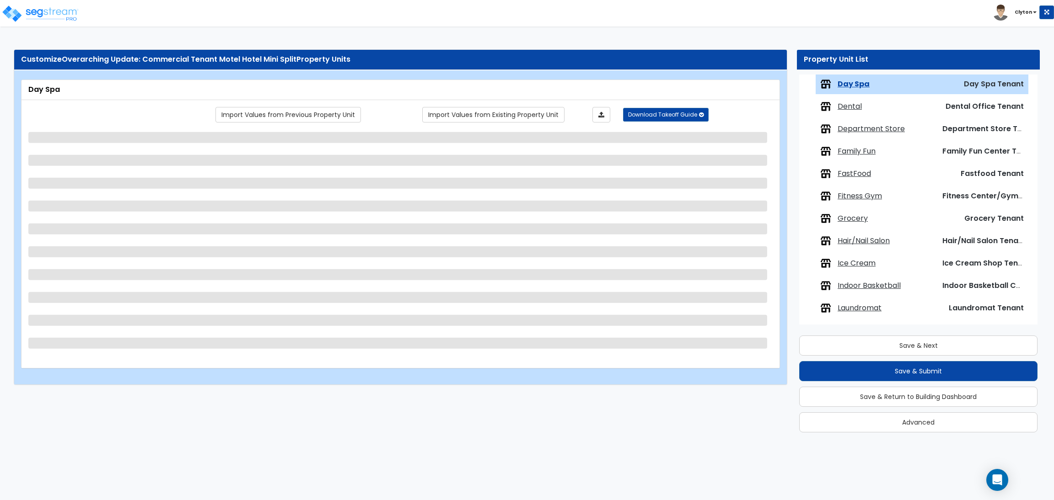
select select "1"
select select "4"
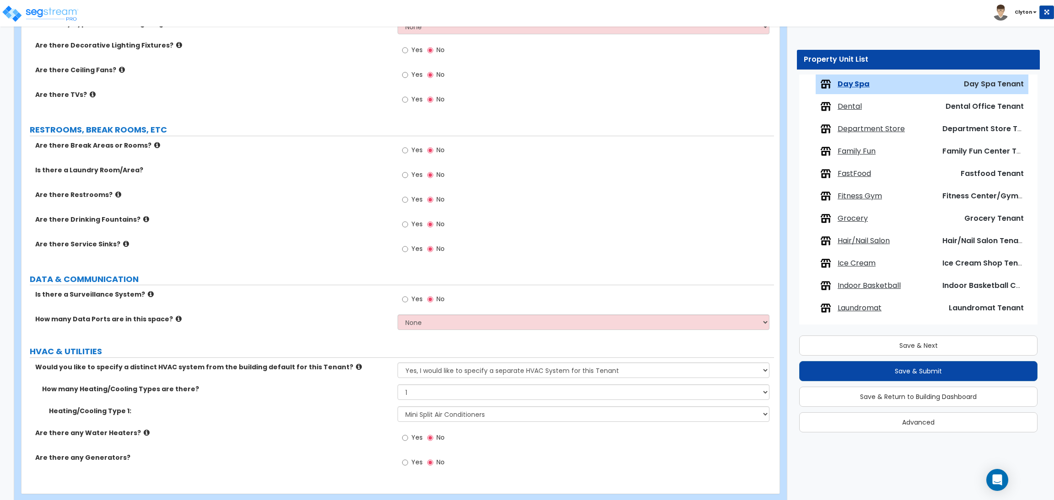
scroll to position [880, 0]
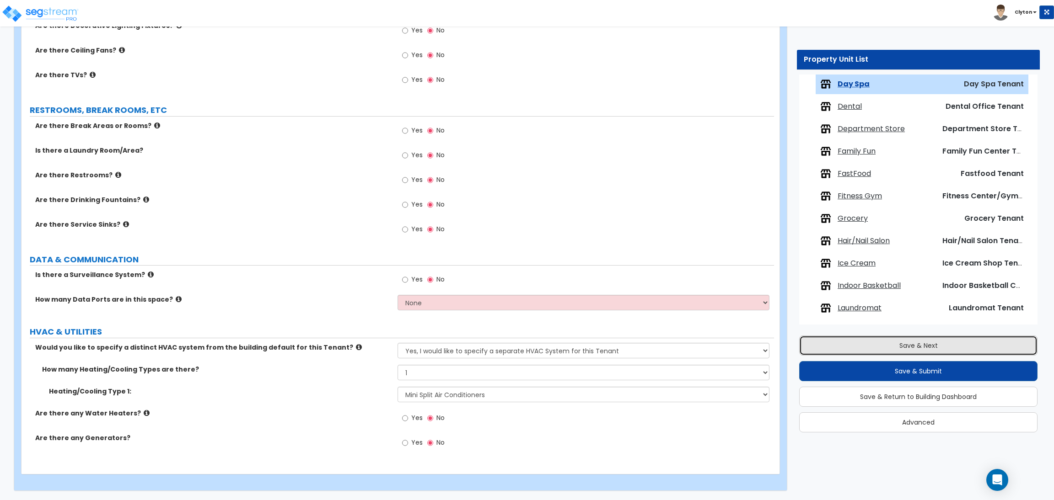
click at [874, 339] on button "Save & Next" at bounding box center [918, 346] width 238 height 20
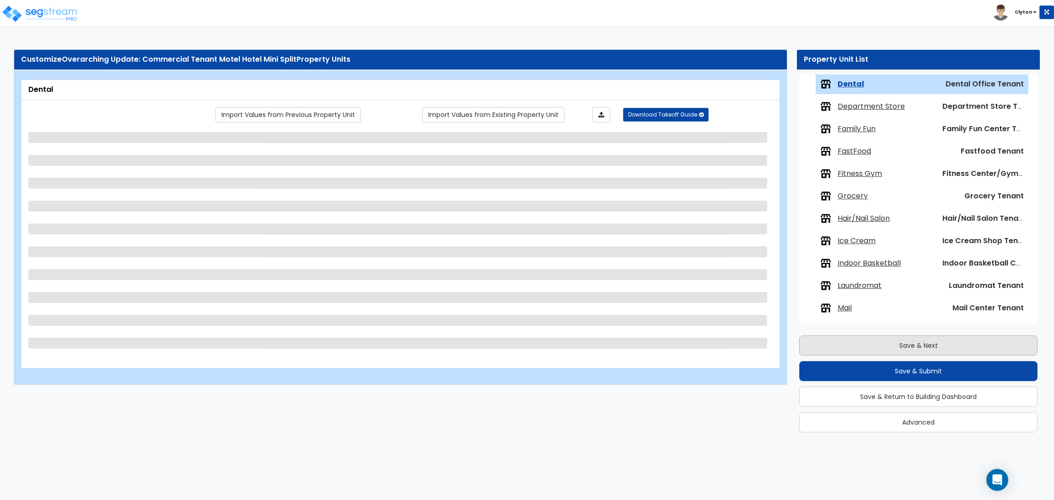
select select "1"
select select "4"
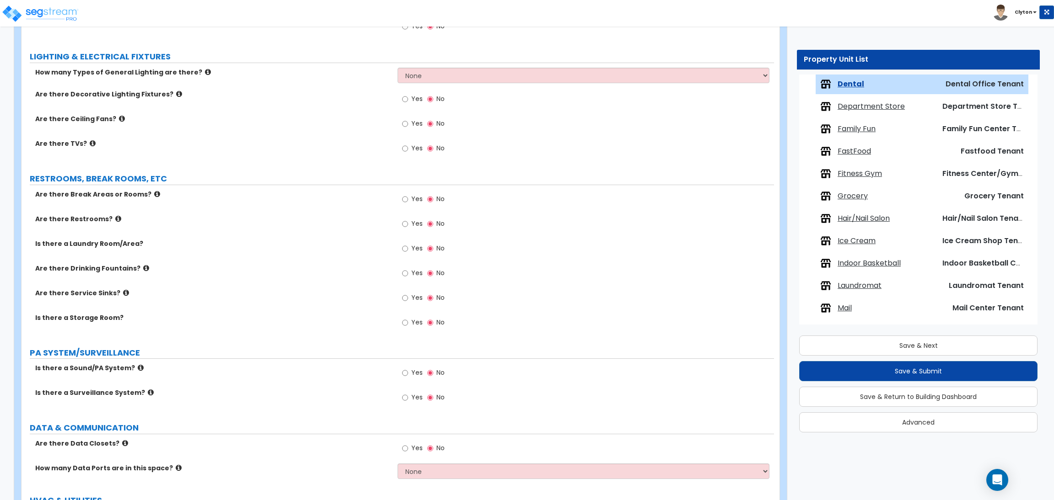
scroll to position [863, 0]
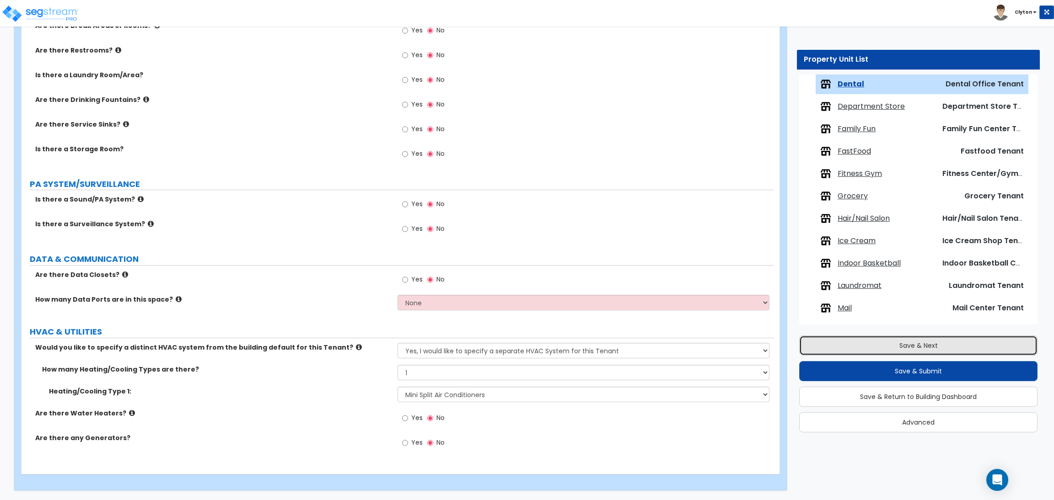
click at [890, 341] on button "Save & Next" at bounding box center [918, 346] width 238 height 20
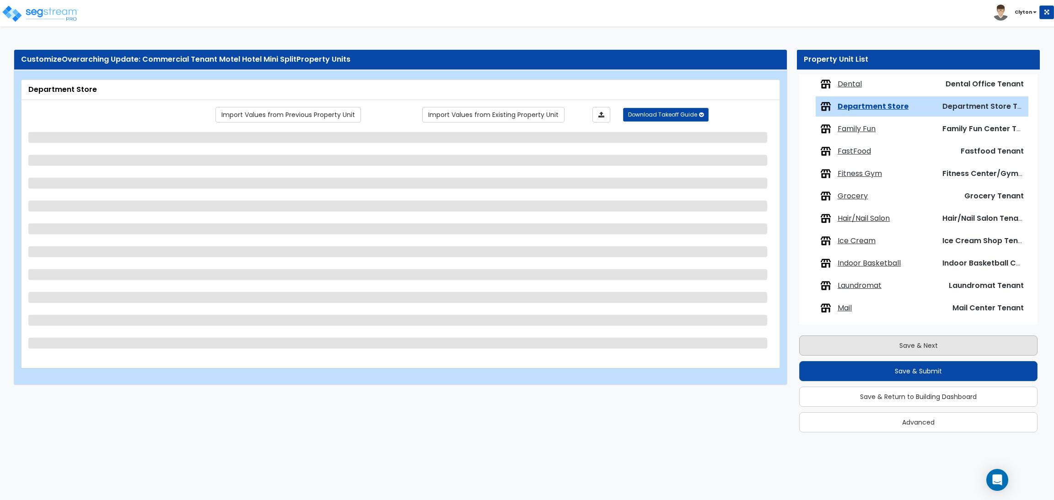
scroll to position [367, 0]
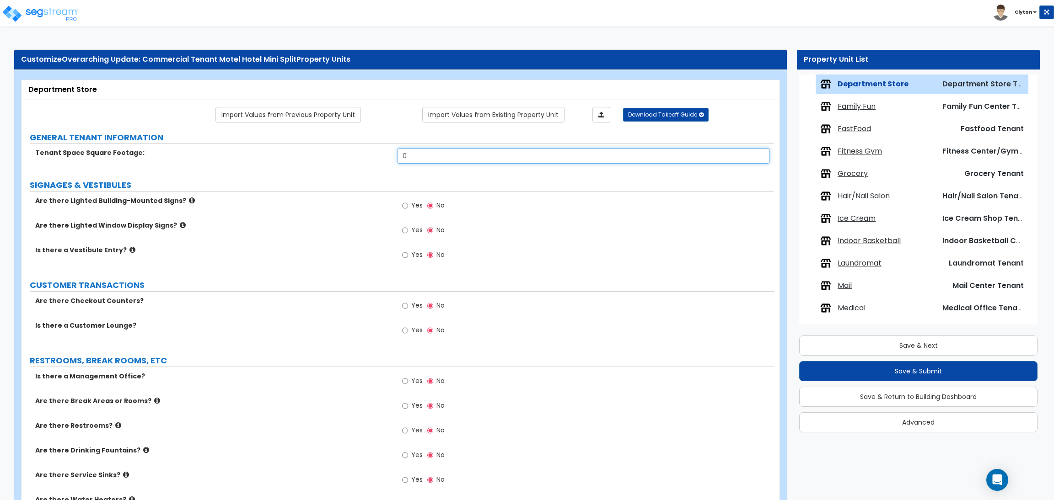
drag, startPoint x: 433, startPoint y: 155, endPoint x: 364, endPoint y: 153, distance: 68.6
click at [367, 154] on div "Tenant Space Square Footage: 0" at bounding box center [397, 159] width 752 height 22
click at [333, 118] on link "Import Values from Previous Property Unit" at bounding box center [287, 115] width 145 height 16
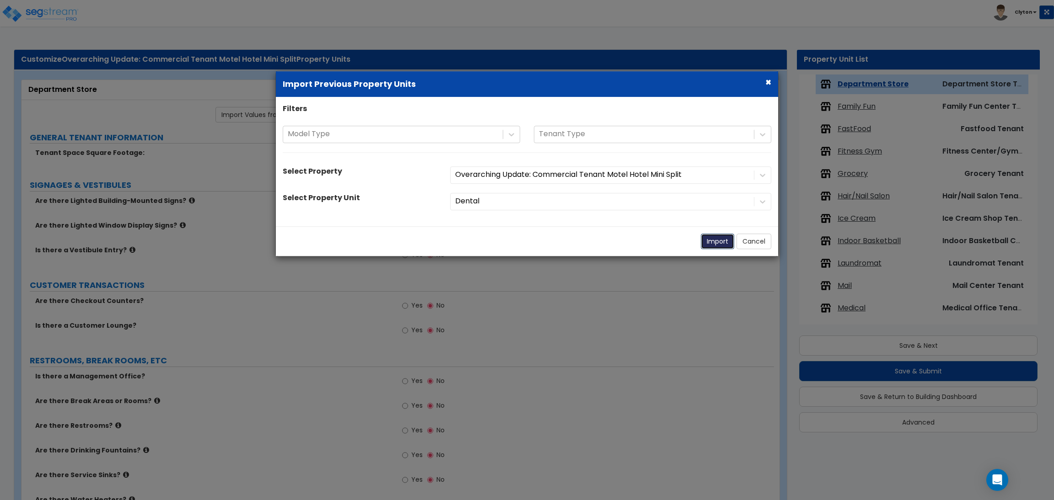
click at [719, 245] on button "Import" at bounding box center [717, 242] width 33 height 16
click at [715, 240] on button "Import" at bounding box center [717, 242] width 33 height 16
click at [719, 242] on button "Import" at bounding box center [717, 242] width 33 height 16
click at [714, 242] on button "Import" at bounding box center [717, 242] width 33 height 16
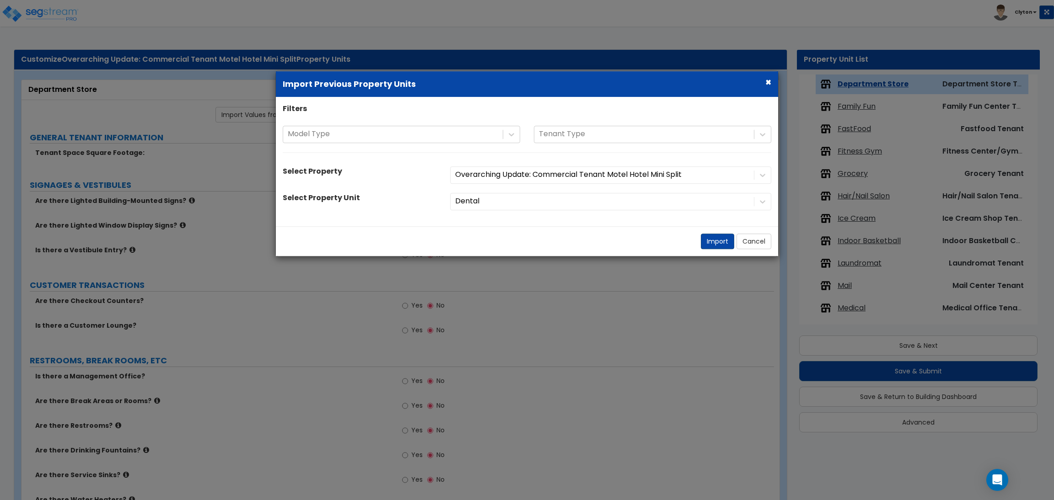
type input "5000"
select select "1"
select select "4"
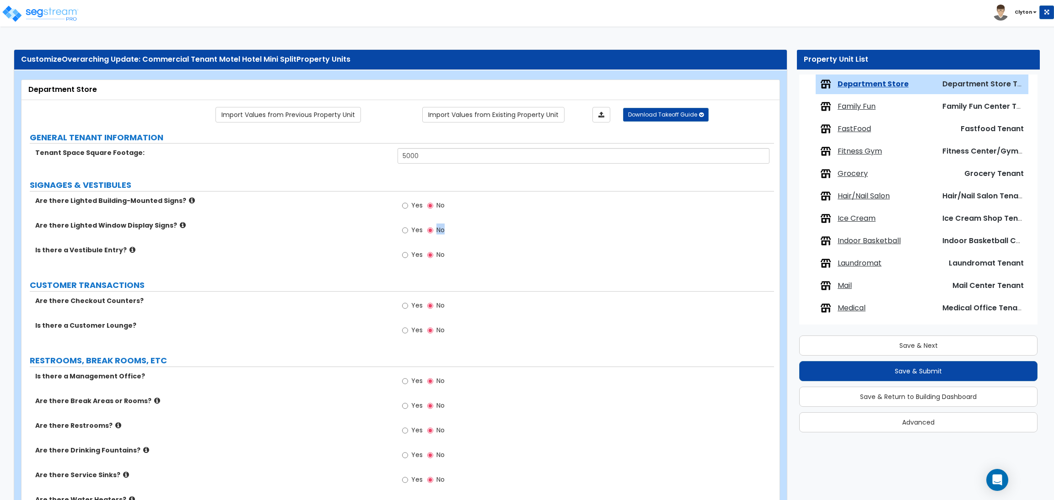
click at [714, 242] on div "Yes No" at bounding box center [585, 233] width 376 height 25
click at [579, 254] on div "Yes No" at bounding box center [585, 258] width 376 height 25
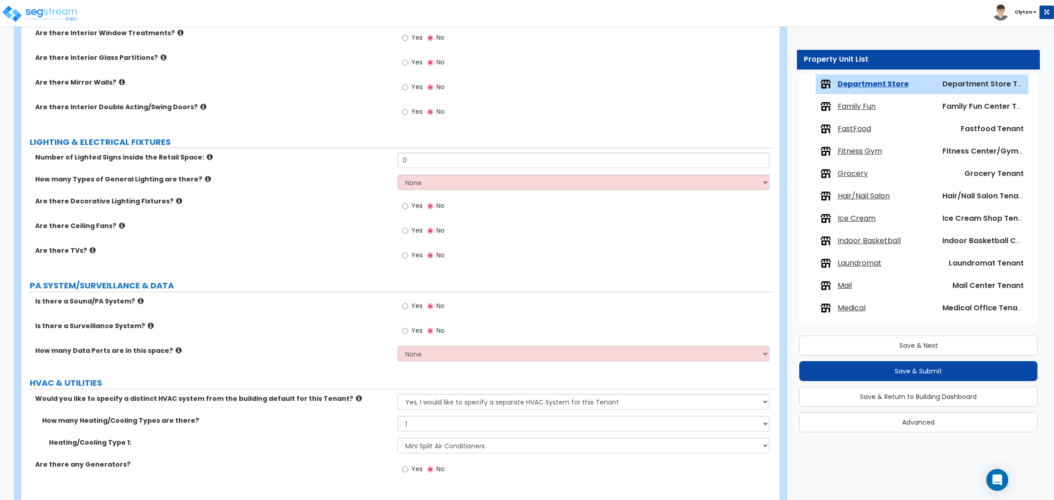
scroll to position [1011, 0]
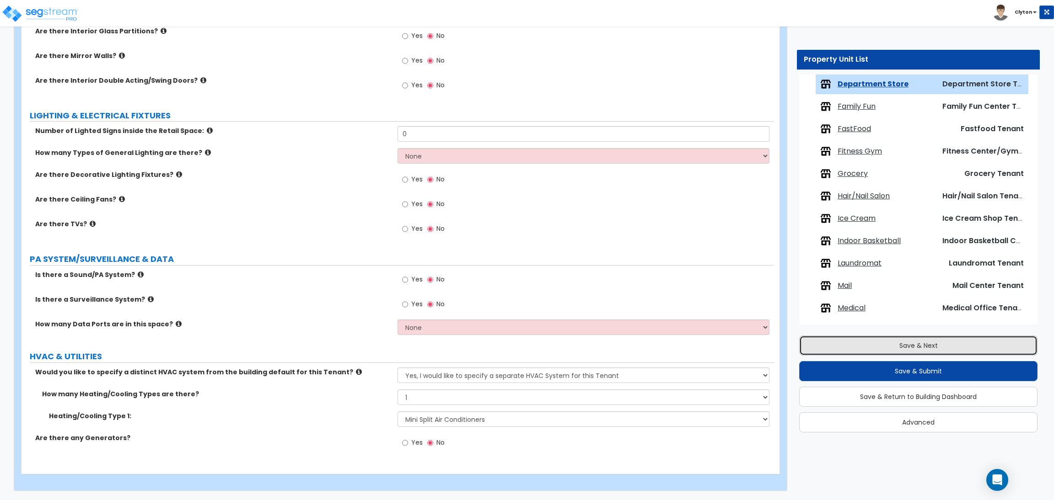
click at [873, 347] on button "Save & Next" at bounding box center [918, 346] width 238 height 20
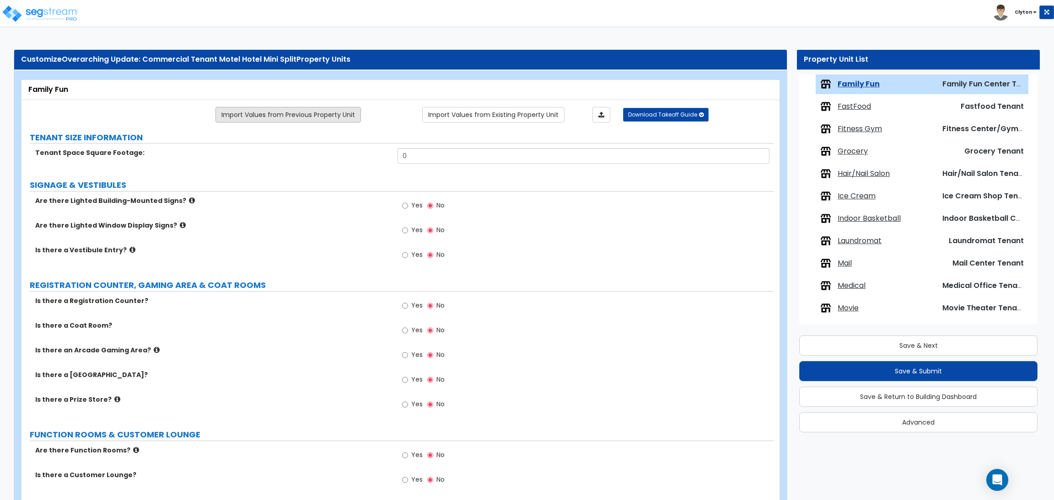
click at [306, 117] on link "Import Values from Previous Property Unit" at bounding box center [287, 115] width 145 height 16
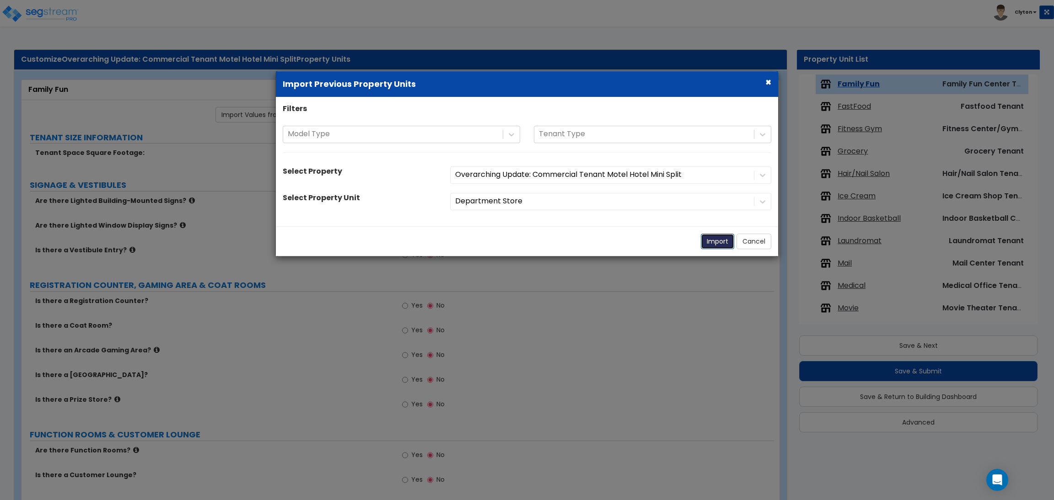
click at [719, 238] on button "Import" at bounding box center [717, 242] width 33 height 16
click at [713, 244] on button "Import" at bounding box center [717, 242] width 33 height 16
click at [712, 244] on button "Import" at bounding box center [717, 242] width 33 height 16
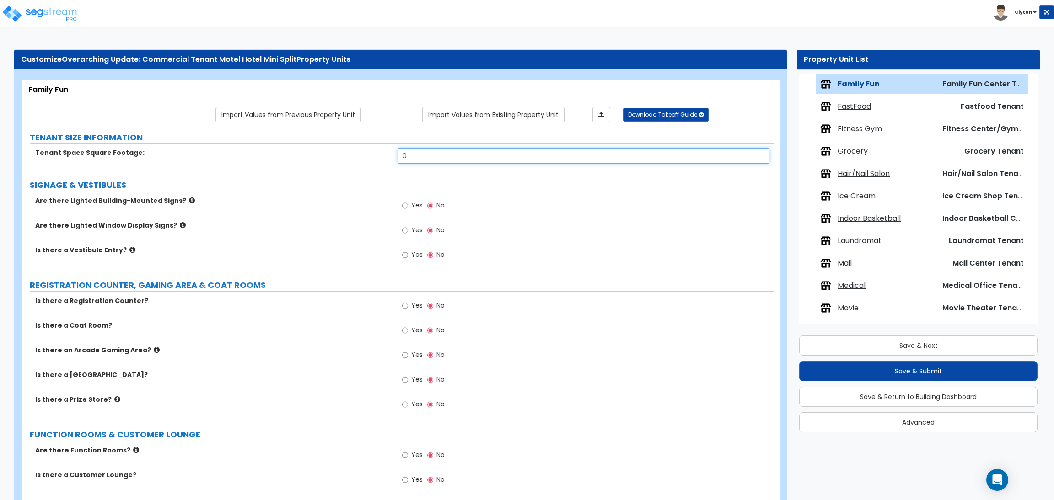
drag, startPoint x: 493, startPoint y: 154, endPoint x: 385, endPoint y: 161, distance: 108.2
click at [385, 161] on div "Tenant Space Square Footage: 0" at bounding box center [397, 159] width 752 height 22
type input "5,000"
click at [363, 241] on div "Are there Lighted Window Display Signs? Yes No" at bounding box center [397, 233] width 752 height 25
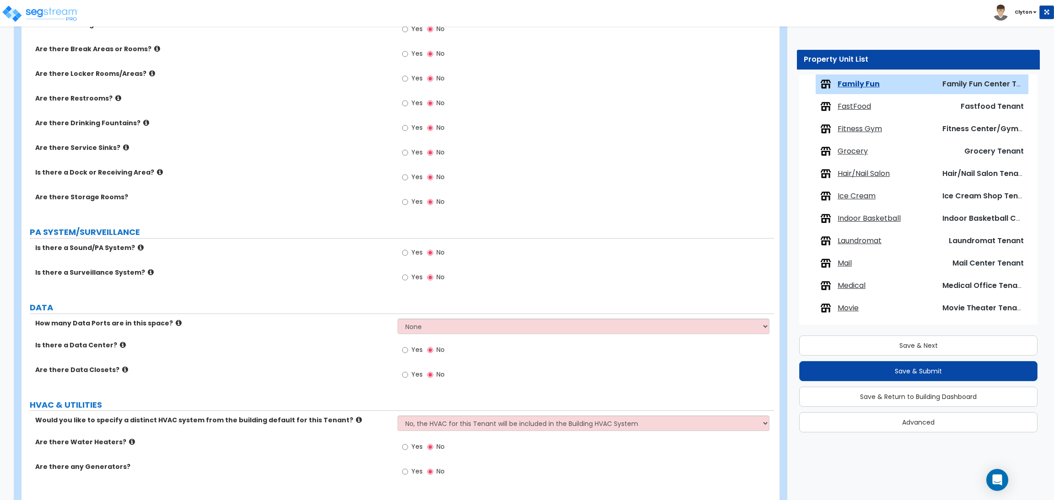
scroll to position [1021, 0]
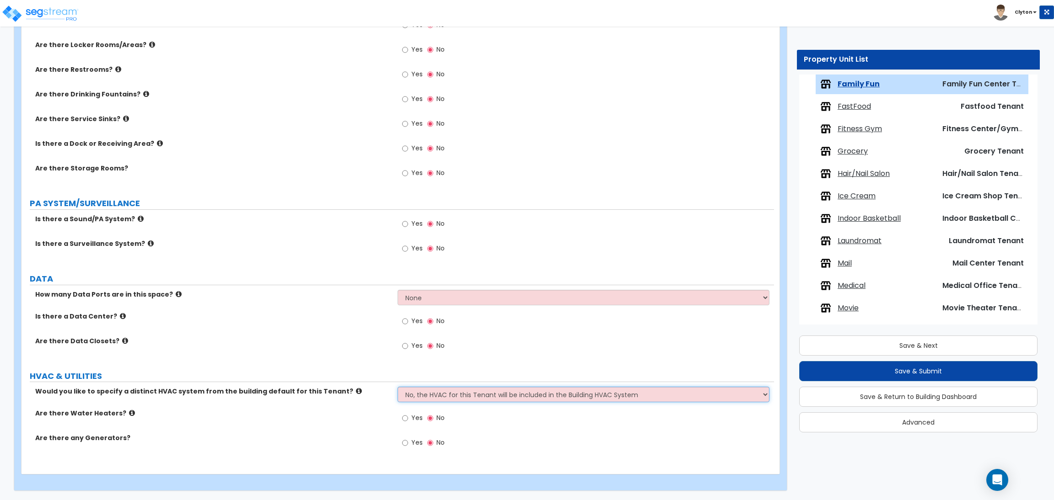
click at [429, 395] on select "No, the HVAC for this Tenant will be included in the Building HVAC System Yes, …" at bounding box center [582, 395] width 371 height 16
click at [445, 398] on select "No, the HVAC for this Tenant will be included in the Building HVAC System Yes, …" at bounding box center [582, 395] width 371 height 16
select select "1"
click at [397, 387] on select "No, the HVAC for this Tenant will be included in the Building HVAC System Yes, …" at bounding box center [582, 395] width 371 height 16
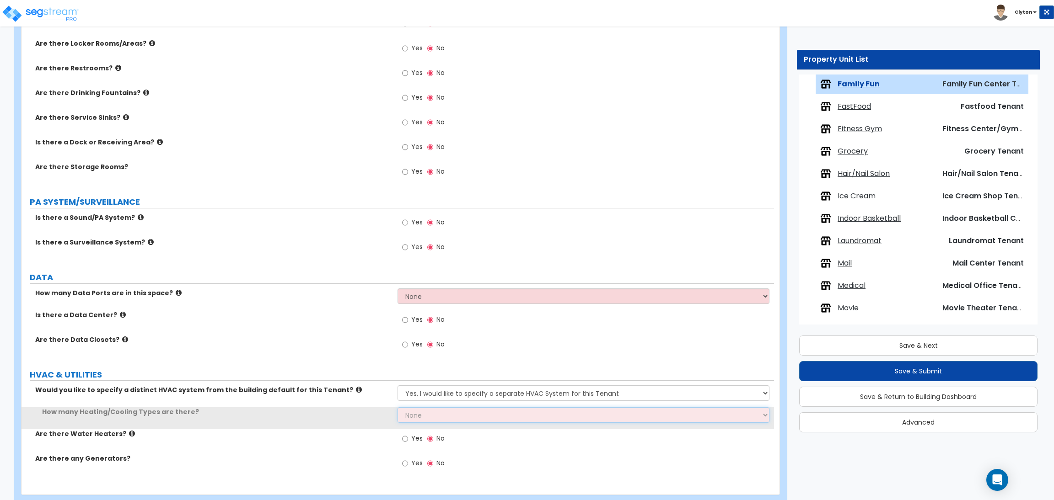
click at [438, 418] on select "None 1 2 3" at bounding box center [582, 416] width 371 height 16
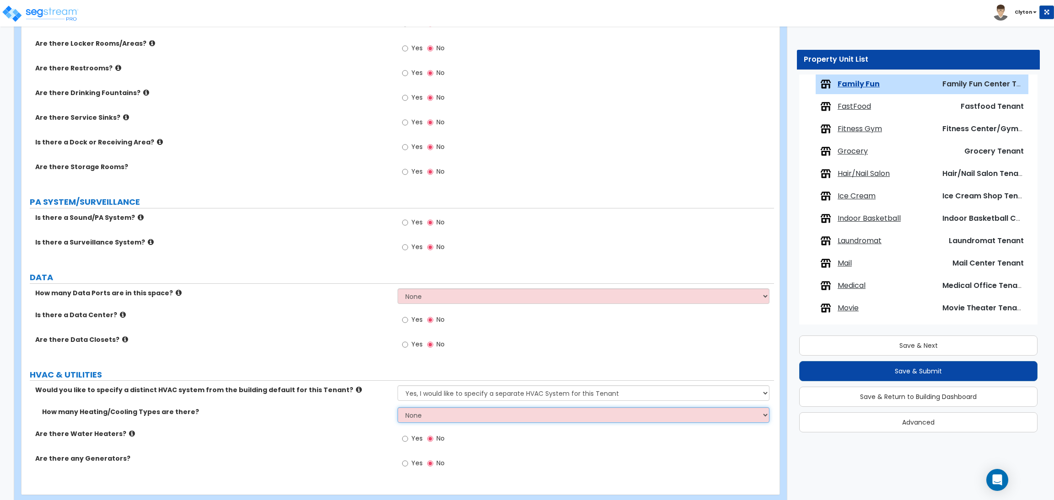
select select "1"
click at [397, 408] on select "None 1 2 3" at bounding box center [582, 416] width 371 height 16
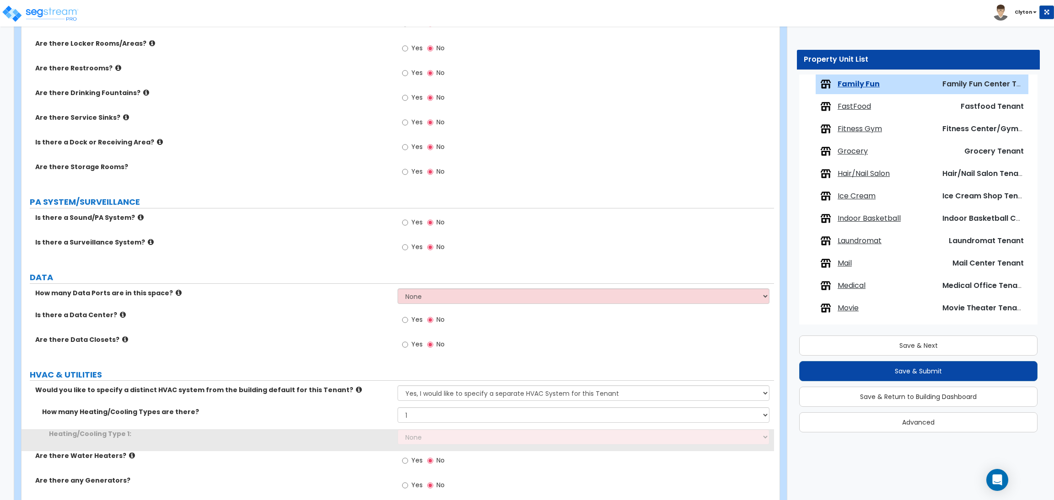
click at [356, 372] on label "HVAC & UTILITIES" at bounding box center [402, 375] width 744 height 12
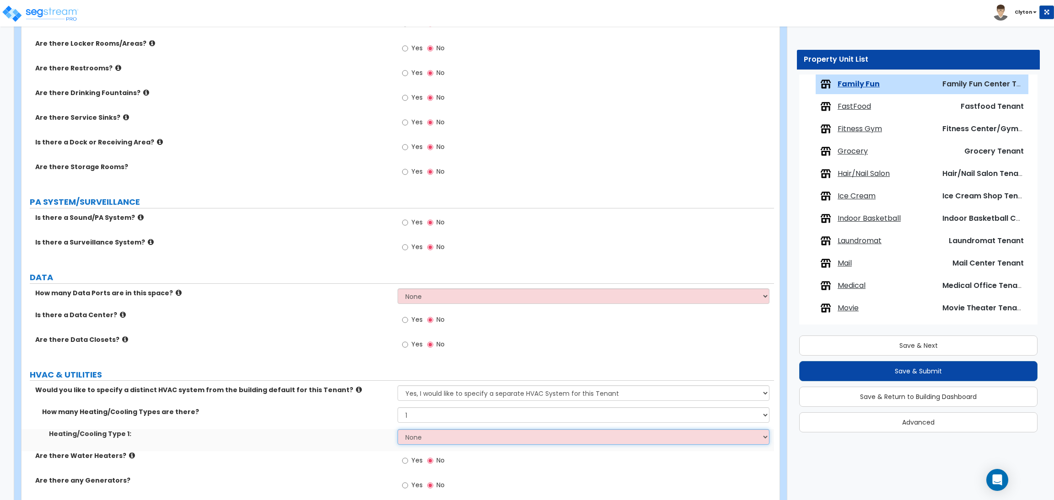
click at [413, 439] on select "None Heat Only Centralized Heating & Cooling Thru Wall Air Conditioners Mini Sp…" at bounding box center [582, 437] width 371 height 16
select select "4"
click at [397, 430] on select "None Heat Only Centralized Heating & Cooling Thru Wall Air Conditioners Mini Sp…" at bounding box center [582, 437] width 371 height 16
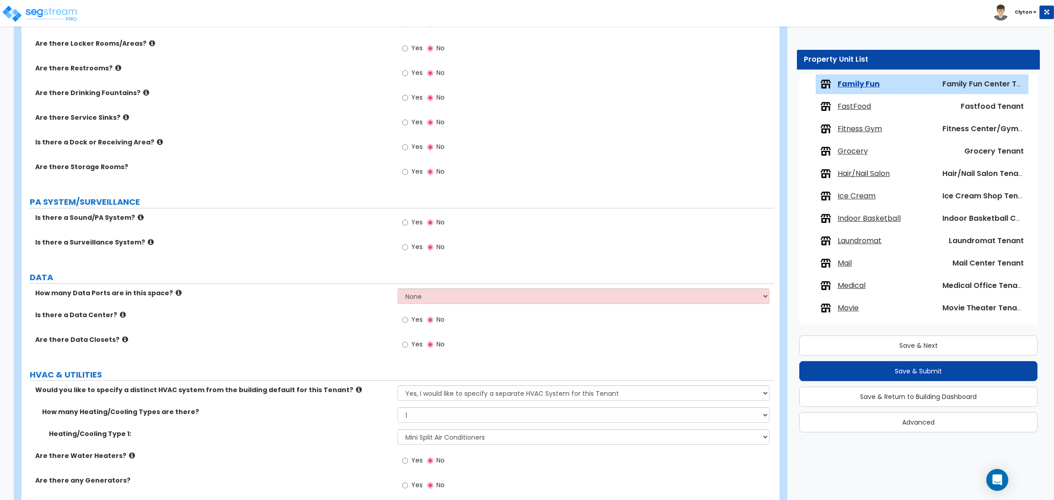
click at [330, 354] on div "Are there Data Closets? Yes No" at bounding box center [397, 347] width 752 height 25
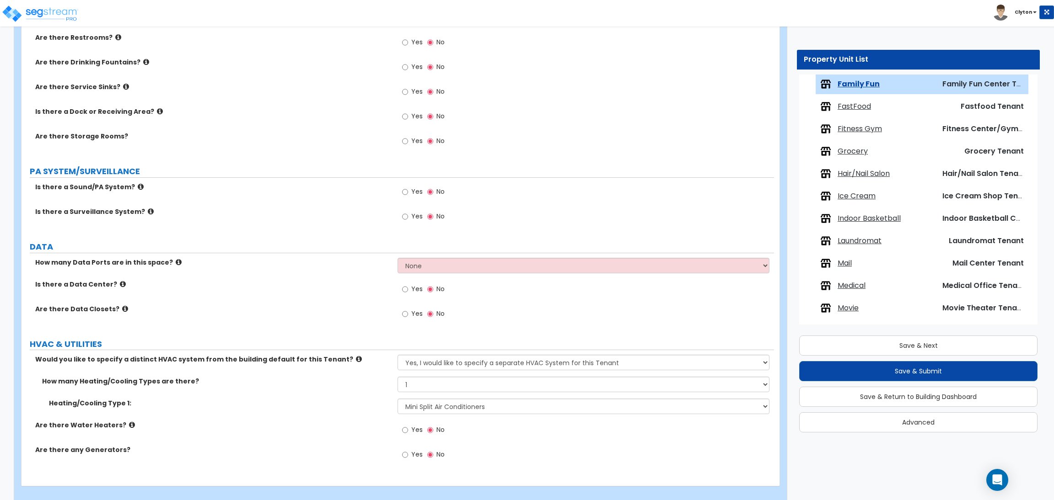
scroll to position [1065, 0]
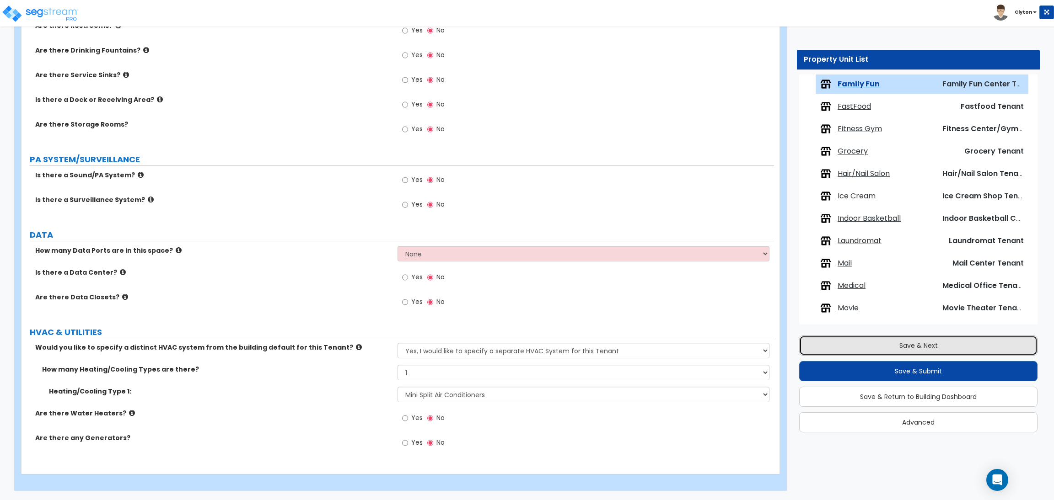
click at [869, 352] on button "Save & Next" at bounding box center [918, 346] width 238 height 20
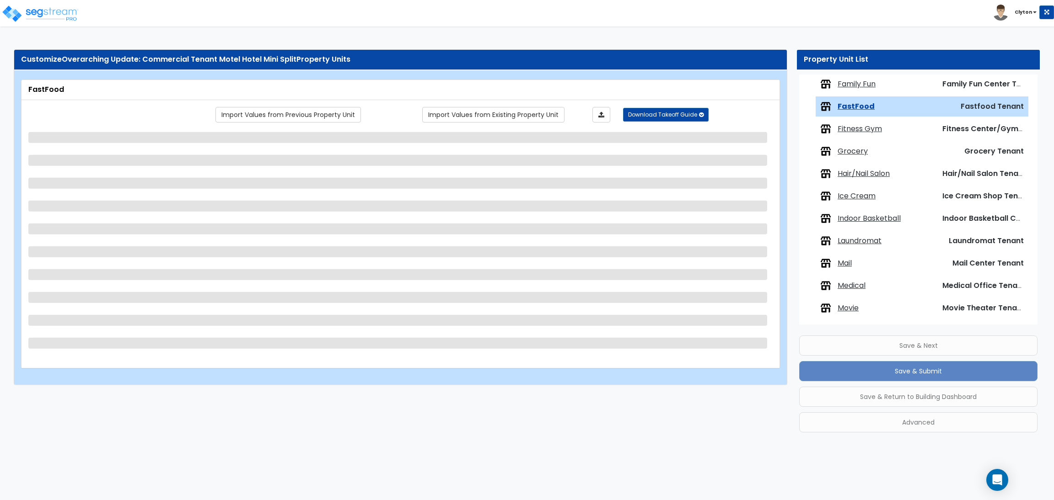
scroll to position [412, 0]
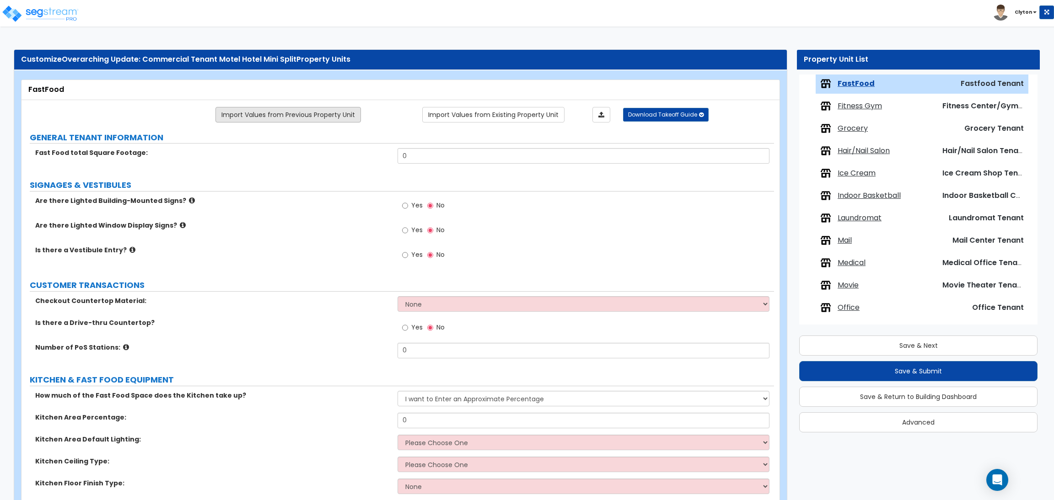
click at [268, 113] on link "Import Values from Previous Property Unit" at bounding box center [287, 115] width 145 height 16
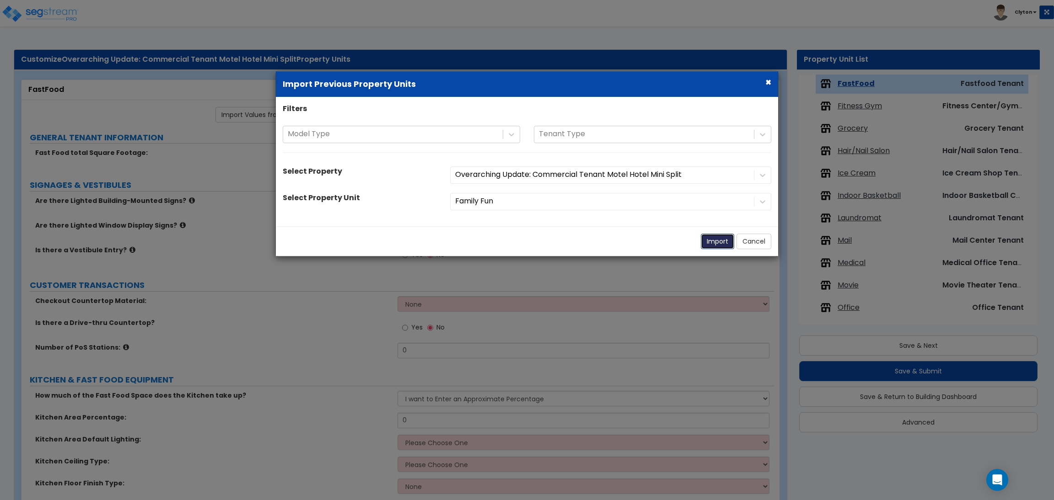
click at [709, 240] on button "Import" at bounding box center [717, 242] width 33 height 16
click at [712, 243] on button "Import" at bounding box center [717, 242] width 33 height 16
click at [719, 245] on button "Import" at bounding box center [717, 242] width 33 height 16
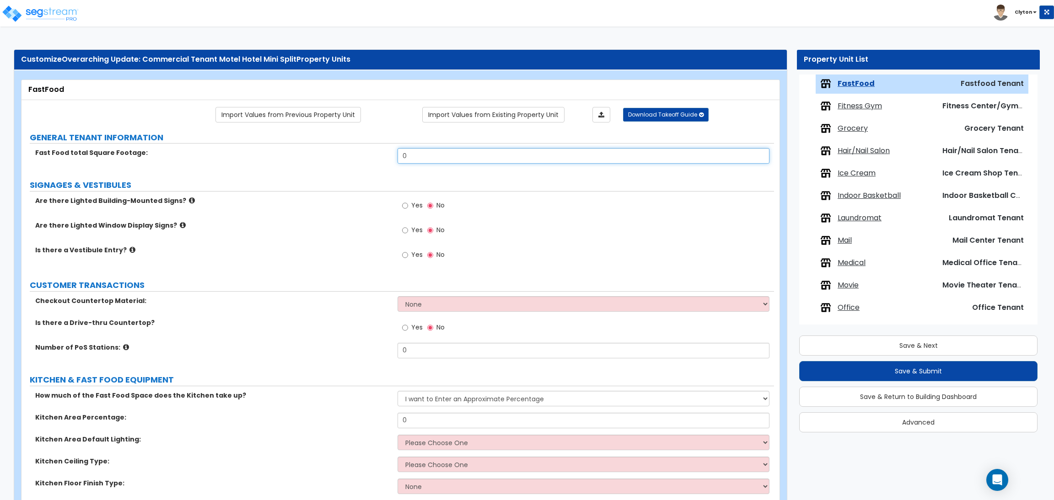
drag, startPoint x: 455, startPoint y: 157, endPoint x: 339, endPoint y: 152, distance: 115.8
click at [341, 152] on div "Fast Food total Square Footage: 0" at bounding box center [397, 159] width 752 height 22
type input "5,000"
click at [315, 226] on label "Are there Lighted Window Display Signs?" at bounding box center [212, 225] width 355 height 9
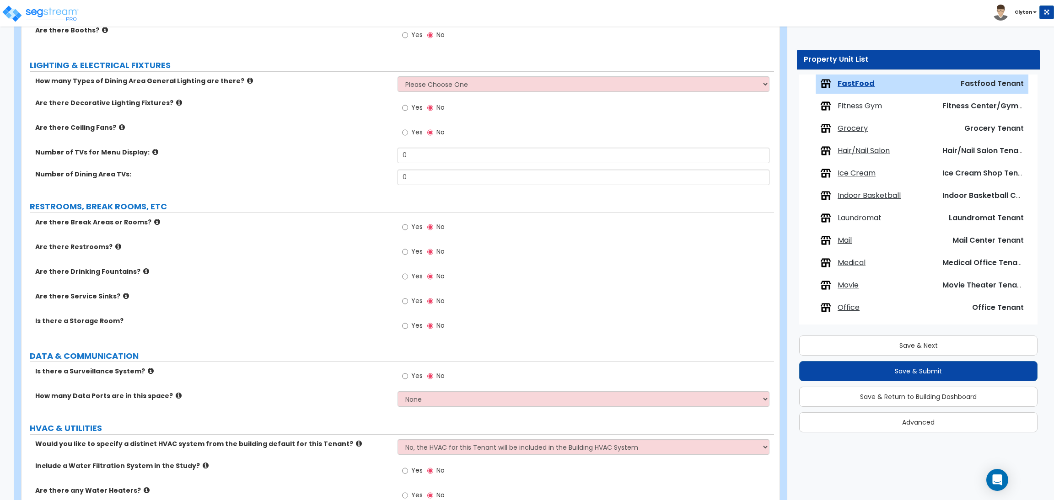
scroll to position [1171, 0]
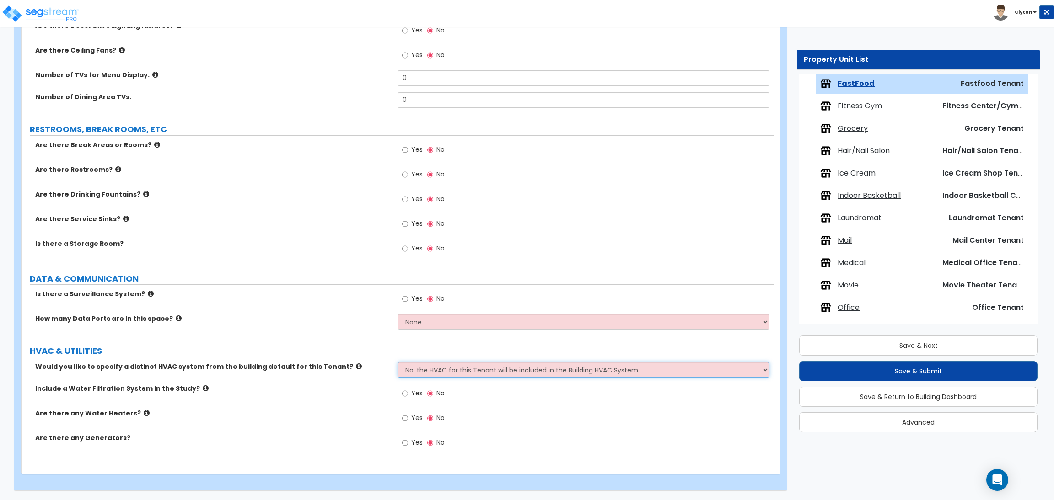
click at [450, 371] on select "No, the HVAC for this Tenant will be included in the Building HVAC System Yes, …" at bounding box center [582, 370] width 371 height 16
select select "1"
click at [397, 362] on select "No, the HVAC for this Tenant will be included in the Building HVAC System Yes, …" at bounding box center [582, 370] width 371 height 16
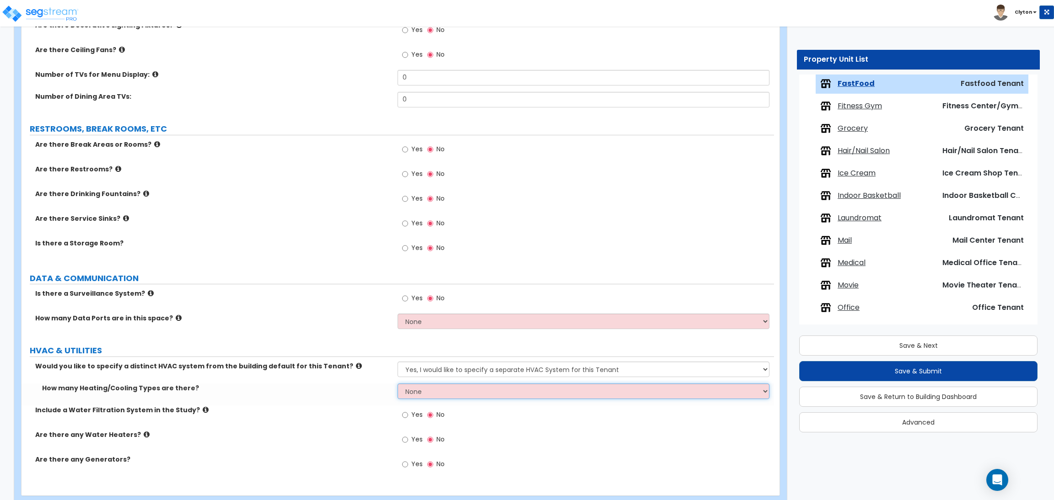
click at [401, 391] on select "None 1 2 3" at bounding box center [582, 392] width 371 height 16
select select "1"
click at [397, 384] on select "None 1 2 3" at bounding box center [582, 392] width 371 height 16
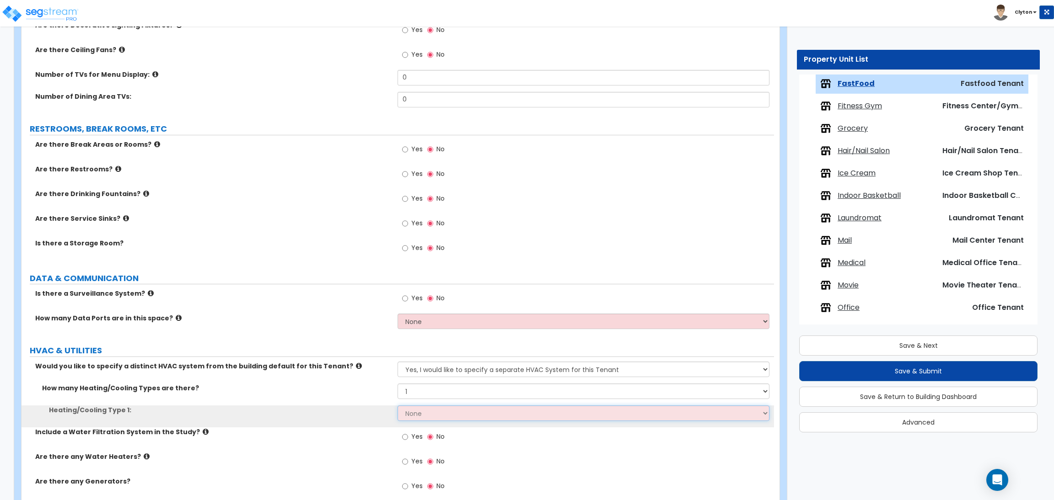
click at [413, 410] on select "None Heat Only Centralized Heating & Cooling Thru Wall Air Conditioners Mini Sp…" at bounding box center [582, 414] width 371 height 16
select select "4"
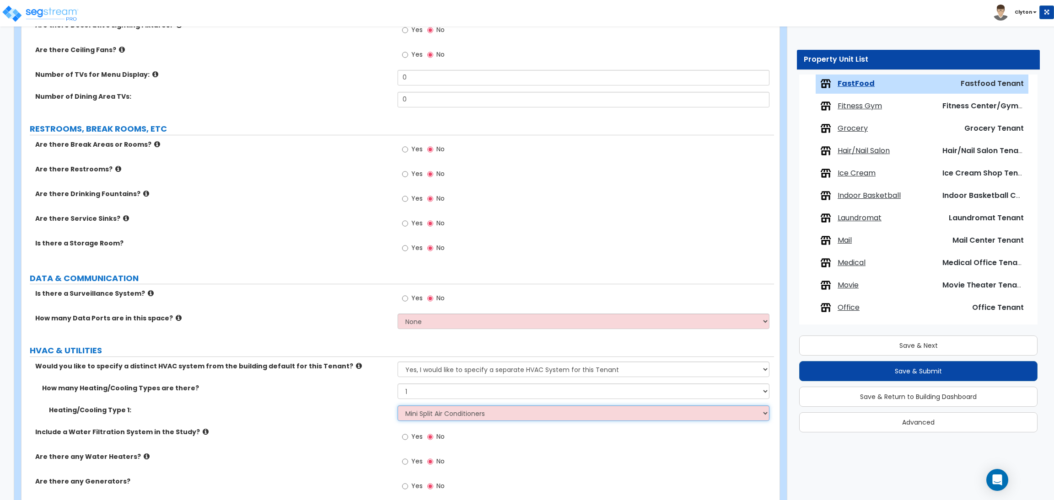
click at [397, 406] on select "None Heat Only Centralized Heating & Cooling Thru Wall Air Conditioners Mini Sp…" at bounding box center [582, 414] width 371 height 16
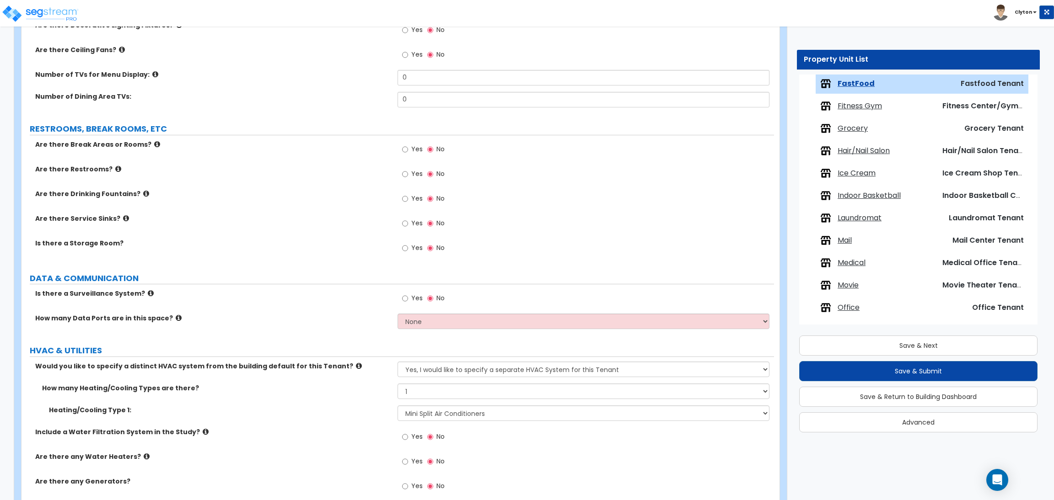
click at [322, 300] on div "Is there a Surveillance System? Yes No" at bounding box center [397, 301] width 752 height 25
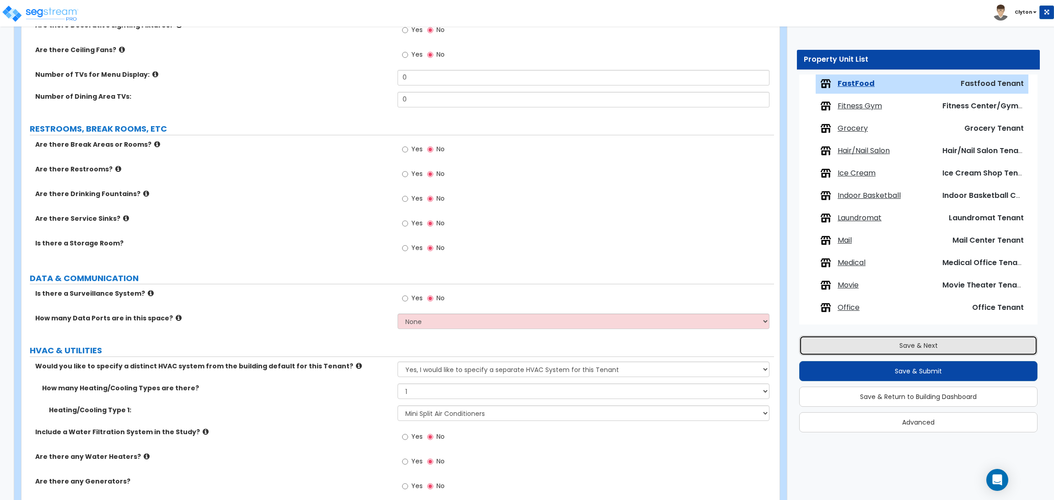
click at [941, 348] on button "Save & Next" at bounding box center [918, 346] width 238 height 20
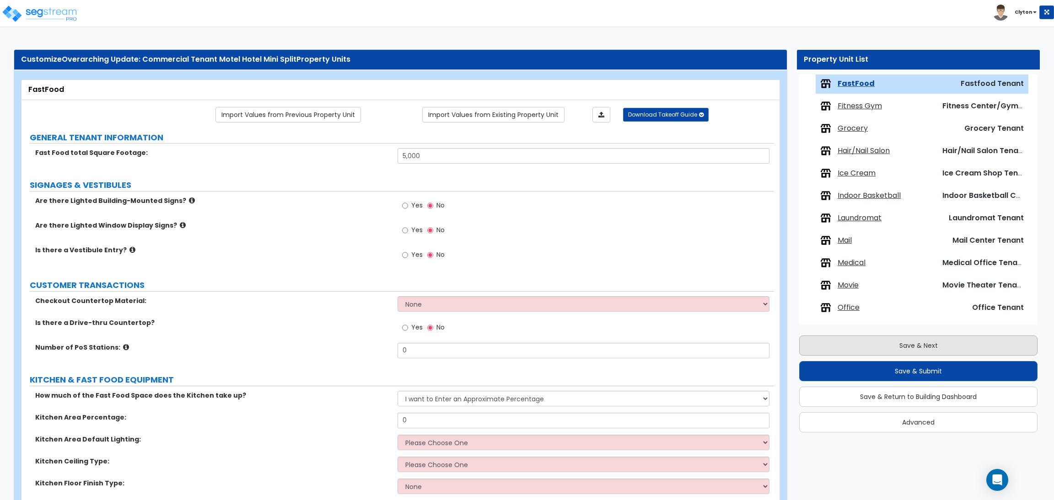
scroll to position [434, 0]
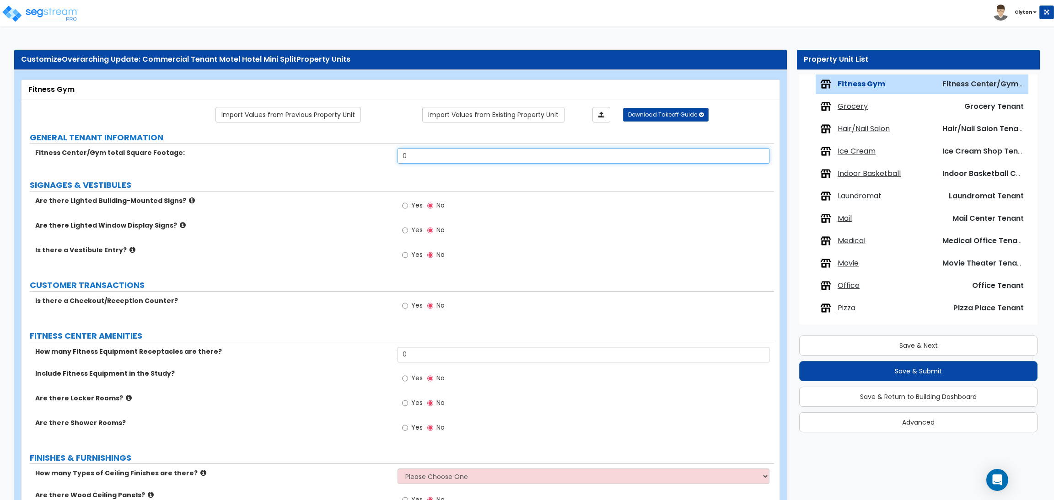
drag, startPoint x: 417, startPoint y: 155, endPoint x: 394, endPoint y: 155, distance: 22.4
click at [394, 155] on div "Fitness Center/Gym total Square Footage: 0" at bounding box center [397, 159] width 752 height 22
type input "5,000"
click at [316, 113] on link "Import Values from Previous Property Unit" at bounding box center [287, 115] width 145 height 16
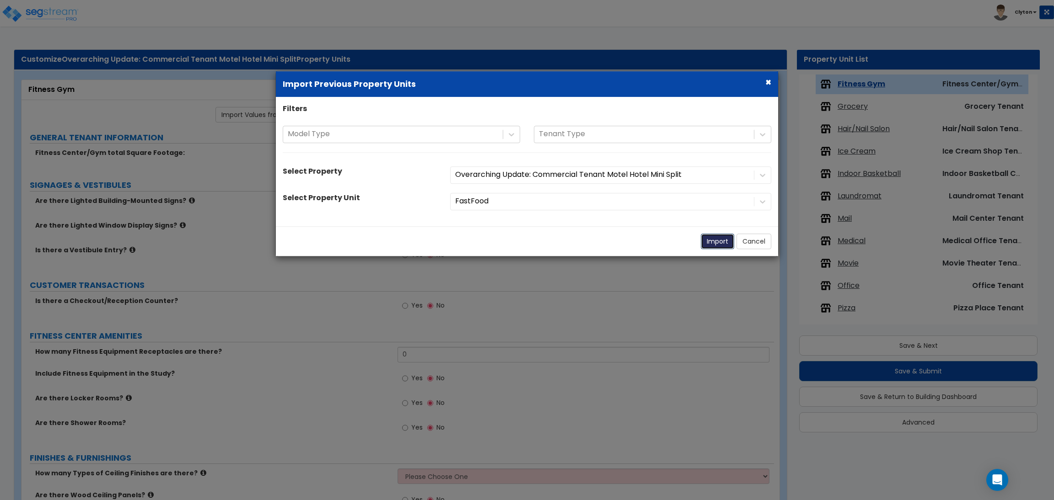
click at [724, 244] on button "Import" at bounding box center [717, 242] width 33 height 16
click at [722, 243] on button "Import" at bounding box center [717, 242] width 33 height 16
select select "1"
select select "4"
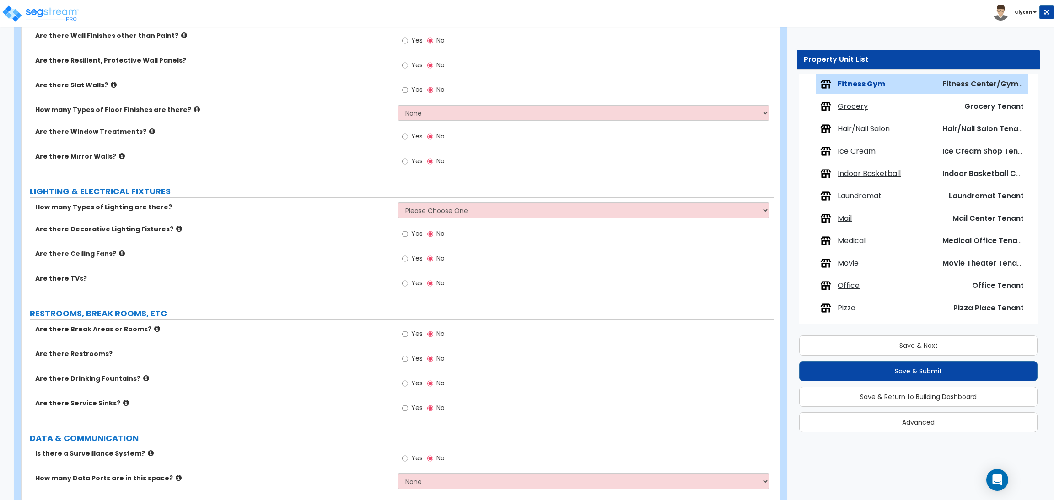
scroll to position [738, 0]
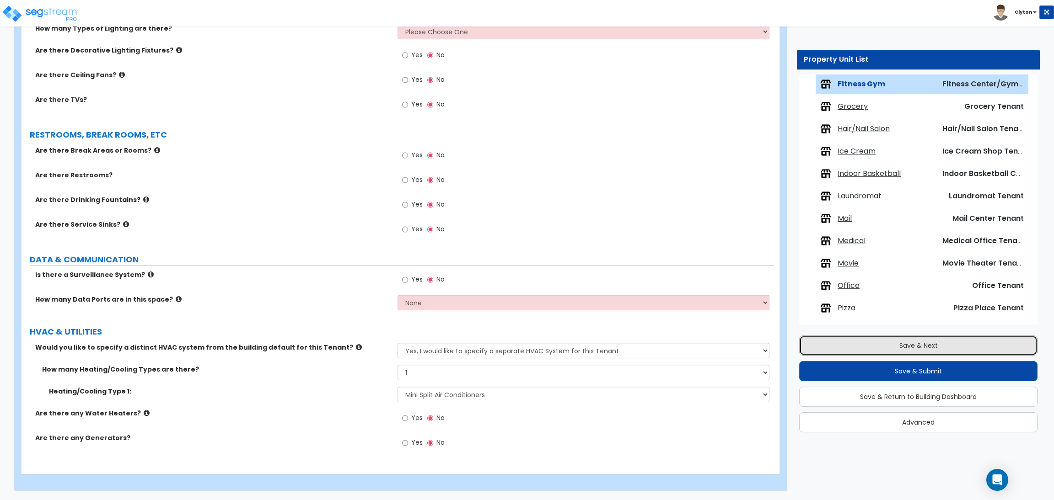
click at [880, 344] on button "Save & Next" at bounding box center [918, 346] width 238 height 20
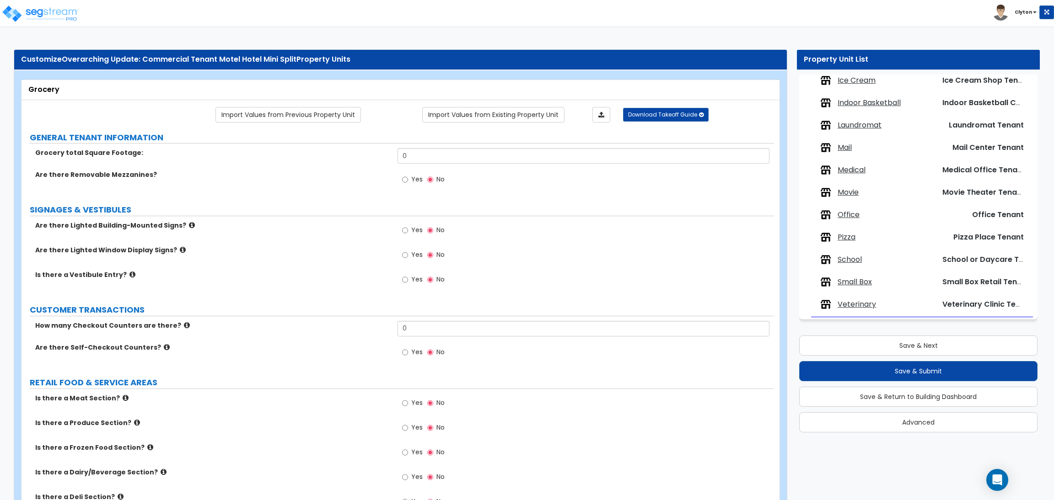
scroll to position [437, 0]
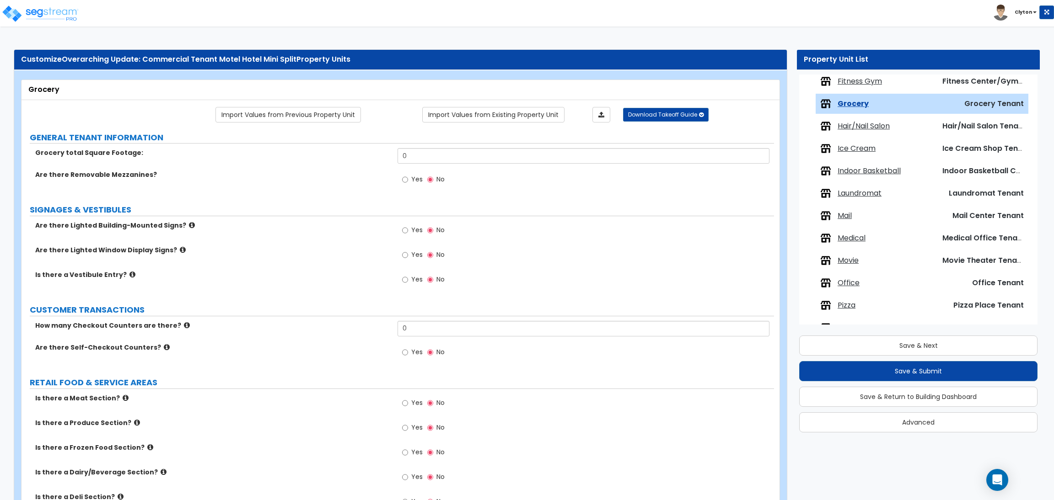
click at [313, 115] on link "Import Values from Previous Property Unit" at bounding box center [287, 115] width 145 height 16
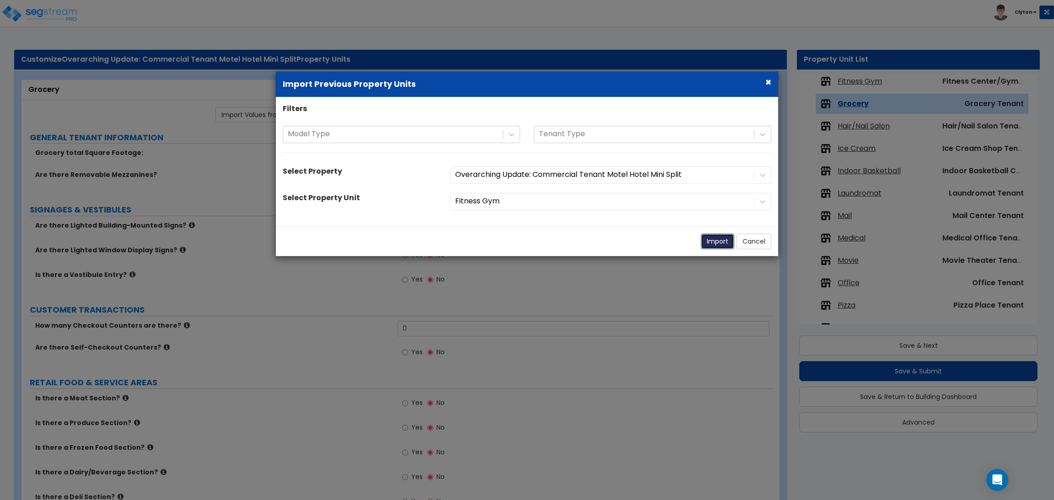
click at [702, 247] on button "Import" at bounding box center [717, 242] width 33 height 16
click at [708, 244] on button "Import" at bounding box center [717, 242] width 33 height 16
click at [719, 241] on button "Import" at bounding box center [717, 242] width 33 height 16
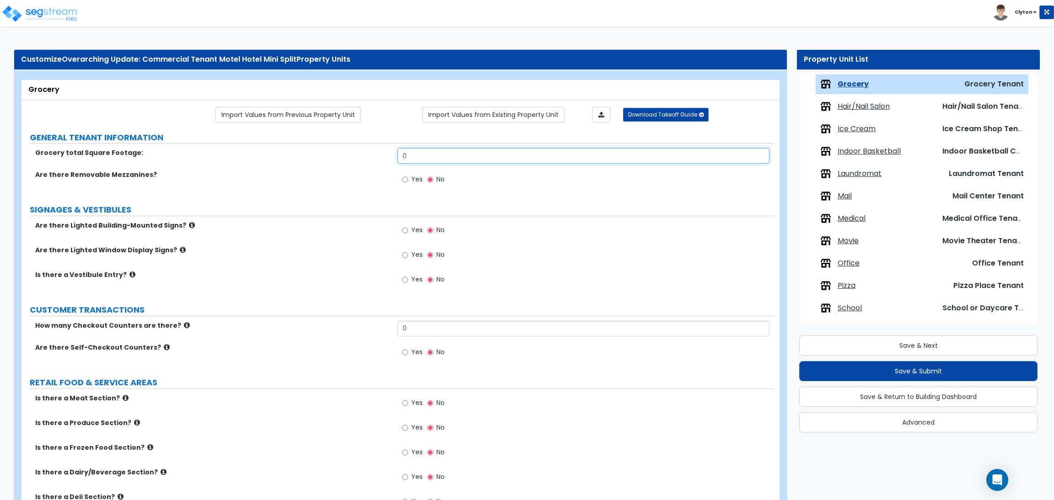
drag, startPoint x: 453, startPoint y: 156, endPoint x: 357, endPoint y: 154, distance: 96.1
click at [364, 155] on div "Grocery total Square Footage: 0" at bounding box center [397, 159] width 752 height 22
type input "5,000"
click at [350, 187] on div "Are there Removable Mezzanines? Yes No" at bounding box center [397, 182] width 752 height 25
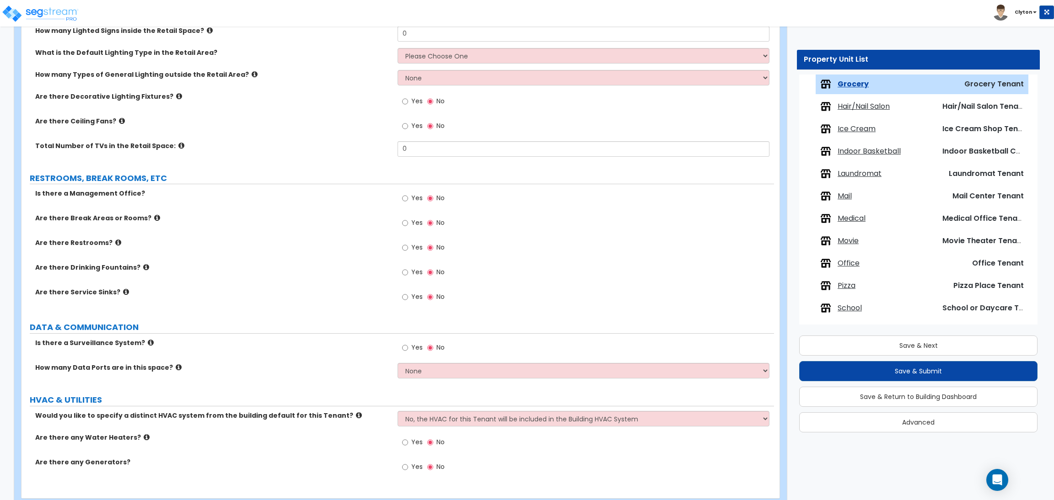
scroll to position [1008, 0]
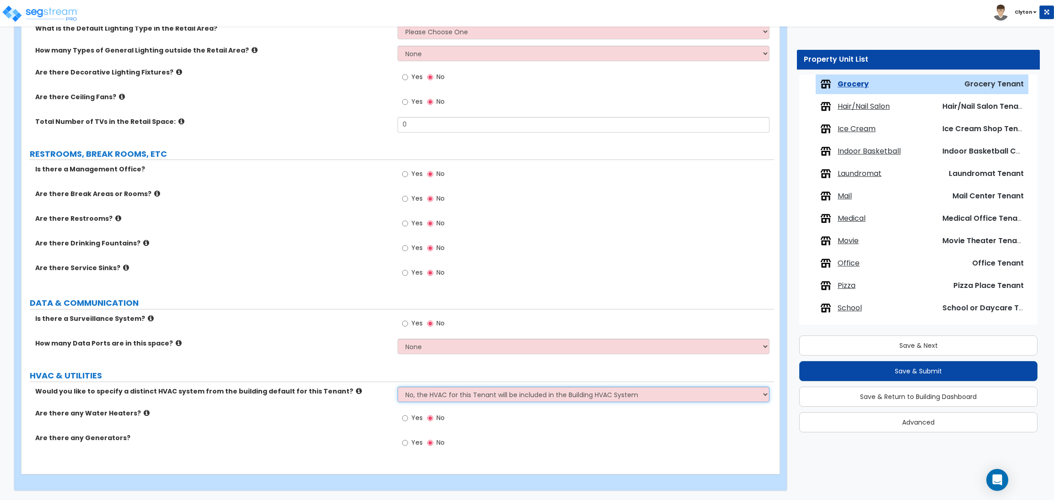
click at [422, 402] on select "No, the HVAC for this Tenant will be included in the Building HVAC System Yes, …" at bounding box center [582, 395] width 371 height 16
select select "1"
click at [397, 387] on select "No, the HVAC for this Tenant will be included in the Building HVAC System Yes, …" at bounding box center [582, 395] width 371 height 16
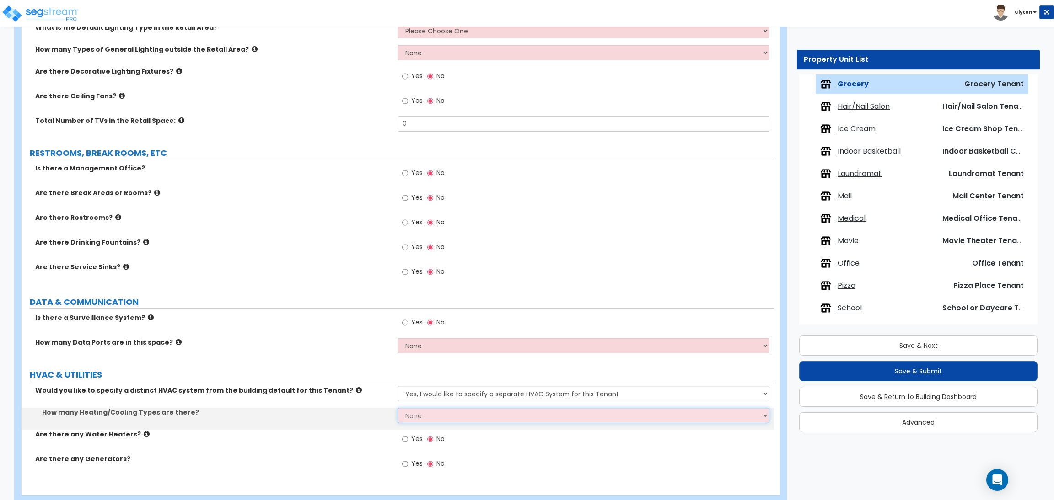
click at [445, 418] on select "None 1 2 3" at bounding box center [582, 416] width 371 height 16
select select "1"
click at [397, 408] on select "None 1 2 3" at bounding box center [582, 416] width 371 height 16
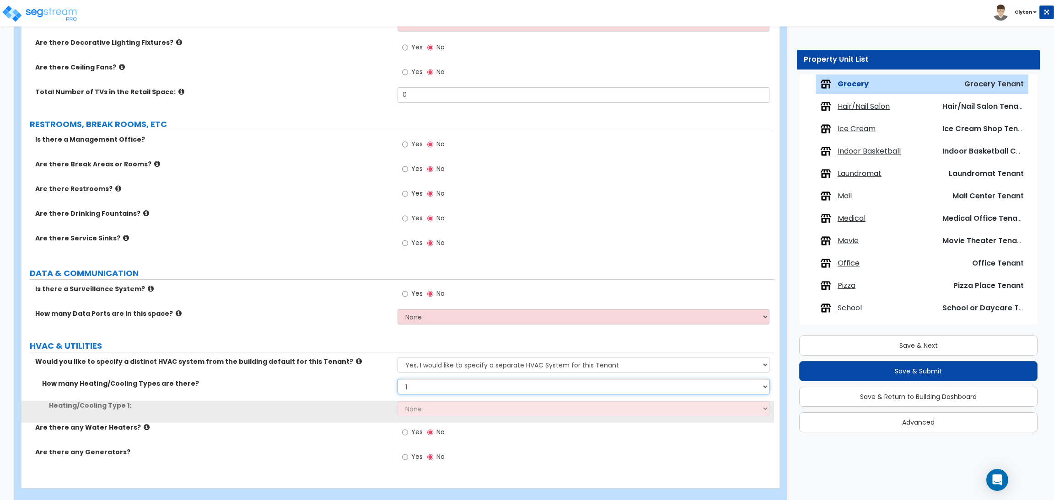
scroll to position [1052, 0]
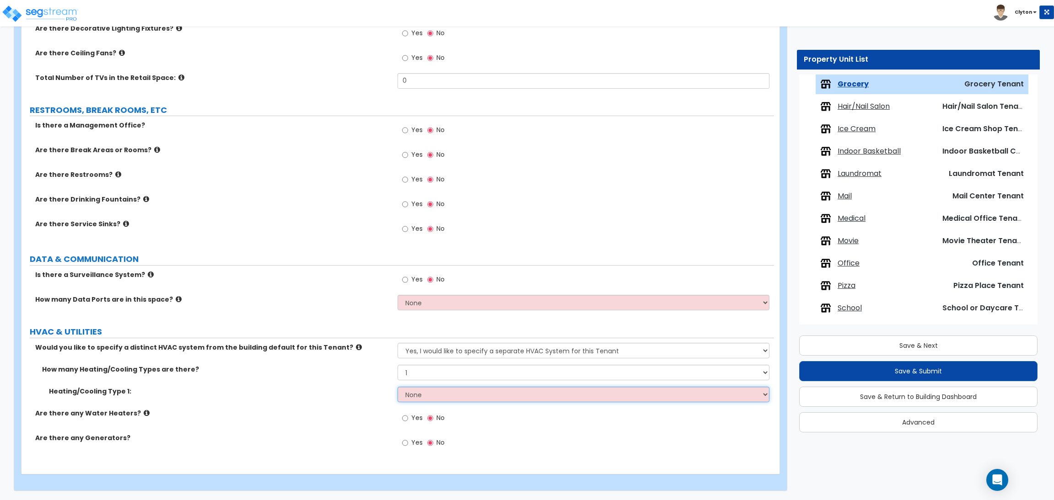
click at [418, 397] on select "None Heat Only Centralized Heating & Cooling Thru Wall Air Conditioners Mini Sp…" at bounding box center [582, 395] width 371 height 16
select select "4"
click at [397, 387] on select "None Heat Only Centralized Heating & Cooling Thru Wall Air Conditioners Mini Sp…" at bounding box center [582, 395] width 371 height 16
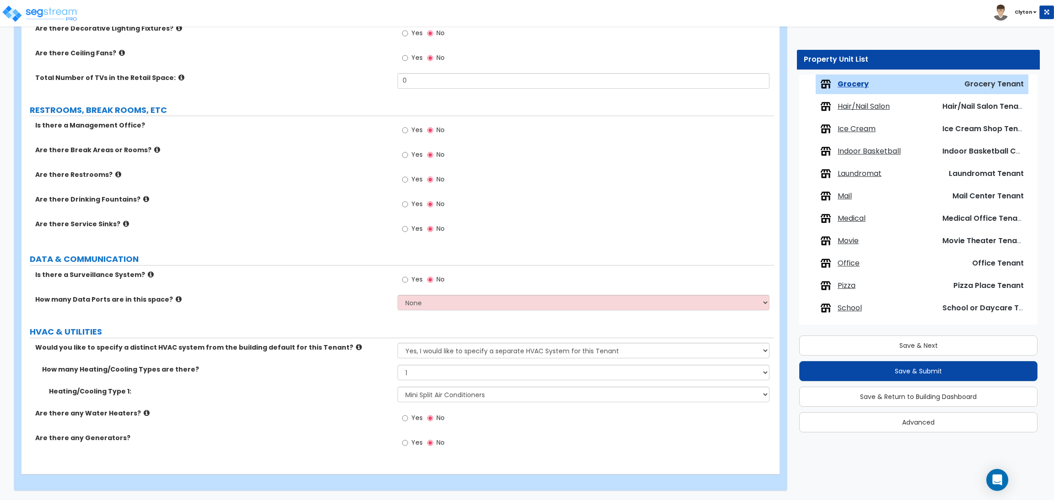
click at [339, 431] on div "Are there any Water Heaters? Yes No" at bounding box center [397, 421] width 752 height 25
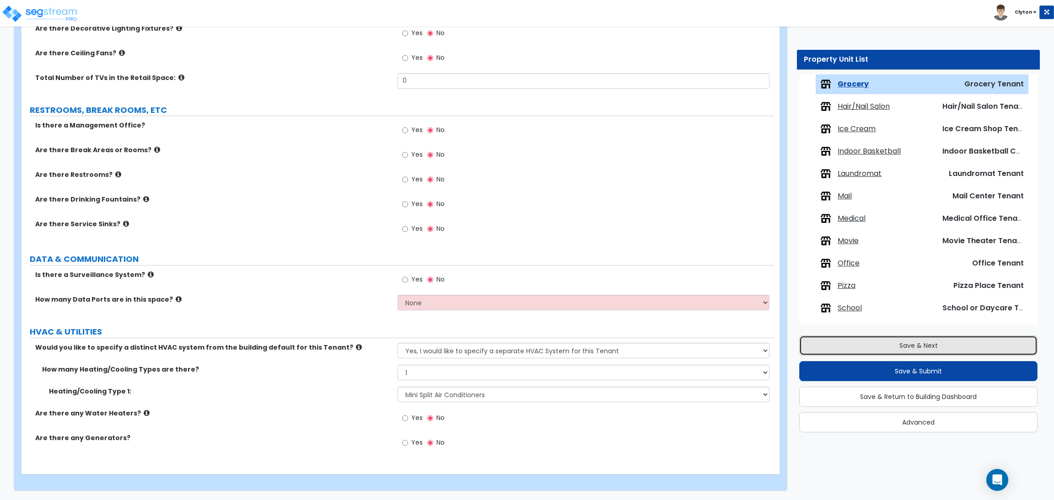
click at [939, 347] on button "Save & Next" at bounding box center [918, 346] width 238 height 20
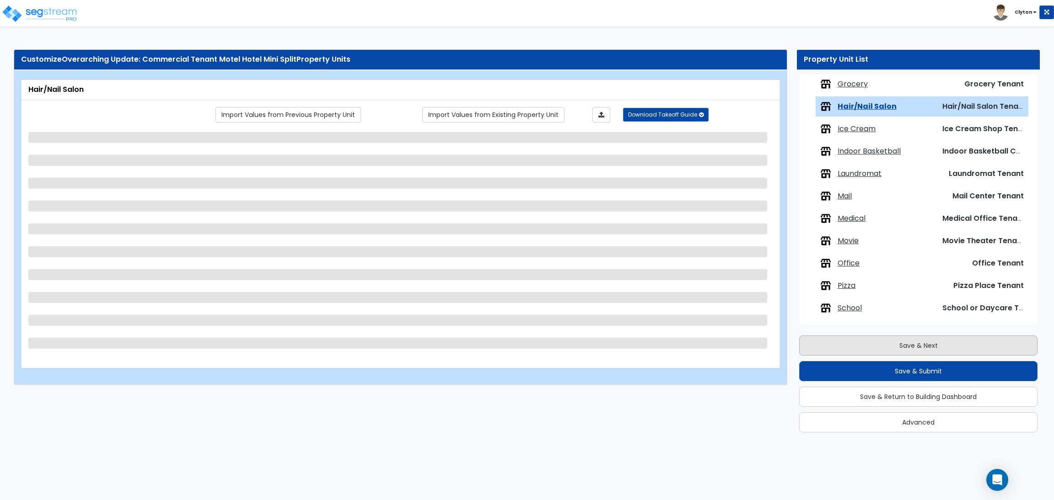
scroll to position [479, 0]
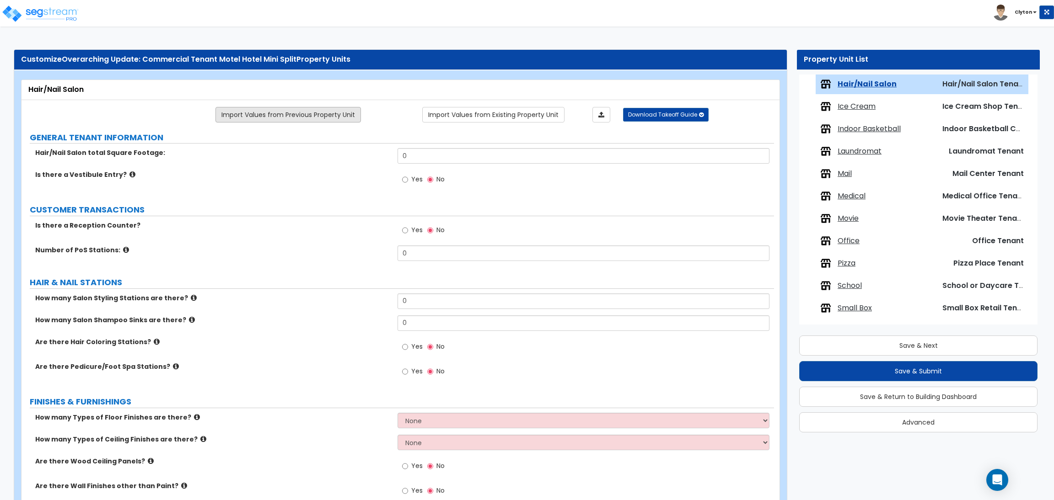
click at [325, 117] on link "Import Values from Previous Property Unit" at bounding box center [287, 115] width 145 height 16
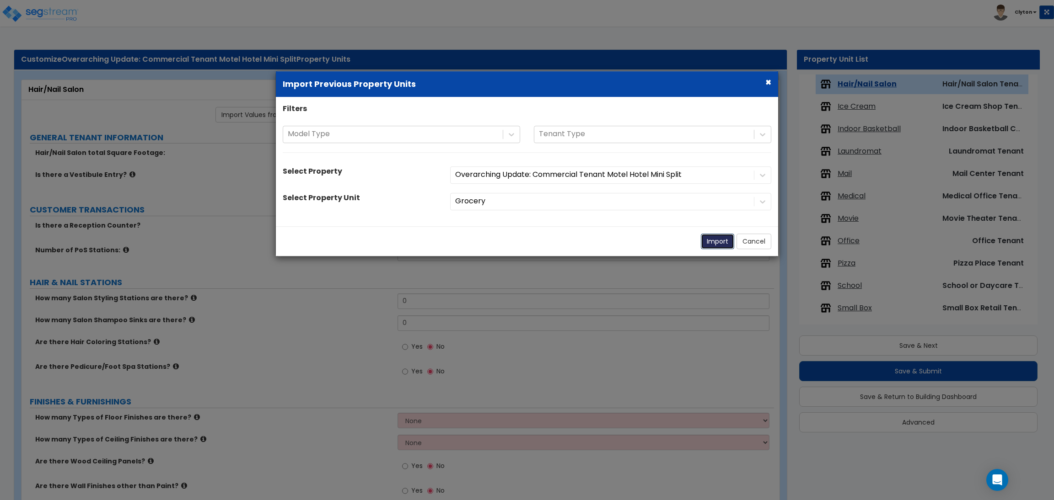
click at [716, 242] on button "Import" at bounding box center [717, 242] width 33 height 16
click at [709, 241] on button "Import" at bounding box center [717, 242] width 33 height 16
click at [719, 244] on button "Import" at bounding box center [717, 242] width 33 height 16
click at [718, 245] on button "Import" at bounding box center [717, 242] width 33 height 16
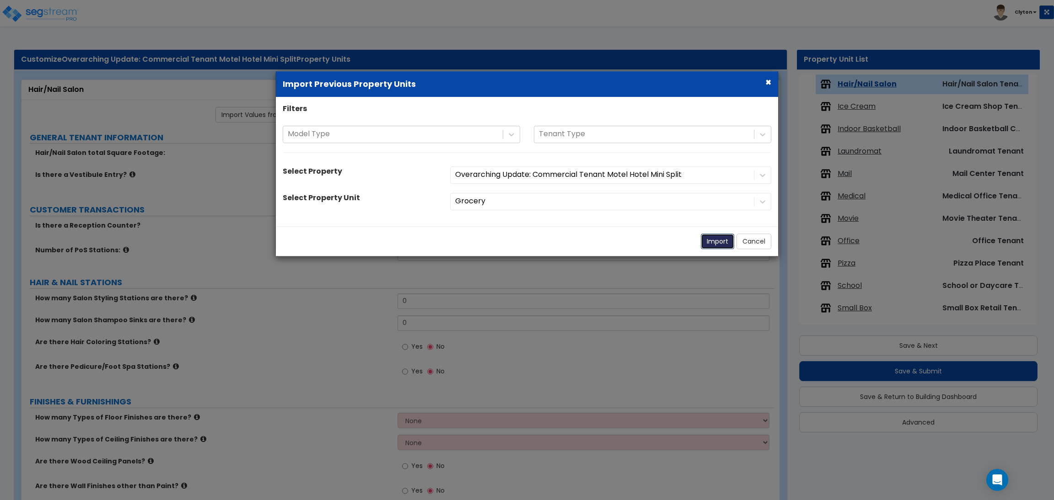
click at [718, 246] on button "Import" at bounding box center [717, 242] width 33 height 16
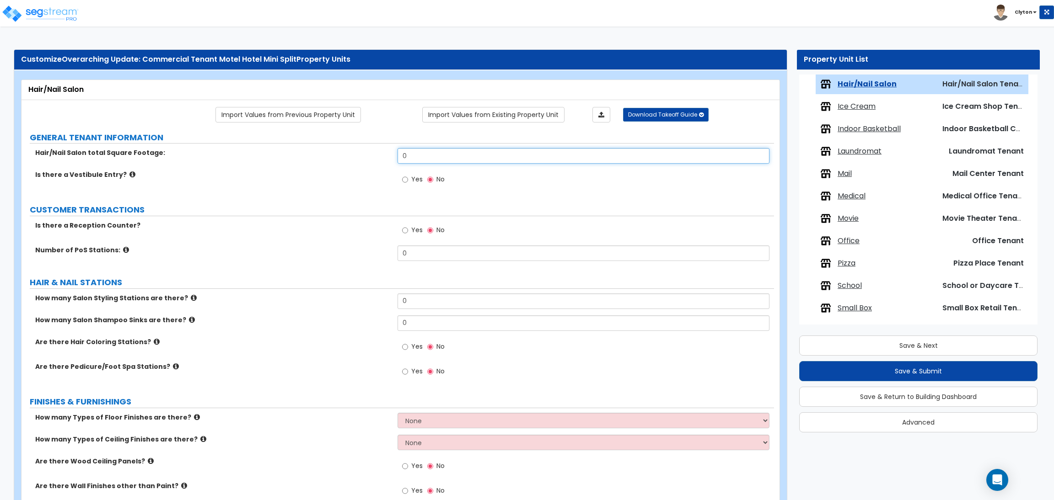
drag, startPoint x: 465, startPoint y: 157, endPoint x: 333, endPoint y: 151, distance: 131.9
click at [338, 152] on div "Hair/Nail Salon total Square Footage: 0" at bounding box center [397, 159] width 752 height 22
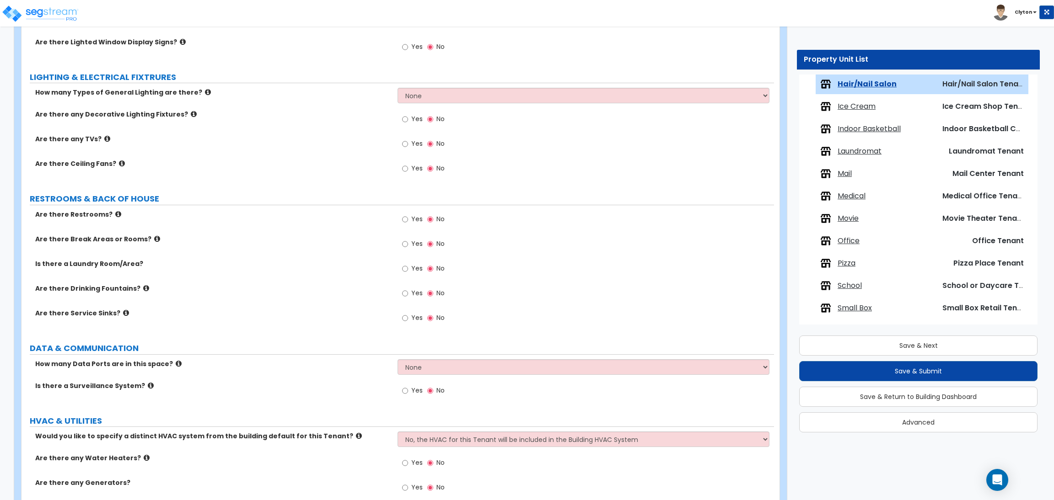
scroll to position [737, 0]
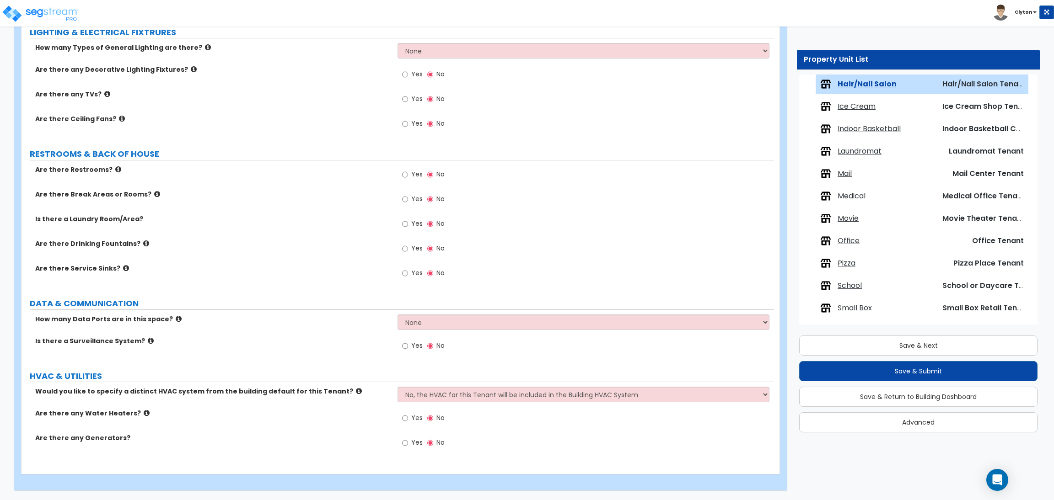
type input "5,000"
click at [468, 397] on select "No, the HVAC for this Tenant will be included in the Building HVAC System Yes, …" at bounding box center [582, 395] width 371 height 16
select select "1"
click at [397, 387] on select "No, the HVAC for this Tenant will be included in the Building HVAC System Yes, …" at bounding box center [582, 395] width 371 height 16
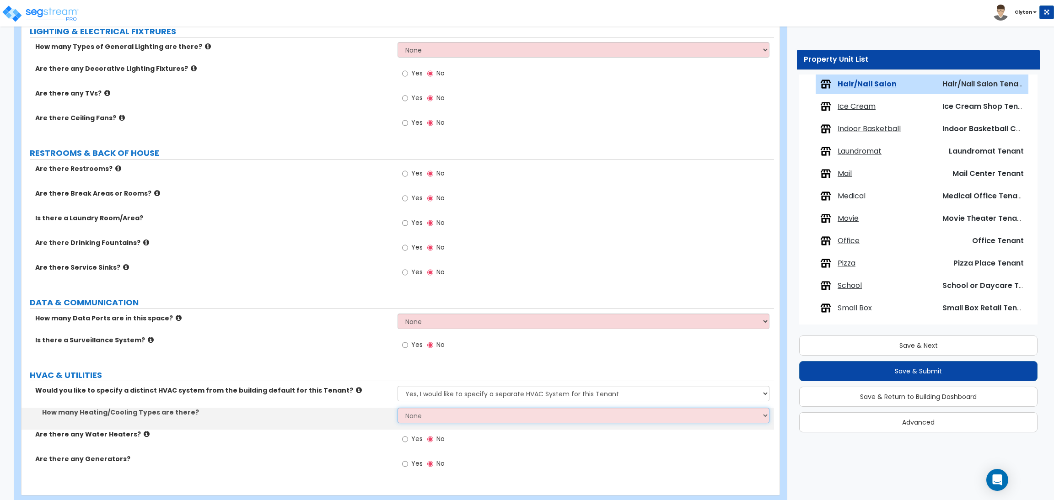
click at [442, 423] on select "None 1 2 3" at bounding box center [582, 416] width 371 height 16
select select "1"
click at [397, 408] on select "None 1 2 3" at bounding box center [582, 416] width 371 height 16
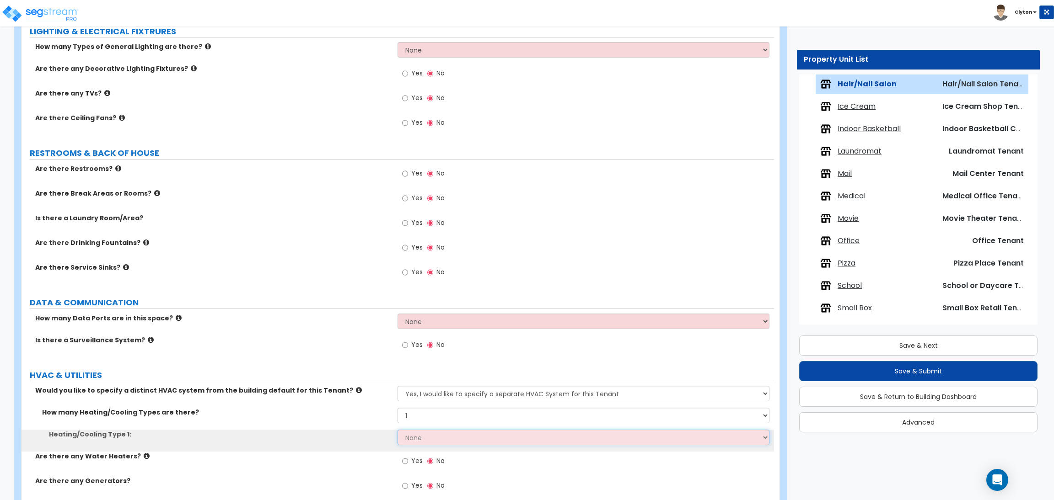
click at [441, 440] on select "None Heat Only Centralized Heating & Cooling Thru Wall Air Conditioners Mini Sp…" at bounding box center [582, 438] width 371 height 16
select select "4"
click at [397, 430] on select "None Heat Only Centralized Heating & Cooling Thru Wall Air Conditioners Mini Sp…" at bounding box center [582, 438] width 371 height 16
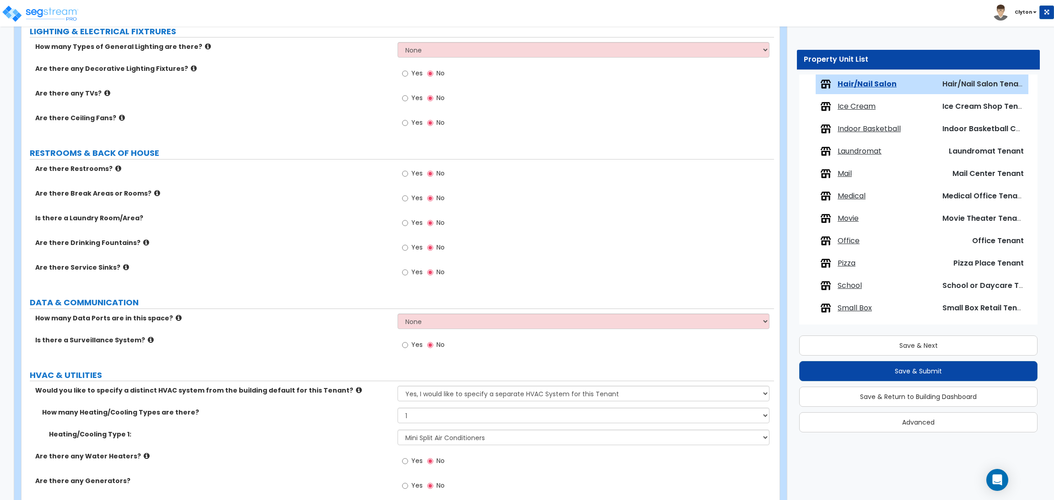
click at [350, 374] on label "HVAC & UTILITIES" at bounding box center [402, 376] width 744 height 12
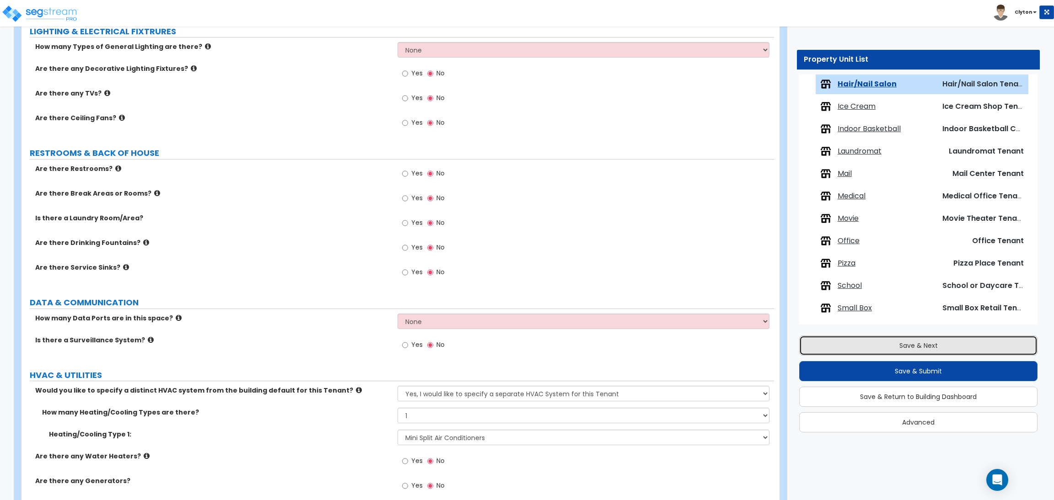
click at [896, 344] on button "Save & Next" at bounding box center [918, 346] width 238 height 20
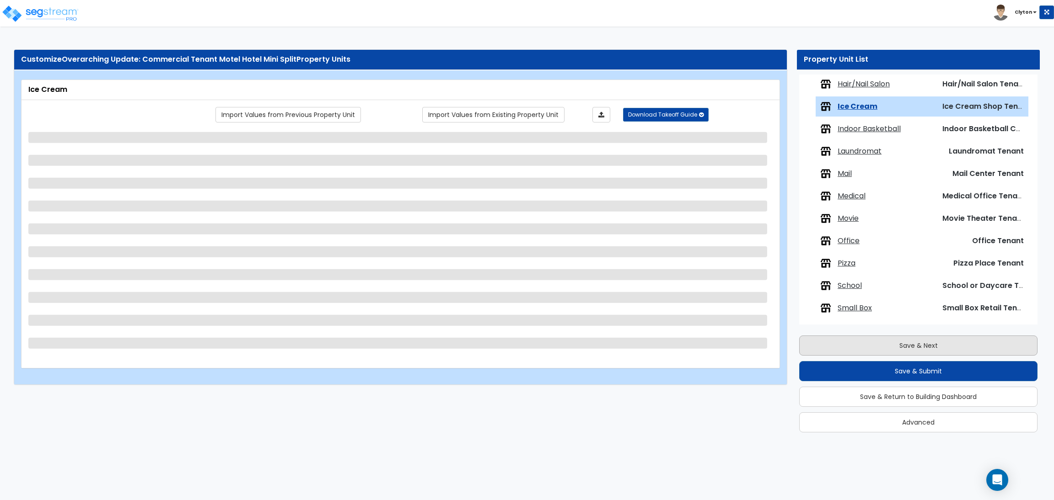
scroll to position [501, 0]
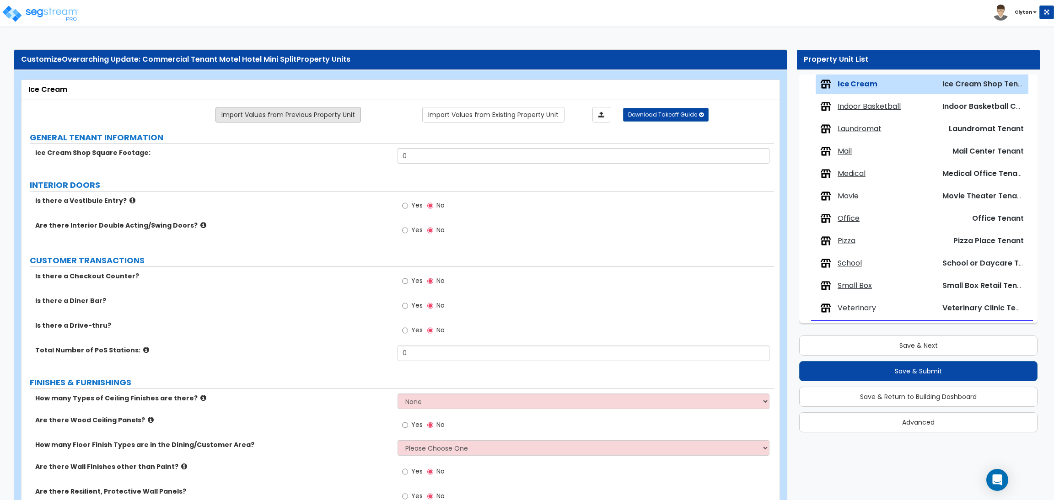
click at [290, 120] on link "Import Values from Previous Property Unit" at bounding box center [287, 115] width 145 height 16
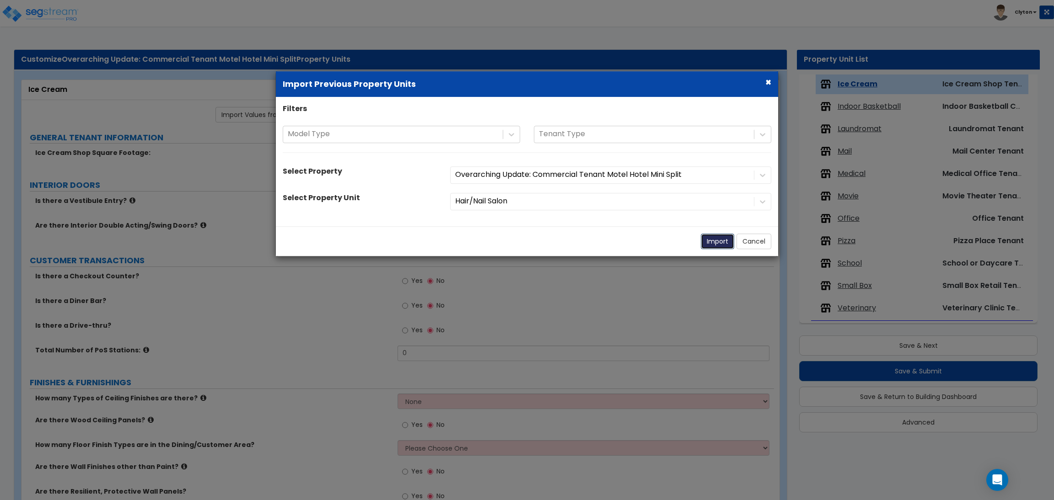
click at [712, 241] on button "Import" at bounding box center [717, 242] width 33 height 16
click at [708, 244] on button "Import" at bounding box center [717, 242] width 33 height 16
click at [716, 244] on button "Import" at bounding box center [717, 242] width 33 height 16
click at [682, 242] on div "Import Cancel" at bounding box center [527, 241] width 502 height 30
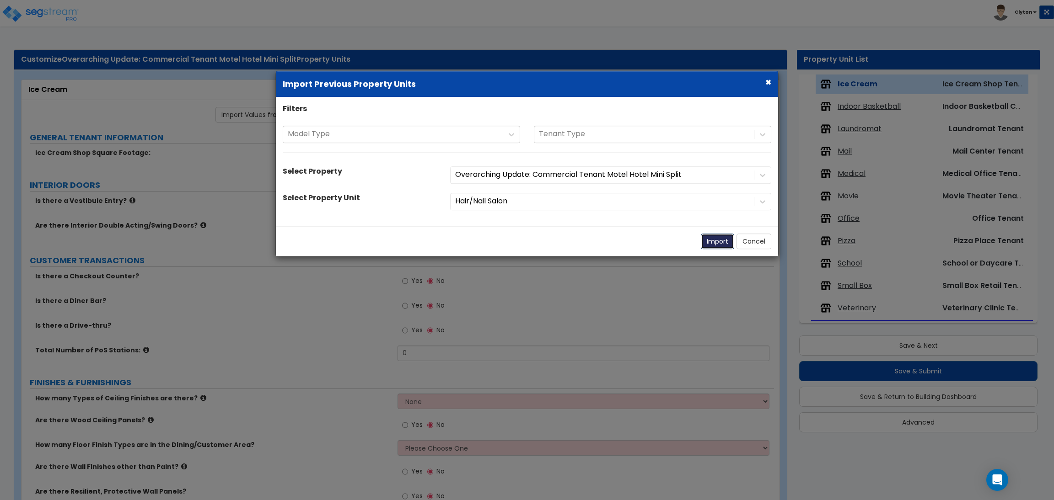
click at [720, 243] on button "Import" at bounding box center [717, 242] width 33 height 16
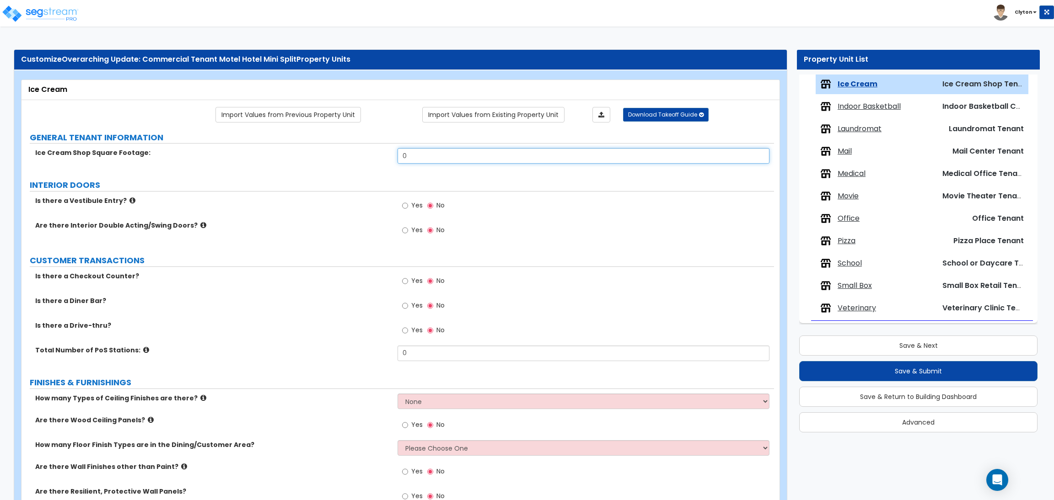
drag, startPoint x: 471, startPoint y: 158, endPoint x: 361, endPoint y: 150, distance: 110.1
click at [361, 150] on div "Ice Cream Shop Square Footage: 0" at bounding box center [397, 159] width 752 height 22
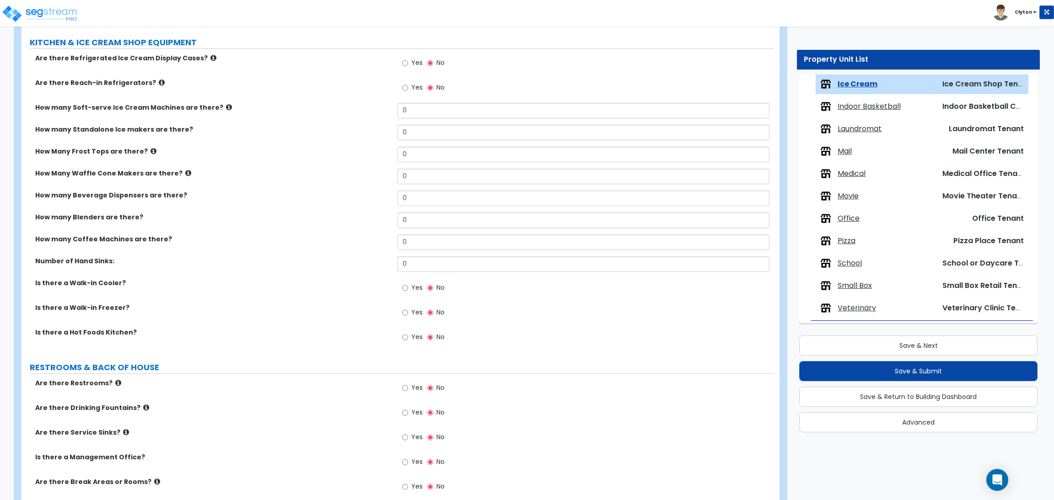
scroll to position [1114, 0]
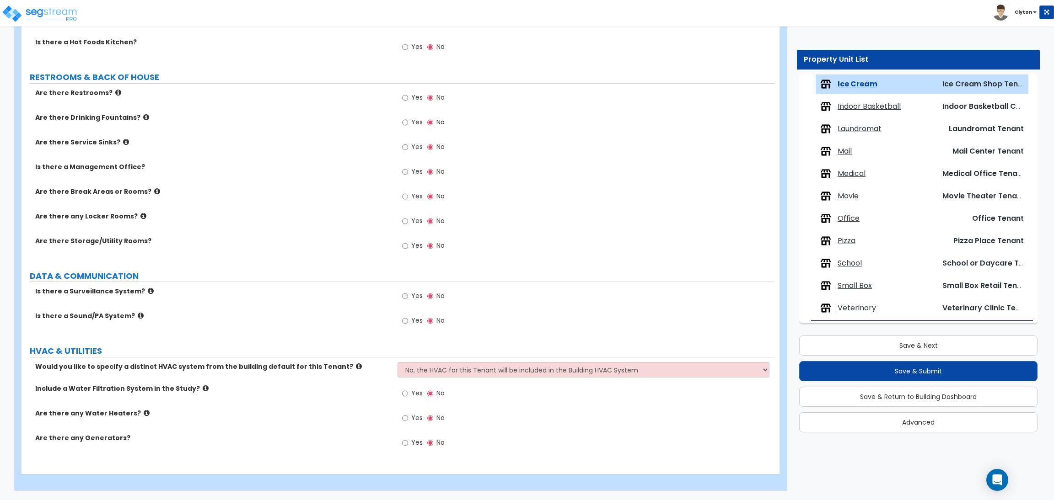
type input "5,000"
click at [434, 377] on select "No, the HVAC for this Tenant will be included in the Building HVAC System Yes, …" at bounding box center [582, 370] width 371 height 16
select select "1"
click at [397, 362] on select "No, the HVAC for this Tenant will be included in the Building HVAC System Yes, …" at bounding box center [582, 370] width 371 height 16
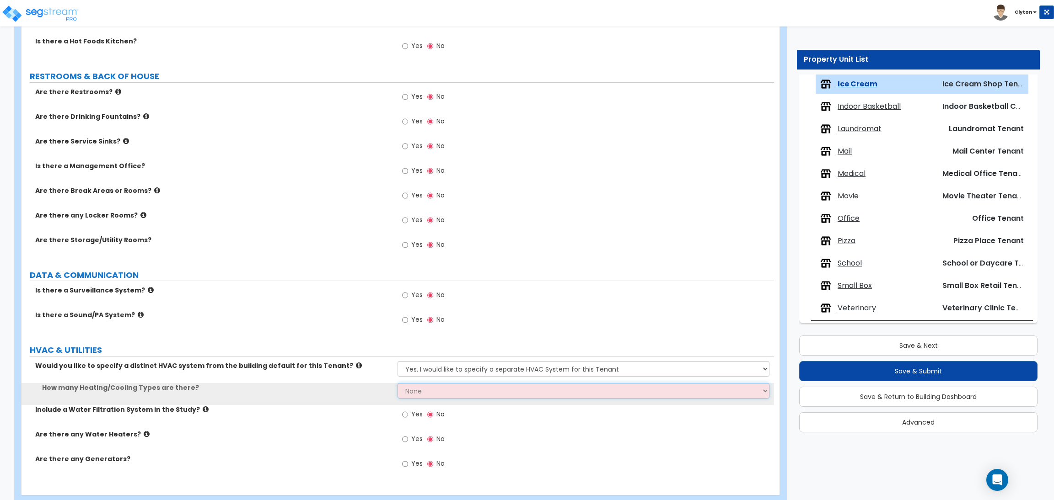
click at [424, 395] on select "None 1 2 3" at bounding box center [582, 391] width 371 height 16
select select "1"
click at [397, 384] on select "None 1 2 3" at bounding box center [582, 391] width 371 height 16
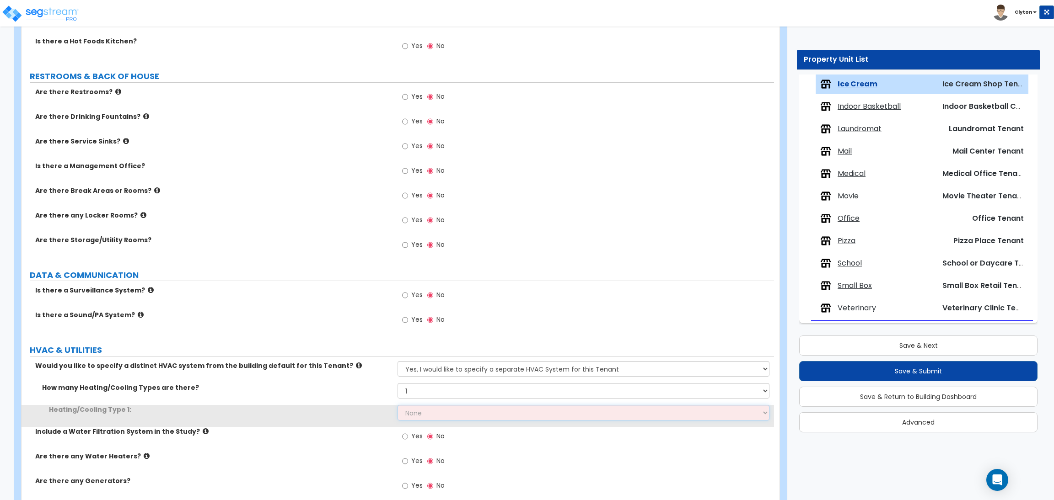
click at [429, 414] on select "None Heat Only Centralized Heating & Cooling Thru Wall Air Conditioners Mini Sp…" at bounding box center [582, 413] width 371 height 16
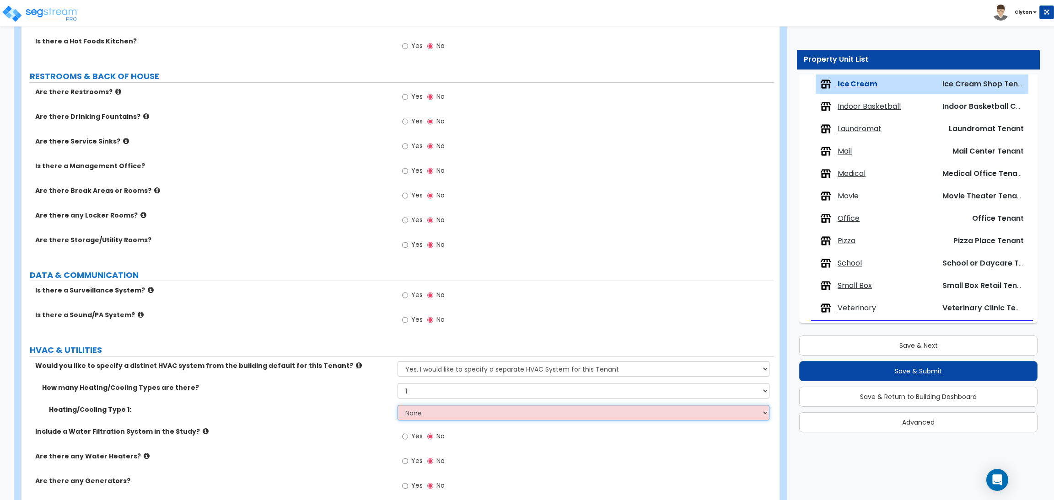
select select "4"
click at [397, 406] on select "None Heat Only Centralized Heating & Cooling Thru Wall Air Conditioners Mini Sp…" at bounding box center [582, 413] width 371 height 16
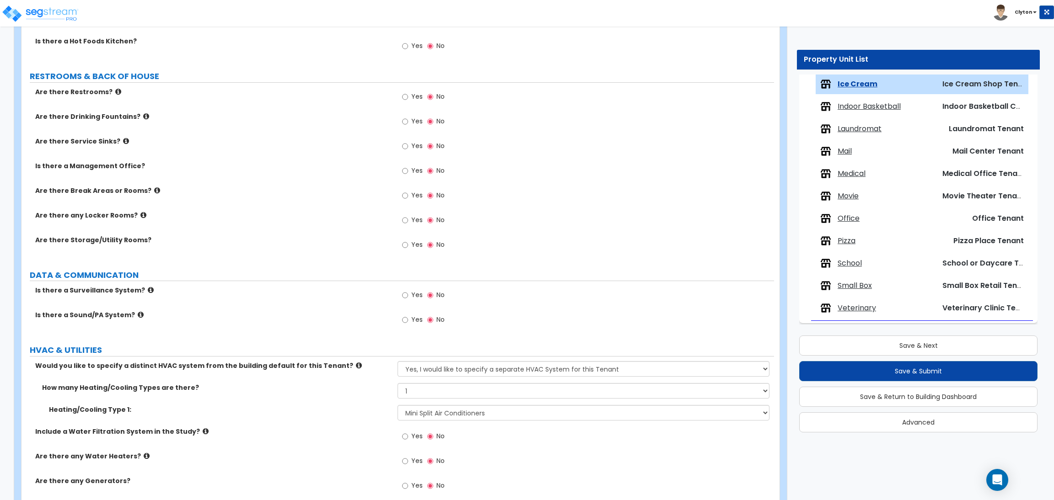
click at [356, 329] on div "Is there a Sound/PA System? Yes No" at bounding box center [397, 323] width 752 height 25
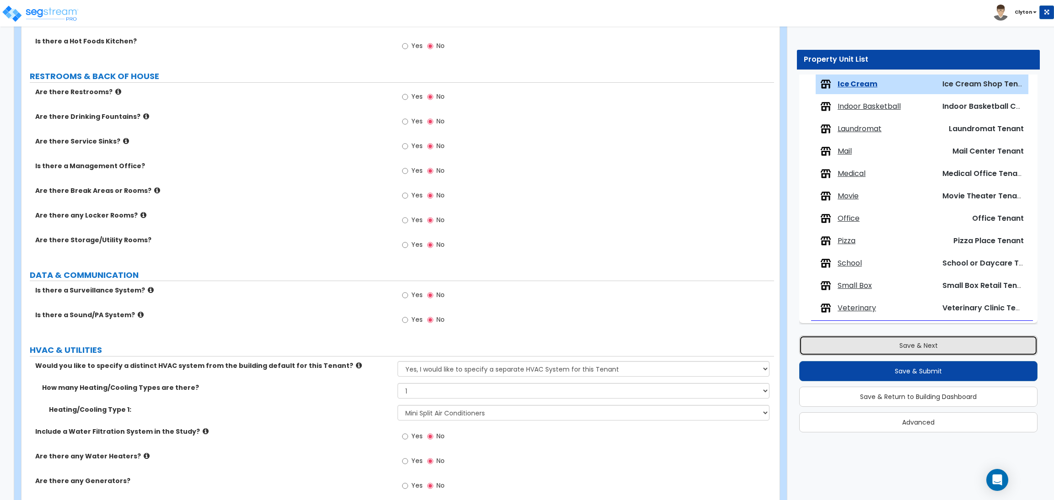
click at [860, 347] on button "Save & Next" at bounding box center [918, 346] width 238 height 20
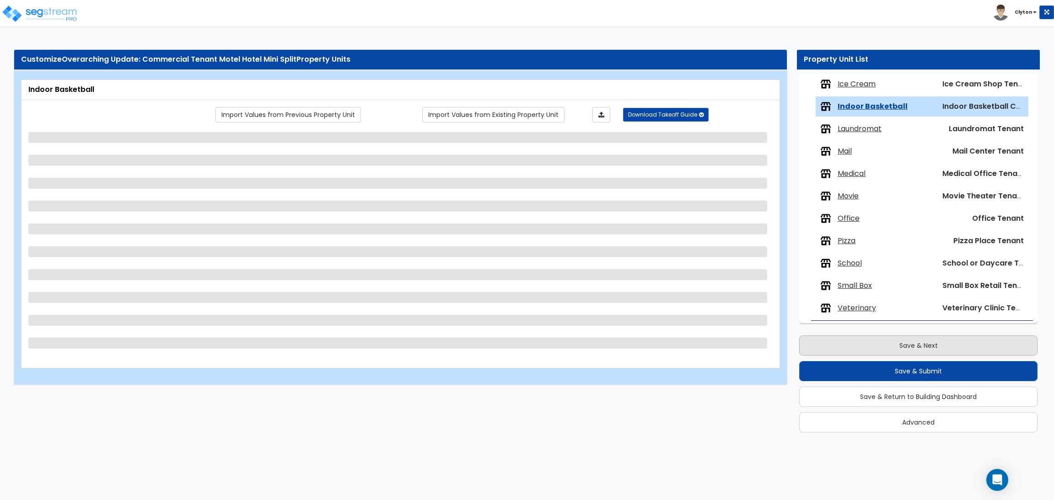
scroll to position [505, 0]
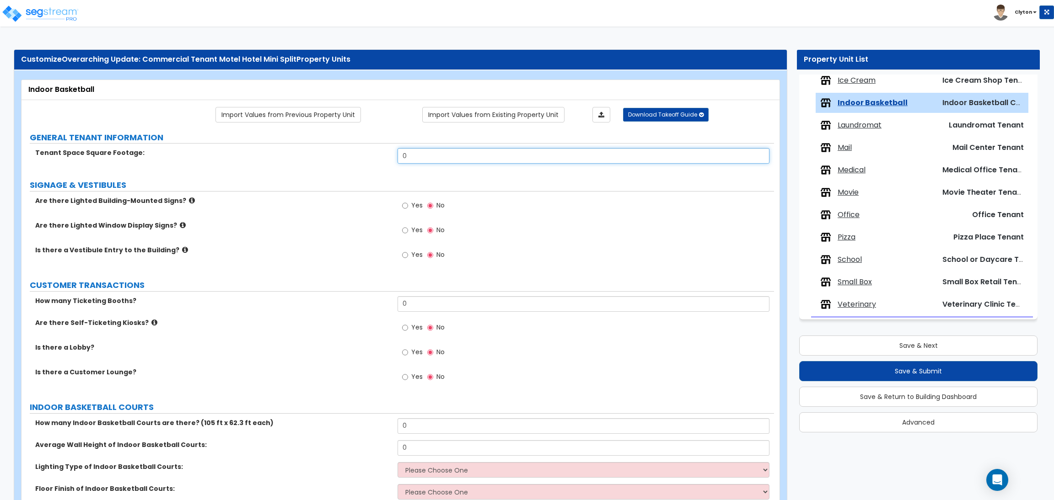
drag, startPoint x: 439, startPoint y: 156, endPoint x: 377, endPoint y: 165, distance: 61.9
click at [382, 165] on div "Tenant Space Square Footage: 0" at bounding box center [397, 159] width 752 height 22
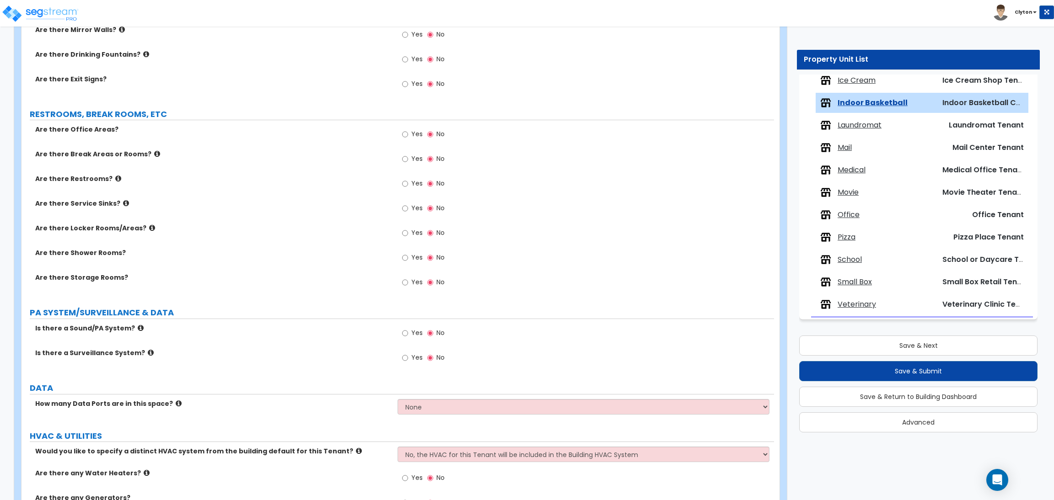
scroll to position [1057, 0]
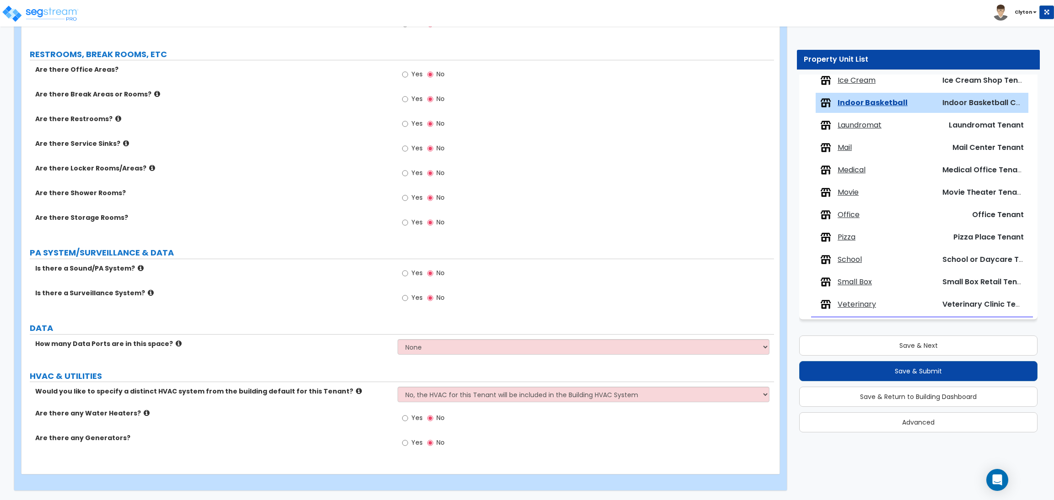
type input "5,000"
click at [401, 399] on select "No, the HVAC for this Tenant will be included in the Building HVAC System Yes, …" at bounding box center [582, 395] width 371 height 16
select select "1"
click at [397, 387] on select "No, the HVAC for this Tenant will be included in the Building HVAC System Yes, …" at bounding box center [582, 395] width 371 height 16
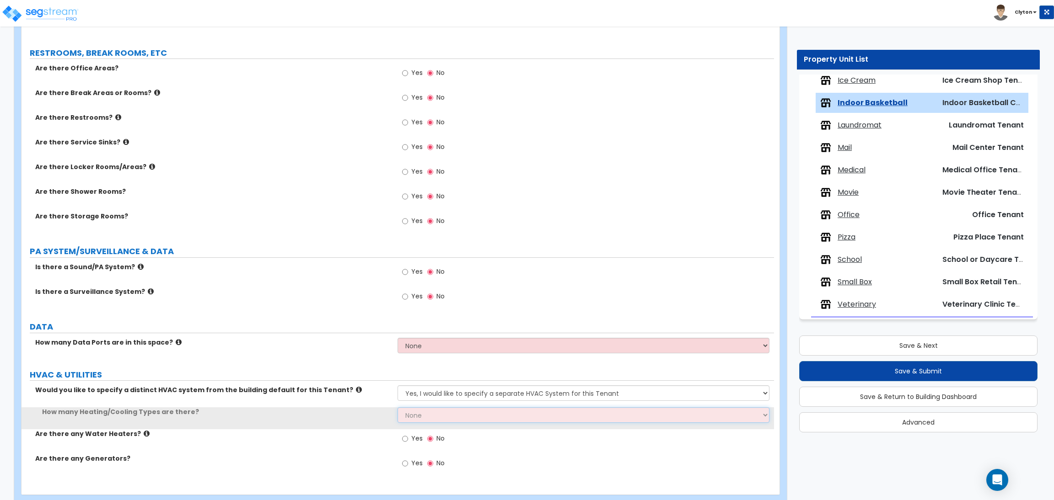
click at [416, 411] on select "None 1 2 3" at bounding box center [582, 416] width 371 height 16
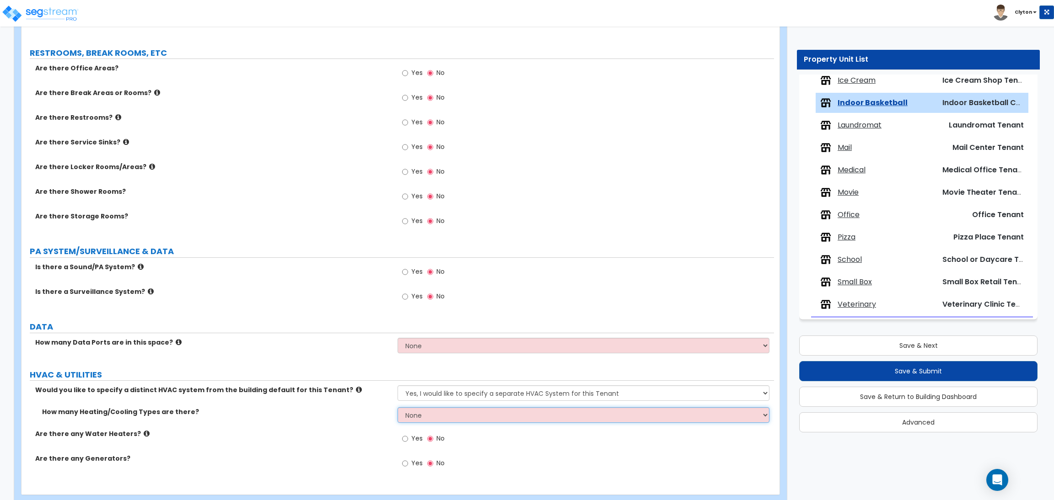
select select "1"
click at [397, 408] on select "None 1 2 3" at bounding box center [582, 416] width 371 height 16
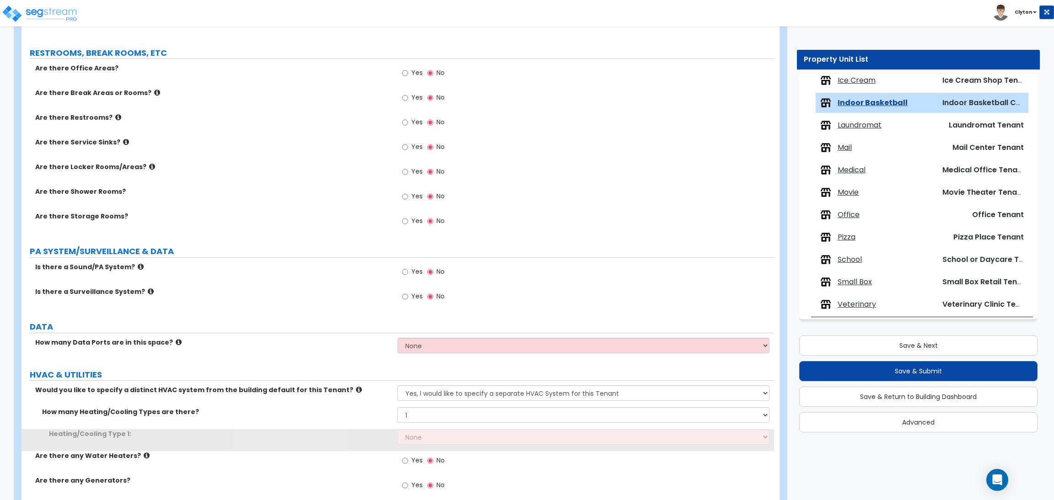
click at [359, 371] on label "HVAC & UTILITIES" at bounding box center [402, 375] width 744 height 12
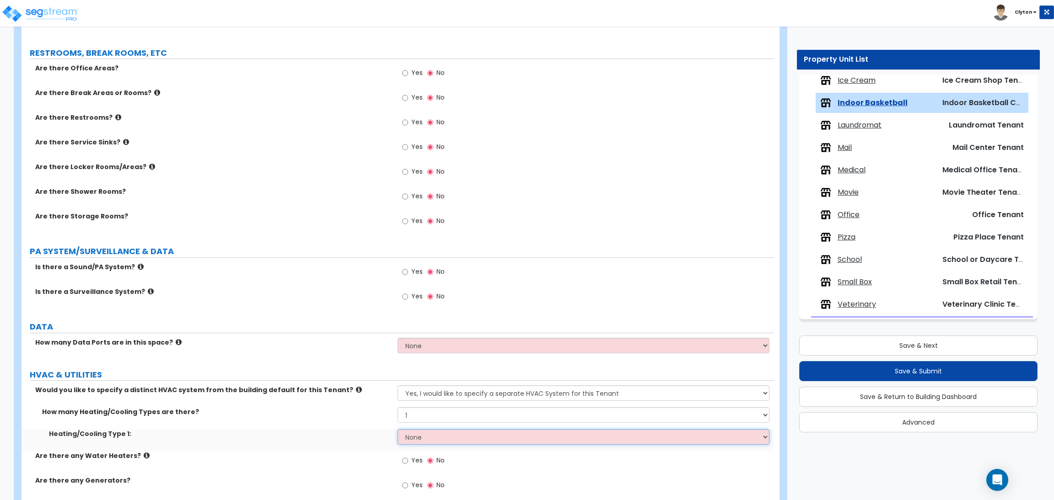
click at [418, 436] on select "None Heat Only Centralized Heating & Cooling Thru Wall Air Conditioners Mini Sp…" at bounding box center [582, 437] width 371 height 16
select select "4"
click at [397, 430] on select "None Heat Only Centralized Heating & Cooling Thru Wall Air Conditioners Mini Sp…" at bounding box center [582, 437] width 371 height 16
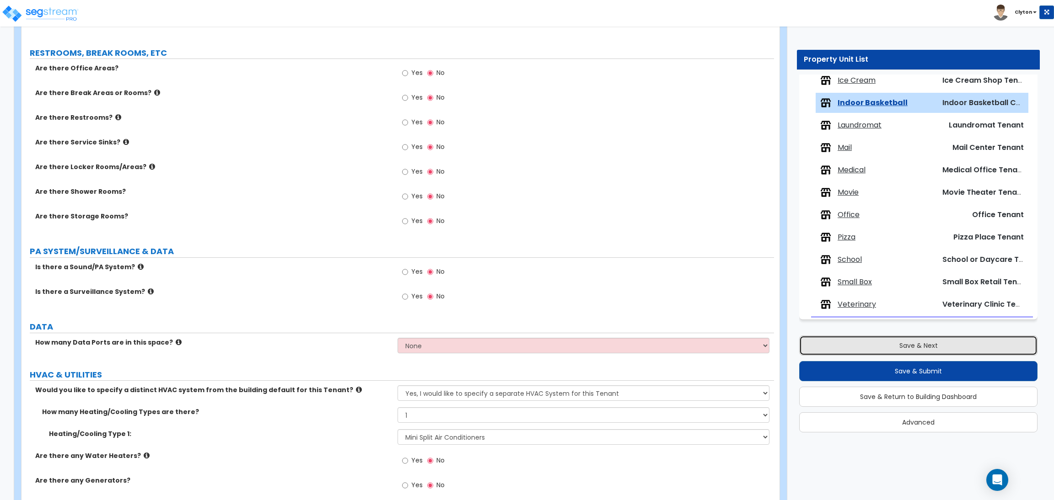
click at [929, 341] on button "Save & Next" at bounding box center [918, 346] width 238 height 20
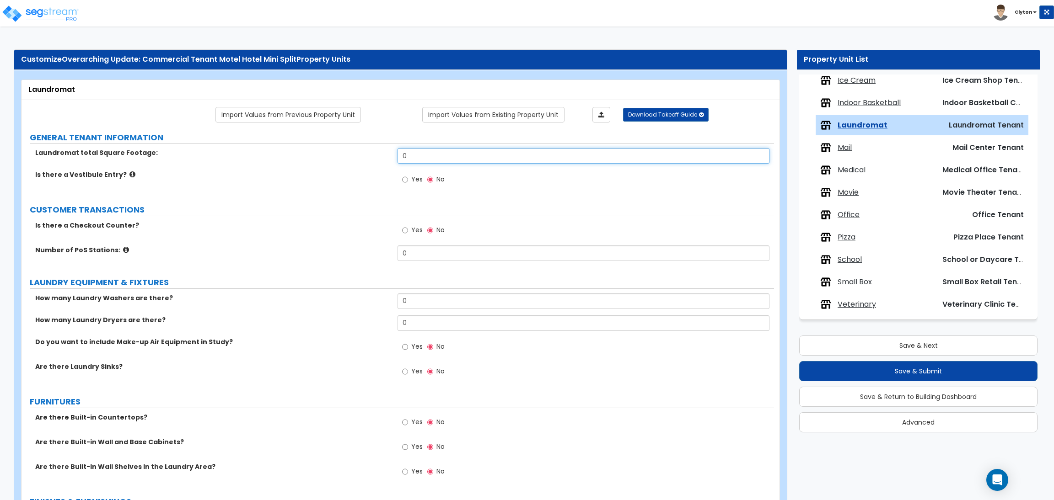
drag, startPoint x: 427, startPoint y: 150, endPoint x: 382, endPoint y: 154, distance: 44.9
click at [385, 154] on div "Laundromat total Square Footage: 0" at bounding box center [397, 159] width 752 height 22
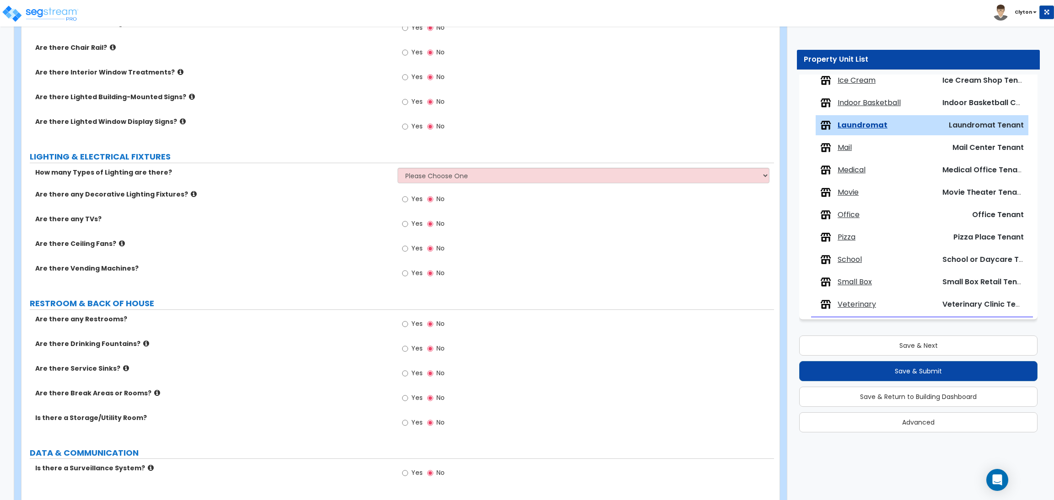
scroll to position [765, 0]
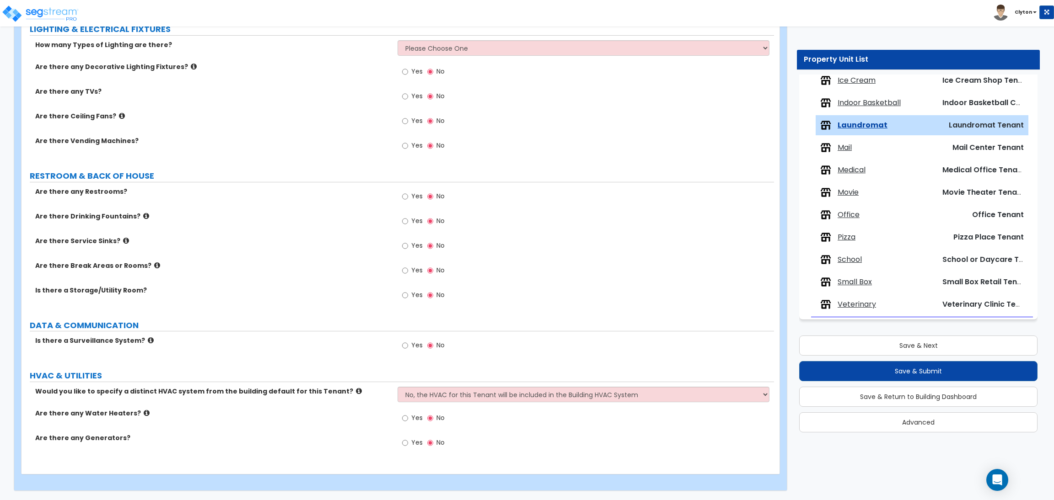
type input "5,000"
click at [448, 390] on select "No, the HVAC for this Tenant will be included in the Building HVAC System Yes, …" at bounding box center [582, 395] width 371 height 16
select select "1"
click at [397, 387] on select "No, the HVAC for this Tenant will be included in the Building HVAC System Yes, …" at bounding box center [582, 395] width 371 height 16
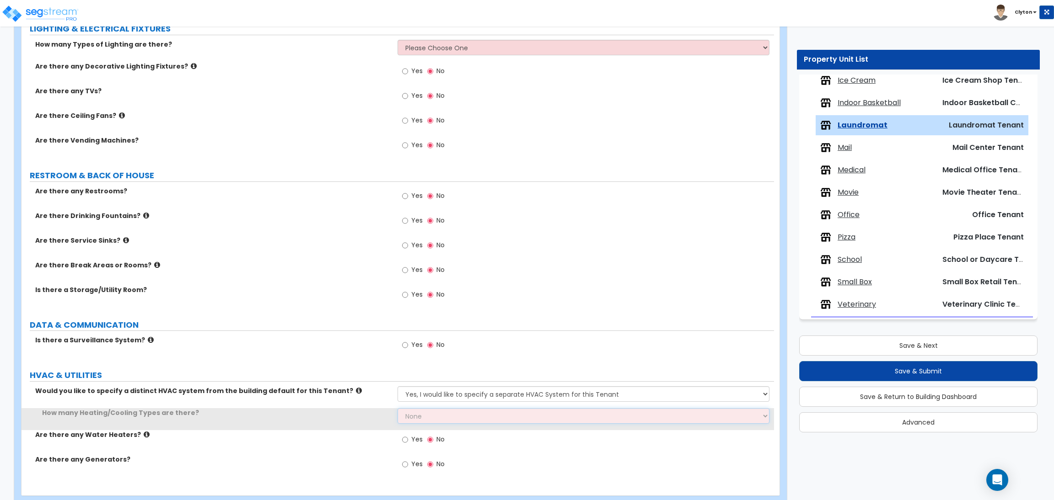
click at [440, 417] on select "None 1 2 3" at bounding box center [582, 416] width 371 height 16
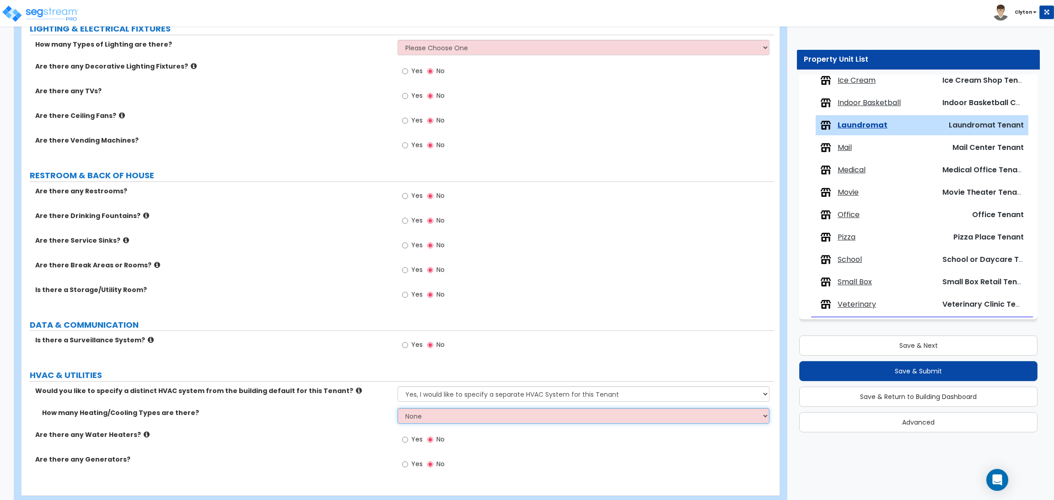
select select "1"
click at [397, 409] on select "None 1 2 3" at bounding box center [582, 416] width 371 height 16
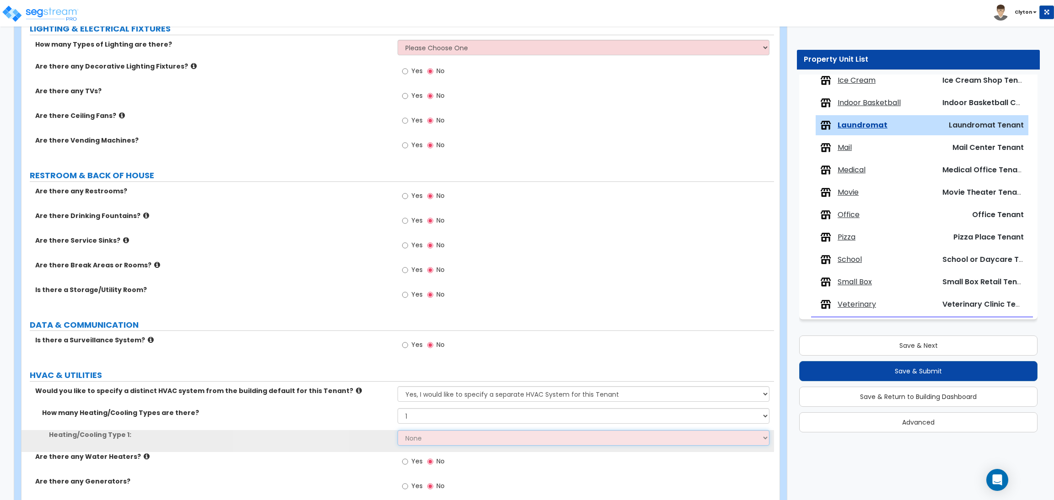
click at [424, 439] on select "None Heat Only Centralized Heating & Cooling Thru Wall Air Conditioners Mini Sp…" at bounding box center [582, 438] width 371 height 16
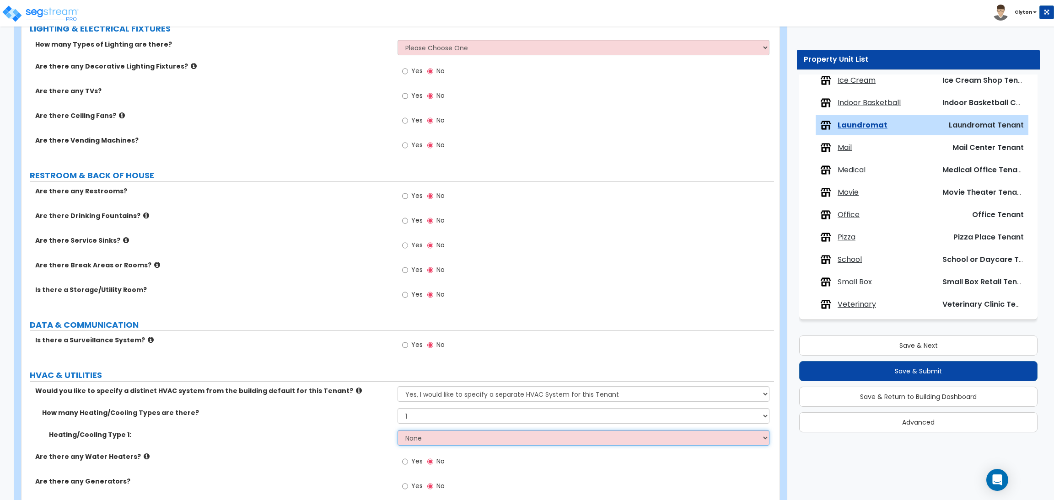
select select "4"
click at [397, 431] on select "None Heat Only Centralized Heating & Cooling Thru Wall Air Conditioners Mini Sp…" at bounding box center [582, 438] width 371 height 16
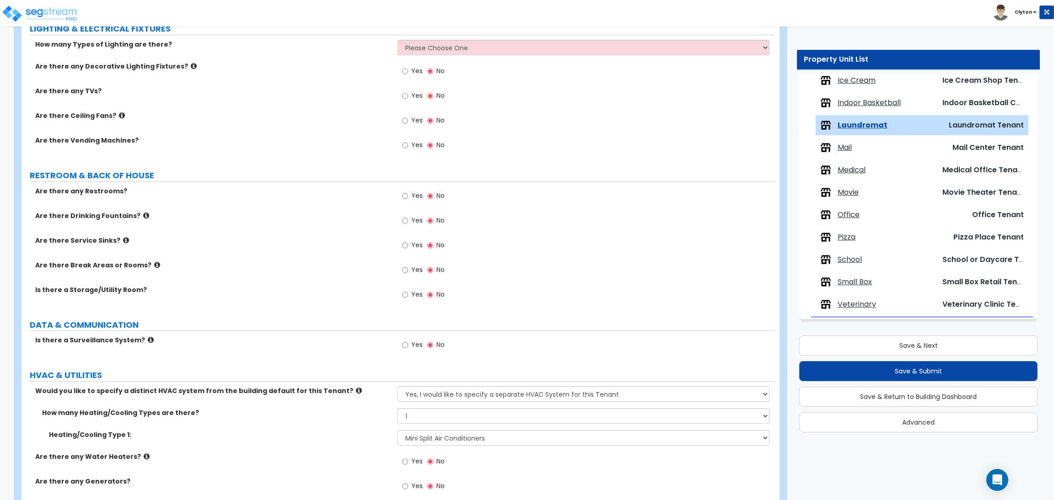
click at [341, 345] on label "Is there a Surveillance System?" at bounding box center [212, 340] width 355 height 9
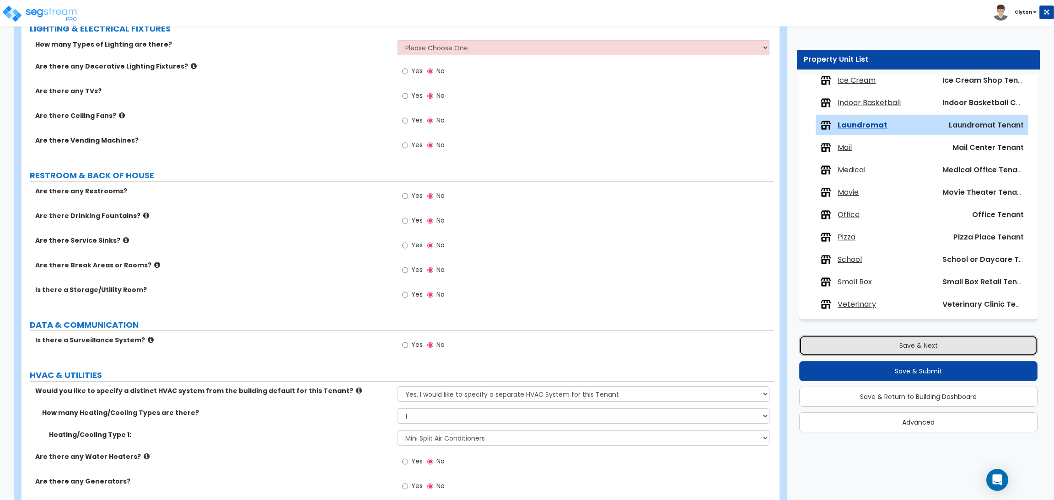
click at [875, 339] on button "Save & Next" at bounding box center [918, 346] width 238 height 20
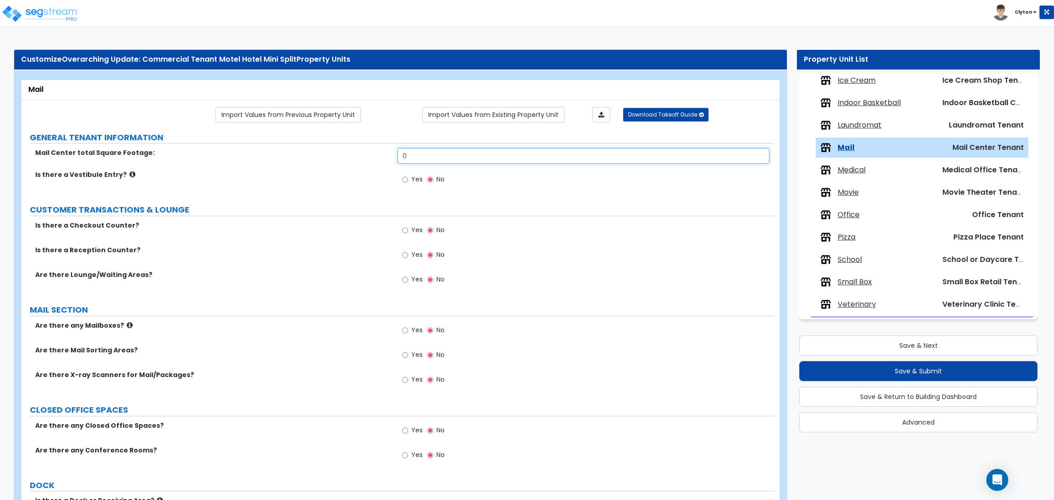
drag, startPoint x: 422, startPoint y: 159, endPoint x: 371, endPoint y: 157, distance: 50.8
click at [372, 159] on div "Mail Center total Square Footage: 0" at bounding box center [397, 159] width 752 height 22
type input "5,000"
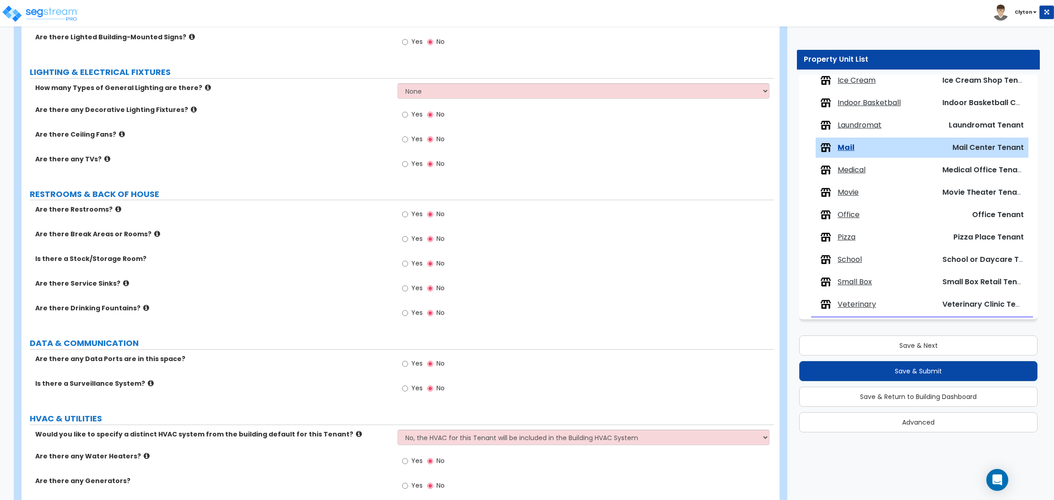
scroll to position [849, 0]
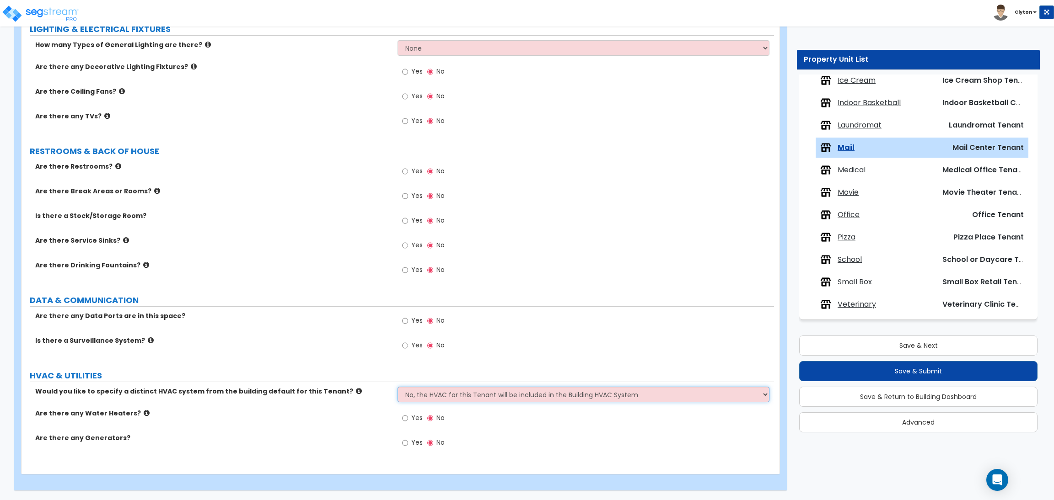
click at [451, 397] on select "No, the HVAC for this Tenant will be included in the Building HVAC System Yes, …" at bounding box center [582, 395] width 371 height 16
click at [431, 399] on select "No, the HVAC for this Tenant will be included in the Building HVAC System Yes, …" at bounding box center [582, 395] width 371 height 16
select select "1"
click at [397, 387] on select "No, the HVAC for this Tenant will be included in the Building HVAC System Yes, …" at bounding box center [582, 395] width 371 height 16
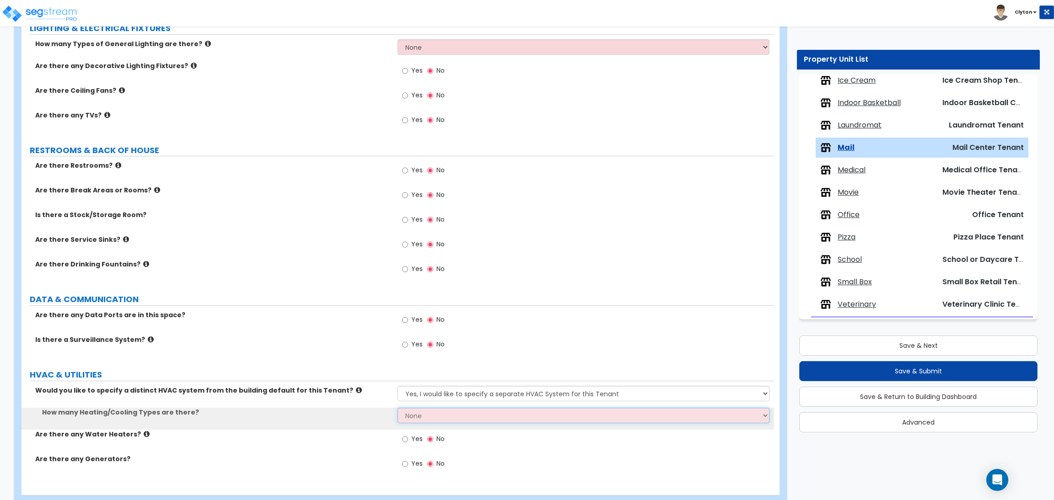
click at [418, 419] on select "None 1 2 3" at bounding box center [582, 416] width 371 height 16
select select "1"
click at [397, 408] on select "None 1 2 3" at bounding box center [582, 416] width 371 height 16
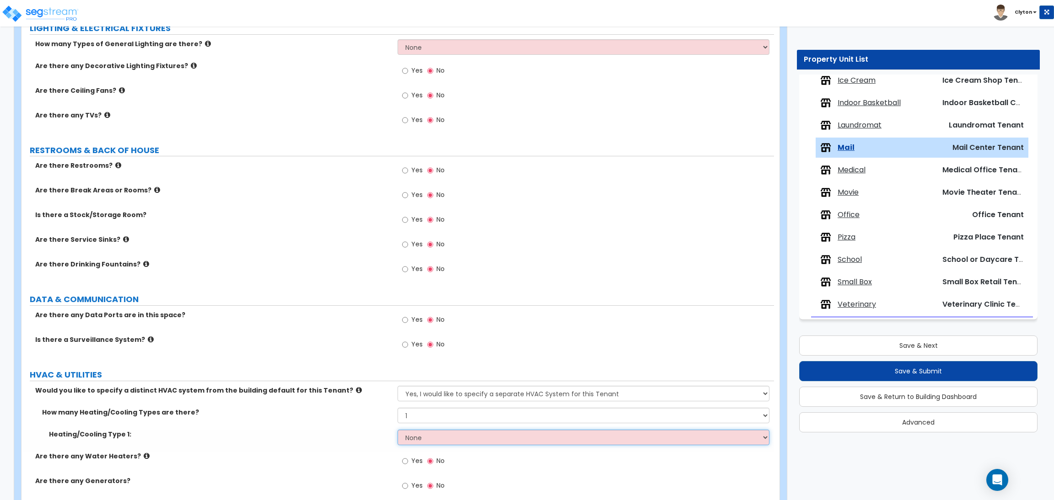
click at [418, 434] on select "None Heat Only Centralized Heating & Cooling Thru Wall Air Conditioners Mini Sp…" at bounding box center [582, 438] width 371 height 16
select select "4"
click at [397, 430] on select "None Heat Only Centralized Heating & Cooling Thru Wall Air Conditioners Mini Sp…" at bounding box center [582, 438] width 371 height 16
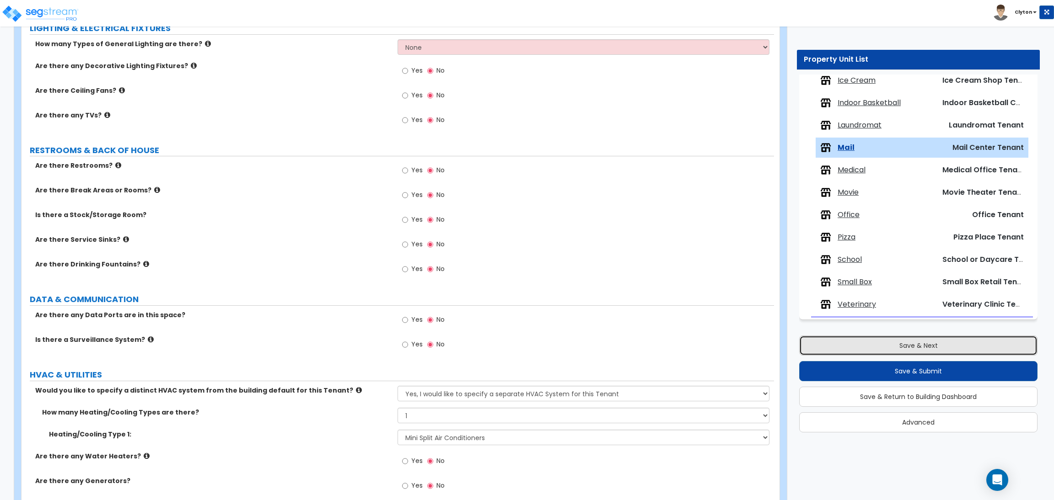
click at [917, 344] on button "Save & Next" at bounding box center [918, 346] width 238 height 20
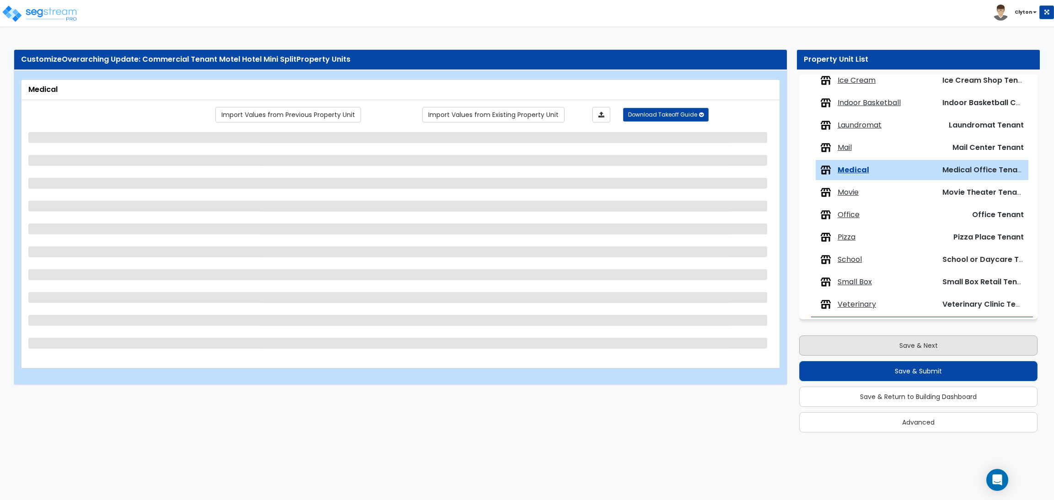
scroll to position [0, 0]
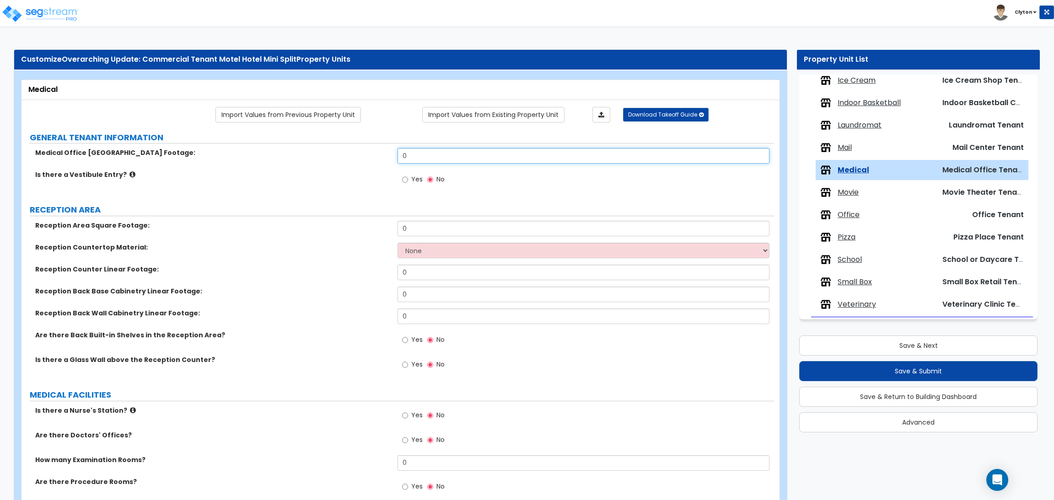
drag, startPoint x: 493, startPoint y: 159, endPoint x: 339, endPoint y: 160, distance: 153.2
click at [339, 160] on div "Medical Office Tenant Square Footage: 0" at bounding box center [397, 159] width 752 height 22
type input "5,000"
click at [331, 121] on link "Import Values from Previous Property Unit" at bounding box center [287, 115] width 145 height 16
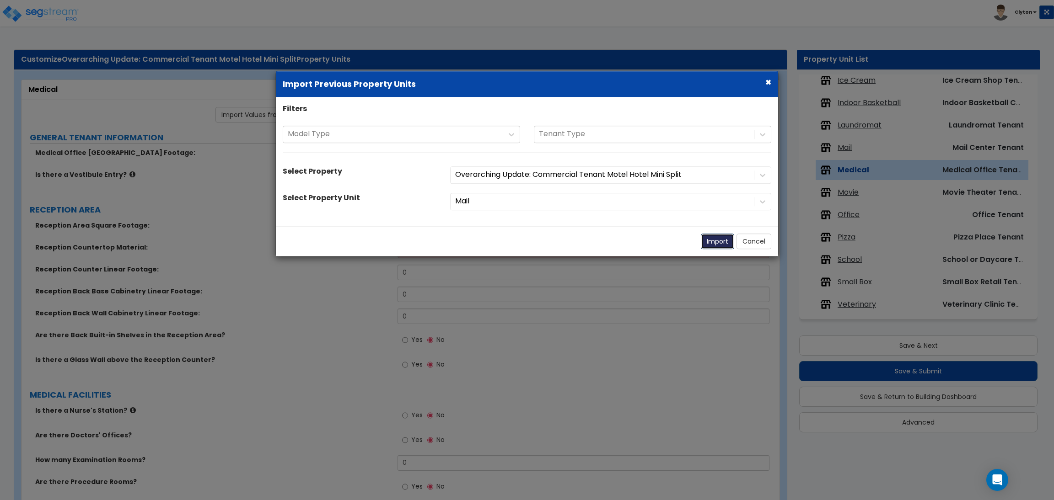
click at [720, 245] on button "Import" at bounding box center [717, 242] width 33 height 16
click at [708, 236] on button "Import" at bounding box center [717, 242] width 33 height 16
select select "1"
select select "4"
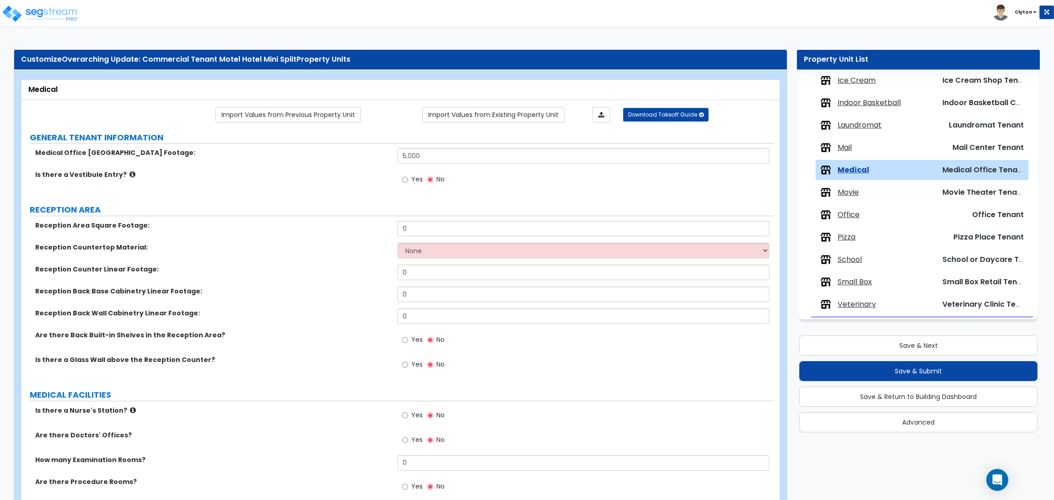
click at [306, 261] on div "Reception Countertop Material: None Plastic Laminate Solid Surface Stone Quartz…" at bounding box center [397, 254] width 752 height 22
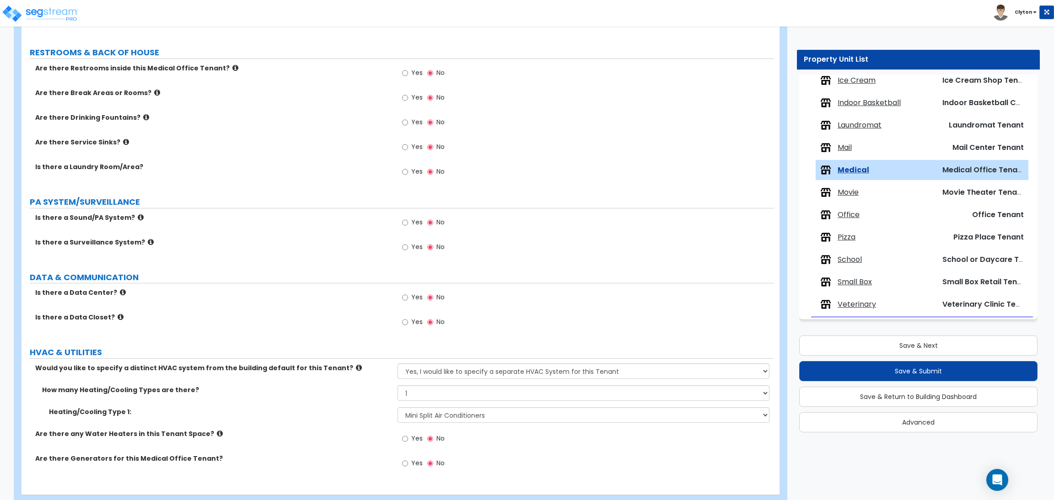
scroll to position [1098, 0]
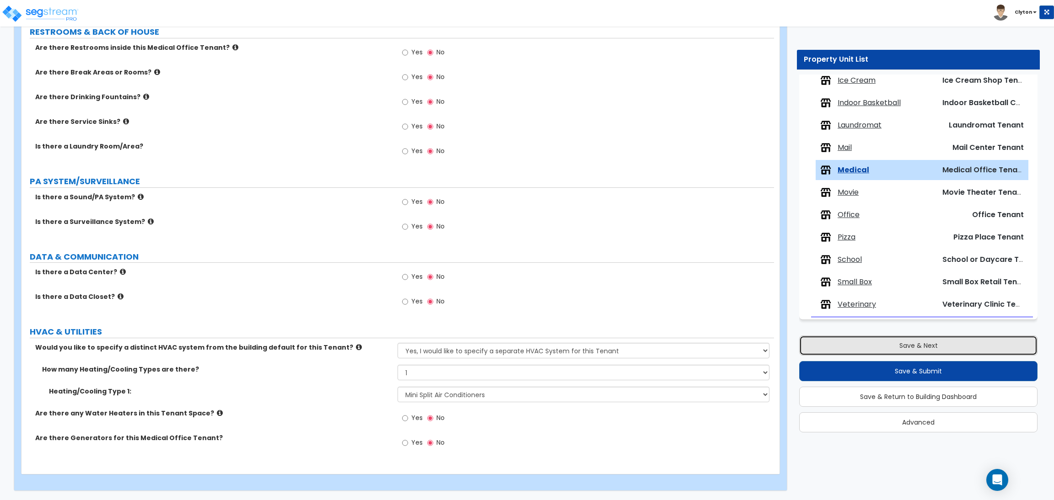
click at [871, 344] on button "Save & Next" at bounding box center [918, 346] width 238 height 20
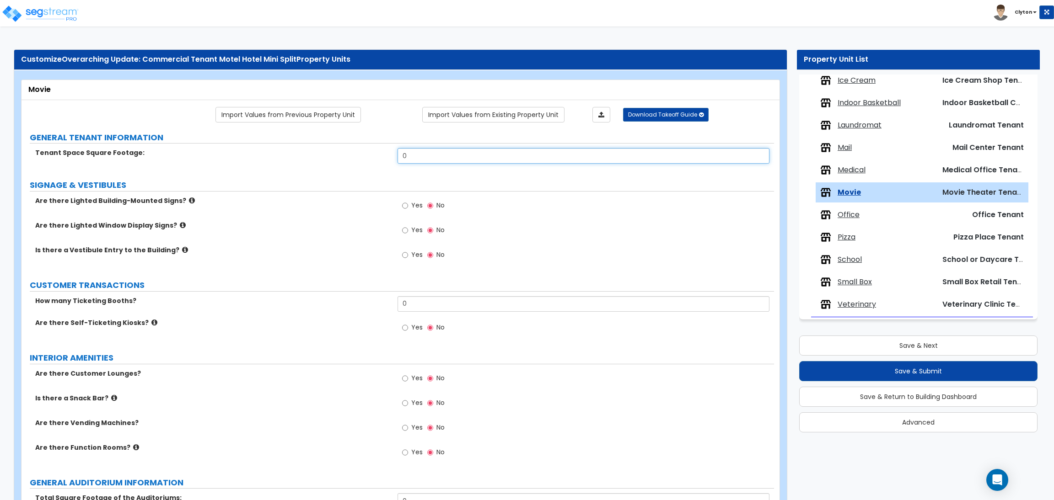
drag, startPoint x: 424, startPoint y: 151, endPoint x: 356, endPoint y: 152, distance: 67.2
click at [356, 152] on div "Tenant Space Square Footage: 0" at bounding box center [397, 159] width 752 height 22
type input "5,000"
click at [304, 251] on label "Is there a Vestibule Entry to the Building?" at bounding box center [212, 250] width 355 height 9
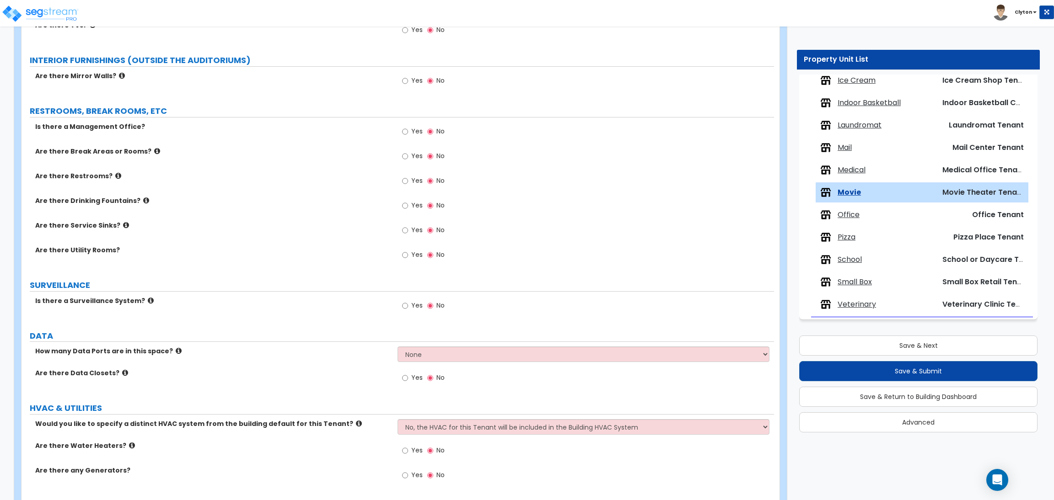
scroll to position [1197, 0]
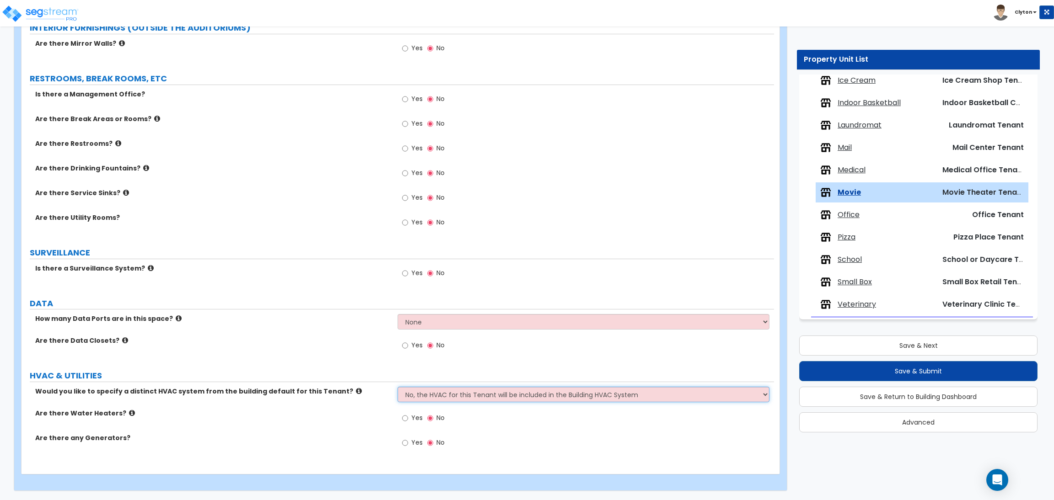
click at [504, 395] on select "No, the HVAC for this Tenant will be included in the Building HVAC System Yes, …" at bounding box center [582, 395] width 371 height 16
select select "1"
click at [397, 387] on select "No, the HVAC for this Tenant will be included in the Building HVAC System Yes, …" at bounding box center [582, 395] width 371 height 16
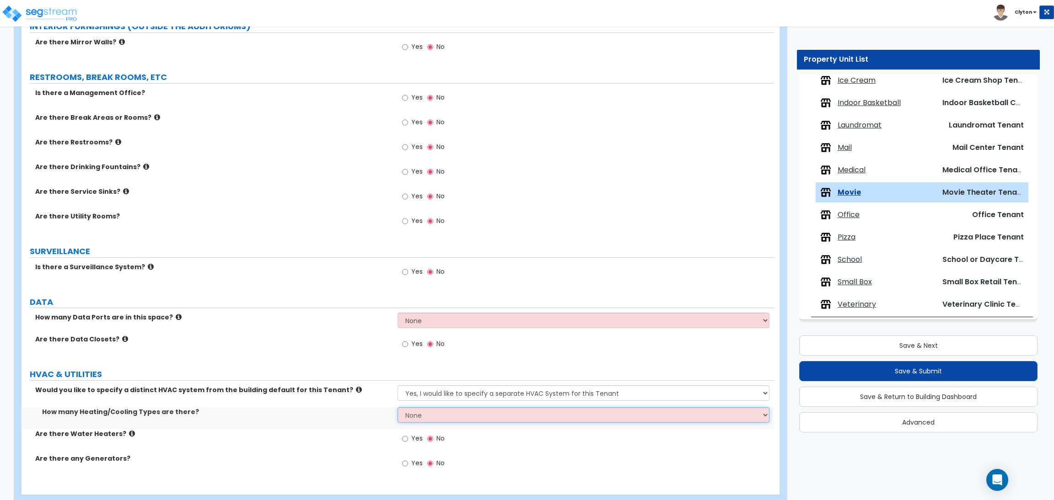
click at [410, 415] on select "None 1 2 3" at bounding box center [582, 416] width 371 height 16
select select "1"
click at [397, 409] on select "None 1 2 3" at bounding box center [582, 416] width 371 height 16
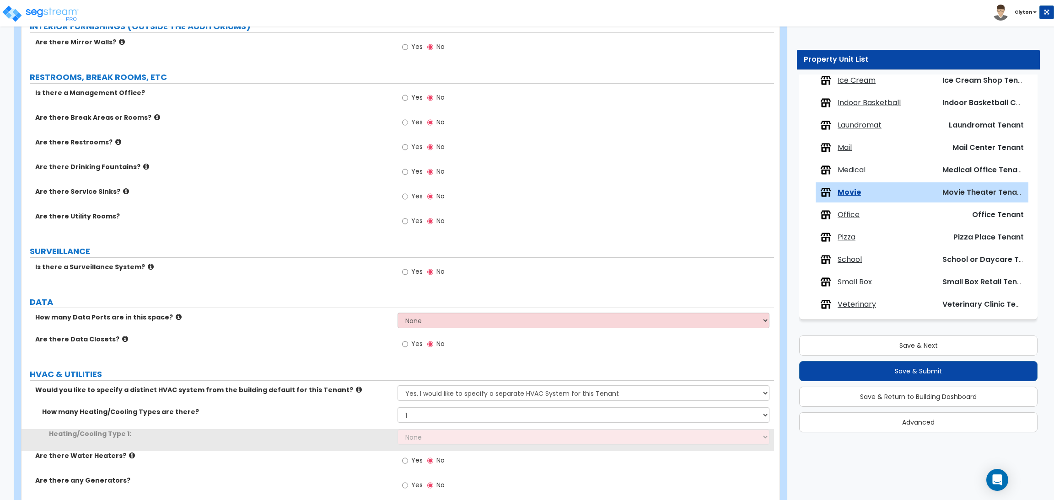
click at [357, 333] on div "How many Data Ports are in this space? None Please Estimate for Me I will speci…" at bounding box center [397, 324] width 752 height 22
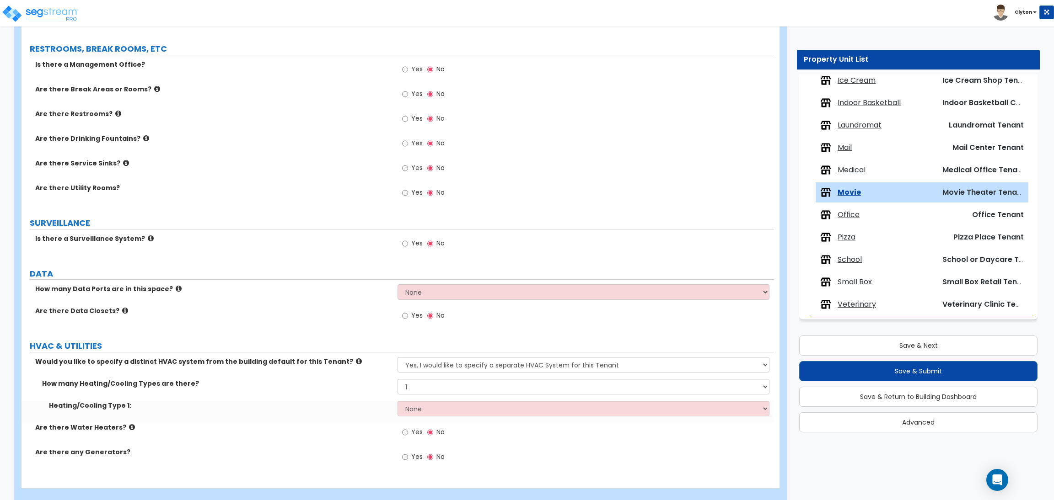
scroll to position [1241, 0]
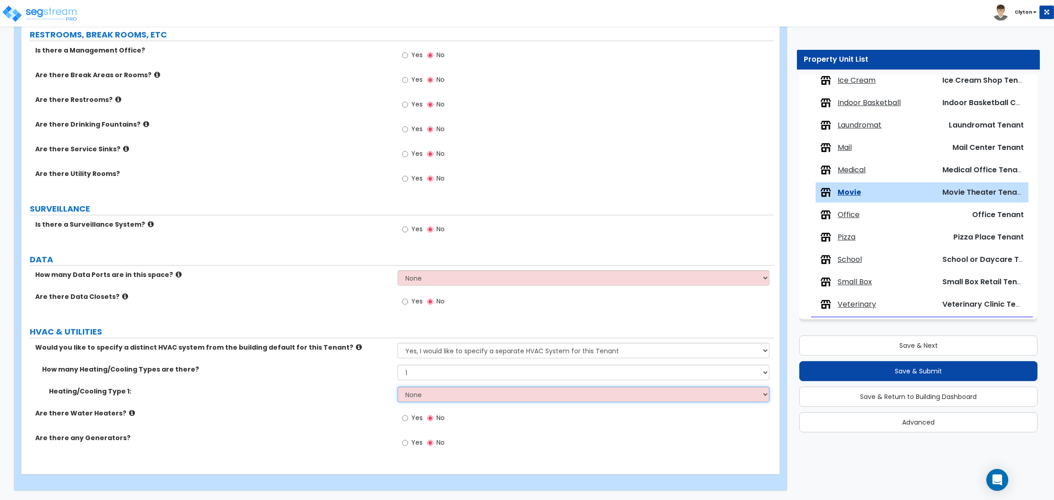
click at [407, 388] on select "None Heat Only Centralized Heating & Cooling Thru Wall Air Conditioners Mini Sp…" at bounding box center [582, 395] width 371 height 16
click at [413, 399] on select "None Heat Only Centralized Heating & Cooling Thru Wall Air Conditioners Mini Sp…" at bounding box center [582, 395] width 371 height 16
select select "4"
click at [397, 387] on select "None Heat Only Centralized Heating & Cooling Thru Wall Air Conditioners Mini Sp…" at bounding box center [582, 395] width 371 height 16
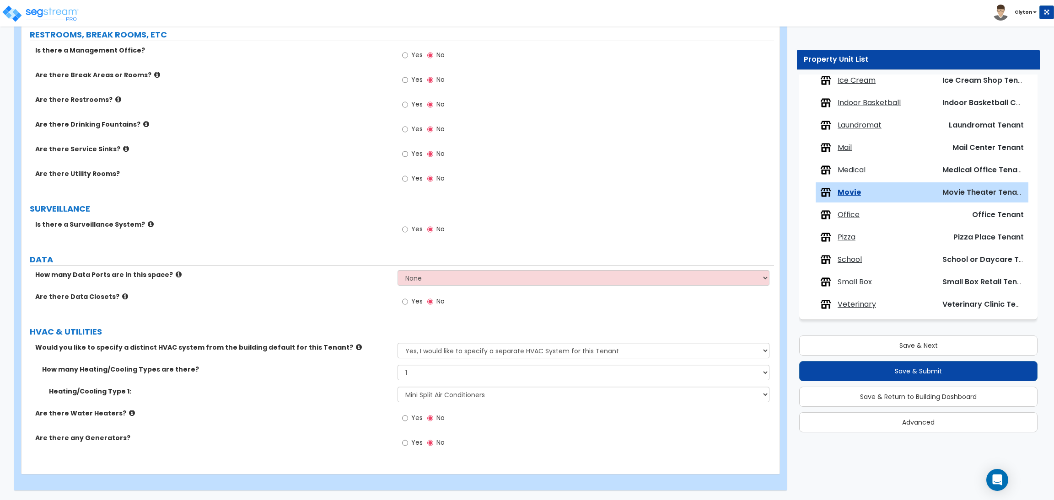
click at [358, 399] on div "Heating/Cooling Type 1: None Heat Only Centralized Heating & Cooling Thru Wall …" at bounding box center [397, 398] width 752 height 22
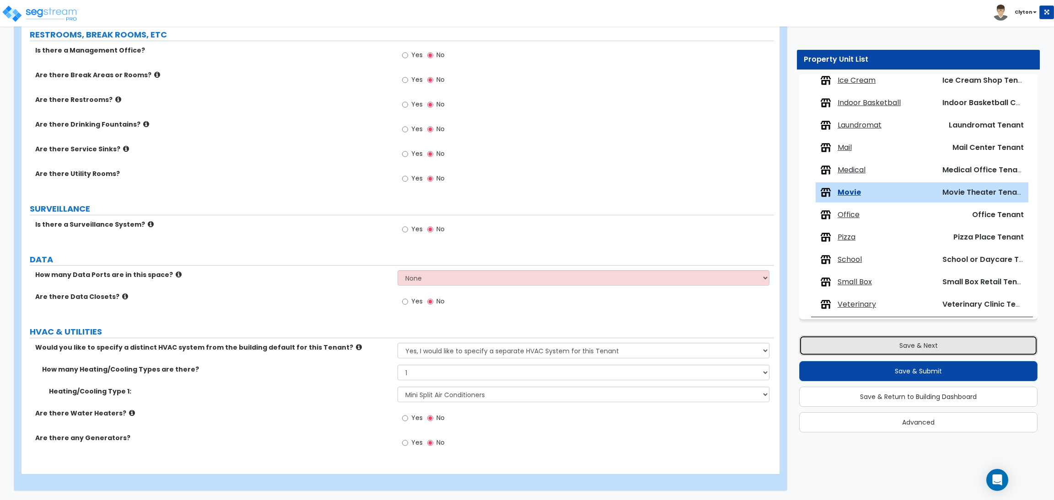
click at [909, 345] on button "Save & Next" at bounding box center [918, 346] width 238 height 20
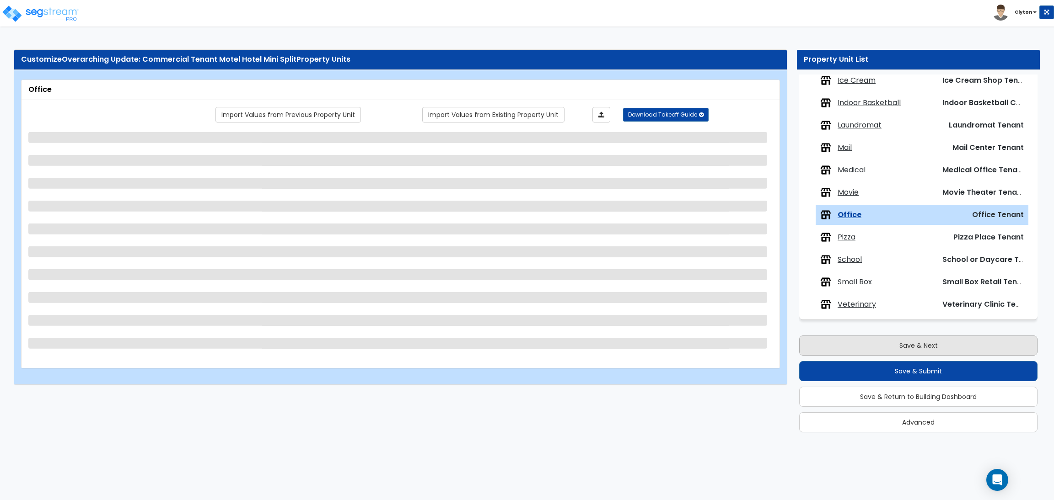
scroll to position [0, 0]
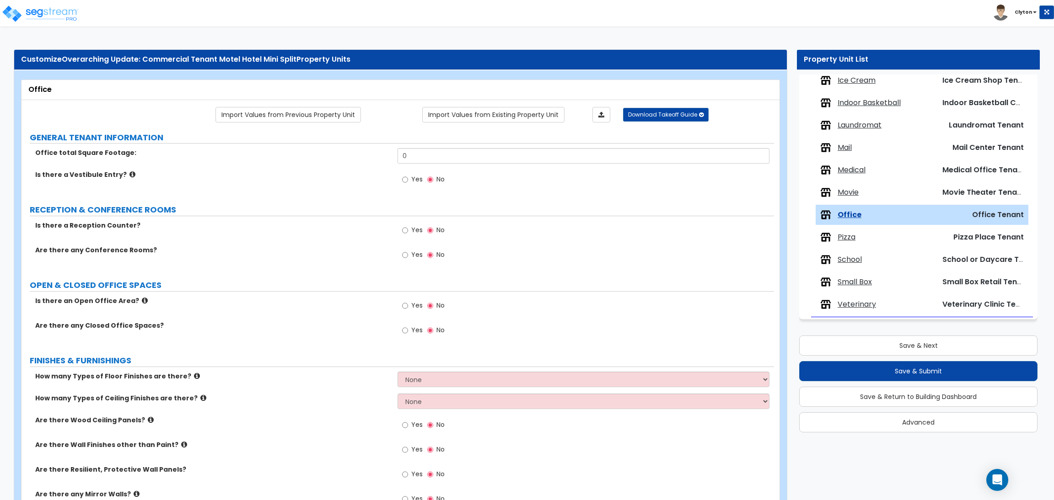
drag, startPoint x: 467, startPoint y: 156, endPoint x: 367, endPoint y: 153, distance: 100.2
click at [367, 153] on div "Office total Square Footage: 0" at bounding box center [397, 159] width 752 height 22
type input "5,000"
click at [349, 195] on div "Is there a Vestibule Entry? Yes No" at bounding box center [397, 182] width 752 height 25
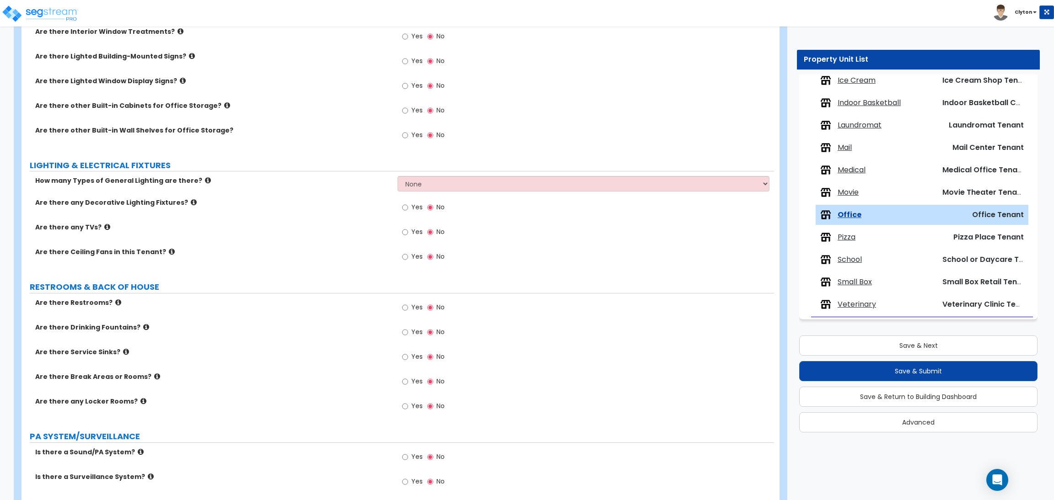
scroll to position [823, 0]
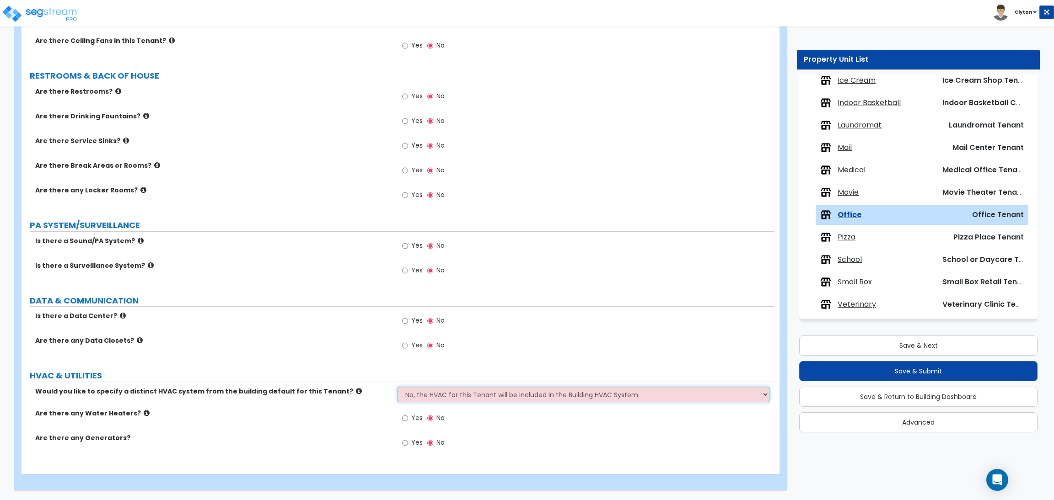
click at [445, 391] on select "No, the HVAC for this Tenant will be included in the Building HVAC System Yes, …" at bounding box center [582, 395] width 371 height 16
click at [448, 400] on select "No, the HVAC for this Tenant will be included in the Building HVAC System Yes, …" at bounding box center [582, 395] width 371 height 16
select select "1"
click at [397, 387] on select "No, the HVAC for this Tenant will be included in the Building HVAC System Yes, …" at bounding box center [582, 395] width 371 height 16
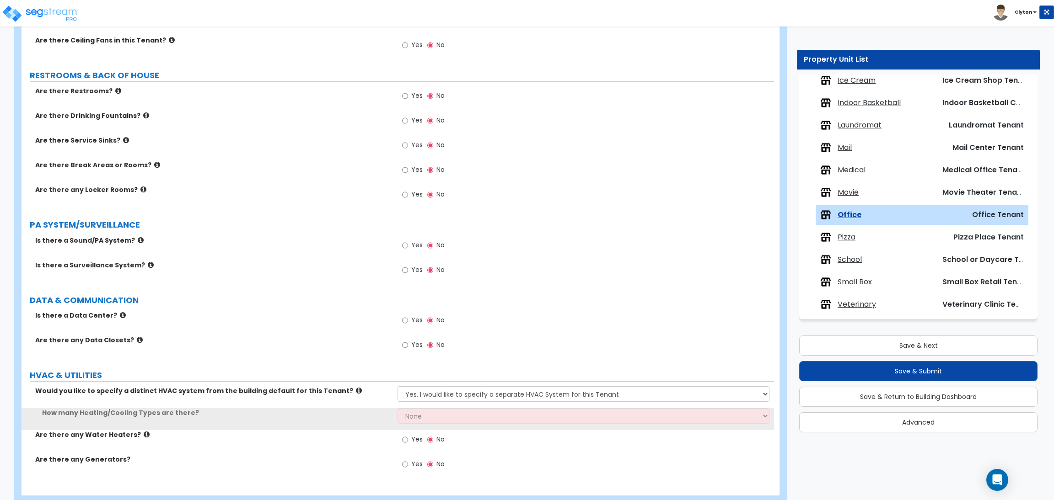
click at [343, 333] on div "Is there a Data Center? Yes No" at bounding box center [397, 323] width 752 height 25
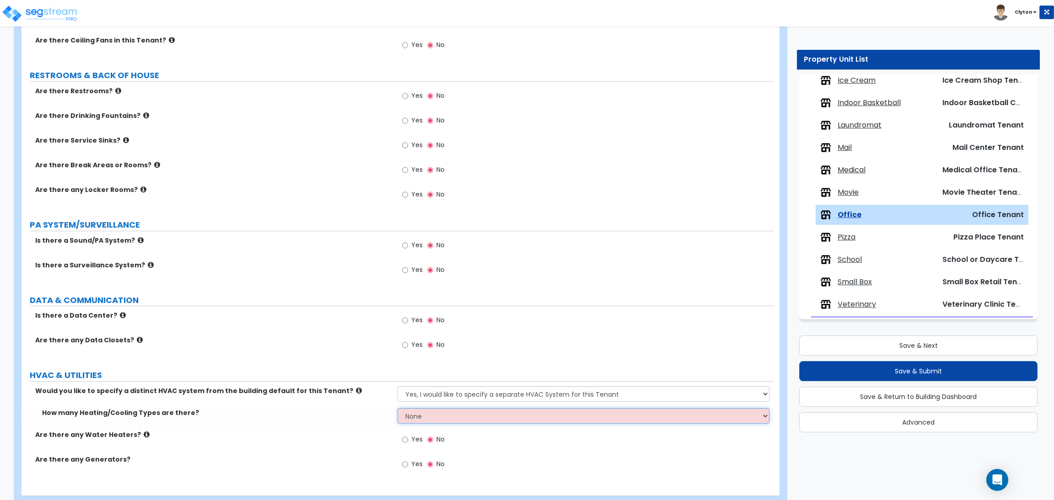
click at [410, 414] on select "None 1 2 3" at bounding box center [582, 416] width 371 height 16
select select "1"
click at [397, 409] on select "None 1 2 3" at bounding box center [582, 416] width 371 height 16
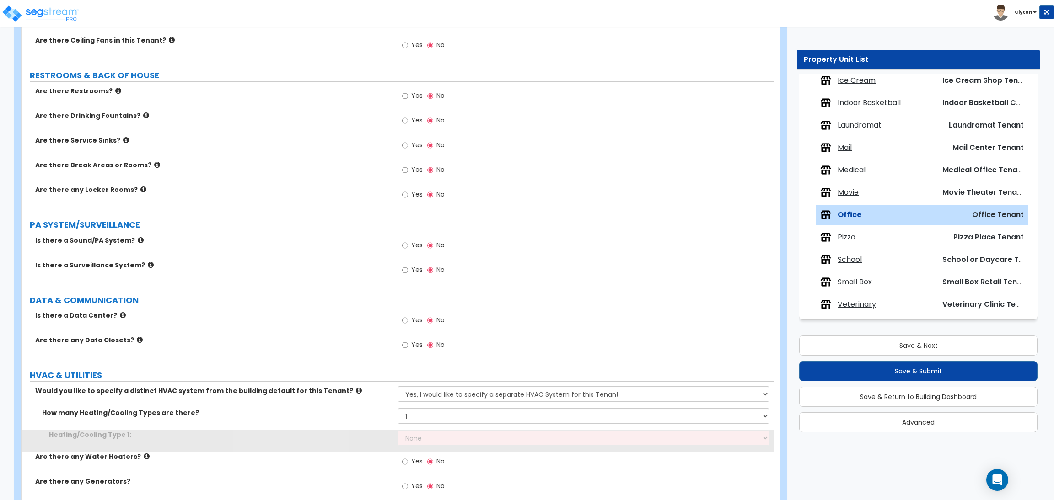
click at [350, 335] on div "Is there a Data Center? Yes No" at bounding box center [397, 323] width 752 height 25
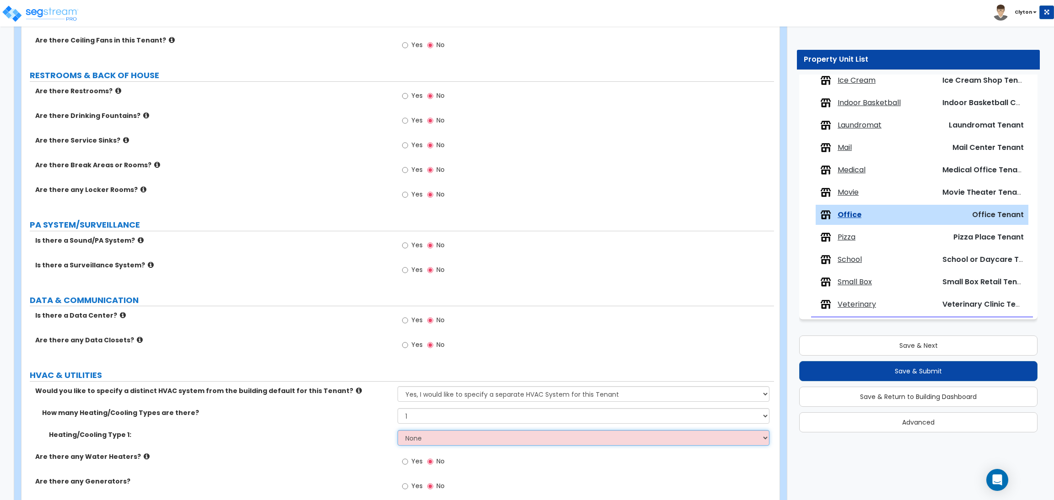
click at [405, 437] on select "None Heat Only Centralized Heating & Cooling Thru Wall Air Conditioners Mini Sp…" at bounding box center [582, 438] width 371 height 16
select select "4"
click at [397, 431] on select "None Heat Only Centralized Heating & Cooling Thru Wall Air Conditioners Mini Sp…" at bounding box center [582, 438] width 371 height 16
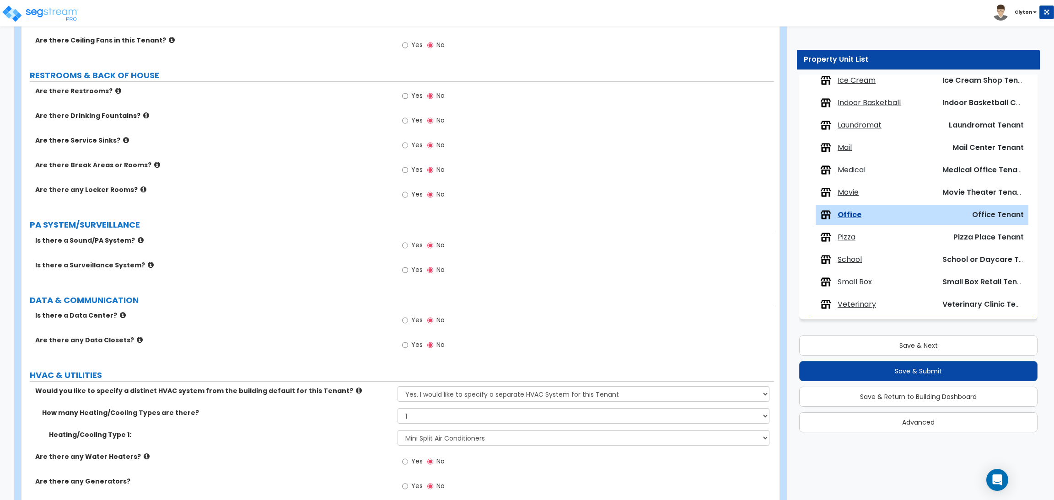
click at [345, 330] on div "Is there a Data Center? Yes No" at bounding box center [397, 323] width 752 height 25
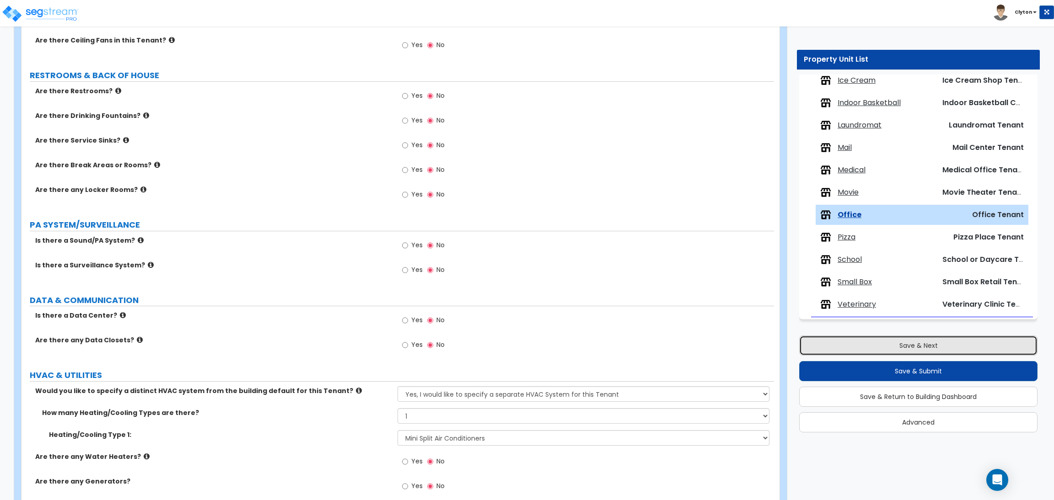
click at [838, 338] on button "Save & Next" at bounding box center [918, 346] width 238 height 20
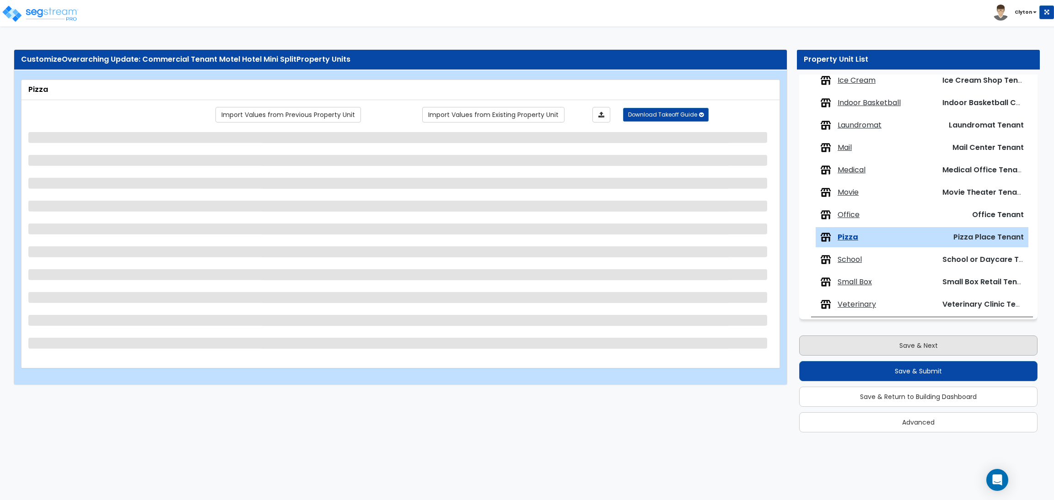
scroll to position [0, 0]
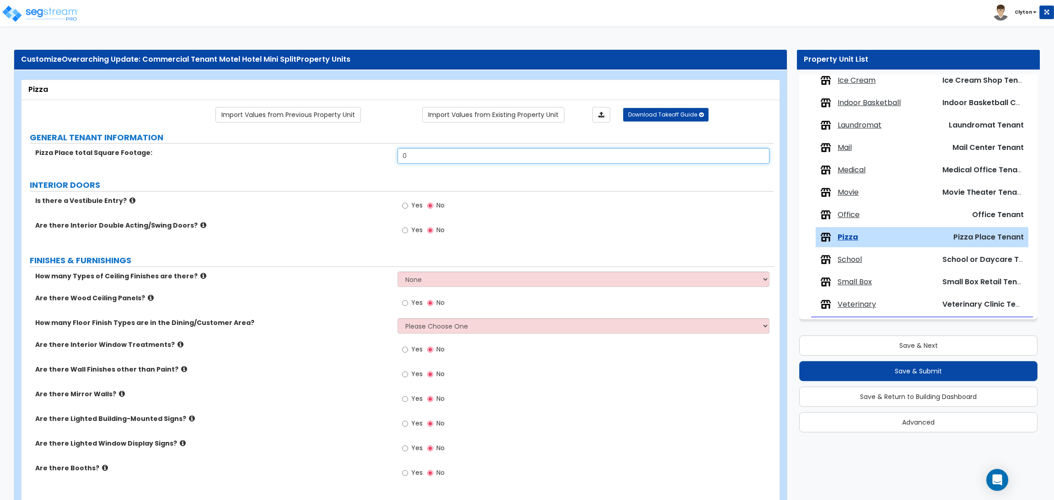
drag, startPoint x: 483, startPoint y: 155, endPoint x: 346, endPoint y: 162, distance: 136.5
click at [347, 161] on div "Pizza Place total Square Footage: 0" at bounding box center [397, 159] width 752 height 22
type input "5,000"
click at [346, 162] on div "Pizza Place total Square Footage: 5,000" at bounding box center [397, 159] width 752 height 22
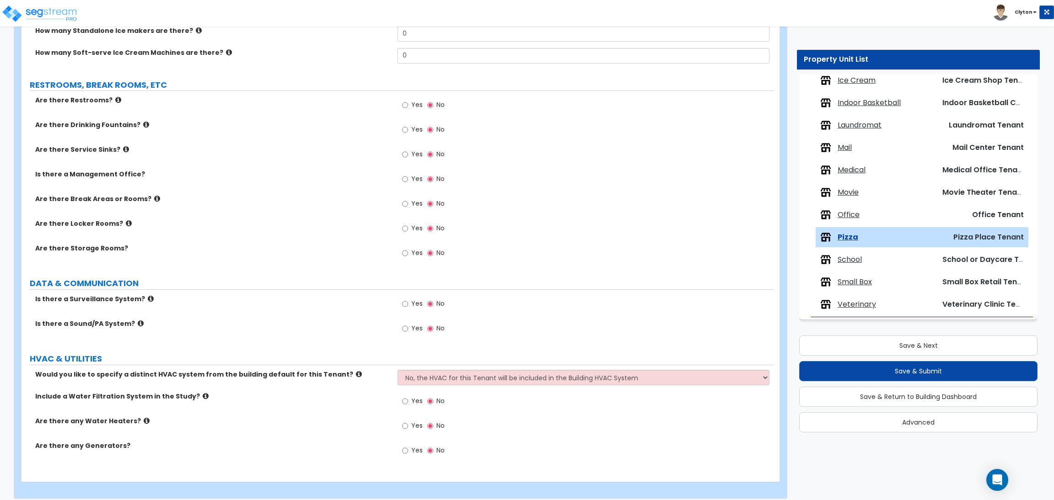
scroll to position [1189, 0]
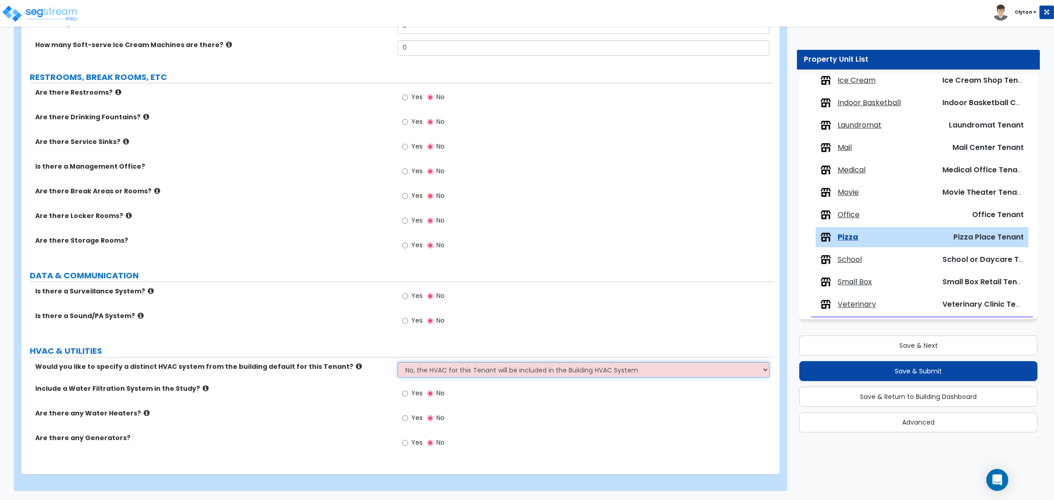
drag, startPoint x: 444, startPoint y: 363, endPoint x: 445, endPoint y: 371, distance: 7.9
click at [444, 363] on select "No, the HVAC for this Tenant will be included in the Building HVAC System Yes, …" at bounding box center [582, 370] width 371 height 16
click at [445, 371] on select "No, the HVAC for this Tenant will be included in the Building HVAC System Yes, …" at bounding box center [582, 370] width 371 height 16
select select "1"
click at [397, 362] on select "No, the HVAC for this Tenant will be included in the Building HVAC System Yes, …" at bounding box center [582, 370] width 371 height 16
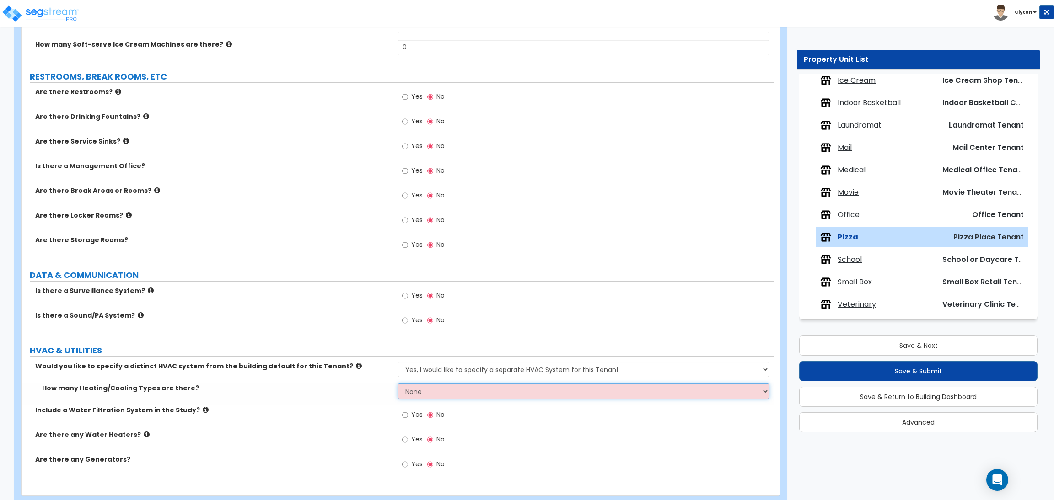
click at [413, 392] on select "None 1 2 3" at bounding box center [582, 392] width 371 height 16
select select "1"
click at [397, 384] on select "None 1 2 3" at bounding box center [582, 392] width 371 height 16
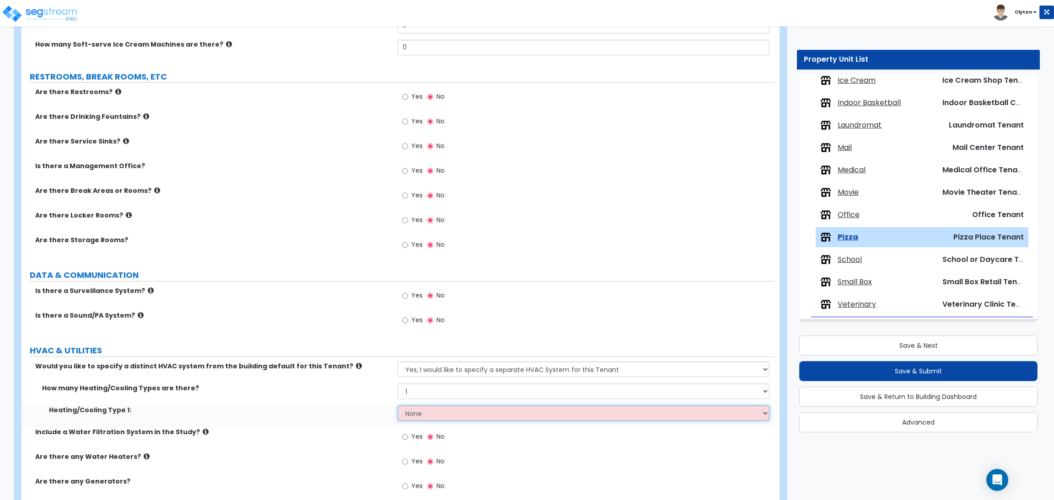
click at [408, 416] on select "None Heat Only Centralized Heating & Cooling Thru Wall Air Conditioners Mini Sp…" at bounding box center [582, 414] width 371 height 16
select select "4"
click at [397, 406] on select "None Heat Only Centralized Heating & Cooling Thru Wall Air Conditioners Mini Sp…" at bounding box center [582, 414] width 371 height 16
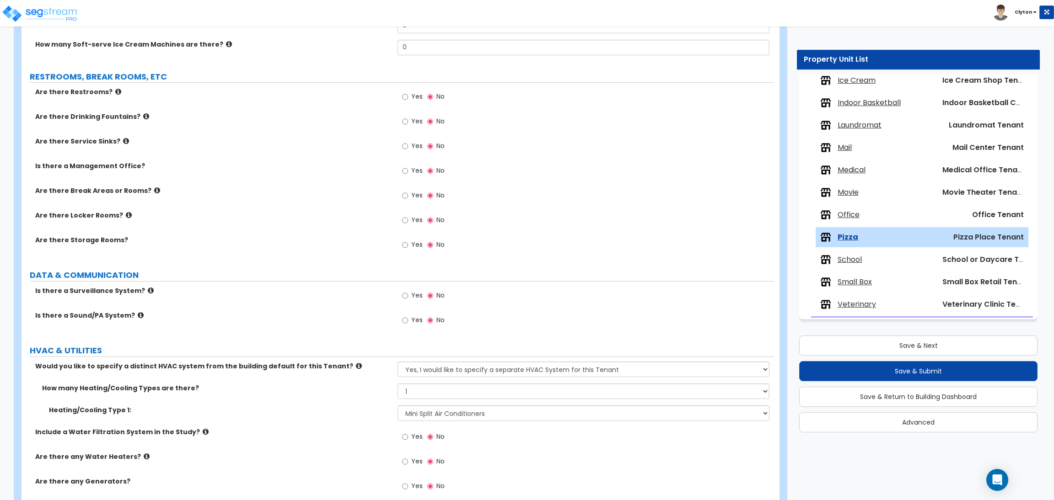
click at [349, 327] on div "Is there a Sound/PA System? Yes No" at bounding box center [397, 323] width 752 height 25
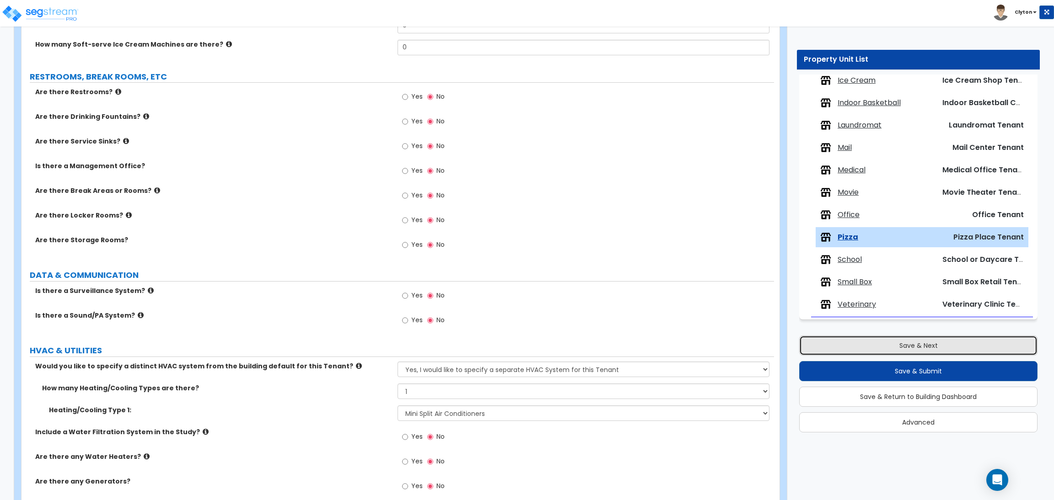
click at [961, 347] on button "Save & Next" at bounding box center [918, 346] width 238 height 20
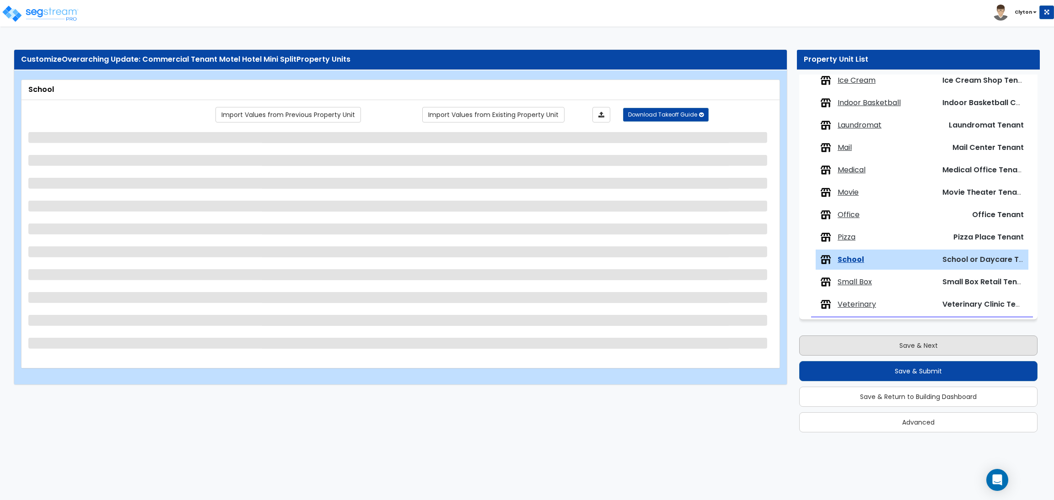
scroll to position [0, 0]
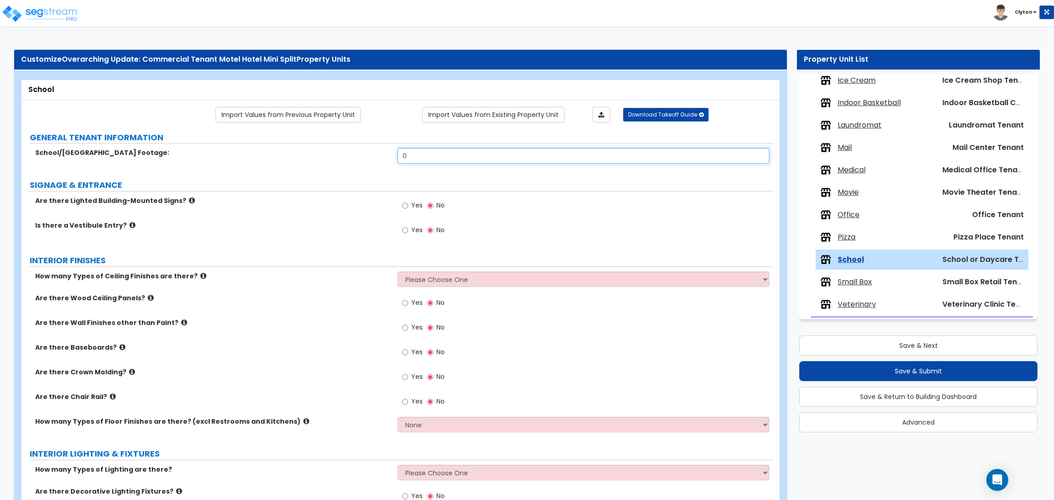
drag, startPoint x: 452, startPoint y: 156, endPoint x: 346, endPoint y: 161, distance: 105.8
click at [348, 162] on div "School/Daycare Square Footage: 0" at bounding box center [397, 159] width 752 height 22
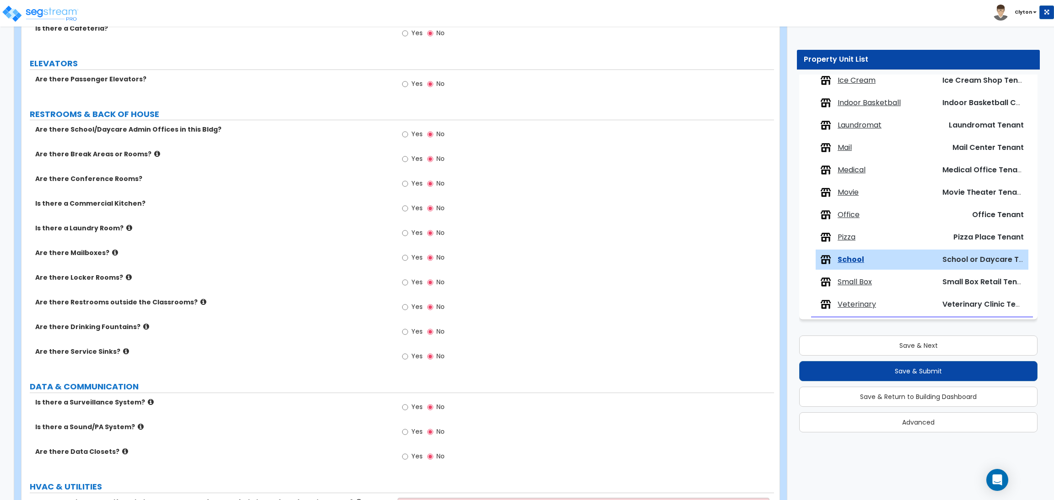
scroll to position [874, 0]
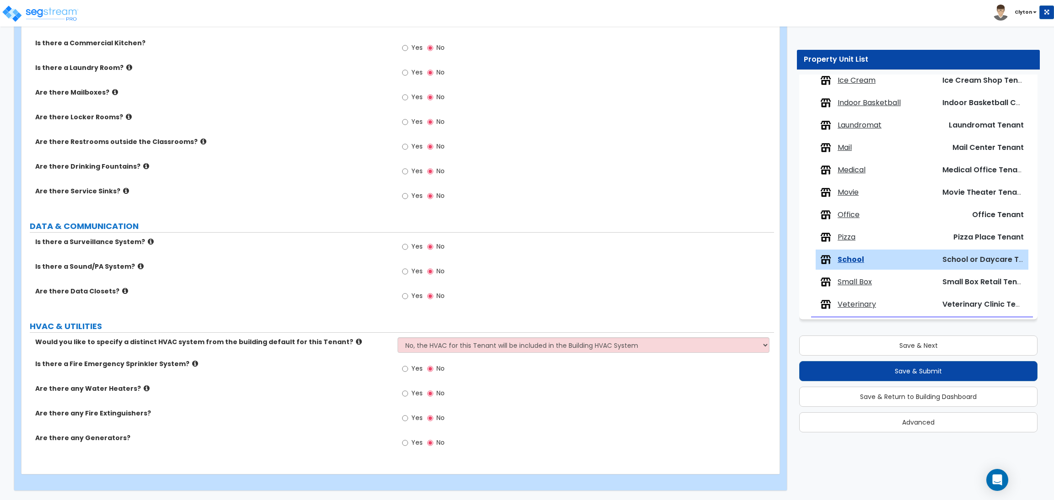
type input "5,000"
click at [477, 344] on select "No, the HVAC for this Tenant will be included in the Building HVAC System Yes, …" at bounding box center [582, 346] width 371 height 16
select select "1"
click at [397, 338] on select "No, the HVAC for this Tenant will be included in the Building HVAC System Yes, …" at bounding box center [582, 346] width 371 height 16
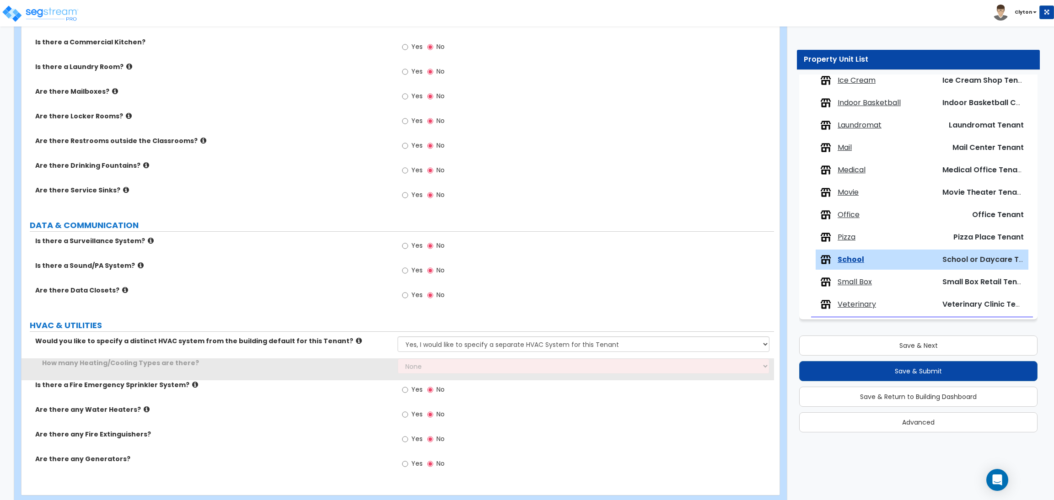
click at [327, 283] on div "Is there a Sound/PA System? Yes No" at bounding box center [397, 273] width 752 height 25
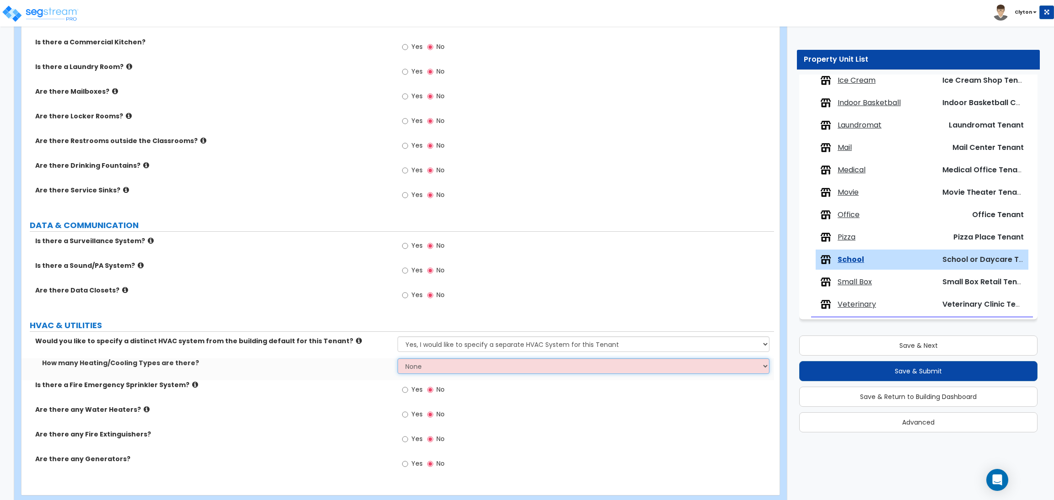
click at [444, 372] on select "None 1 2 3" at bounding box center [582, 367] width 371 height 16
select select "1"
click at [397, 359] on select "None 1 2 3" at bounding box center [582, 367] width 371 height 16
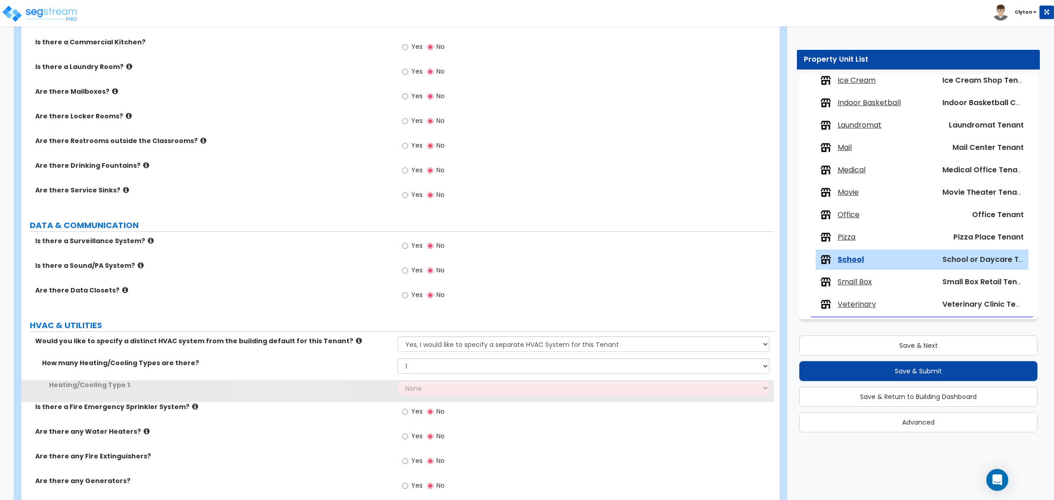
click at [353, 288] on label "Are there Data Closets?" at bounding box center [212, 290] width 355 height 9
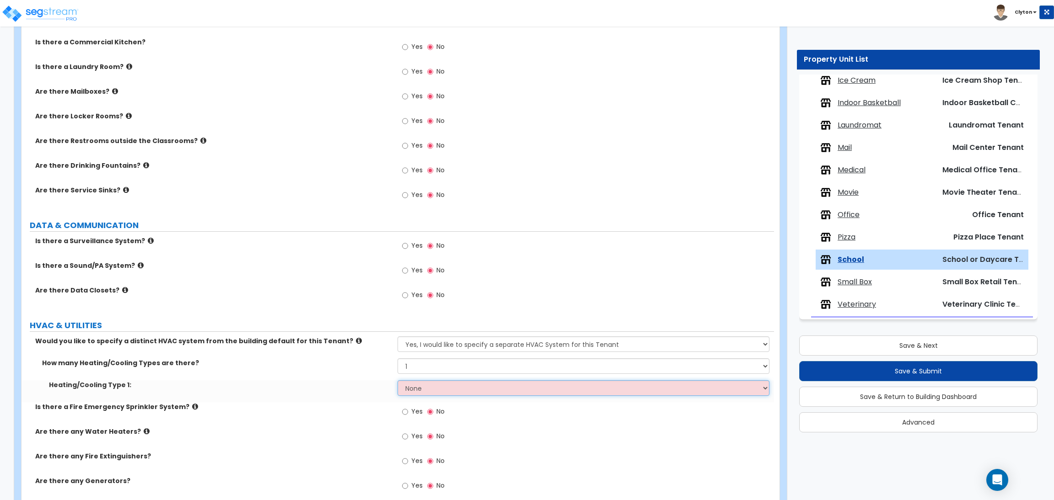
click at [401, 390] on select "None Heat Only Centralized Heating & Cooling Thru Wall Air Conditioners Mini Sp…" at bounding box center [582, 389] width 371 height 16
select select "4"
click at [397, 381] on select "None Heat Only Centralized Heating & Cooling Thru Wall Air Conditioners Mini Sp…" at bounding box center [582, 389] width 371 height 16
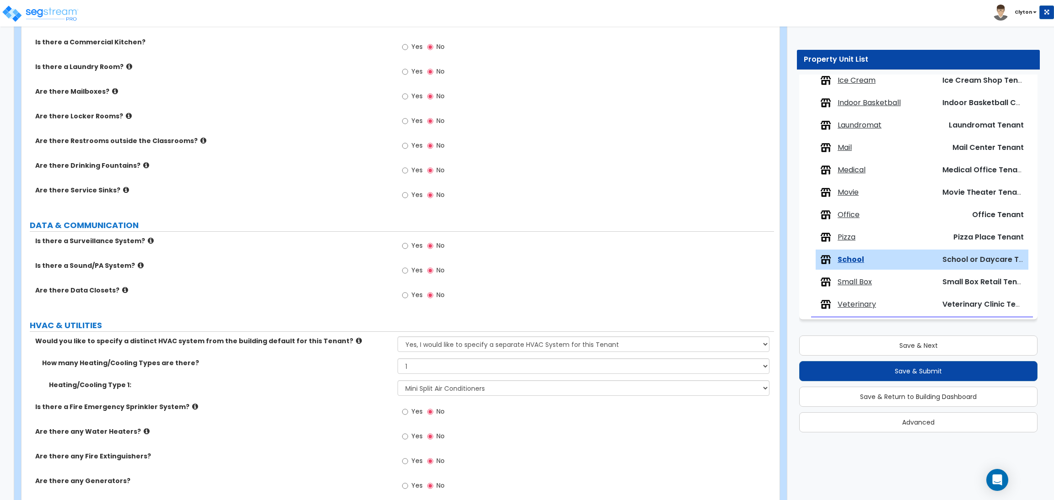
click at [330, 287] on label "Are there Data Closets?" at bounding box center [212, 290] width 355 height 9
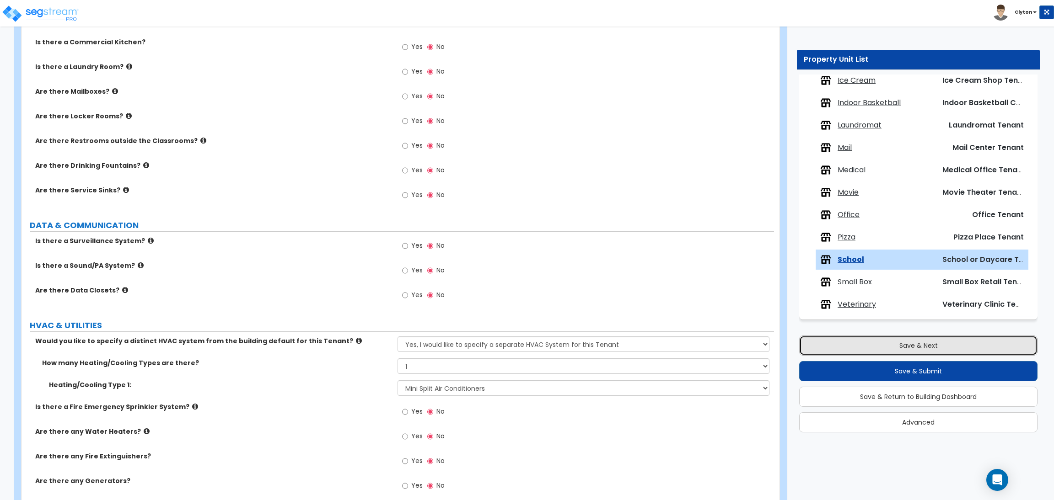
click at [867, 343] on button "Save & Next" at bounding box center [918, 346] width 238 height 20
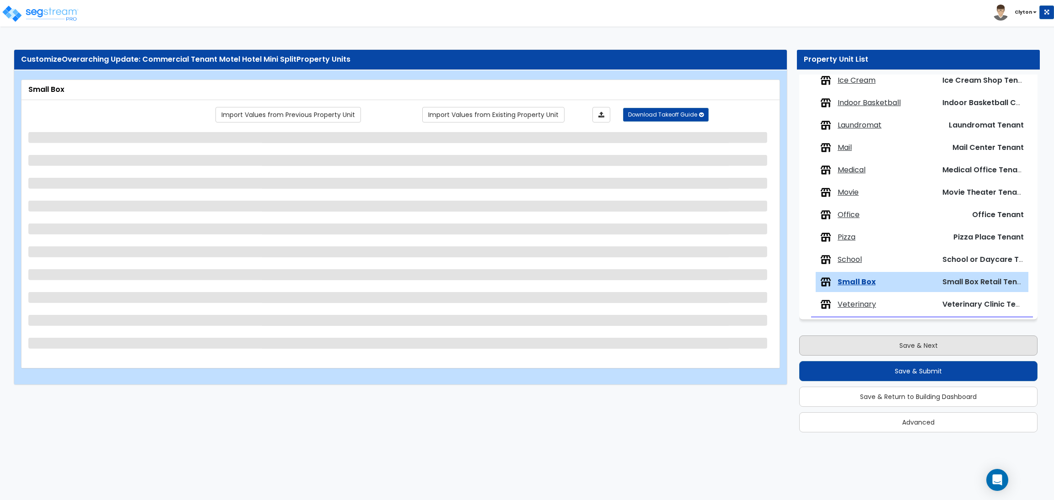
scroll to position [0, 0]
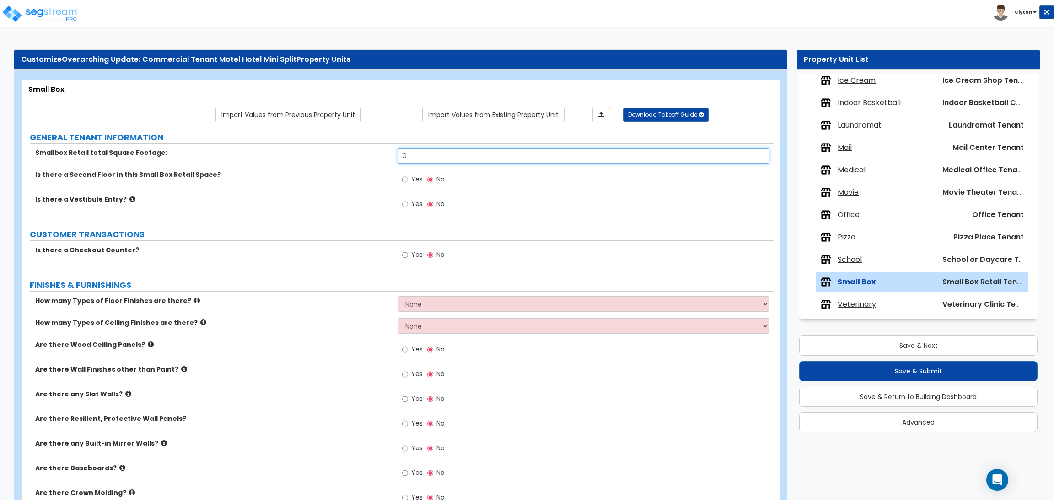
drag, startPoint x: 435, startPoint y: 152, endPoint x: 376, endPoint y: 159, distance: 59.0
click at [376, 159] on div "Smallbox Retail total Square Footage: 0" at bounding box center [397, 159] width 752 height 22
type input "5,000"
click at [372, 187] on div "Is there a Second Floor in this Small Box Retail Space? Yes No" at bounding box center [397, 182] width 752 height 25
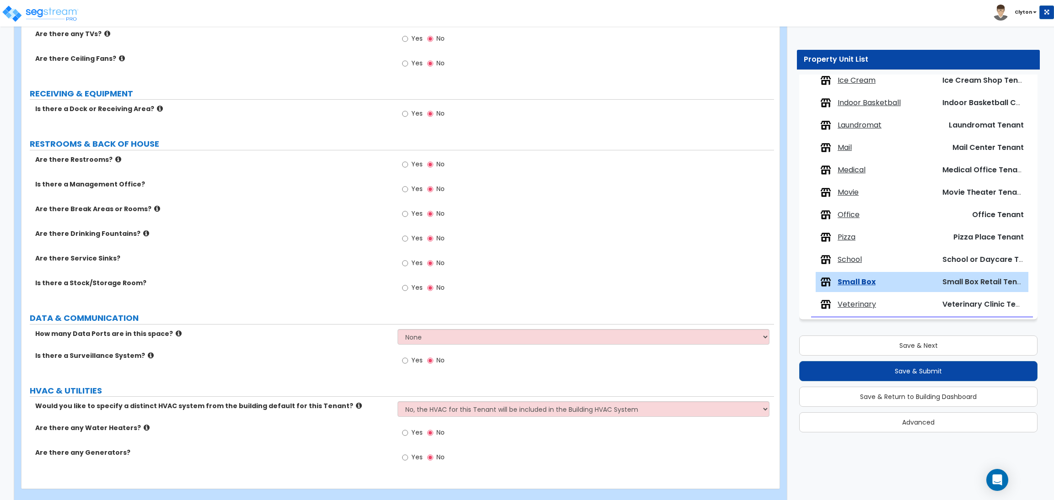
scroll to position [671, 0]
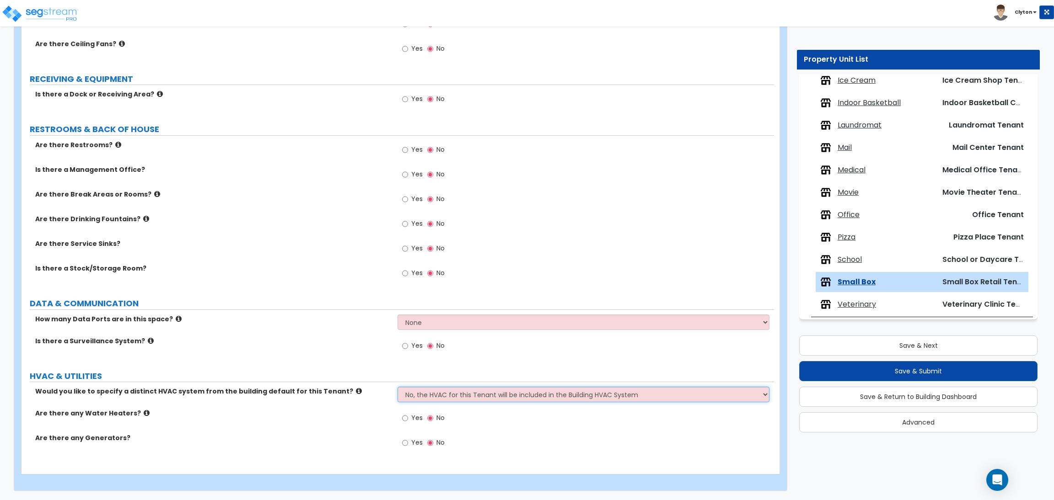
click at [433, 398] on select "No, the HVAC for this Tenant will be included in the Building HVAC System Yes, …" at bounding box center [582, 395] width 371 height 16
select select "1"
click at [397, 387] on select "No, the HVAC for this Tenant will be included in the Building HVAC System Yes, …" at bounding box center [582, 395] width 371 height 16
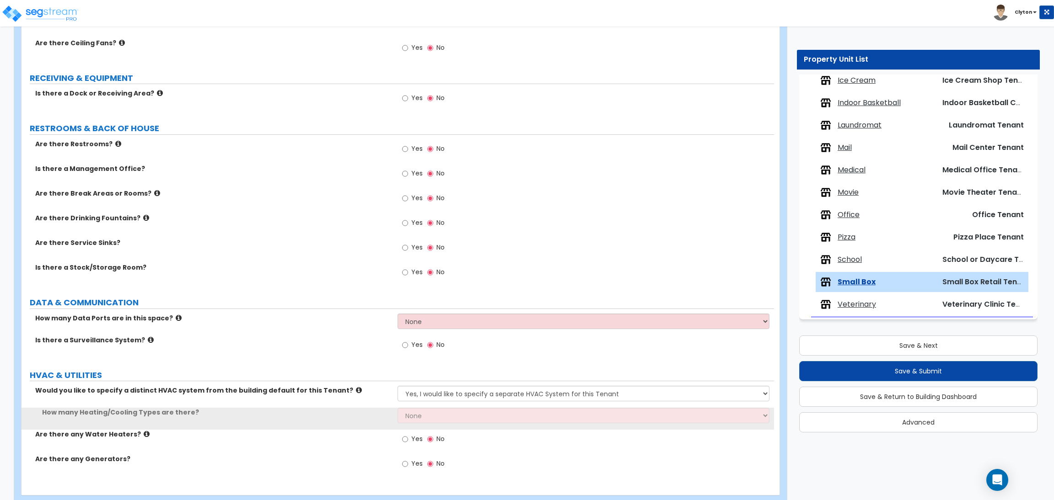
click at [374, 359] on div "Is there a Surveillance System? Yes No" at bounding box center [397, 348] width 752 height 25
click at [415, 414] on select "None 1 2 3" at bounding box center [582, 416] width 371 height 16
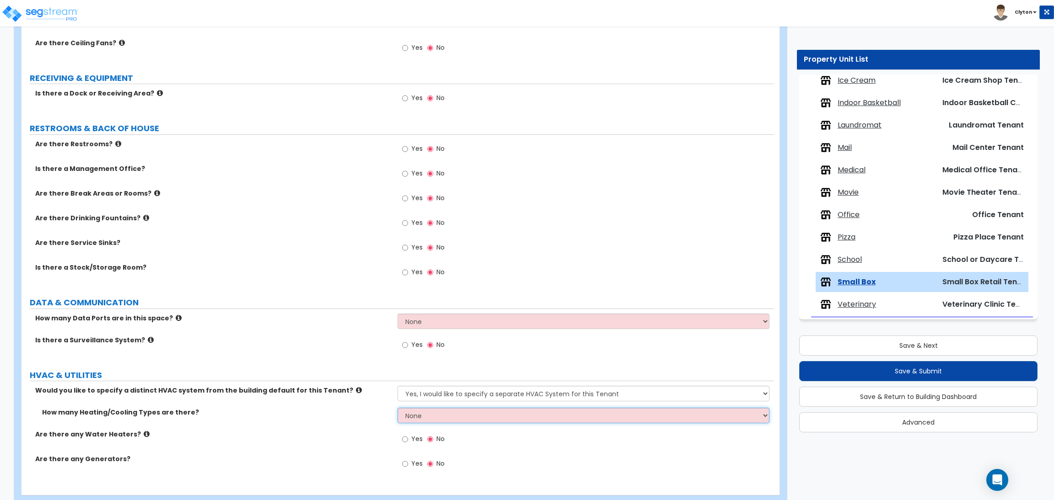
select select "1"
click at [397, 408] on select "None 1 2 3" at bounding box center [582, 416] width 371 height 16
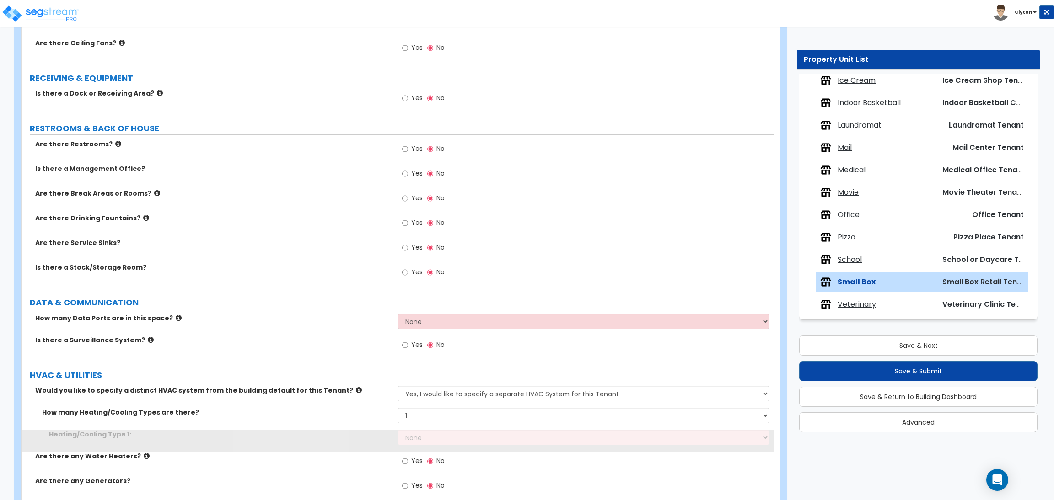
click at [368, 346] on div "Is there a Surveillance System? Yes No" at bounding box center [397, 348] width 752 height 25
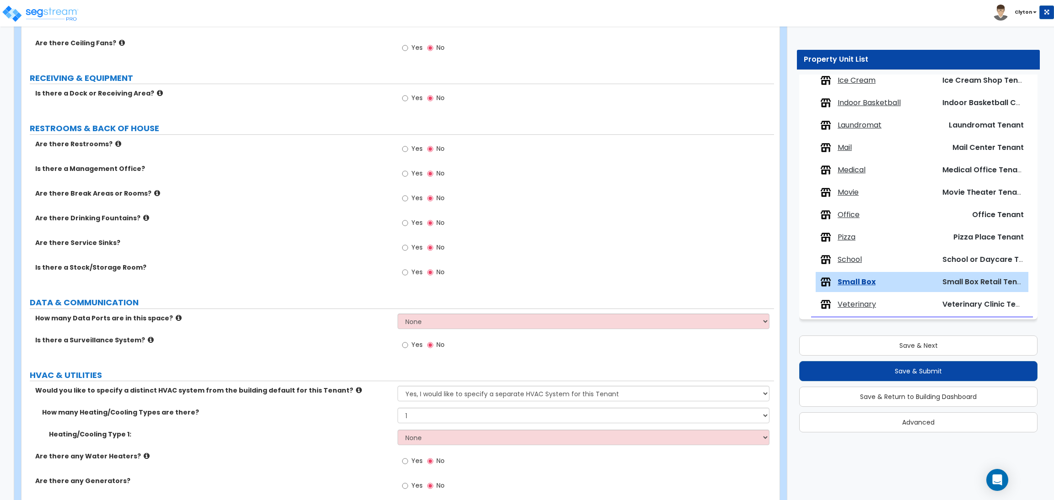
click at [446, 451] on div "Heating/Cooling Type 1: None Heat Only Centralized Heating & Cooling Thru Wall …" at bounding box center [397, 441] width 752 height 22
click at [441, 438] on select "None Heat Only Centralized Heating & Cooling Thru Wall Air Conditioners Mini Sp…" at bounding box center [582, 438] width 371 height 16
select select "4"
click at [397, 430] on select "None Heat Only Centralized Heating & Cooling Thru Wall Air Conditioners Mini Sp…" at bounding box center [582, 438] width 371 height 16
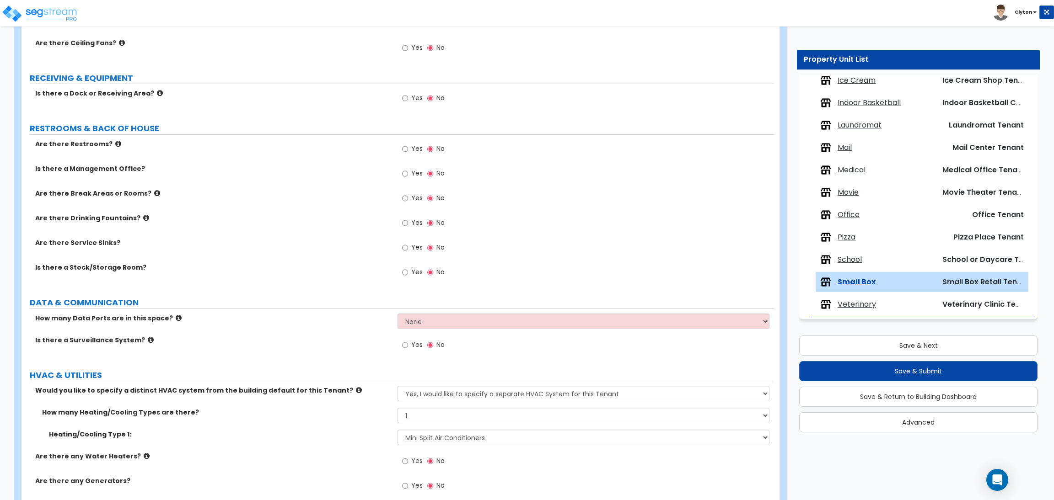
click at [362, 355] on div "Is there a Surveillance System? Yes No" at bounding box center [397, 348] width 752 height 25
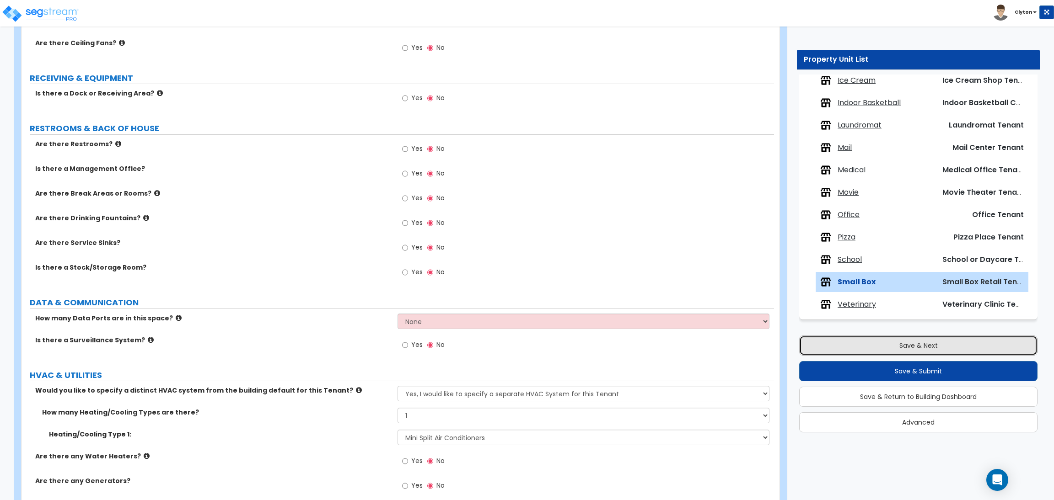
click at [908, 342] on button "Save & Next" at bounding box center [918, 346] width 238 height 20
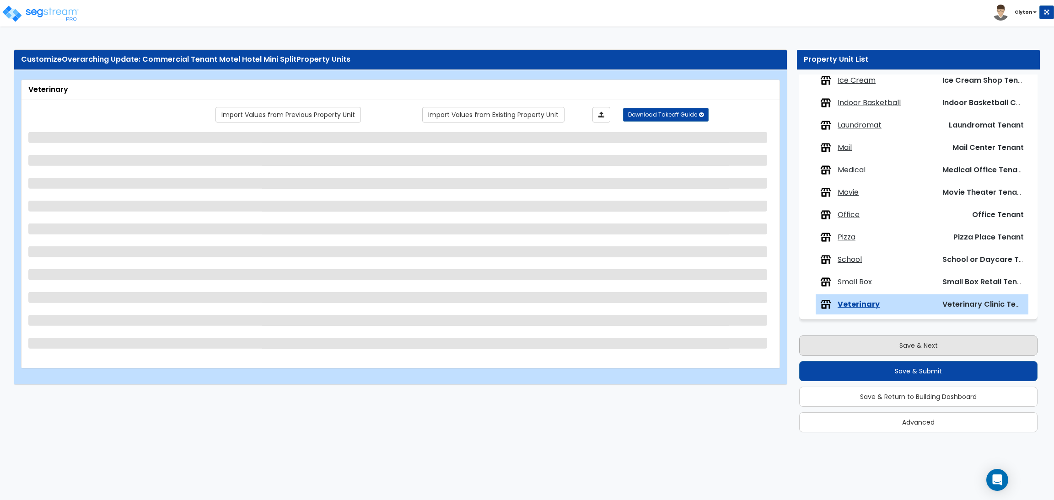
scroll to position [0, 0]
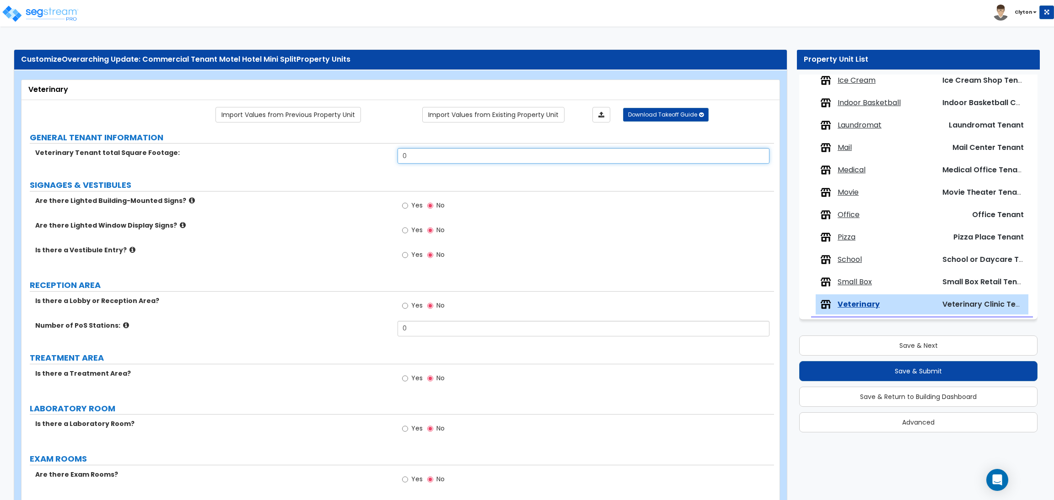
drag, startPoint x: 423, startPoint y: 157, endPoint x: 378, endPoint y: 157, distance: 45.3
click at [378, 157] on div "Veterinary Tenant total Square Footage: 0" at bounding box center [397, 159] width 752 height 22
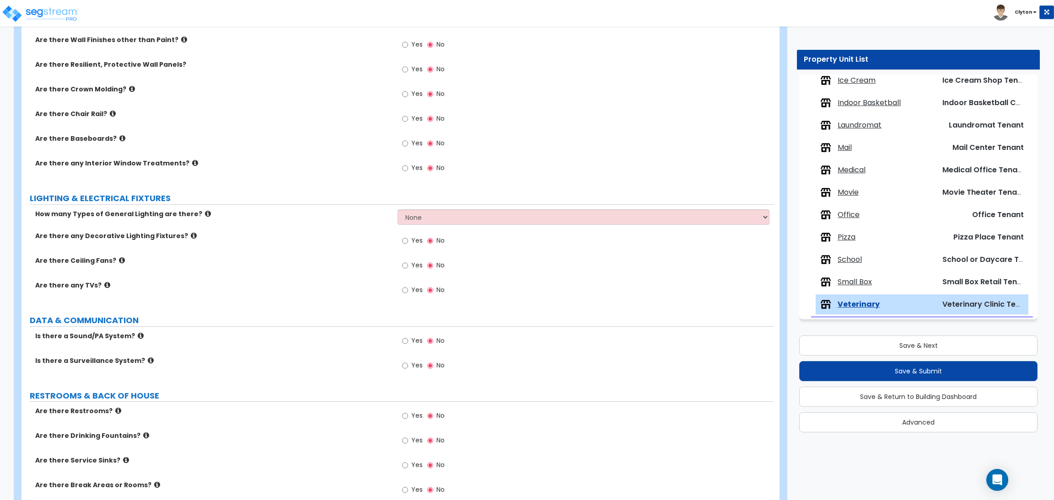
scroll to position [1228, 0]
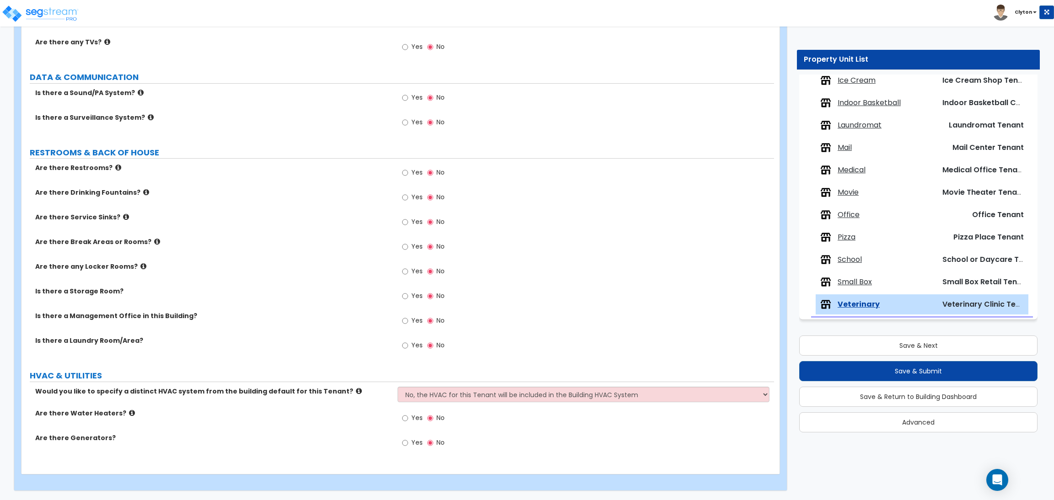
type input "5,000"
click at [452, 393] on select "No, the HVAC for this Tenant will be included in the Building HVAC System Yes, …" at bounding box center [582, 395] width 371 height 16
select select "1"
click at [397, 387] on select "No, the HVAC for this Tenant will be included in the Building HVAC System Yes, …" at bounding box center [582, 395] width 371 height 16
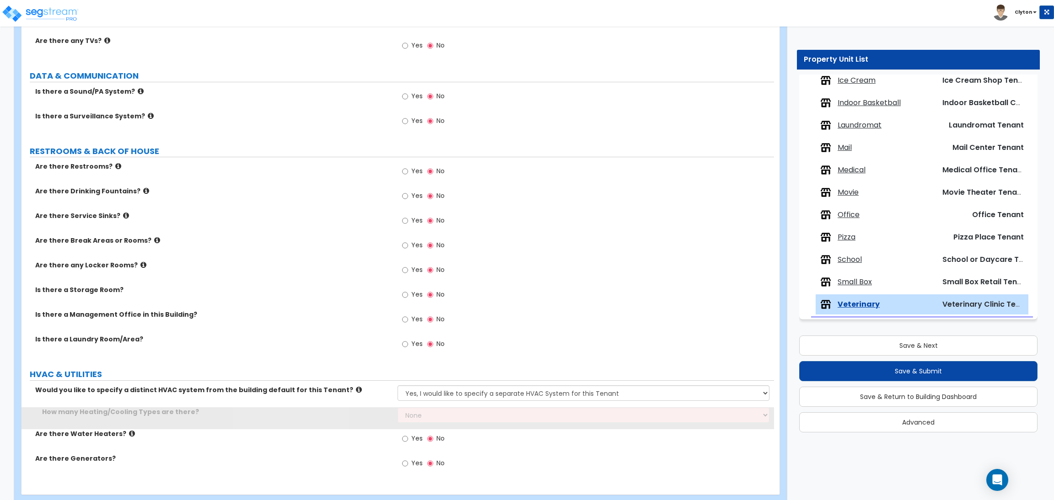
click at [334, 319] on label "Is there a Management Office in this Building?" at bounding box center [212, 314] width 355 height 9
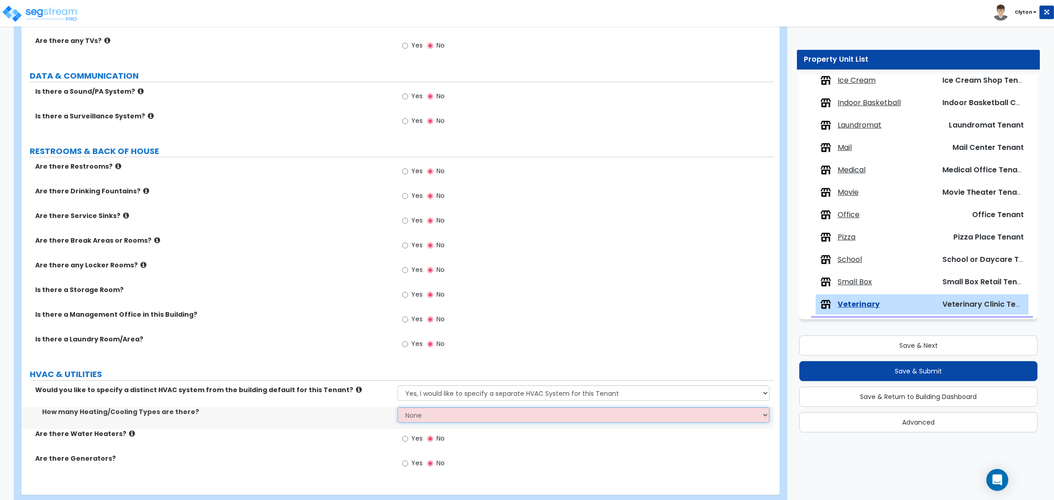
click at [404, 411] on select "None 1 2 3" at bounding box center [582, 416] width 371 height 16
select select "1"
click at [397, 409] on select "None 1 2 3" at bounding box center [582, 416] width 371 height 16
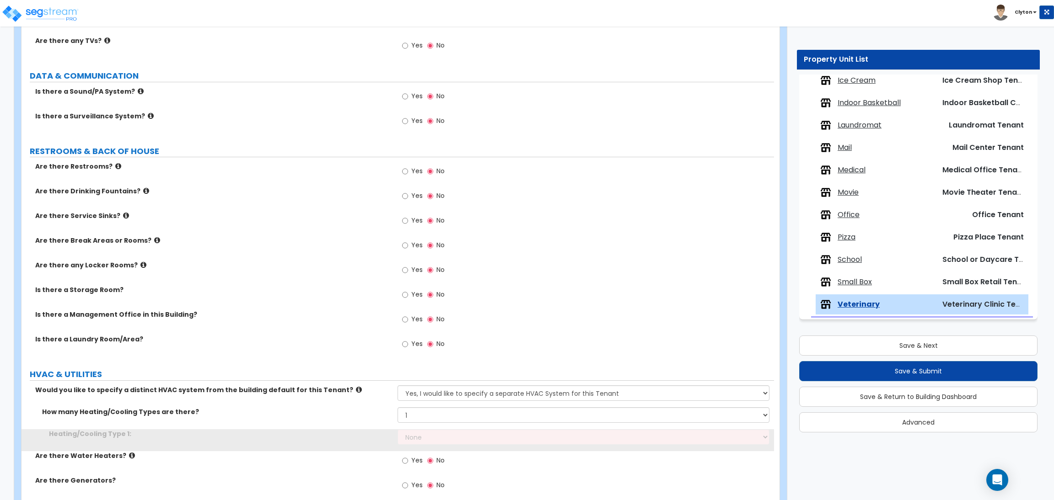
click at [364, 333] on div "Is there a Management Office in this Building? Yes No" at bounding box center [397, 322] width 752 height 25
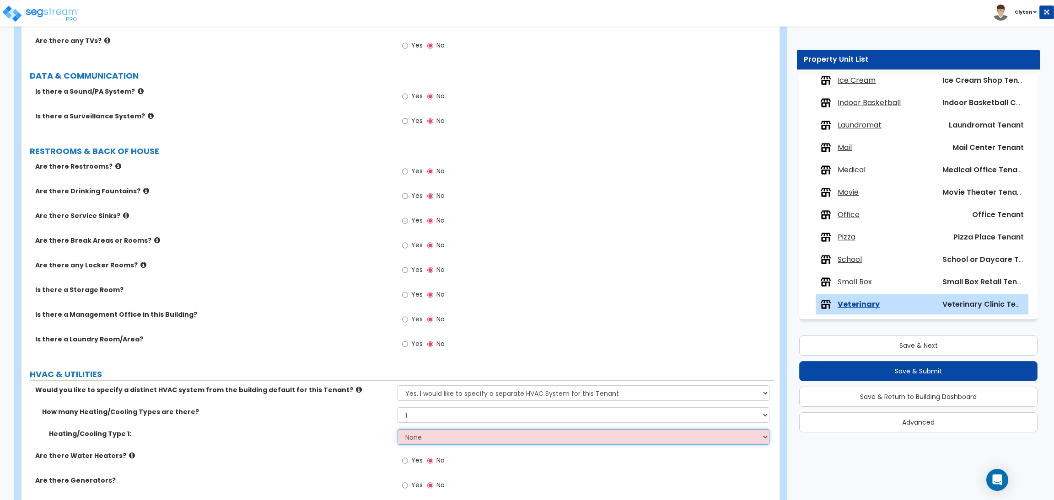
click at [422, 436] on select "None Heat Only Centralized Heating & Cooling Thru Wall Air Conditioners Mini Sp…" at bounding box center [582, 437] width 371 height 16
select select "4"
click at [397, 431] on select "None Heat Only Centralized Heating & Cooling Thru Wall Air Conditioners Mini Sp…" at bounding box center [582, 437] width 371 height 16
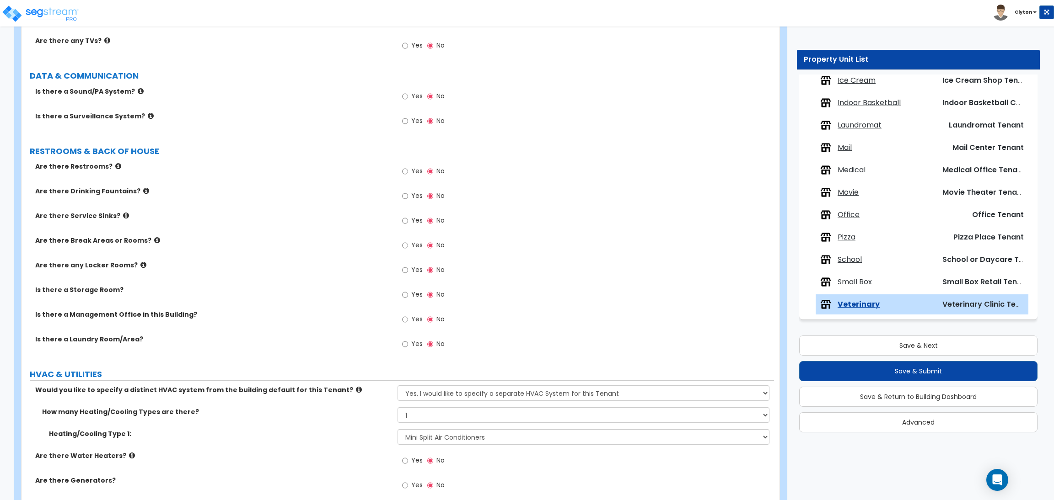
click at [327, 302] on div "Is there a Storage Room? Yes No" at bounding box center [397, 297] width 752 height 25
click at [331, 264] on label "Are there any Locker Rooms?" at bounding box center [212, 265] width 355 height 9
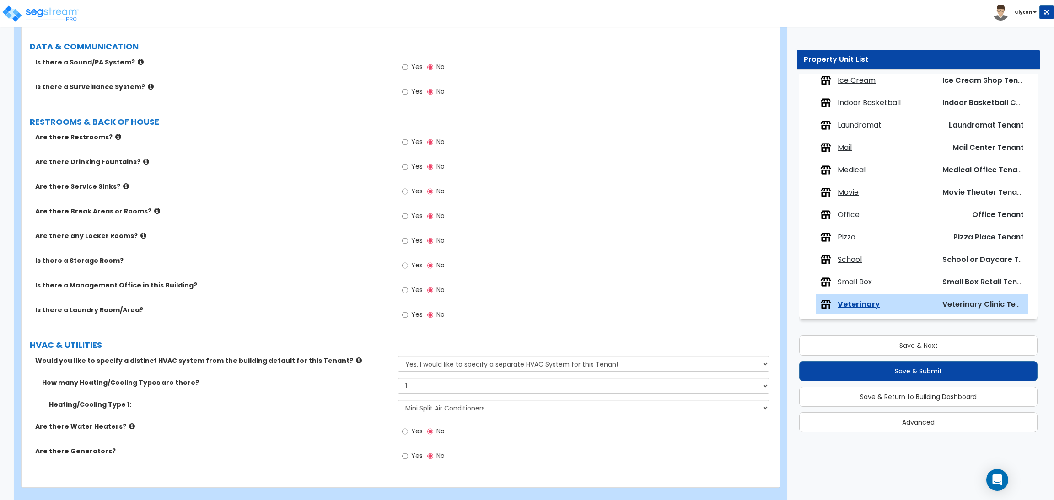
scroll to position [1272, 0]
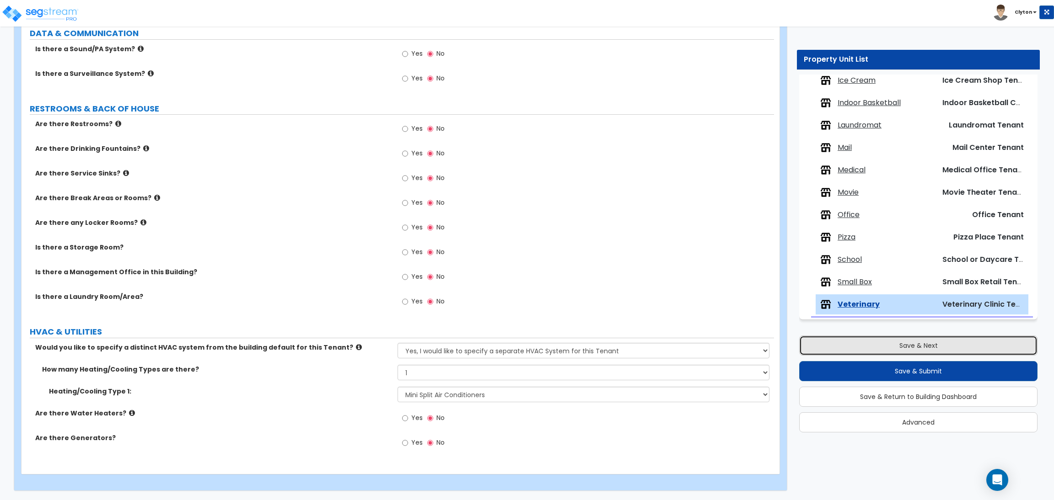
click at [816, 341] on button "Save & Next" at bounding box center [918, 346] width 238 height 20
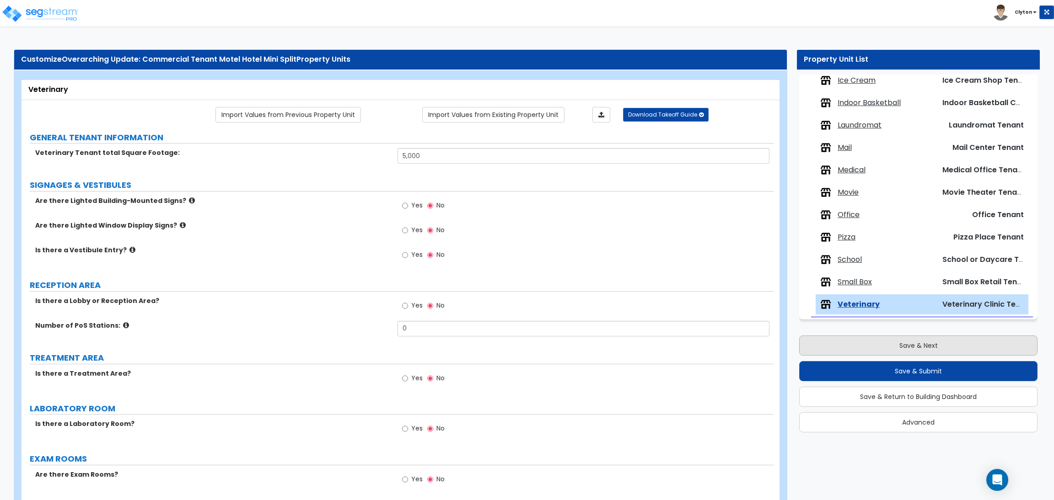
select select "3"
select select "2"
select select "1"
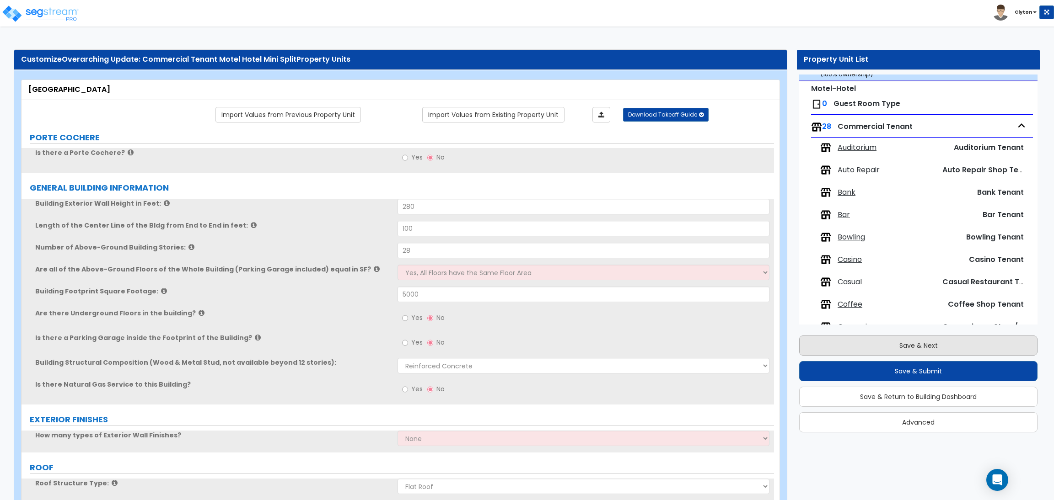
scroll to position [37, 0]
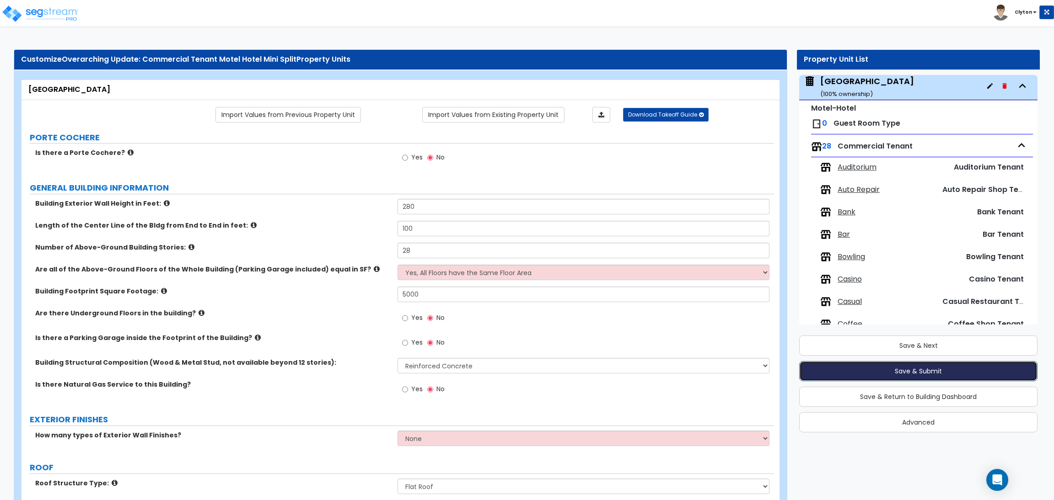
click at [869, 366] on button "Save & Submit" at bounding box center [918, 371] width 238 height 20
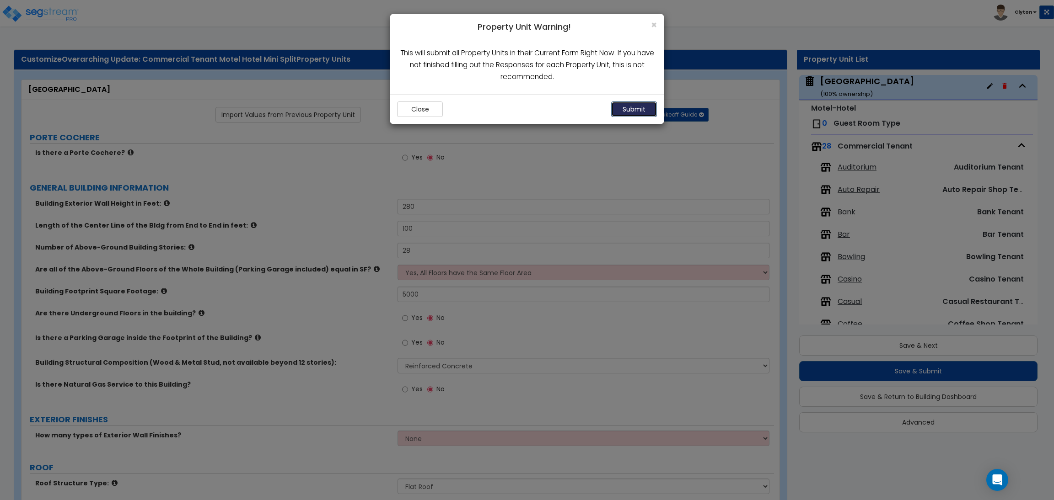
click at [611, 111] on button "Submit" at bounding box center [634, 110] width 46 height 16
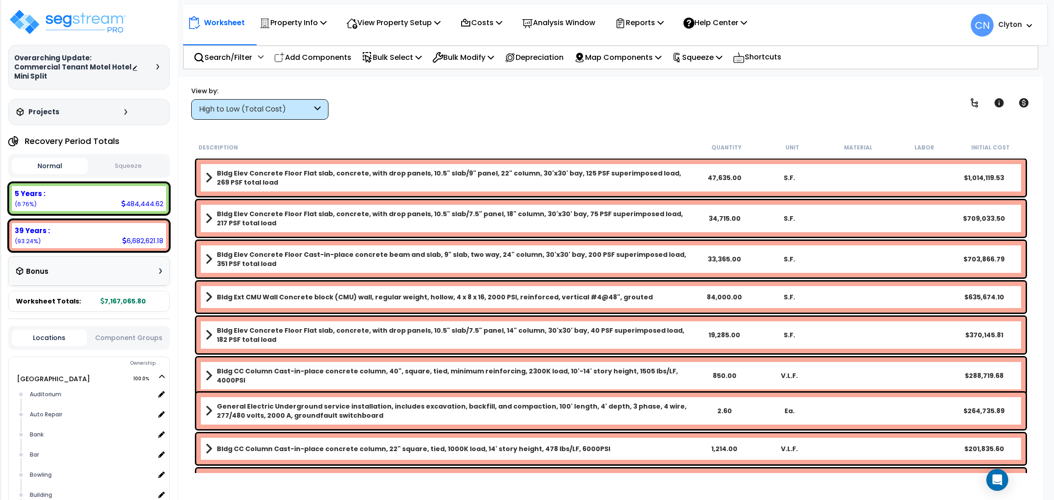
click at [575, 113] on div "View by: High to Low (Total Cost) High to Low (Total Cost)" at bounding box center [611, 103] width 846 height 34
click at [770, 96] on div "View by: High to Low (Total Cost) High to Low (Total Cost)" at bounding box center [611, 103] width 846 height 34
click at [487, 120] on div "Worksheet Property Info Property Setup Add Property Unit Template property Clon…" at bounding box center [611, 327] width 864 height 500
